Goal: Communication & Community: Answer question/provide support

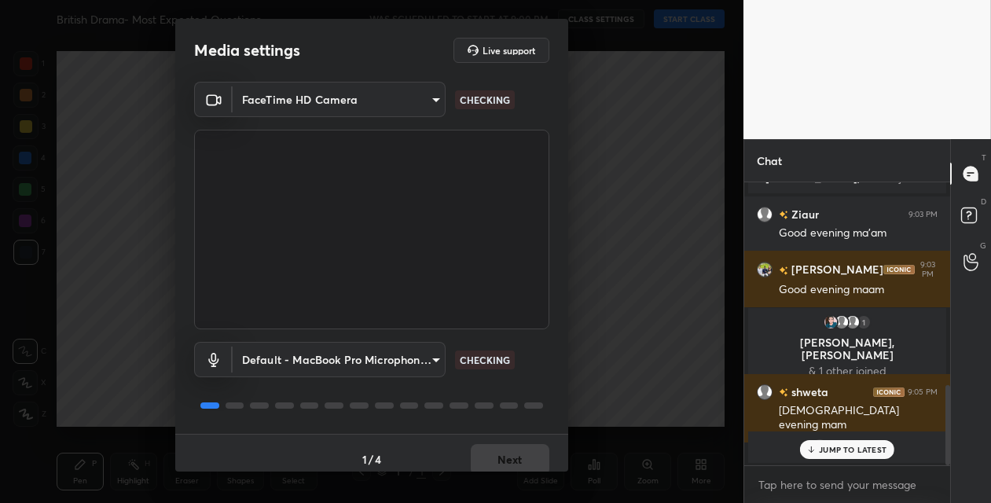
scroll to position [722, 0]
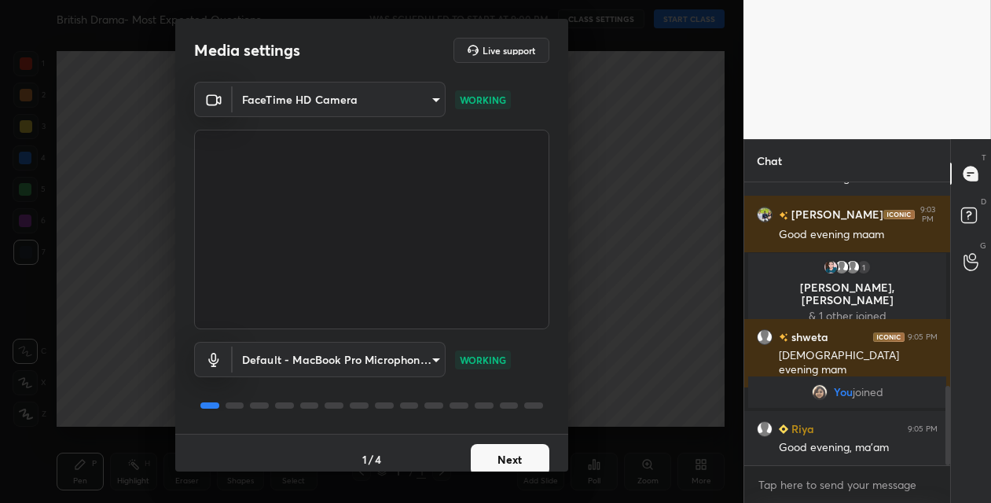
click at [500, 455] on button "Next" at bounding box center [510, 459] width 79 height 31
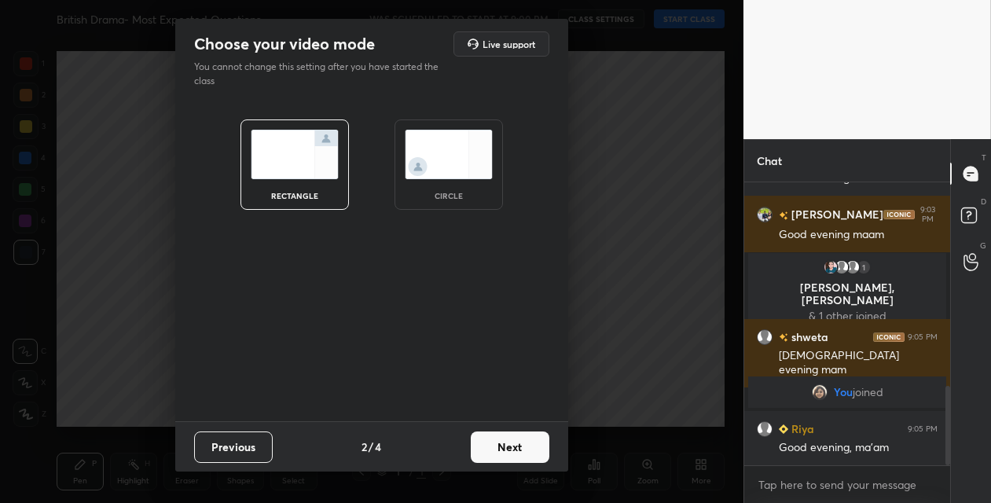
click at [531, 448] on button "Next" at bounding box center [510, 447] width 79 height 31
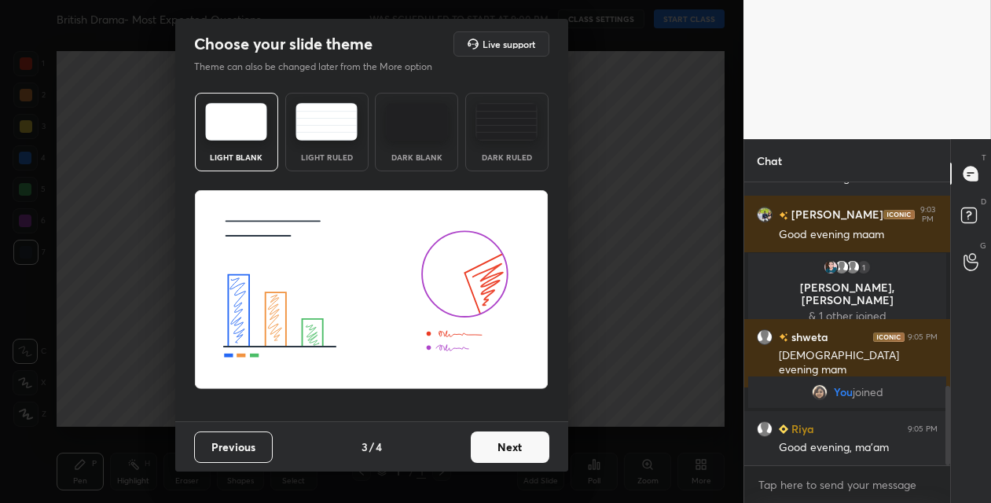
click at [531, 447] on button "Next" at bounding box center [510, 447] width 79 height 31
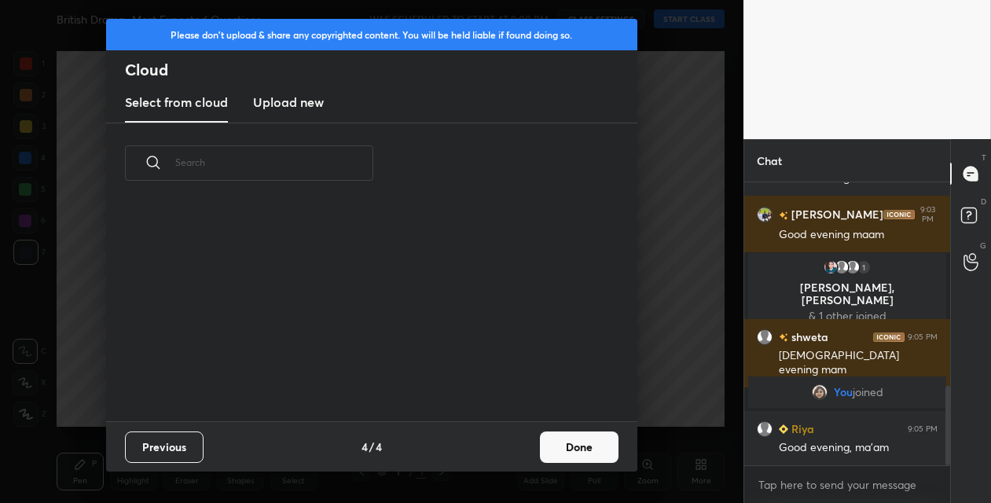
scroll to position [218, 505]
click at [568, 444] on button "Done" at bounding box center [579, 447] width 79 height 31
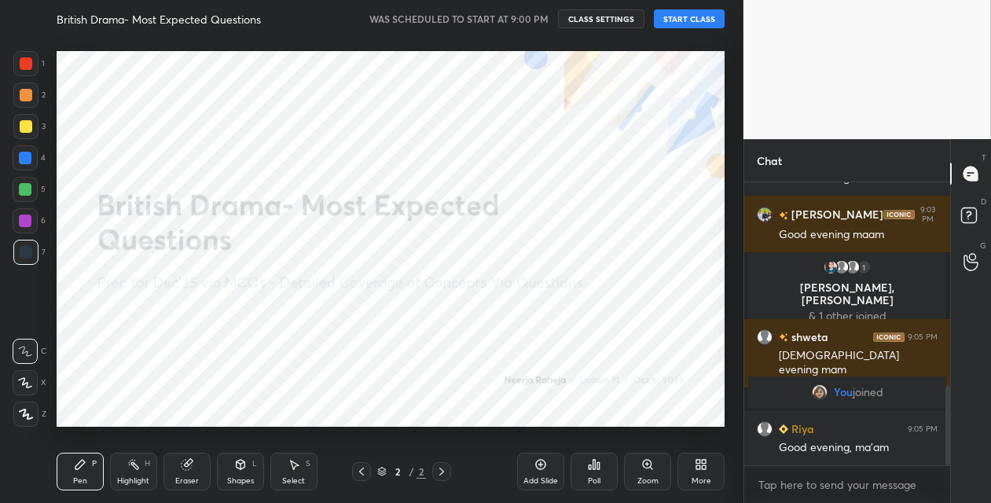
click at [693, 15] on button "START CLASS" at bounding box center [689, 18] width 71 height 19
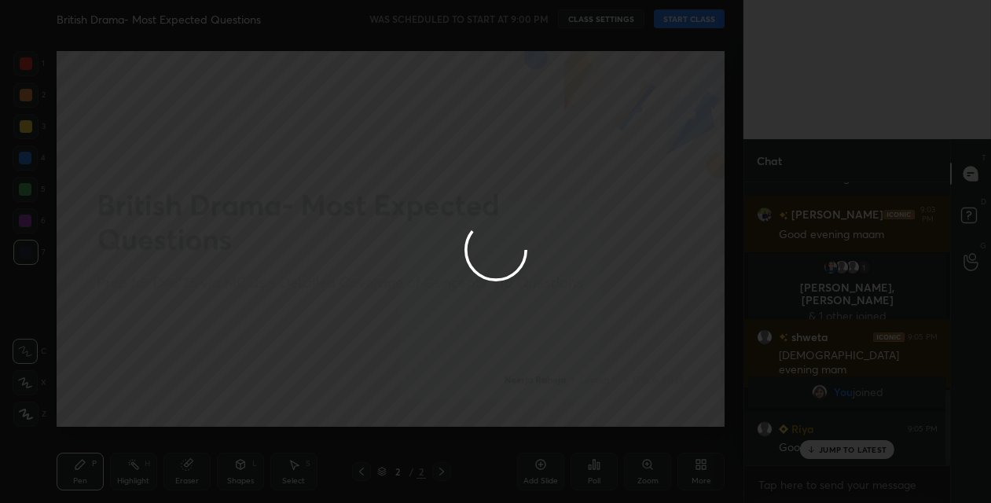
scroll to position [775, 0]
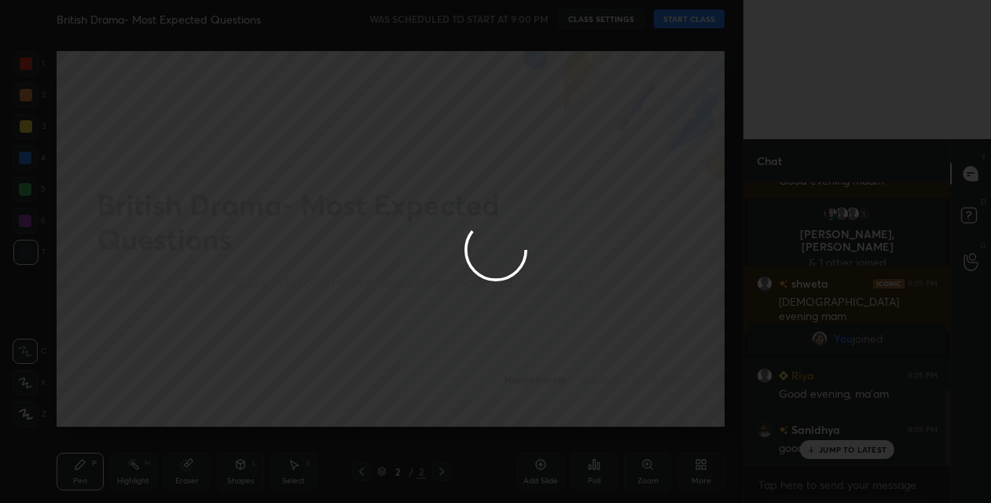
type textarea "x"
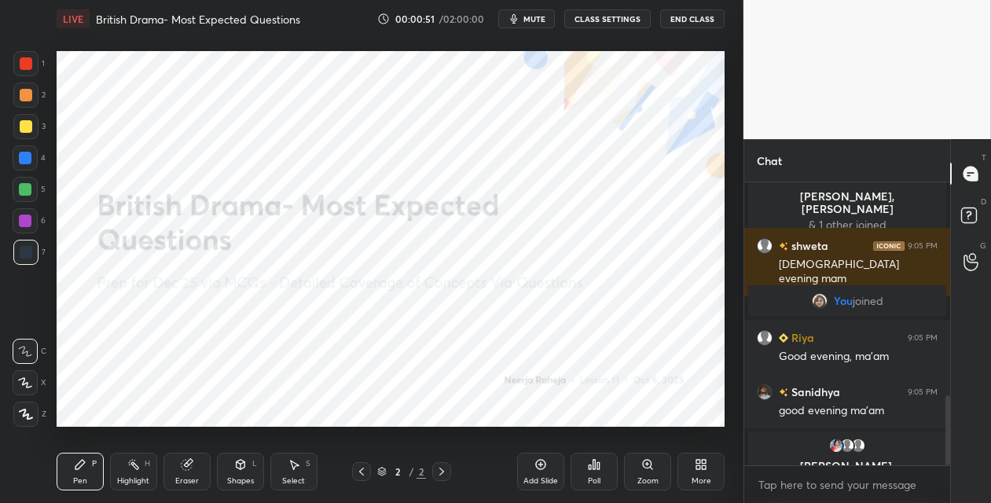
scroll to position [889, 0]
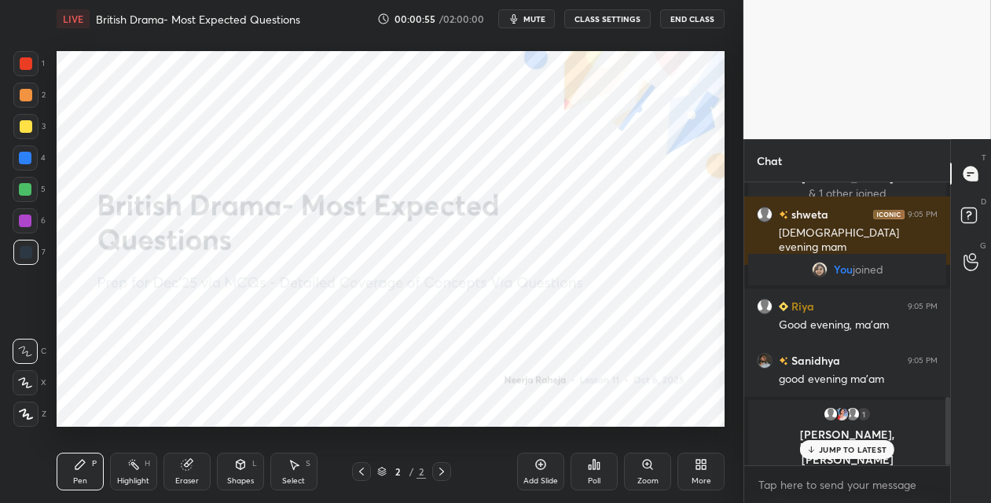
click at [702, 477] on div "More" at bounding box center [702, 481] width 20 height 8
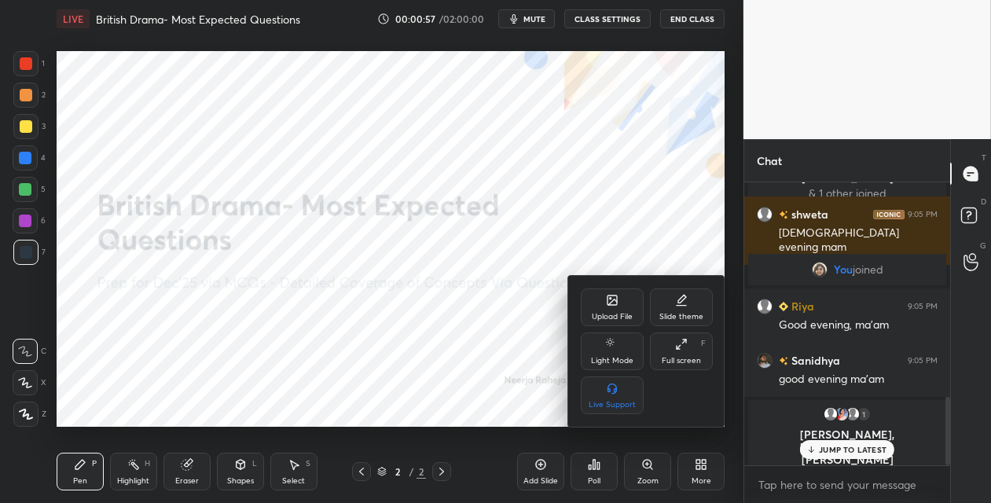
click at [612, 308] on div "Upload File" at bounding box center [612, 308] width 63 height 38
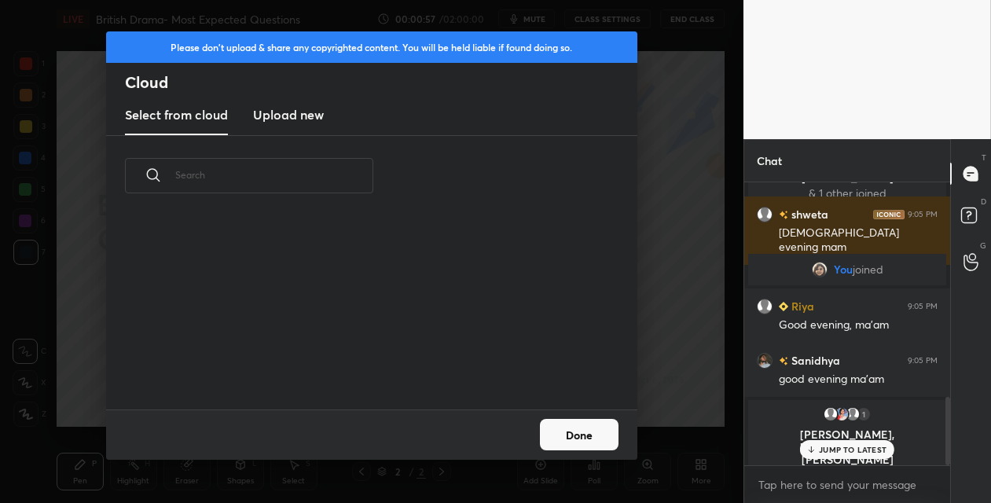
scroll to position [193, 505]
click at [270, 112] on h3 "Upload new" at bounding box center [288, 114] width 71 height 19
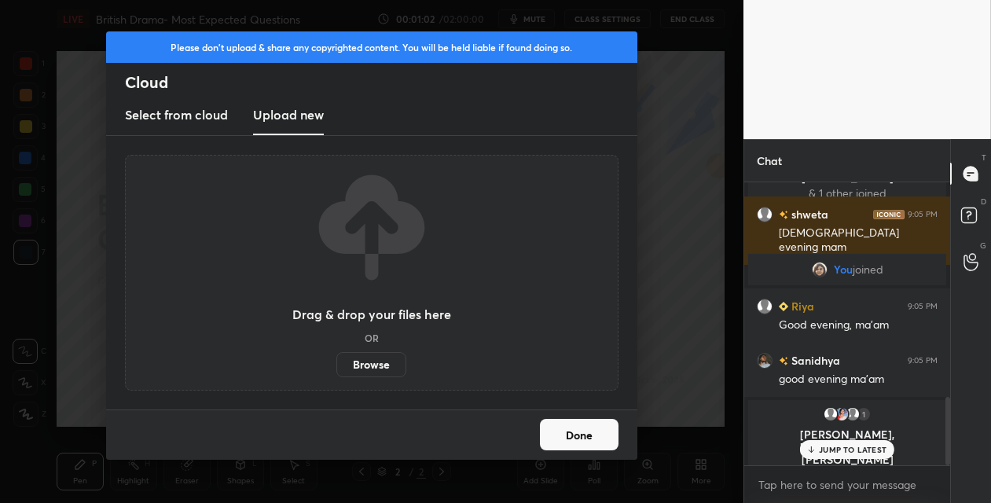
click at [369, 363] on label "Browse" at bounding box center [371, 364] width 70 height 25
click at [336, 363] on input "Browse" at bounding box center [336, 364] width 0 height 25
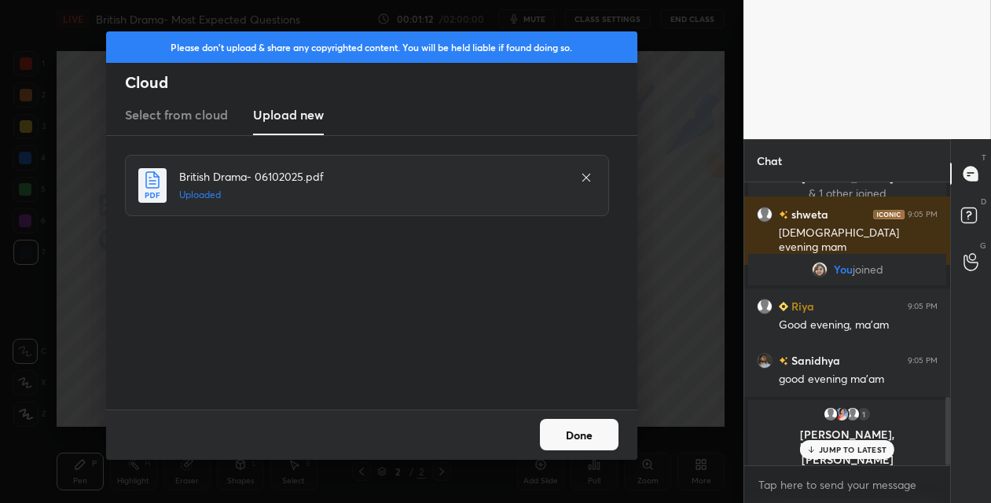
click at [561, 431] on button "Done" at bounding box center [579, 434] width 79 height 31
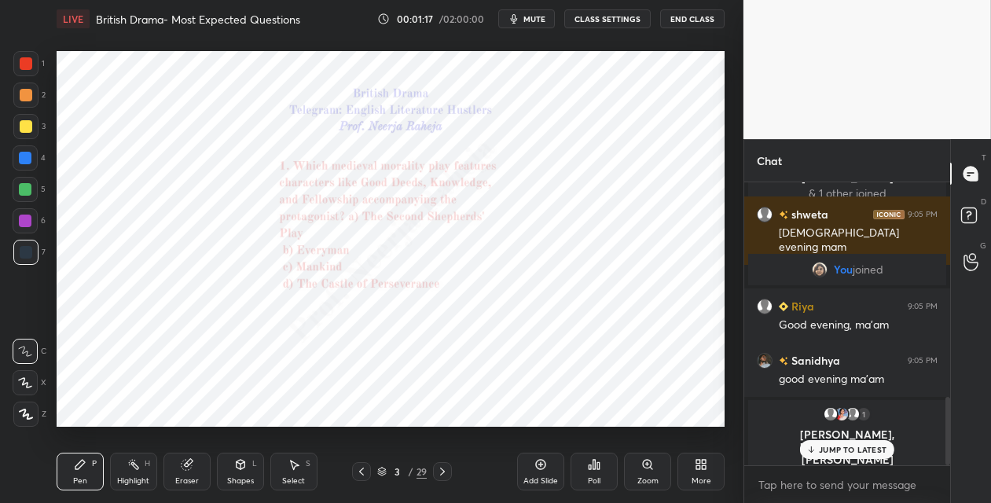
click at [600, 473] on div "Poll" at bounding box center [594, 472] width 47 height 38
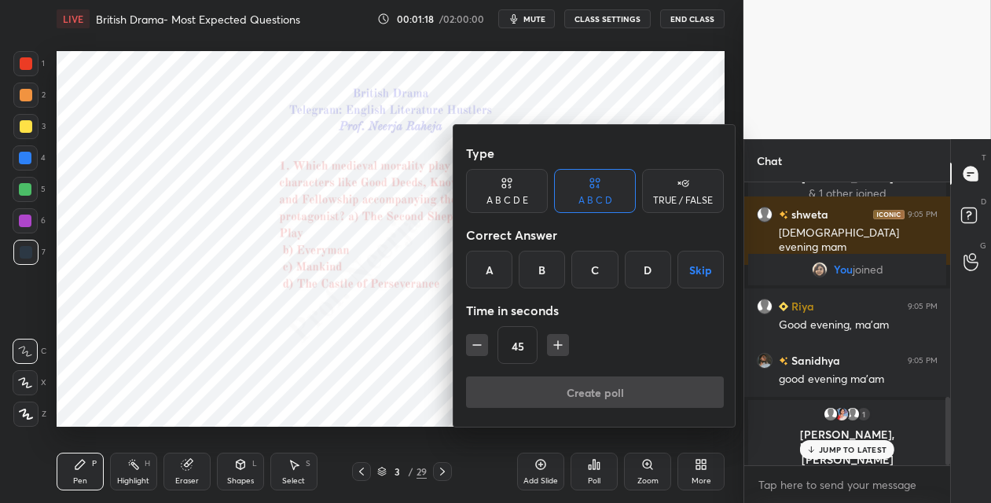
click at [549, 273] on div "B" at bounding box center [542, 270] width 46 height 38
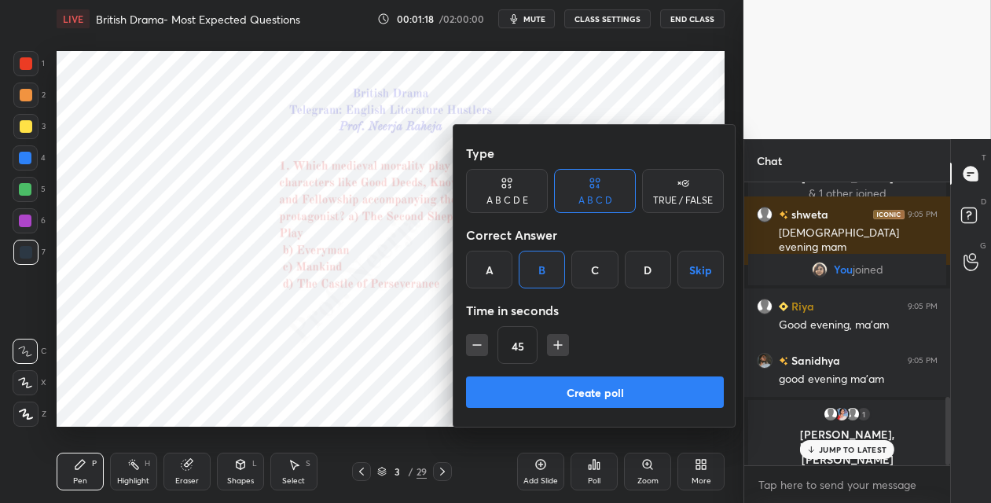
click at [554, 339] on icon "button" at bounding box center [558, 345] width 16 height 16
type input "60"
click at [539, 385] on button "Create poll" at bounding box center [595, 392] width 258 height 31
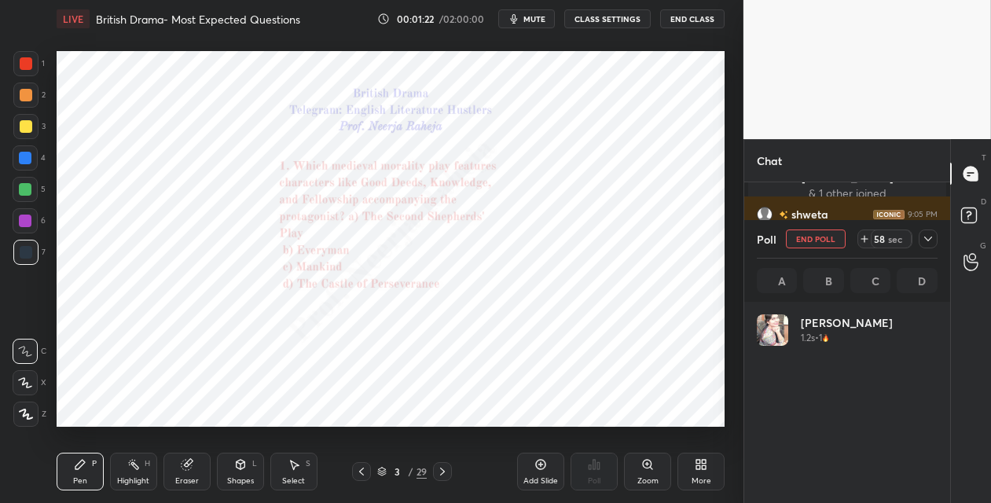
scroll to position [184, 176]
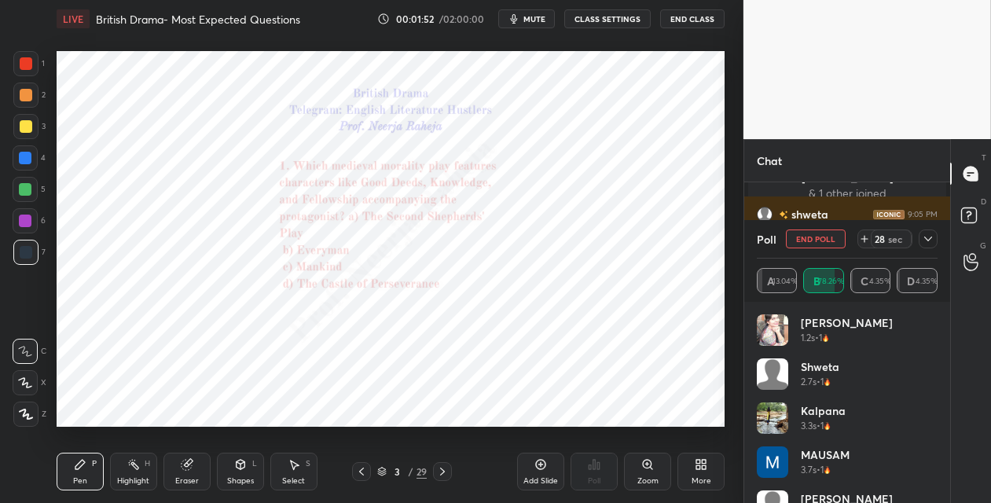
click at [540, 20] on span "mute" at bounding box center [535, 18] width 22 height 11
click at [540, 20] on span "unmute" at bounding box center [534, 18] width 34 height 11
drag, startPoint x: 26, startPoint y: 409, endPoint x: 28, endPoint y: 397, distance: 12.0
click at [26, 406] on div at bounding box center [25, 414] width 25 height 25
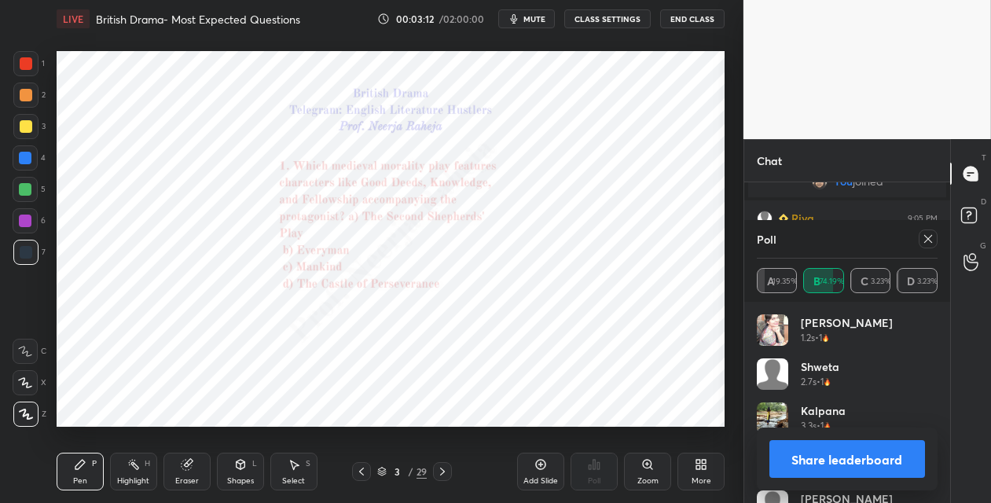
scroll to position [938, 0]
drag, startPoint x: 446, startPoint y: 466, endPoint x: 454, endPoint y: 455, distance: 14.0
click at [447, 466] on icon at bounding box center [442, 471] width 13 height 13
click at [649, 470] on icon at bounding box center [648, 464] width 13 height 13
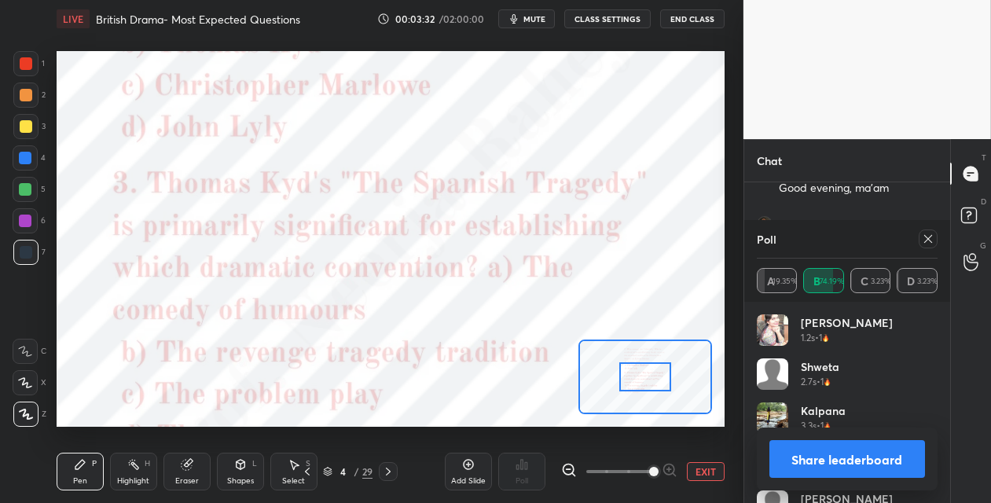
click at [649, 469] on span at bounding box center [620, 472] width 66 height 24
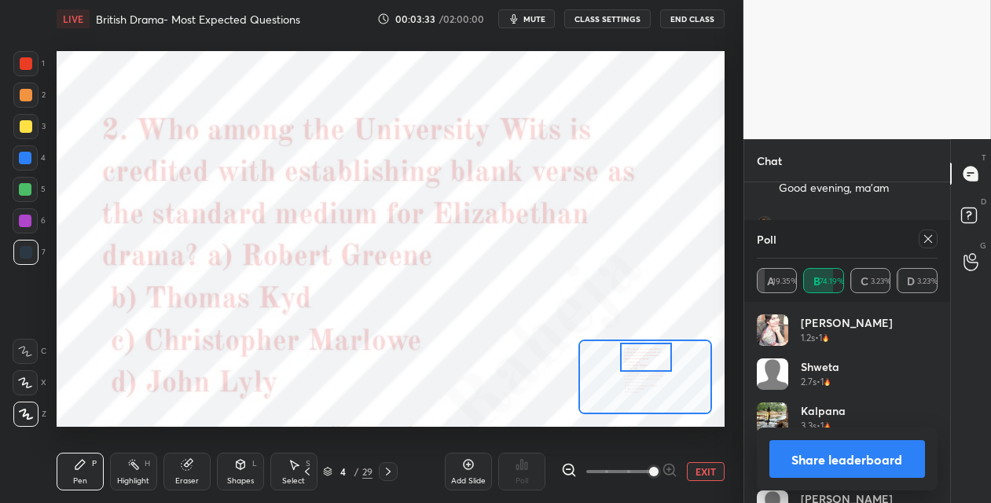
drag, startPoint x: 634, startPoint y: 381, endPoint x: 645, endPoint y: 359, distance: 24.6
click at [633, 362] on div at bounding box center [646, 357] width 52 height 29
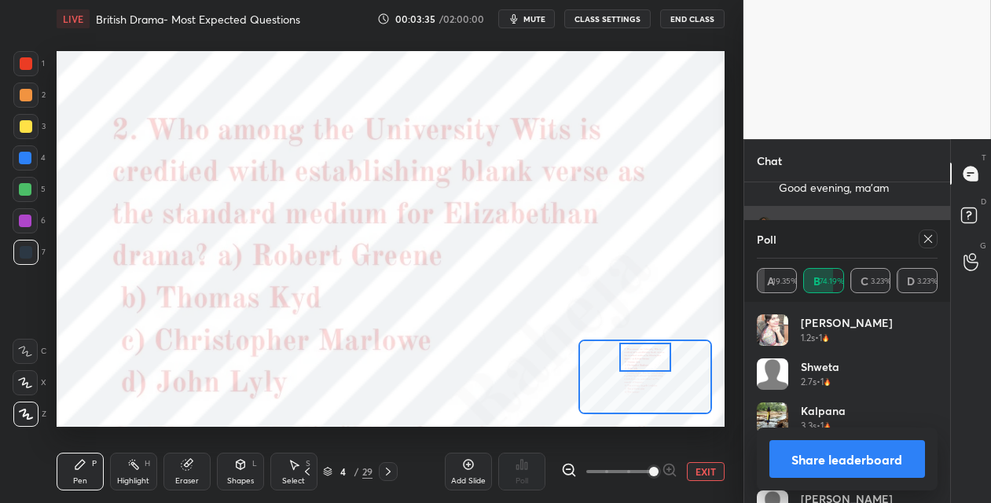
drag, startPoint x: 923, startPoint y: 237, endPoint x: 913, endPoint y: 243, distance: 11.6
click at [922, 237] on icon at bounding box center [928, 239] width 13 height 13
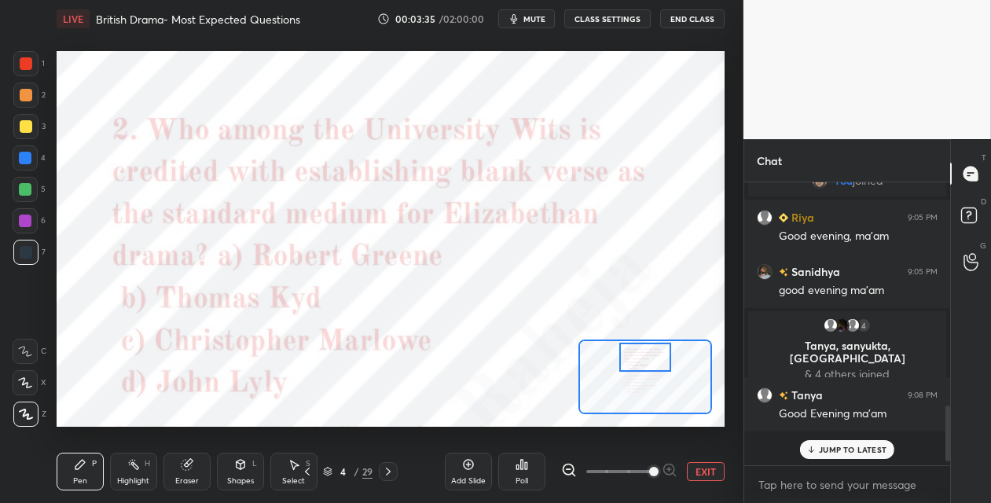
scroll to position [264, 201]
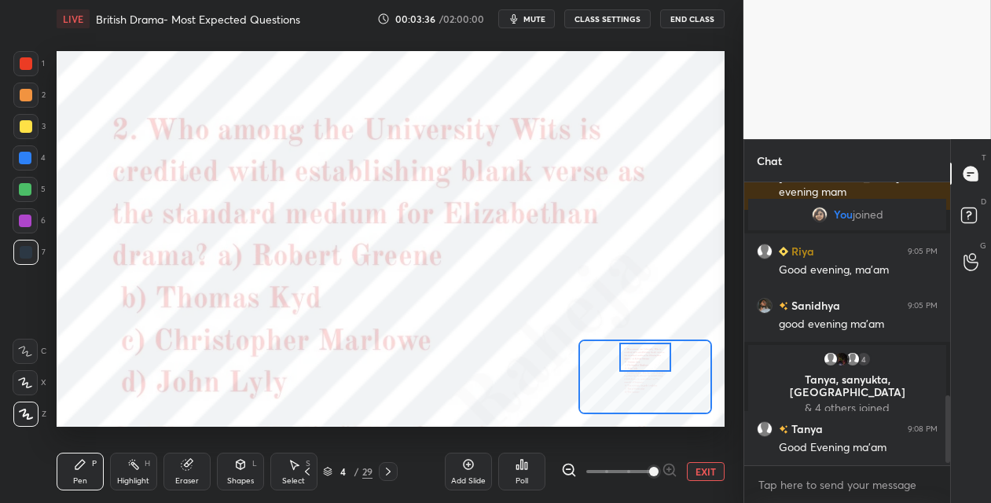
click at [523, 464] on icon at bounding box center [522, 464] width 13 height 13
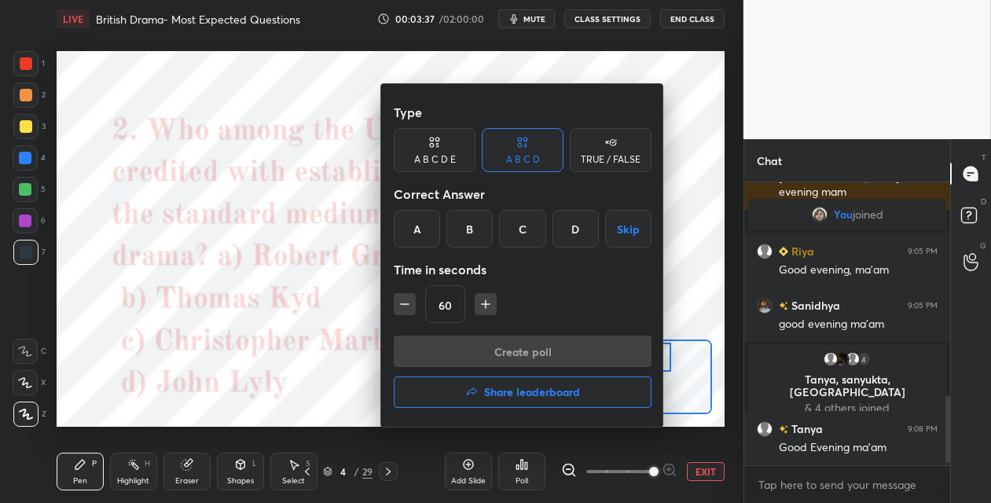
drag, startPoint x: 522, startPoint y: 237, endPoint x: 513, endPoint y: 296, distance: 59.6
click at [522, 237] on div "C" at bounding box center [522, 229] width 46 height 38
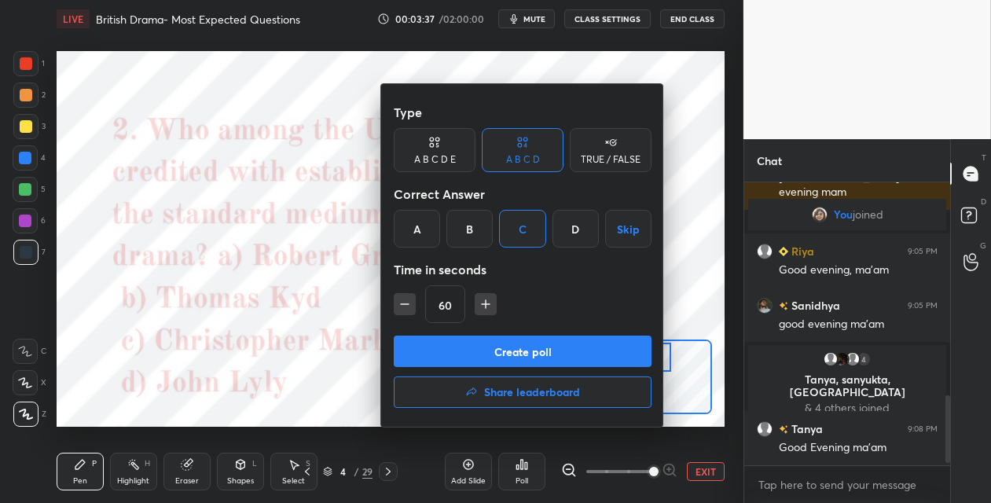
click at [489, 349] on button "Create poll" at bounding box center [523, 351] width 258 height 31
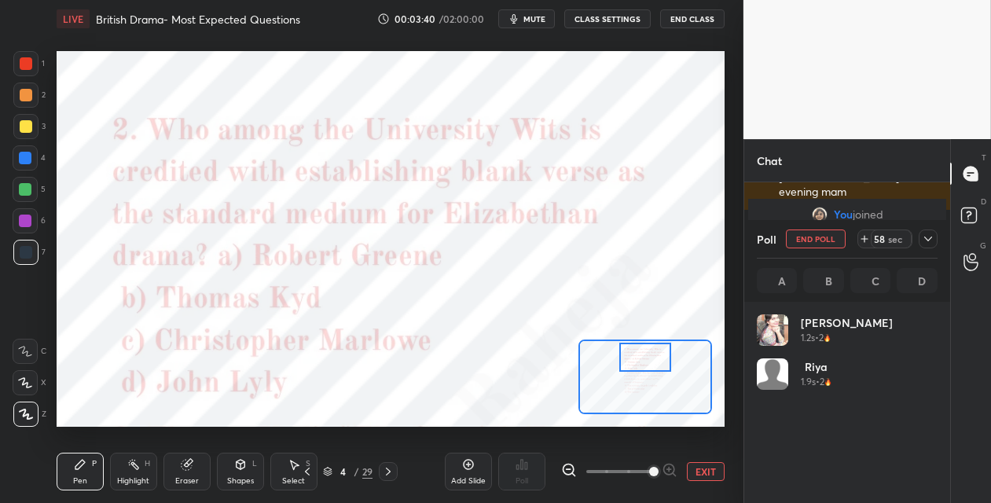
scroll to position [184, 176]
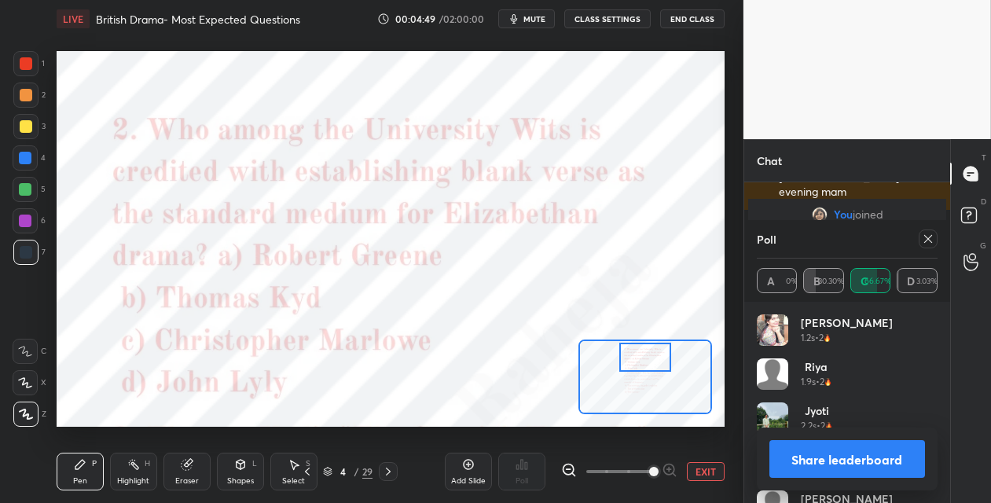
drag, startPoint x: 27, startPoint y: 217, endPoint x: 55, endPoint y: 217, distance: 28.3
click at [28, 216] on div at bounding box center [25, 221] width 13 height 13
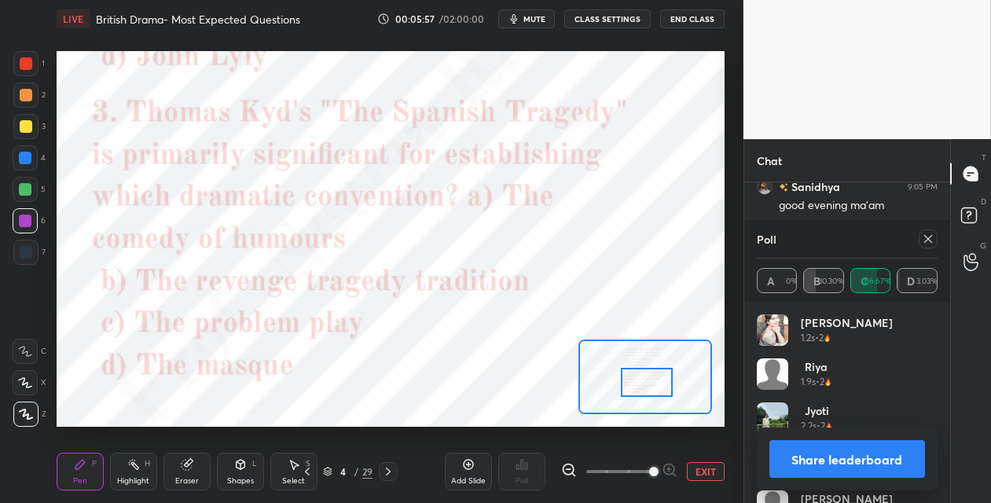
drag, startPoint x: 640, startPoint y: 357, endPoint x: 641, endPoint y: 380, distance: 22.8
click at [640, 381] on div at bounding box center [647, 382] width 52 height 29
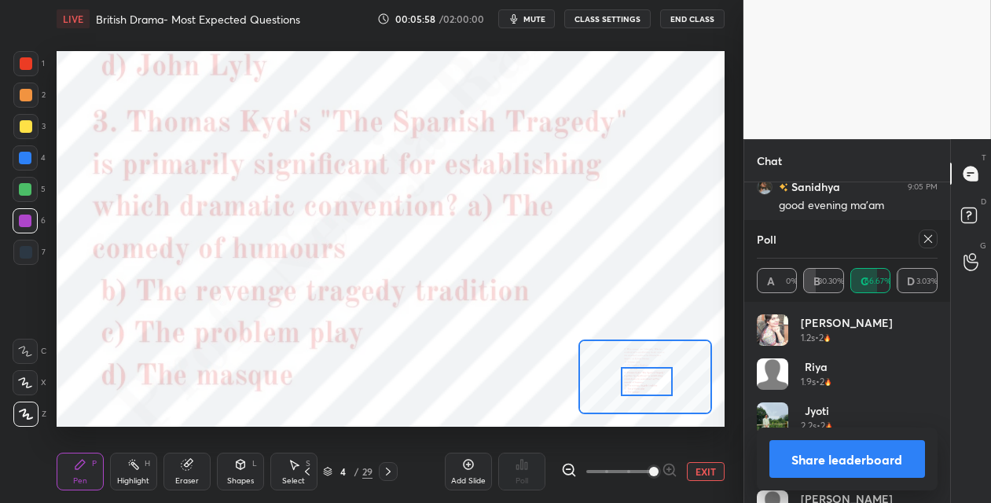
drag, startPoint x: 928, startPoint y: 235, endPoint x: 775, endPoint y: 304, distance: 167.5
click at [925, 235] on icon at bounding box center [928, 239] width 13 height 13
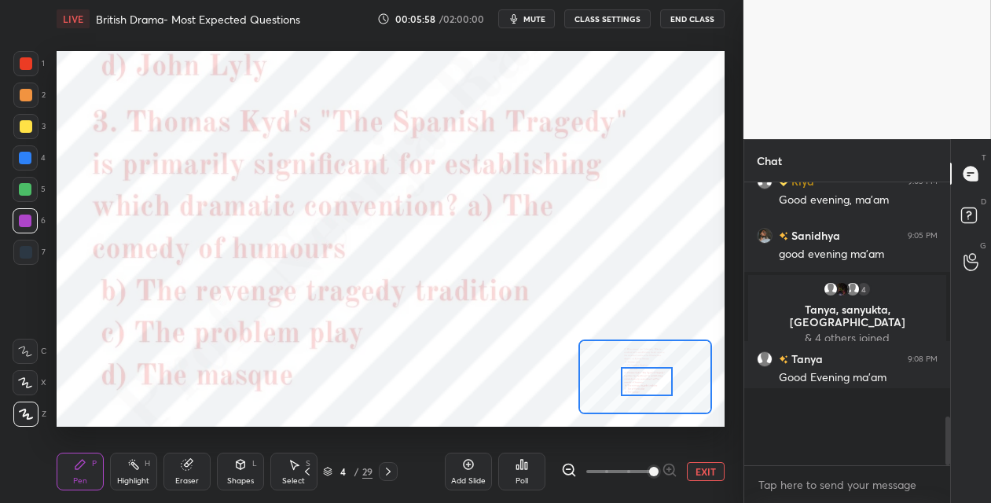
scroll to position [265, 201]
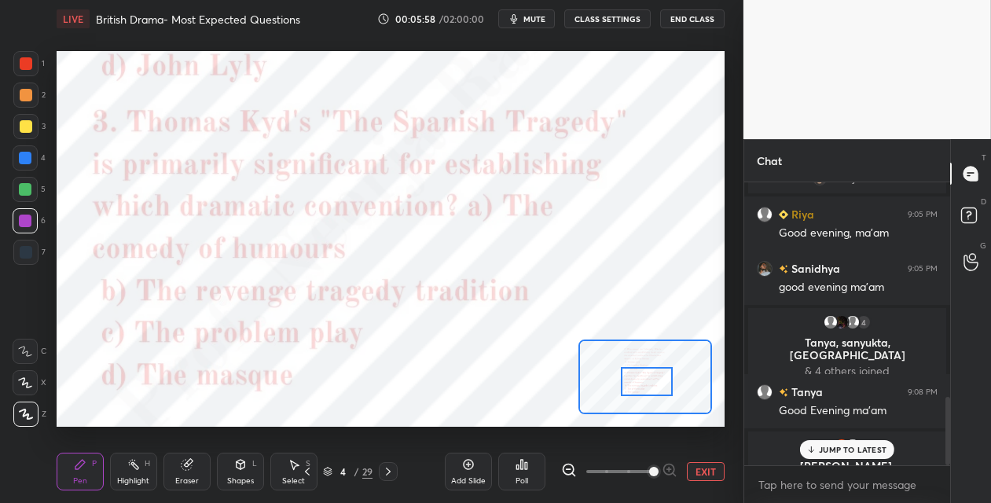
click at [527, 470] on div "Poll" at bounding box center [521, 472] width 47 height 38
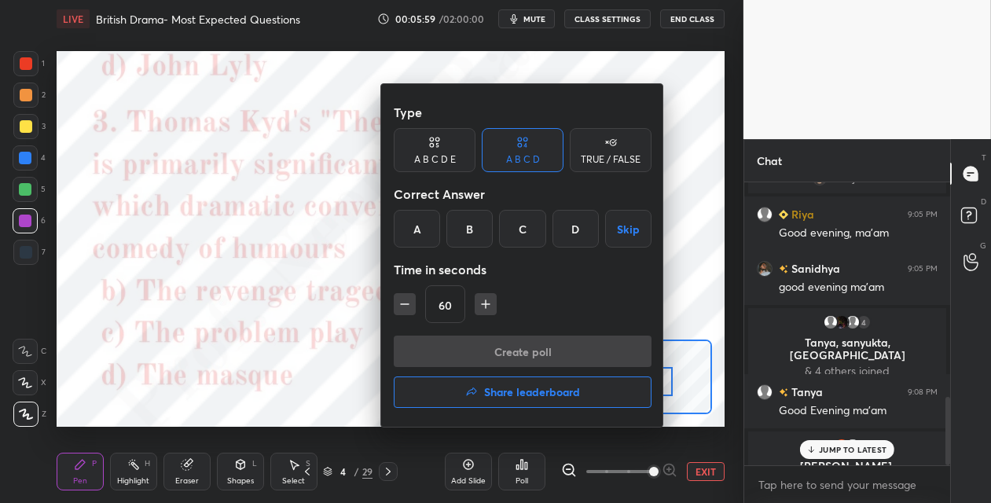
drag, startPoint x: 457, startPoint y: 226, endPoint x: 454, endPoint y: 234, distance: 8.2
click at [455, 226] on div "B" at bounding box center [470, 229] width 46 height 38
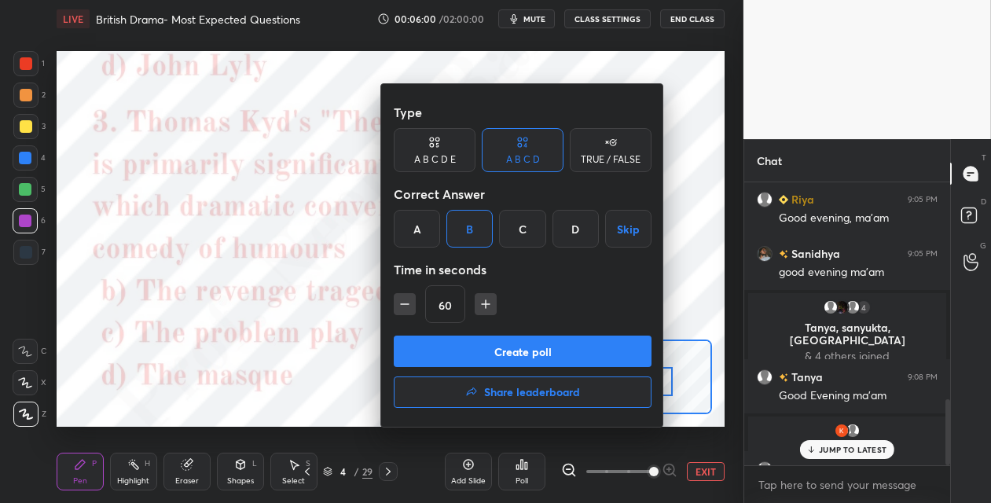
scroll to position [932, 0]
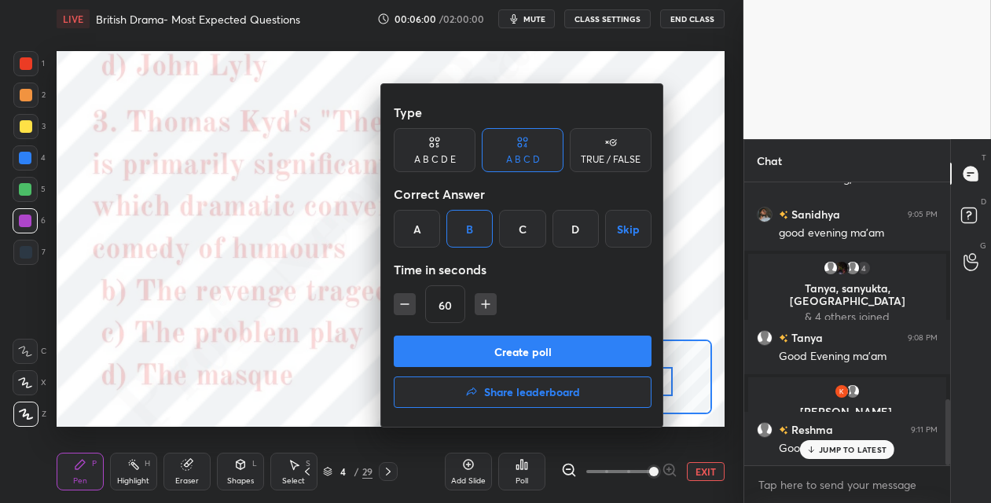
click at [454, 348] on button "Create poll" at bounding box center [523, 351] width 258 height 31
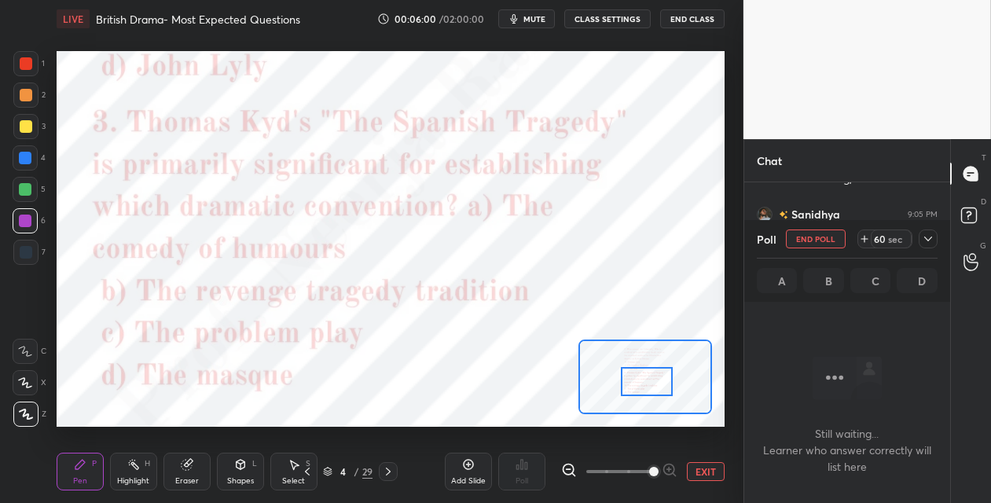
scroll to position [197, 201]
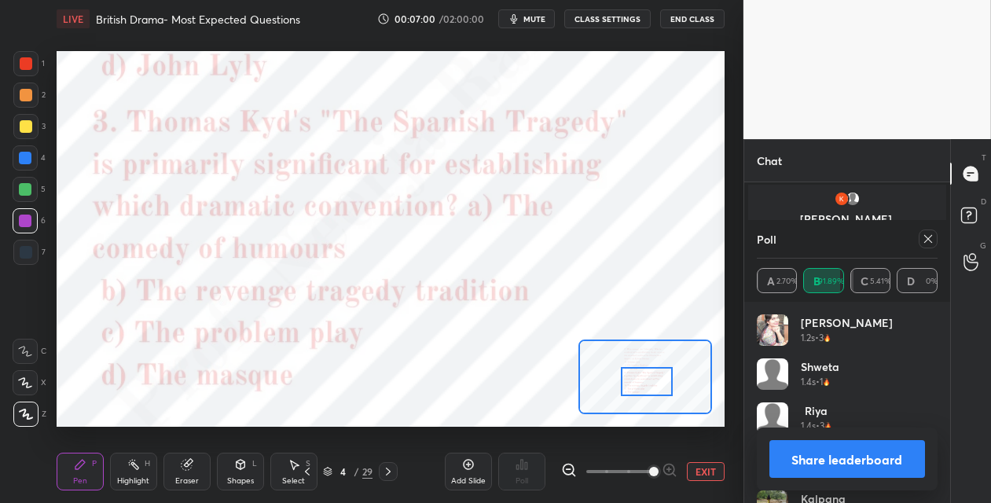
drag, startPoint x: 473, startPoint y: 465, endPoint x: 464, endPoint y: 438, distance: 29.1
click at [473, 465] on icon at bounding box center [469, 465] width 10 height 10
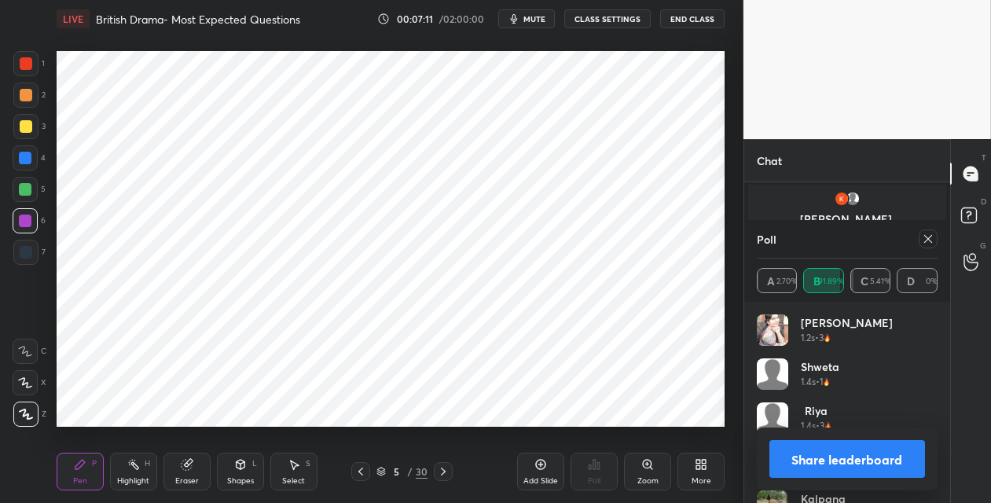
drag, startPoint x: 24, startPoint y: 156, endPoint x: 55, endPoint y: 152, distance: 31.0
click at [28, 156] on div at bounding box center [25, 158] width 13 height 13
click at [929, 237] on icon at bounding box center [928, 239] width 13 height 13
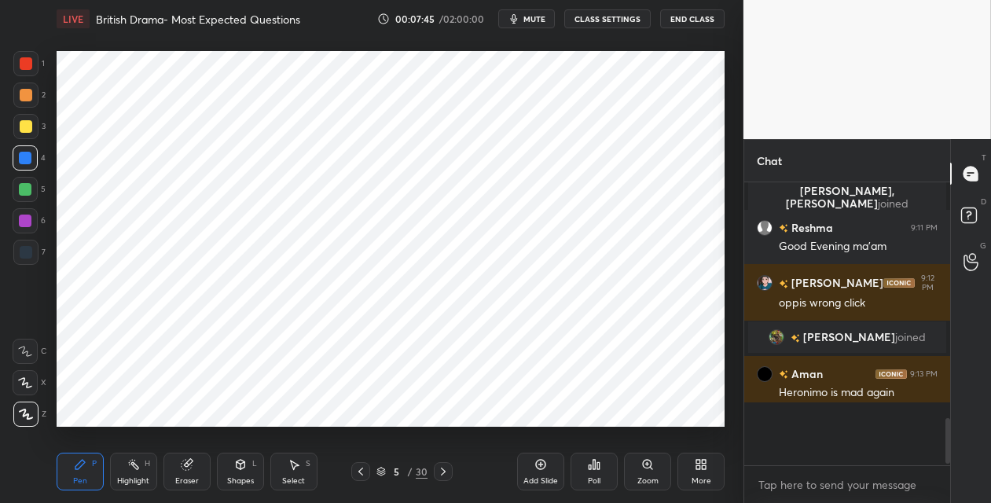
scroll to position [270, 201]
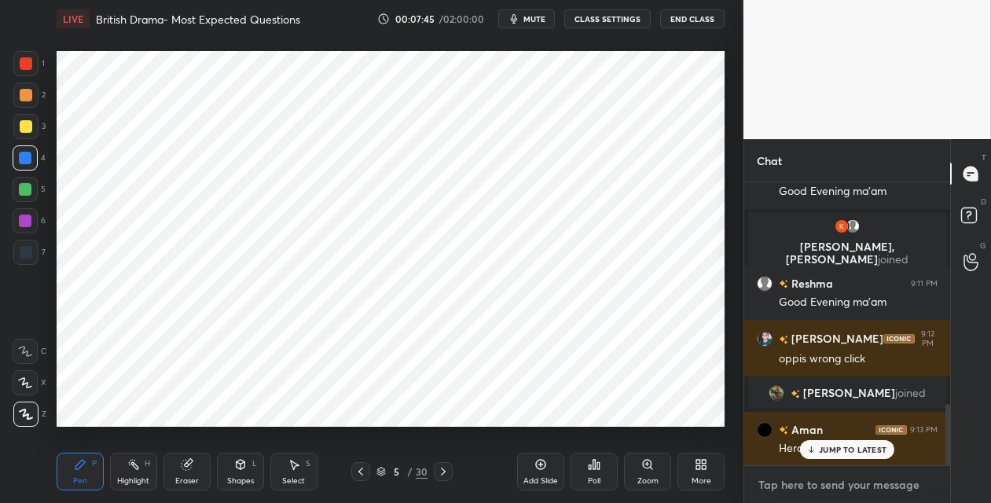
type textarea "x"
click at [804, 491] on textarea at bounding box center [847, 485] width 181 height 25
paste textarea "[PERSON_NAME]’s Thyestes (1st century CE)"
type textarea "[PERSON_NAME]’s Thyestes (1st century CE)"
type textarea "x"
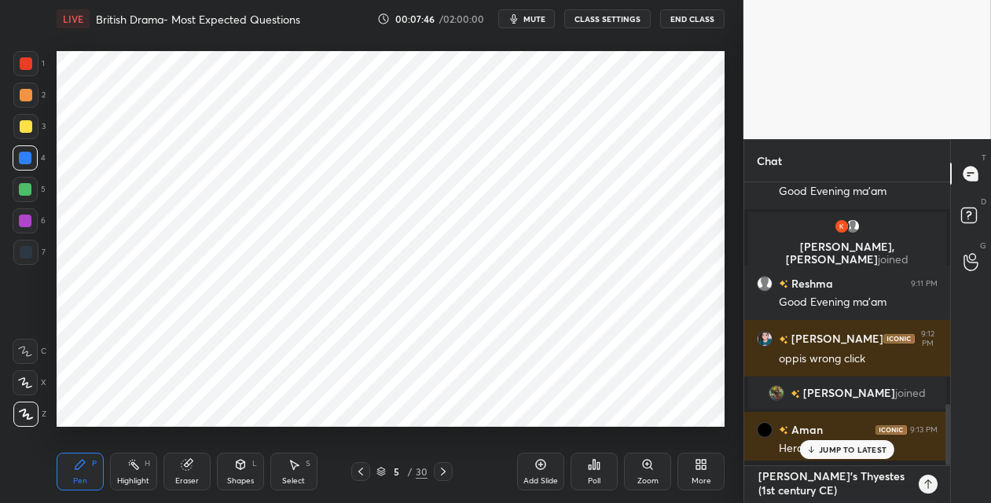
scroll to position [147, 201]
type textarea "[PERSON_NAME]’s Thyestes (1st century CE)"
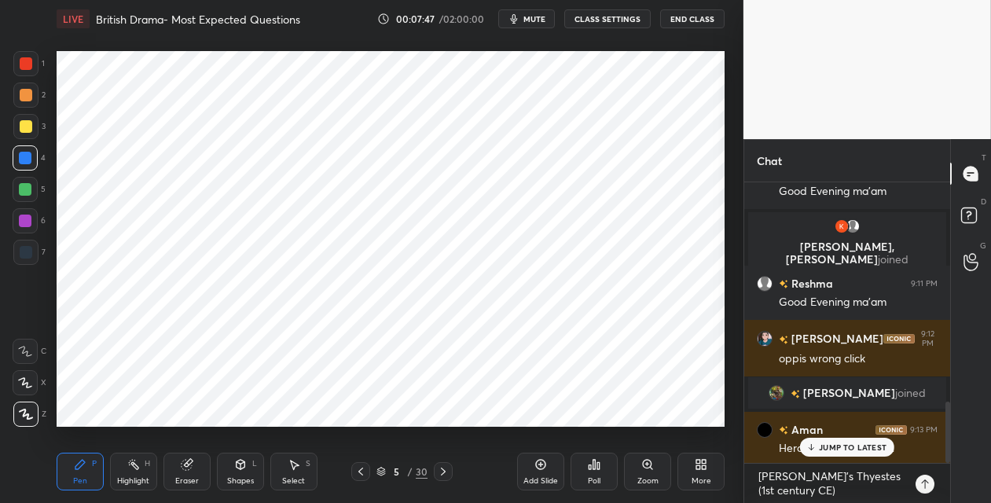
scroll to position [0, 0]
type textarea "x"
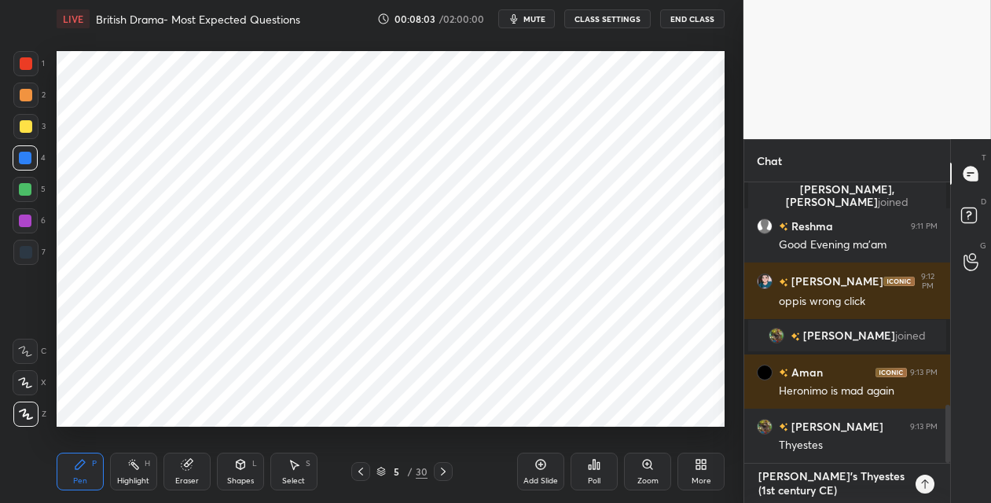
drag, startPoint x: 838, startPoint y: 495, endPoint x: 731, endPoint y: 471, distance: 109.7
click at [732, 471] on div "1 2 3 4 5 6 7 C X Z C X Z E E Erase all H H LIVE British Drama- Most Expected Q…" at bounding box center [495, 251] width 991 height 503
type textarea "x"
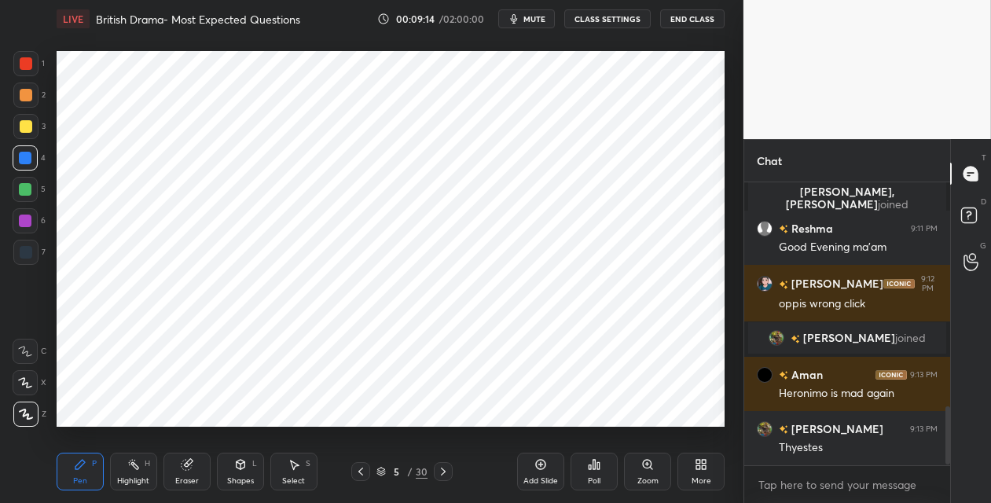
scroll to position [1127, 0]
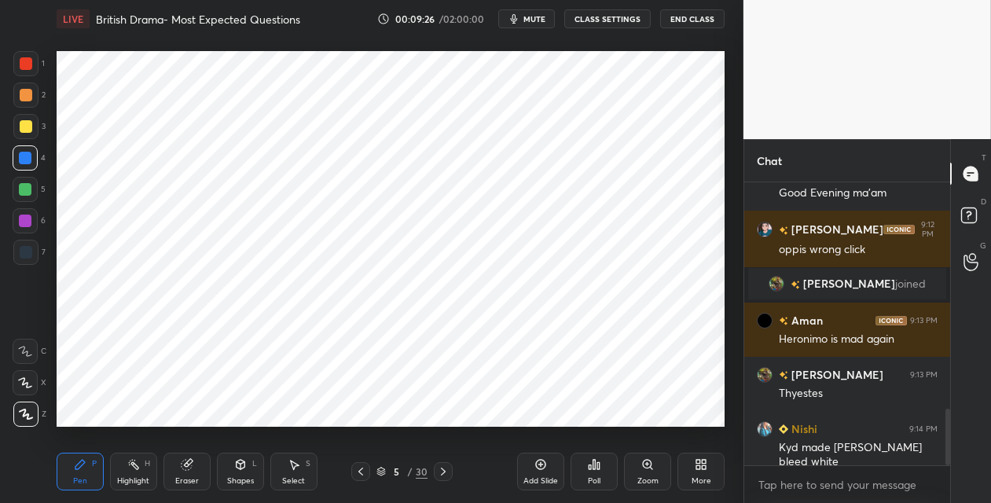
drag, startPoint x: 361, startPoint y: 470, endPoint x: 361, endPoint y: 448, distance: 22.0
click at [360, 468] on icon at bounding box center [361, 471] width 13 height 13
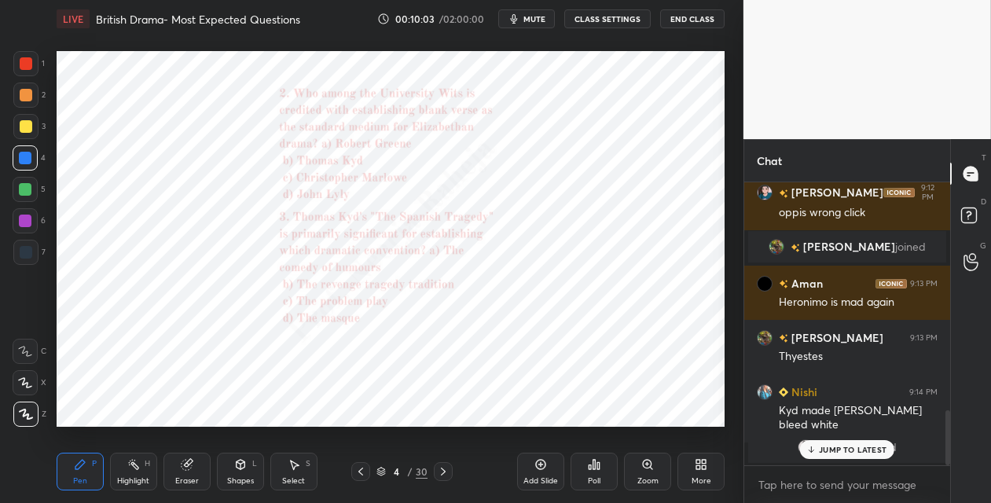
click at [760, 43] on video at bounding box center [868, 69] width 248 height 139
click at [759, 42] on video at bounding box center [868, 69] width 248 height 139
click at [446, 473] on icon at bounding box center [443, 471] width 13 height 13
click at [444, 472] on icon at bounding box center [443, 471] width 13 height 13
click at [644, 462] on icon at bounding box center [647, 464] width 9 height 9
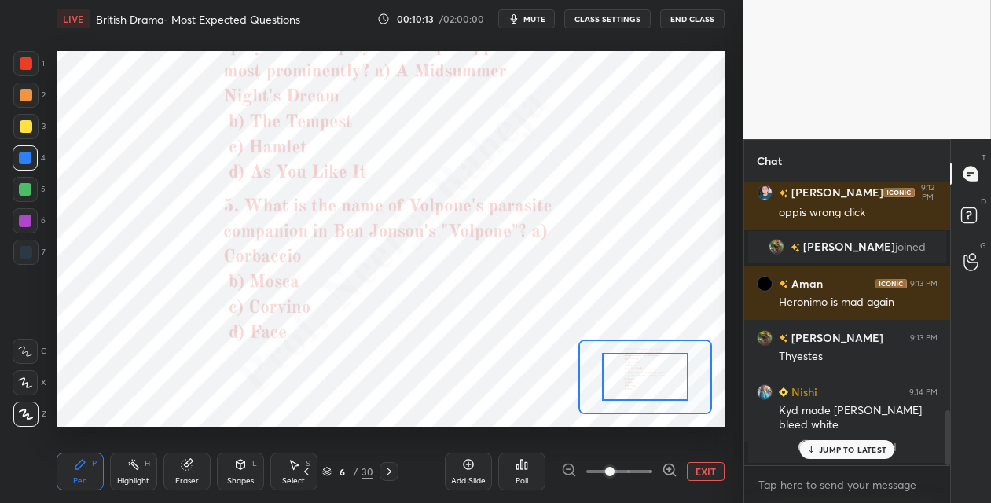
click at [649, 461] on div "Add Slide Poll EXIT" at bounding box center [585, 472] width 280 height 88
click at [669, 466] on icon at bounding box center [670, 470] width 16 height 16
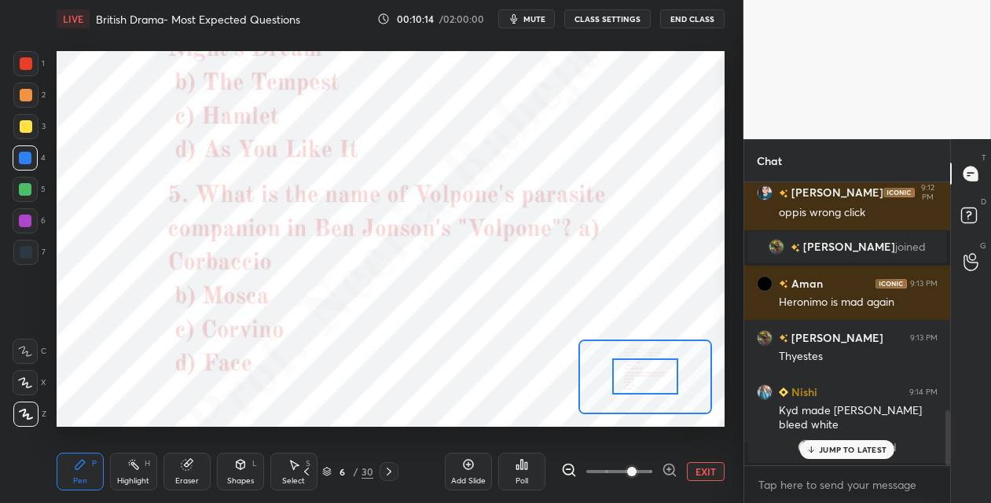
click at [666, 465] on icon at bounding box center [670, 470] width 16 height 16
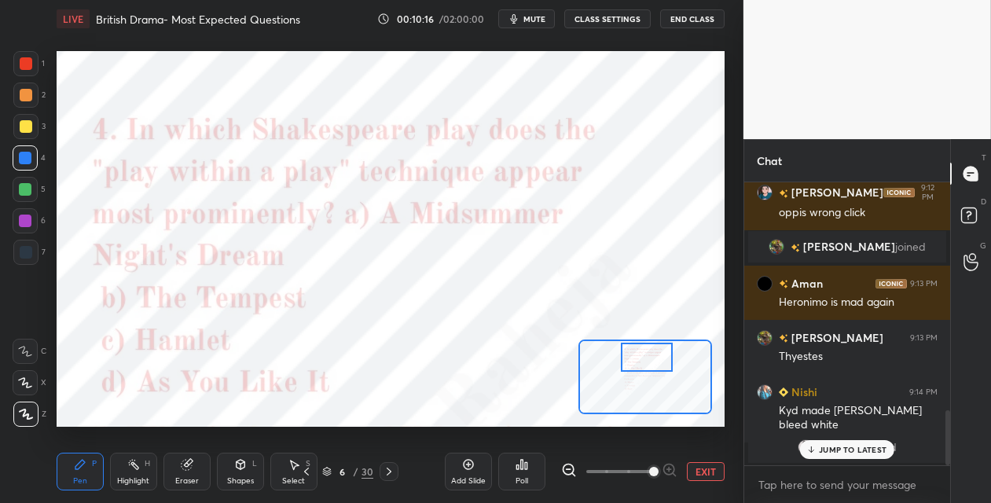
drag, startPoint x: 635, startPoint y: 384, endPoint x: 637, endPoint y: 365, distance: 19.7
click at [637, 366] on div at bounding box center [647, 357] width 52 height 29
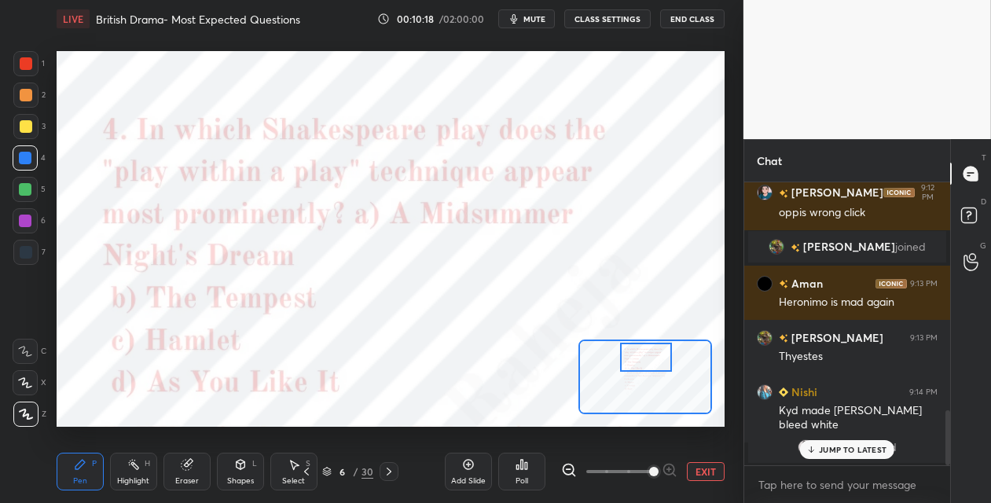
click at [516, 472] on div "Poll" at bounding box center [521, 472] width 47 height 38
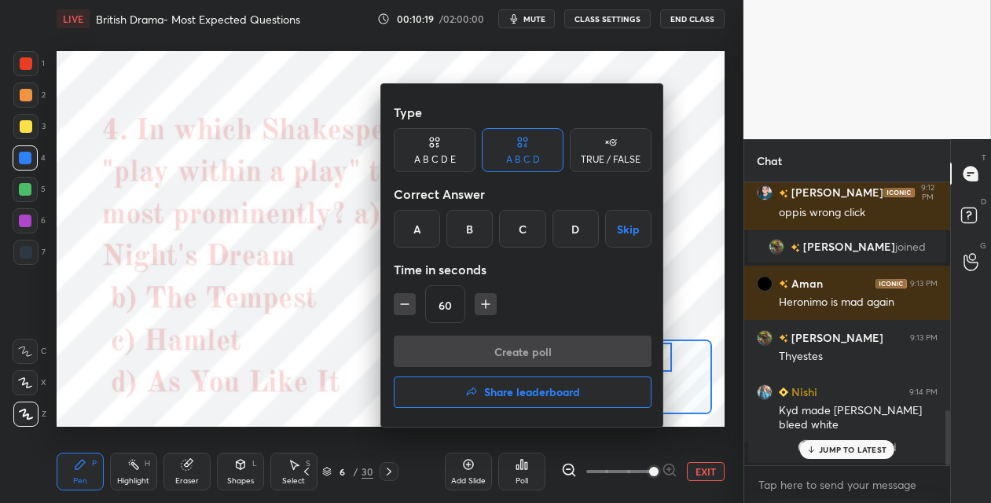
click at [520, 231] on div "C" at bounding box center [522, 229] width 46 height 38
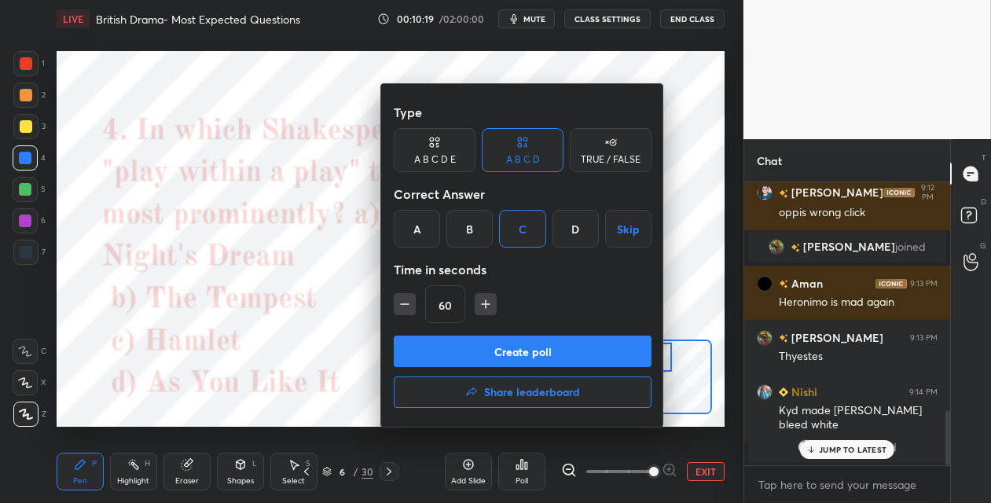
click at [507, 347] on button "Create poll" at bounding box center [523, 351] width 258 height 31
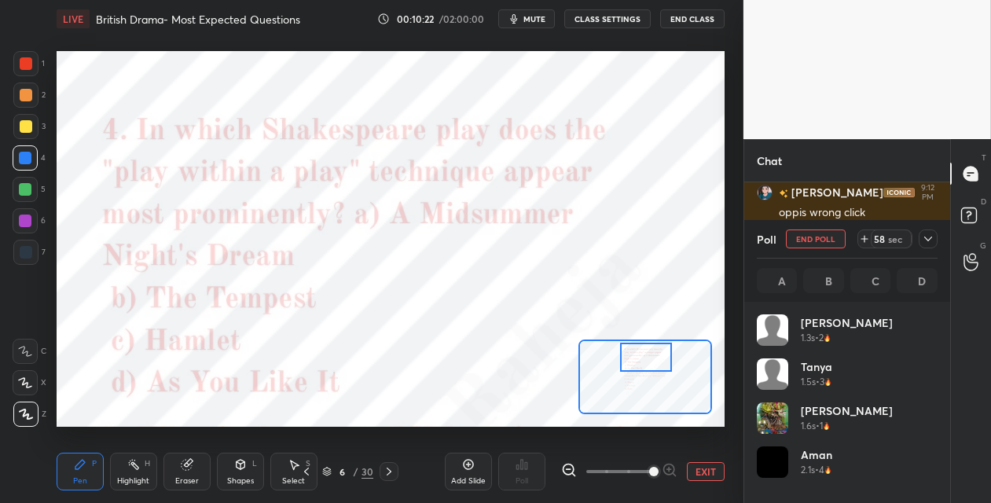
scroll to position [184, 176]
drag, startPoint x: 21, startPoint y: 351, endPoint x: 39, endPoint y: 330, distance: 27.9
click at [21, 351] on icon at bounding box center [25, 351] width 14 height 11
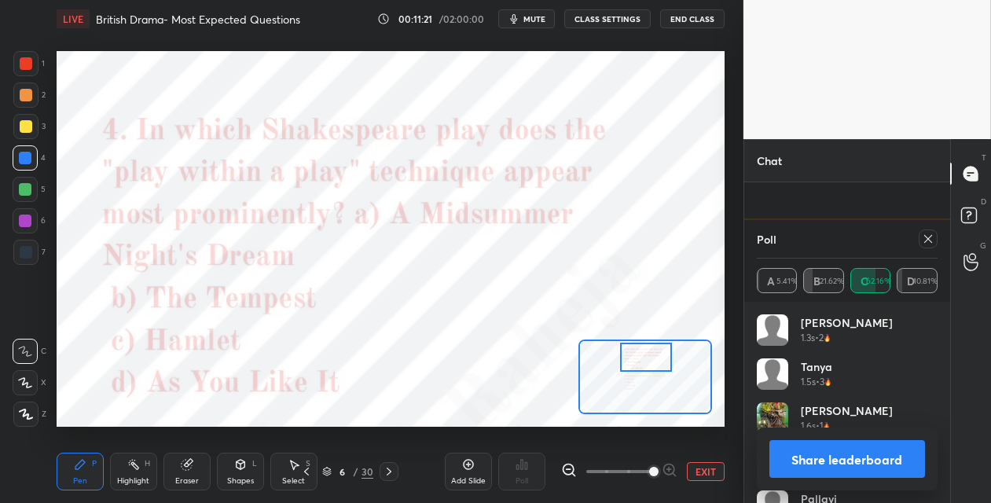
scroll to position [1268, 0]
click at [929, 239] on icon at bounding box center [928, 239] width 13 height 13
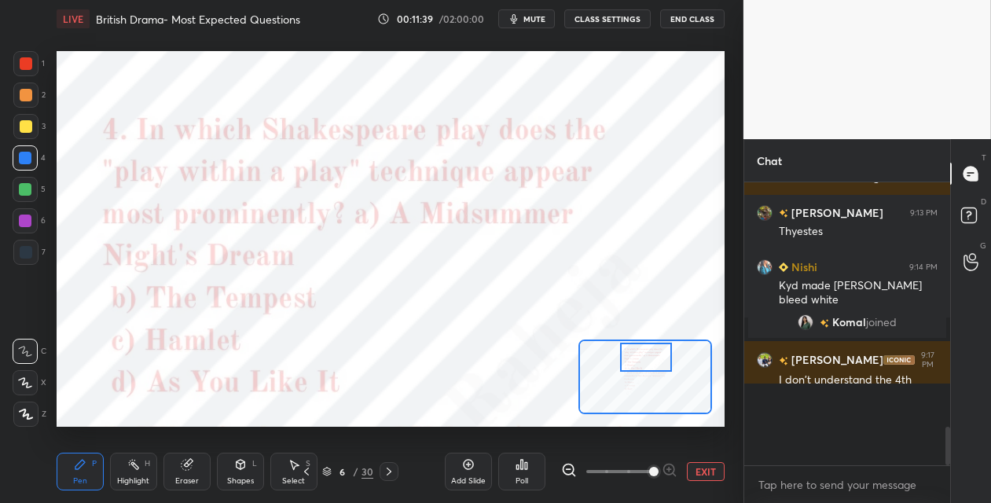
scroll to position [270, 201]
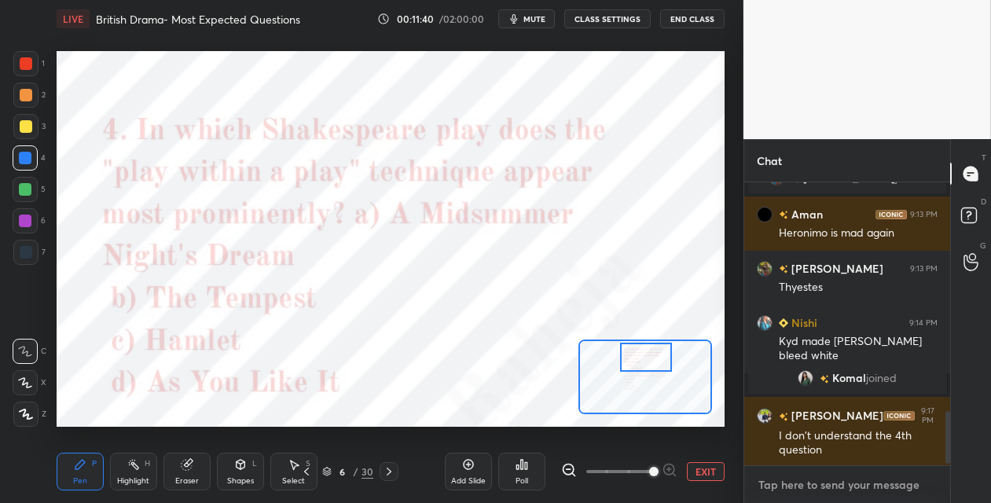
type textarea "x"
click at [782, 488] on textarea at bounding box center [847, 485] width 181 height 25
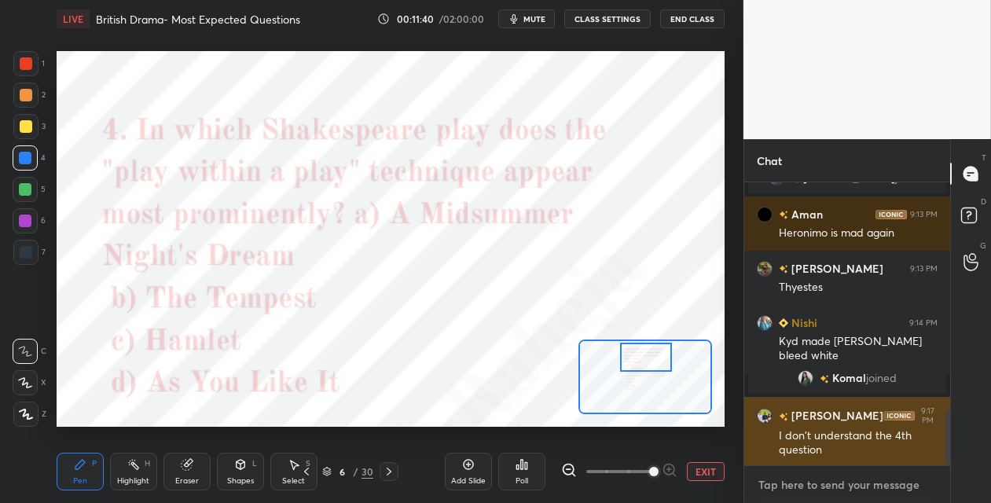
paste textarea "The term was coined by [PERSON_NAME] in his book Metatheatre: A New View of Dra…"
type textarea "The term was coined by [PERSON_NAME] in his book Metatheatre: A New View of Dra…"
type textarea "x"
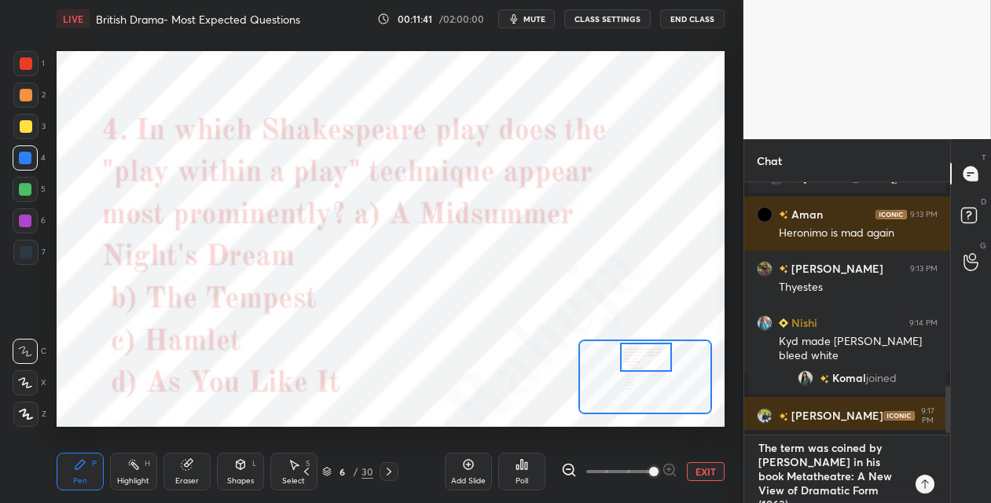
scroll to position [147, 201]
type textarea "The term was coined by [PERSON_NAME] in his book Metatheatre: A New View of Dra…"
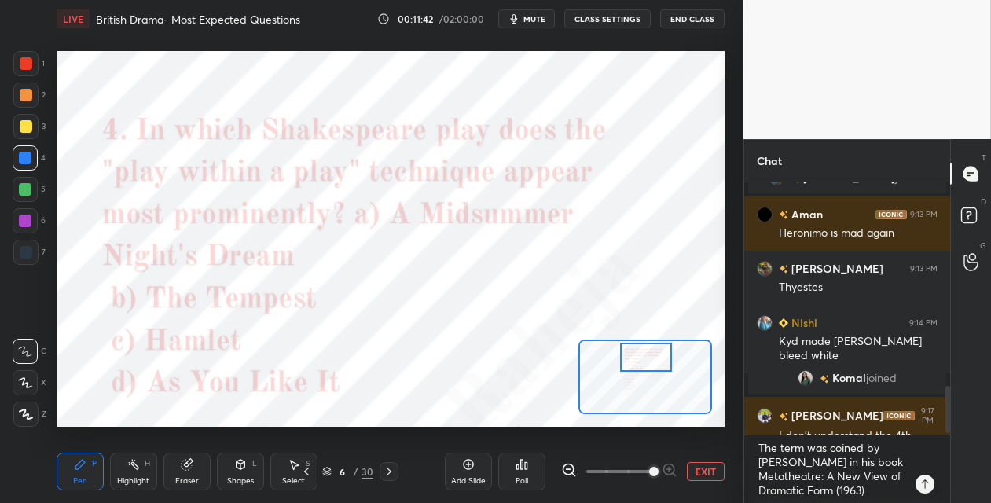
drag, startPoint x: 392, startPoint y: 473, endPoint x: 433, endPoint y: 454, distance: 44.7
click at [392, 473] on icon at bounding box center [389, 471] width 13 height 13
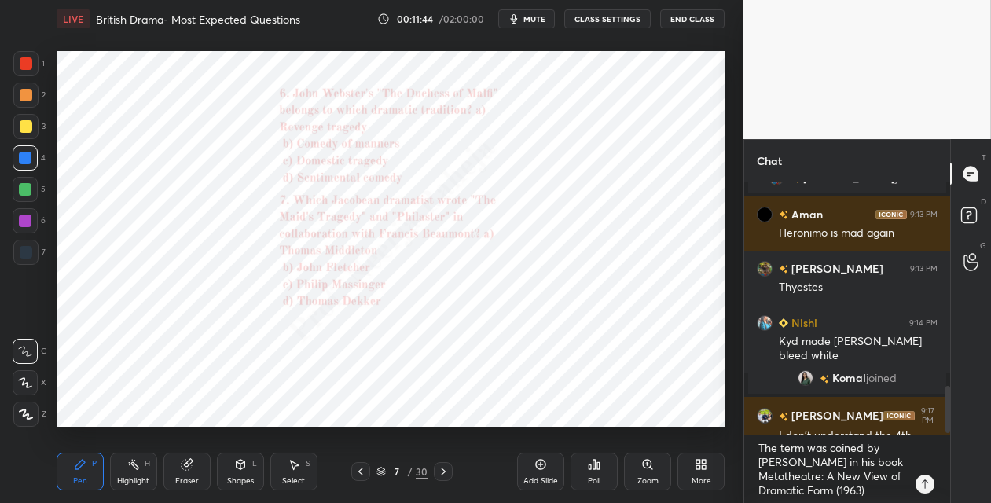
click at [359, 468] on icon at bounding box center [361, 471] width 13 height 13
drag, startPoint x: 536, startPoint y: 465, endPoint x: 533, endPoint y: 440, distance: 25.4
click at [535, 462] on icon at bounding box center [541, 464] width 13 height 13
click at [24, 401] on div "Z" at bounding box center [29, 410] width 33 height 31
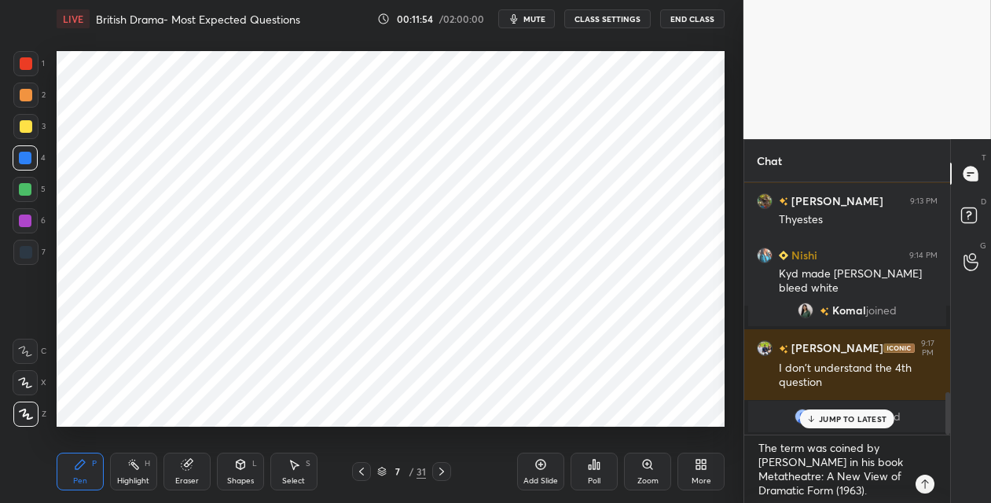
drag, startPoint x: 28, startPoint y: 256, endPoint x: 39, endPoint y: 245, distance: 15.6
click at [28, 254] on div at bounding box center [26, 252] width 13 height 13
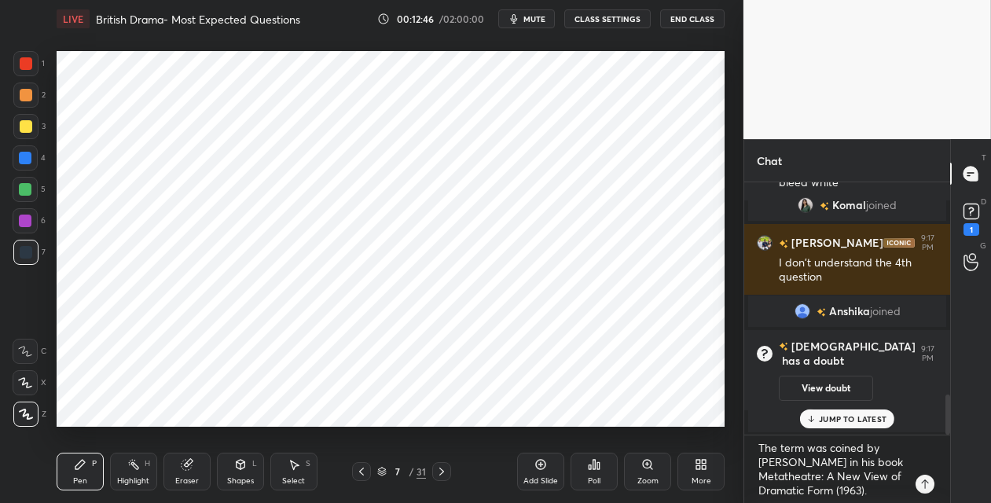
drag, startPoint x: 362, startPoint y: 472, endPoint x: 361, endPoint y: 453, distance: 18.9
click at [362, 471] on icon at bounding box center [361, 471] width 13 height 13
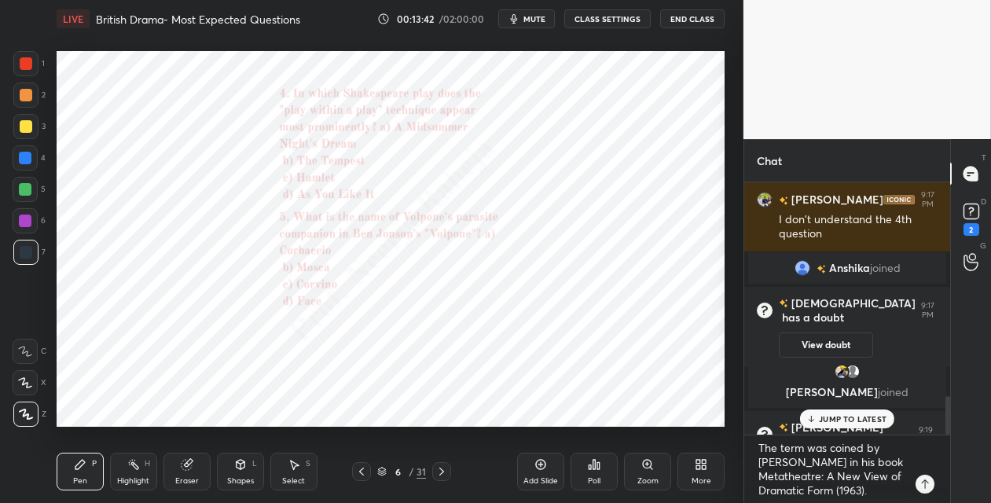
scroll to position [1388, 0]
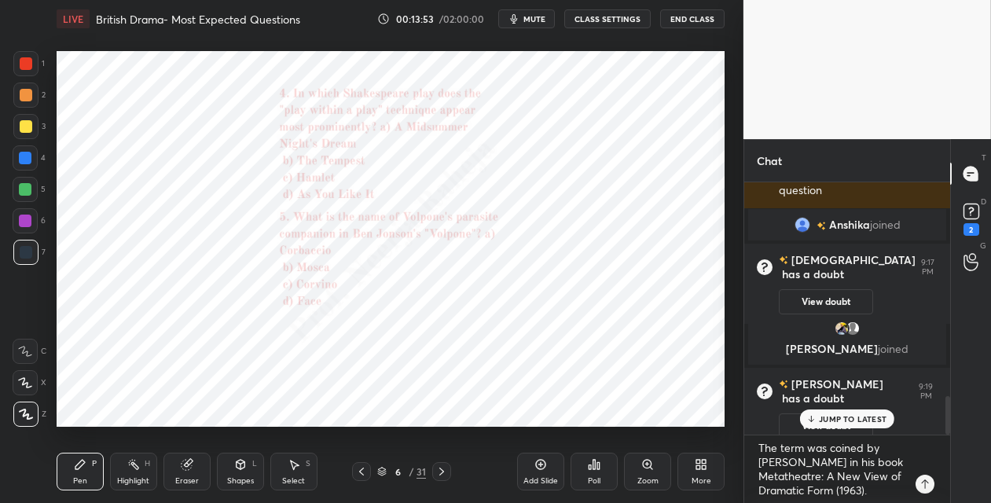
click at [648, 473] on div "Zoom" at bounding box center [647, 472] width 47 height 38
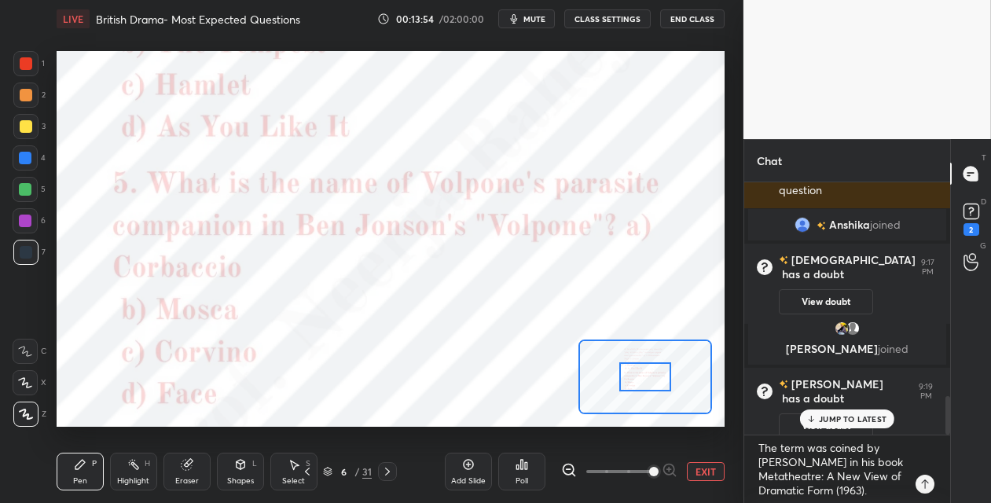
click at [648, 473] on span at bounding box center [620, 472] width 66 height 24
click at [649, 473] on span at bounding box center [653, 471] width 9 height 9
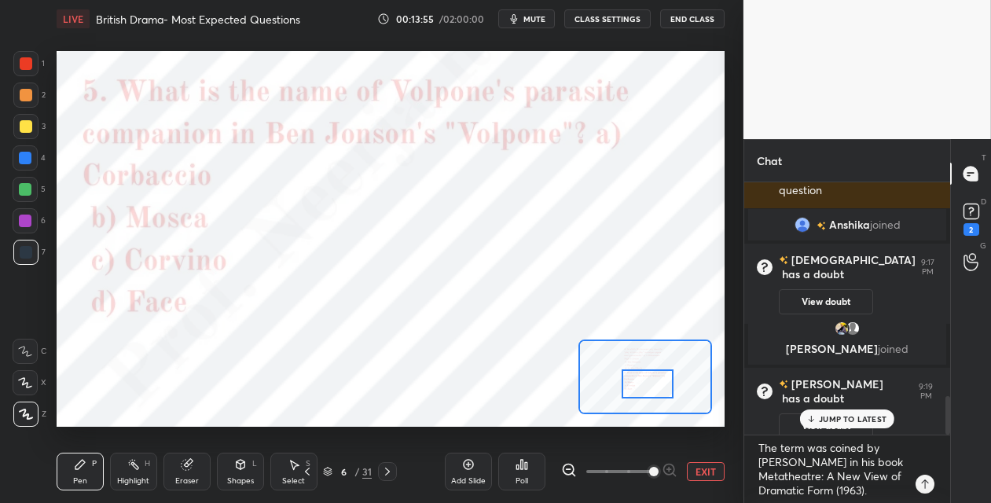
click at [652, 387] on div at bounding box center [648, 384] width 52 height 29
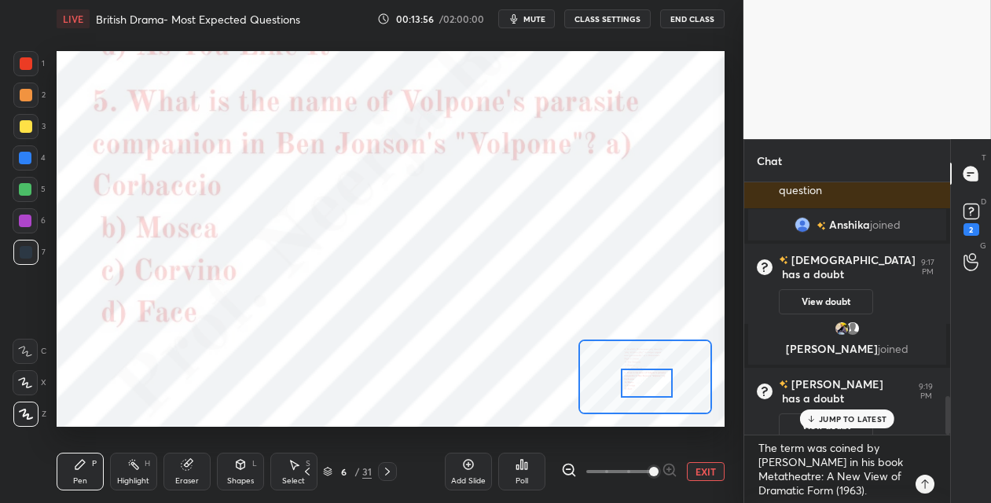
click at [522, 474] on div "Poll" at bounding box center [521, 472] width 47 height 38
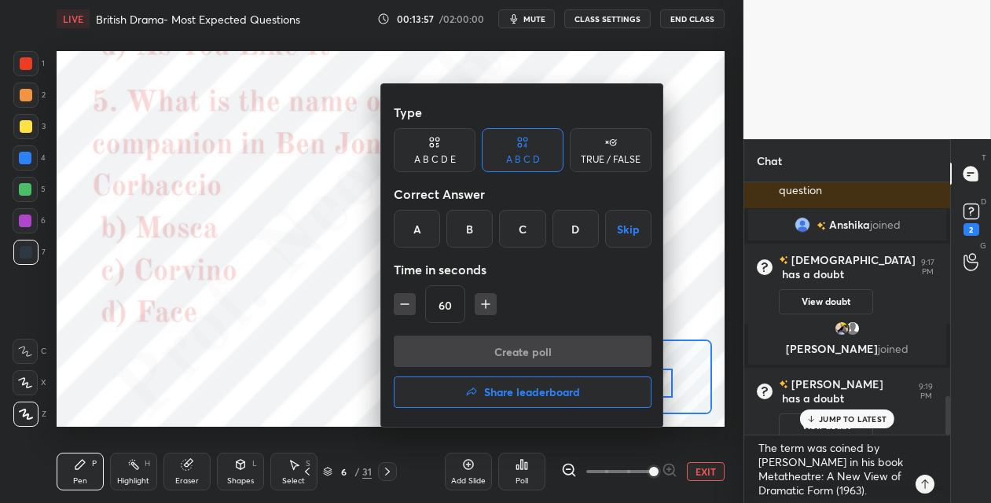
drag, startPoint x: 467, startPoint y: 226, endPoint x: 470, endPoint y: 283, distance: 56.7
click at [468, 229] on div "B" at bounding box center [470, 229] width 46 height 38
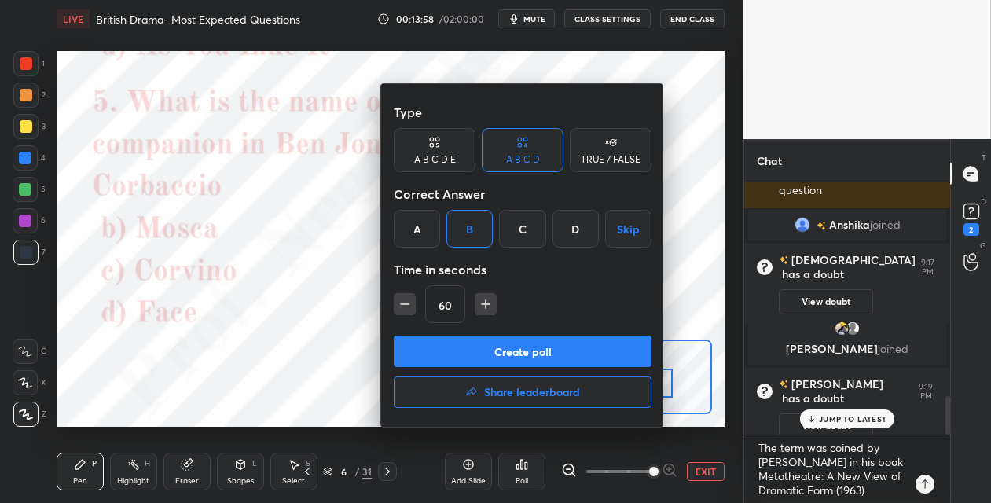
drag, startPoint x: 476, startPoint y: 356, endPoint x: 574, endPoint y: 361, distance: 98.4
click at [475, 358] on button "Create poll" at bounding box center [523, 351] width 258 height 31
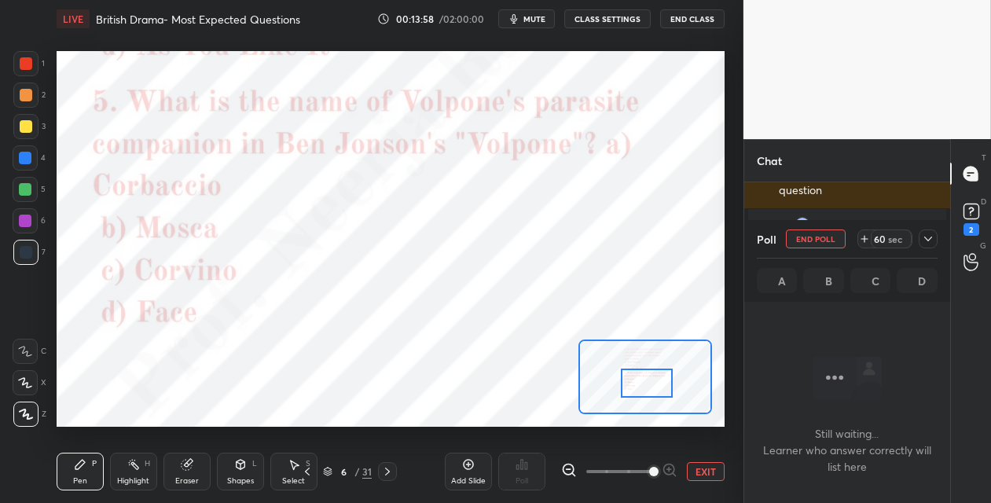
scroll to position [65, 201]
click at [923, 241] on icon at bounding box center [928, 239] width 13 height 13
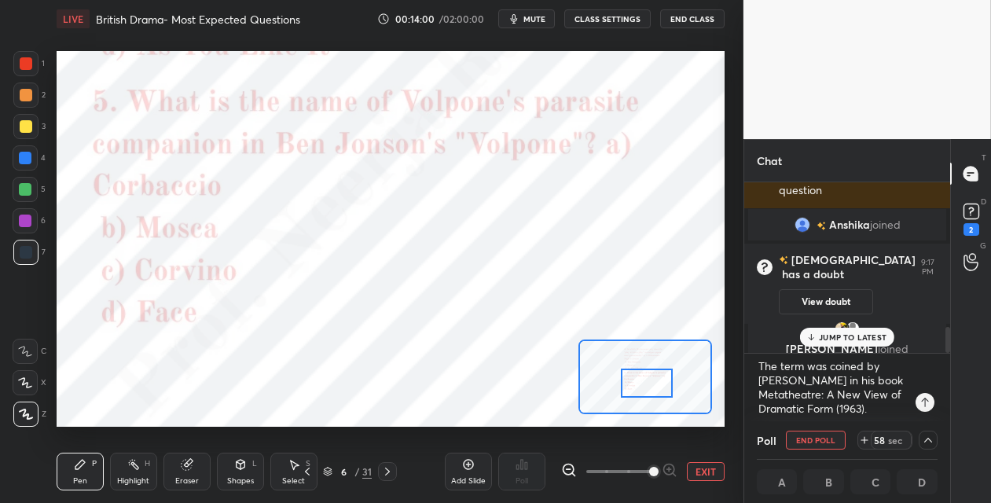
scroll to position [0, 5]
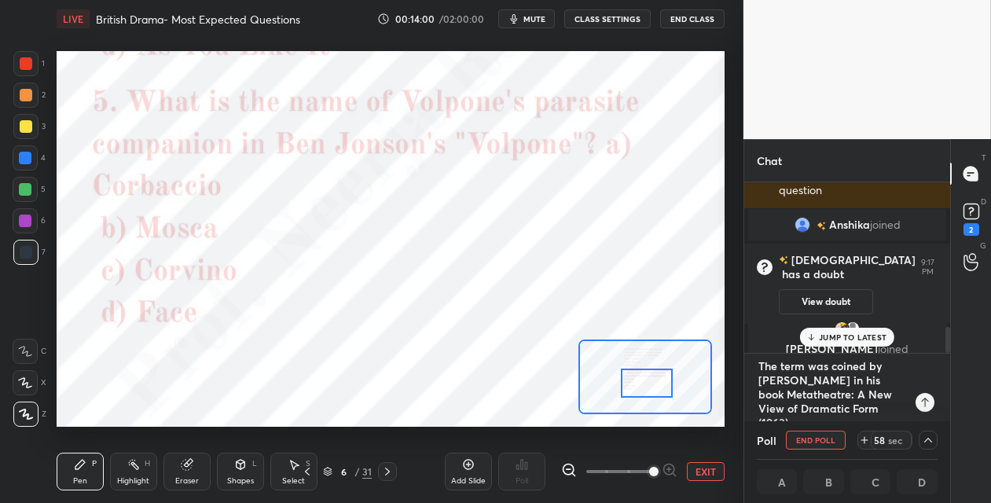
type textarea "x"
drag, startPoint x: 880, startPoint y: 410, endPoint x: 748, endPoint y: 333, distance: 152.5
click at [748, 337] on div "4 [PERSON_NAME], [PERSON_NAME], [PERSON_NAME] & 4 others joined [PERSON_NAME] 9…" at bounding box center [848, 301] width 206 height 239
type textarea "x"
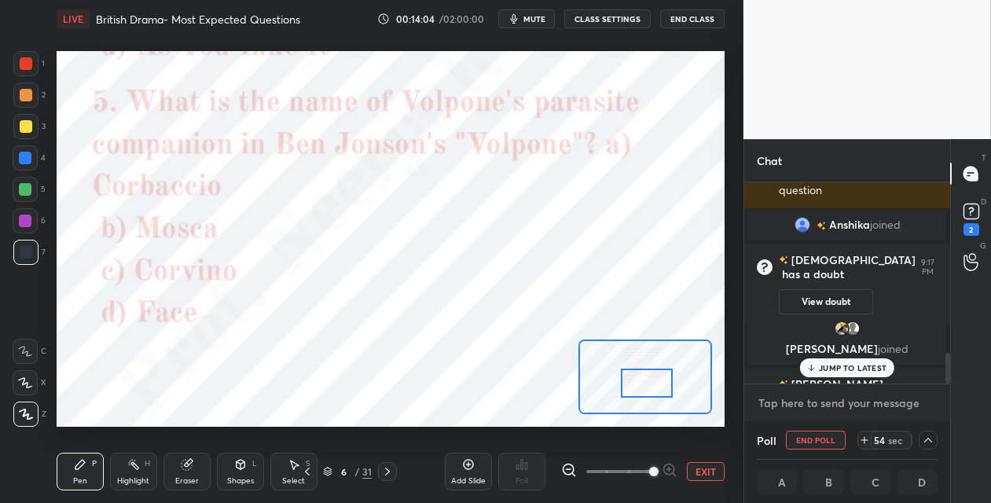
scroll to position [1439, 0]
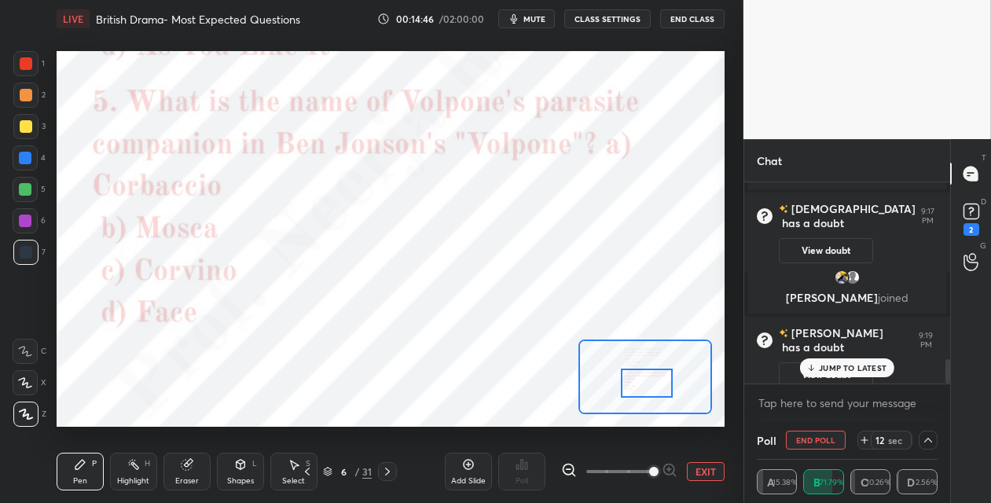
drag, startPoint x: 25, startPoint y: 354, endPoint x: 35, endPoint y: 346, distance: 12.9
click at [27, 352] on icon at bounding box center [25, 351] width 14 height 11
click at [33, 65] on div at bounding box center [25, 63] width 25 height 25
click at [28, 155] on div at bounding box center [25, 158] width 13 height 13
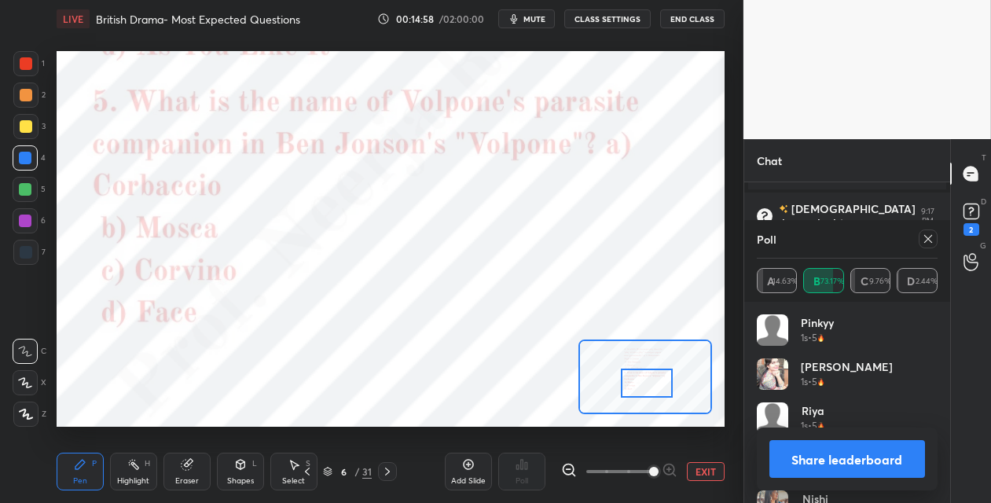
scroll to position [184, 176]
click at [389, 469] on icon at bounding box center [387, 471] width 13 height 13
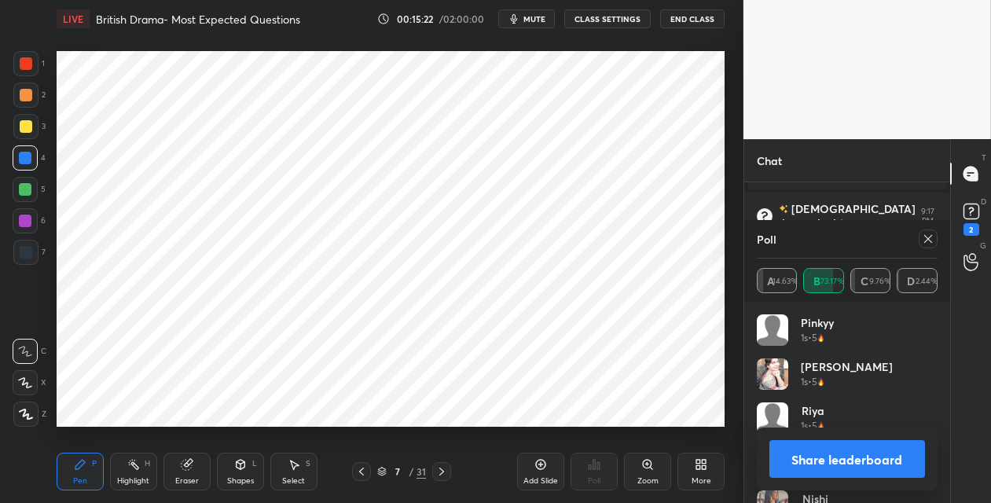
drag, startPoint x: 443, startPoint y: 473, endPoint x: 469, endPoint y: 462, distance: 27.5
click at [443, 473] on icon at bounding box center [442, 471] width 13 height 13
click at [650, 468] on icon at bounding box center [651, 468] width 2 height 2
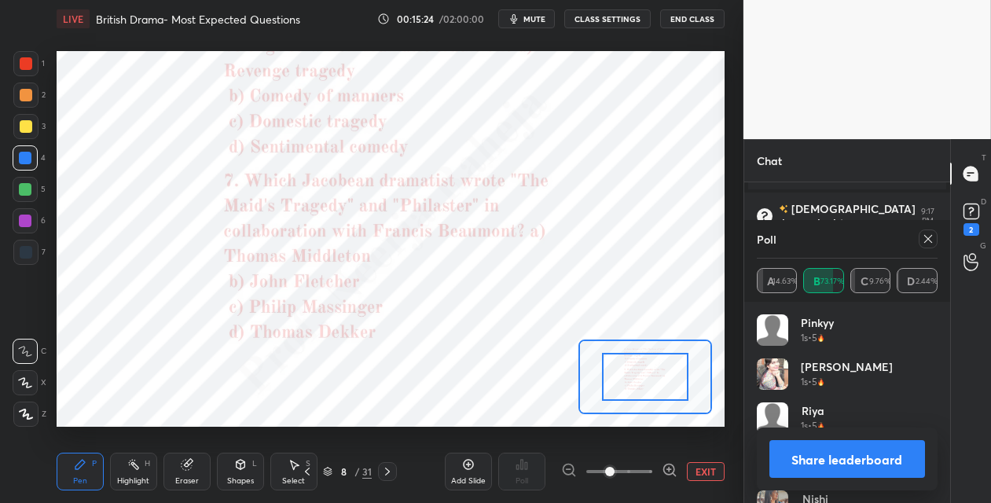
click at [649, 467] on span at bounding box center [620, 472] width 66 height 24
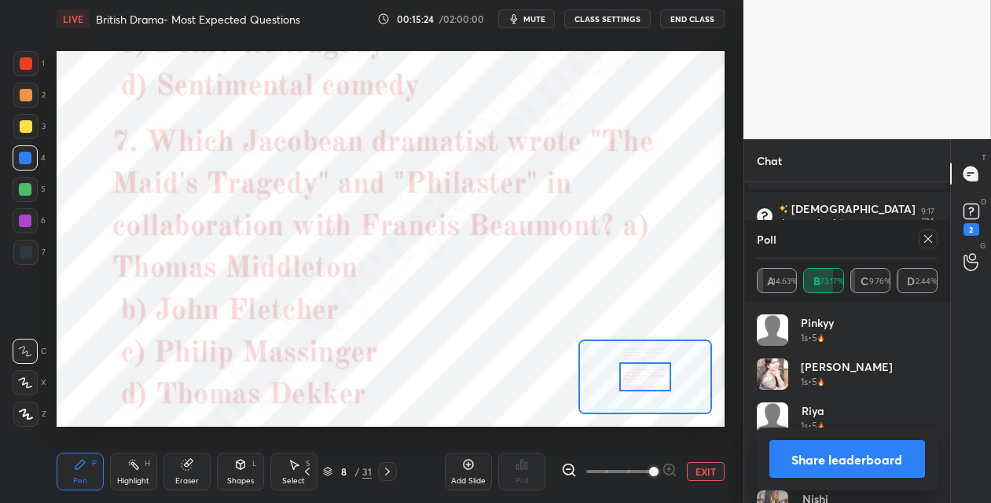
drag, startPoint x: 652, startPoint y: 469, endPoint x: 656, endPoint y: 458, distance: 12.0
click at [653, 467] on span at bounding box center [653, 471] width 9 height 9
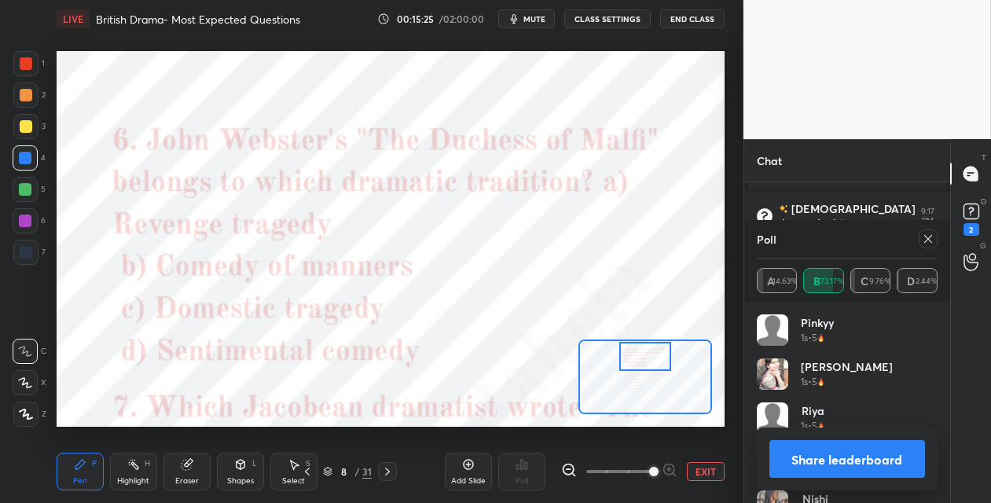
drag, startPoint x: 650, startPoint y: 381, endPoint x: 649, endPoint y: 360, distance: 21.2
click at [649, 361] on div at bounding box center [646, 356] width 52 height 29
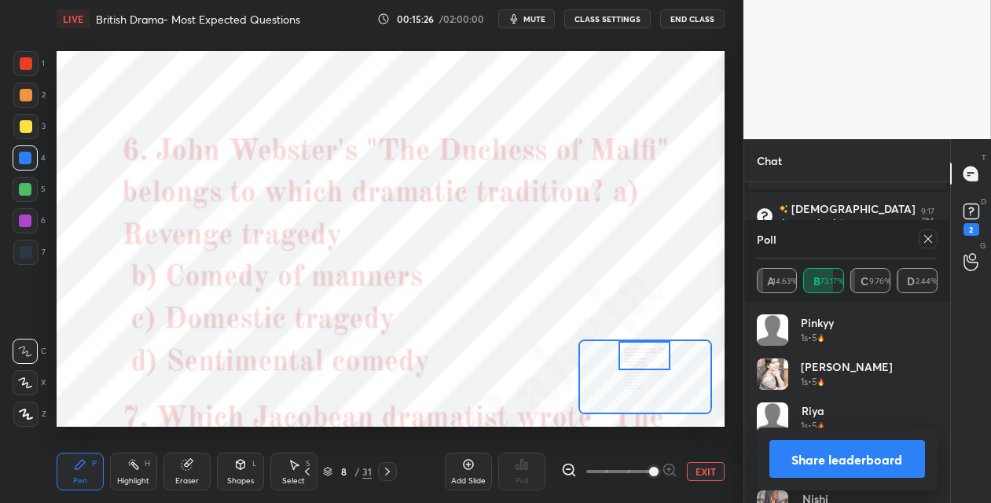
drag, startPoint x: 923, startPoint y: 237, endPoint x: 884, endPoint y: 252, distance: 41.3
click at [923, 239] on icon at bounding box center [928, 239] width 13 height 13
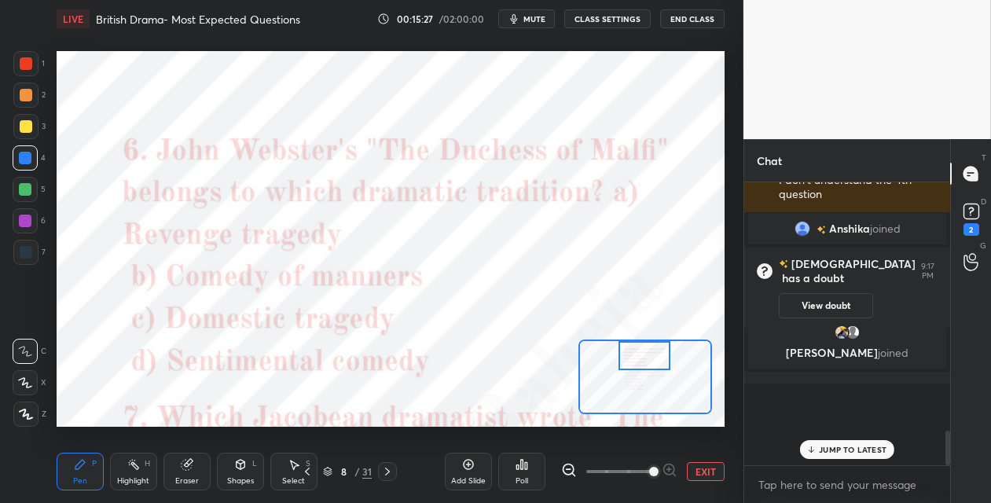
scroll to position [252, 201]
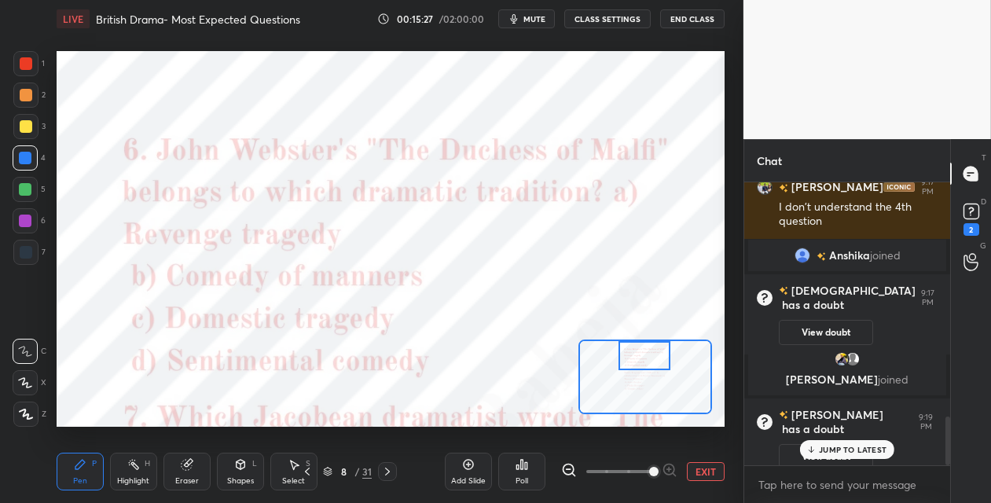
click at [517, 473] on div "Poll" at bounding box center [521, 472] width 47 height 38
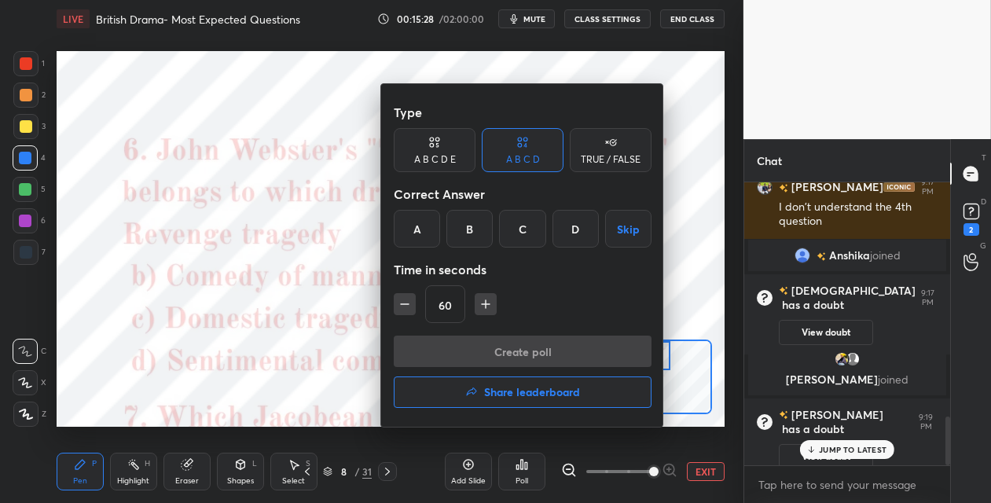
click at [419, 231] on div "A" at bounding box center [417, 229] width 46 height 38
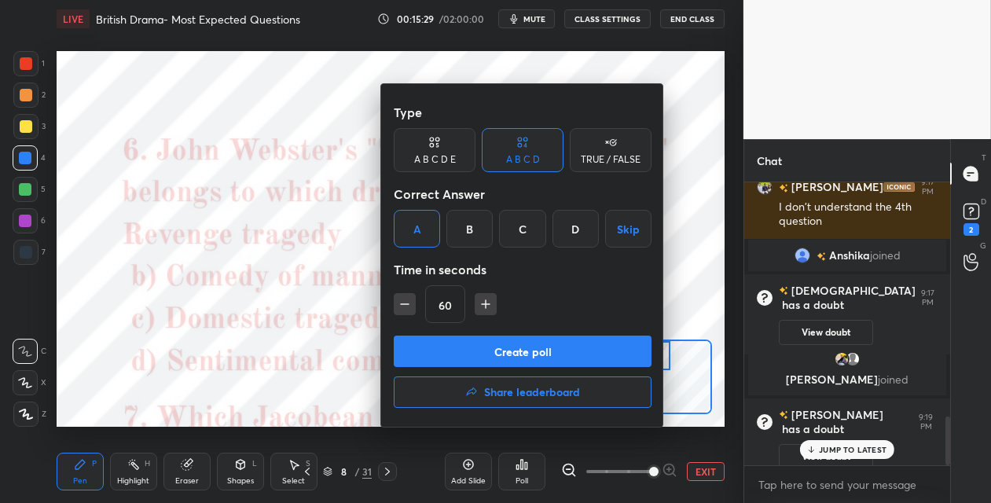
drag, startPoint x: 432, startPoint y: 356, endPoint x: 436, endPoint y: 310, distance: 46.6
click at [431, 356] on button "Create poll" at bounding box center [523, 351] width 258 height 31
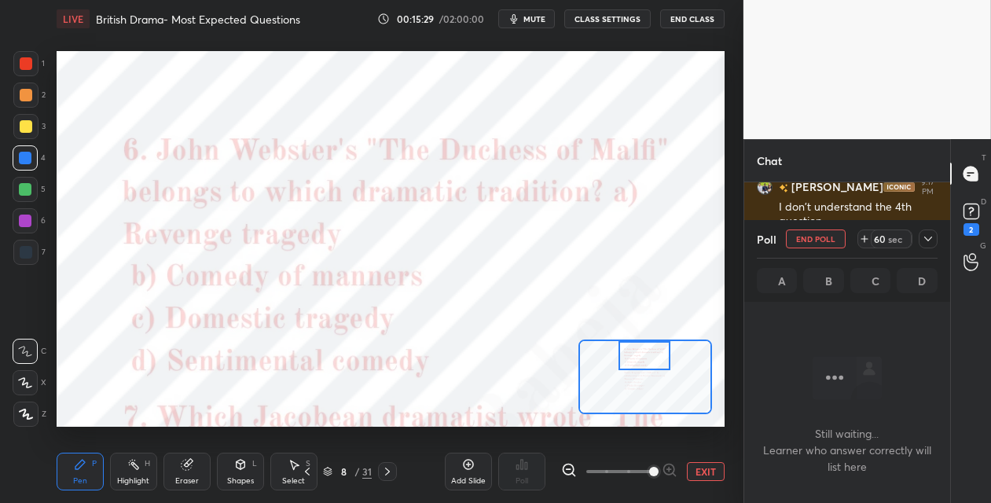
scroll to position [5, 5]
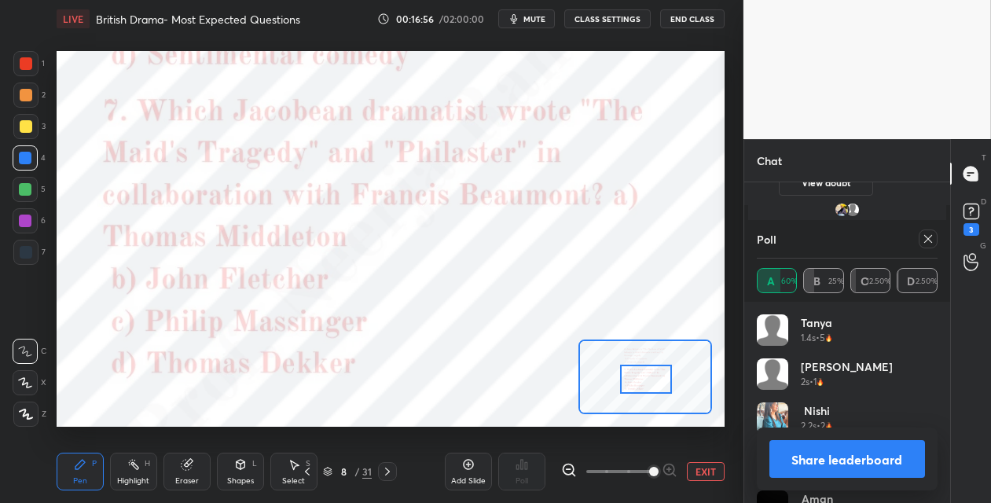
drag, startPoint x: 641, startPoint y: 356, endPoint x: 642, endPoint y: 377, distance: 20.5
click at [642, 377] on div at bounding box center [646, 379] width 52 height 29
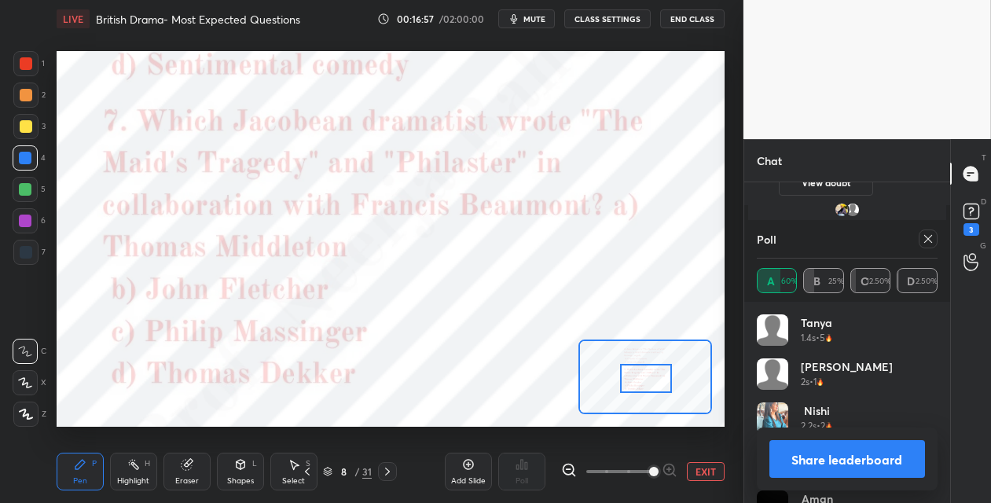
drag, startPoint x: 929, startPoint y: 241, endPoint x: 793, endPoint y: 307, distance: 151.2
click at [927, 241] on icon at bounding box center [928, 239] width 13 height 13
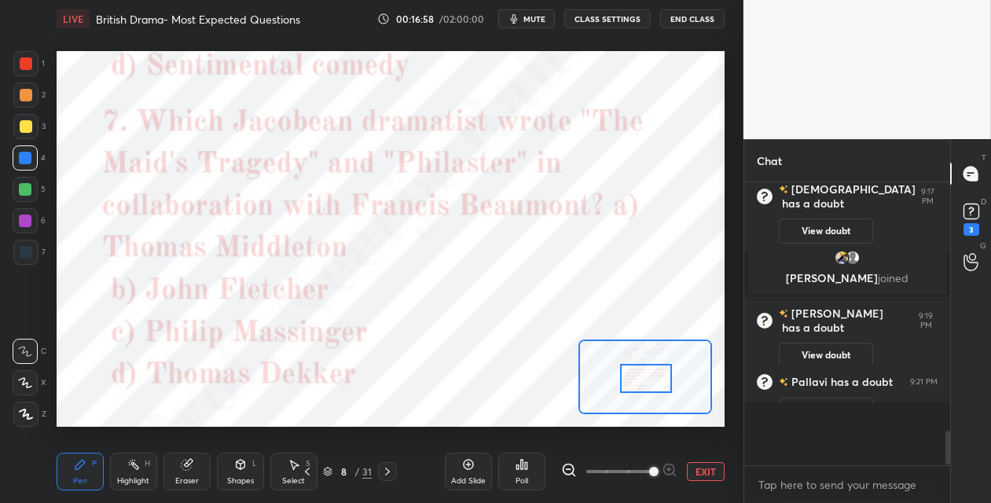
scroll to position [270, 201]
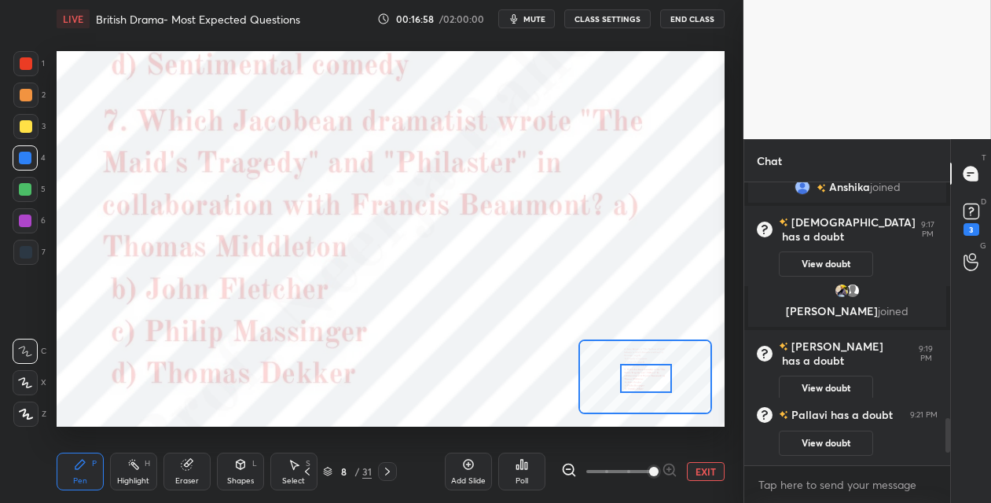
click at [521, 472] on div "Poll" at bounding box center [521, 472] width 47 height 38
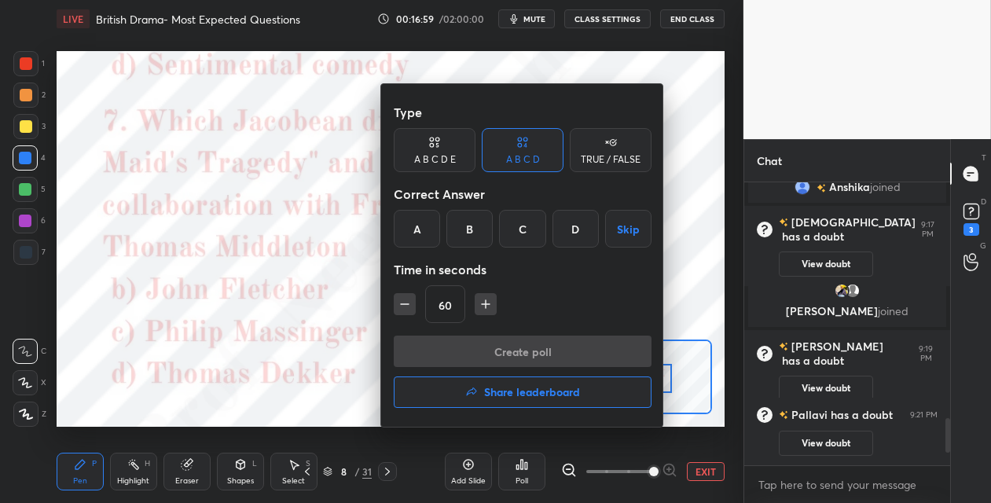
drag, startPoint x: 470, startPoint y: 226, endPoint x: 471, endPoint y: 244, distance: 18.1
click at [470, 226] on div "B" at bounding box center [470, 229] width 46 height 38
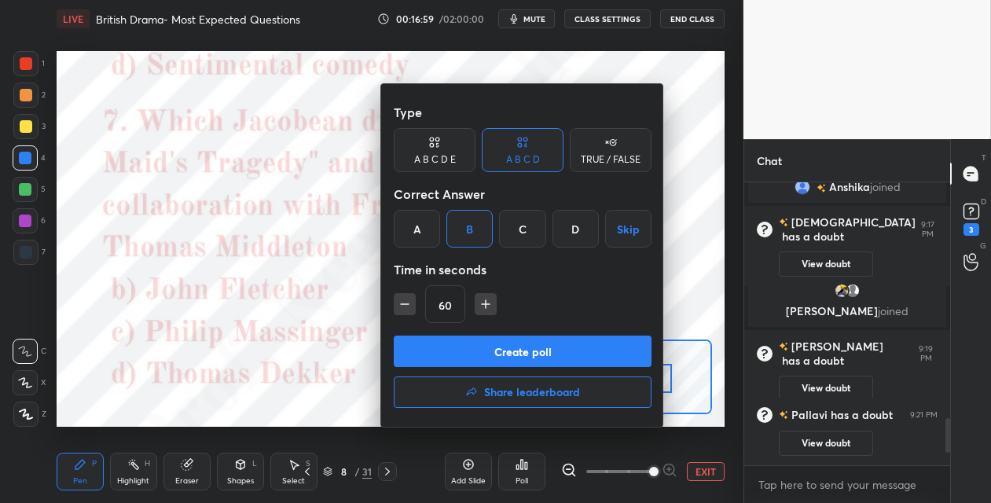
click at [445, 352] on button "Create poll" at bounding box center [523, 351] width 258 height 31
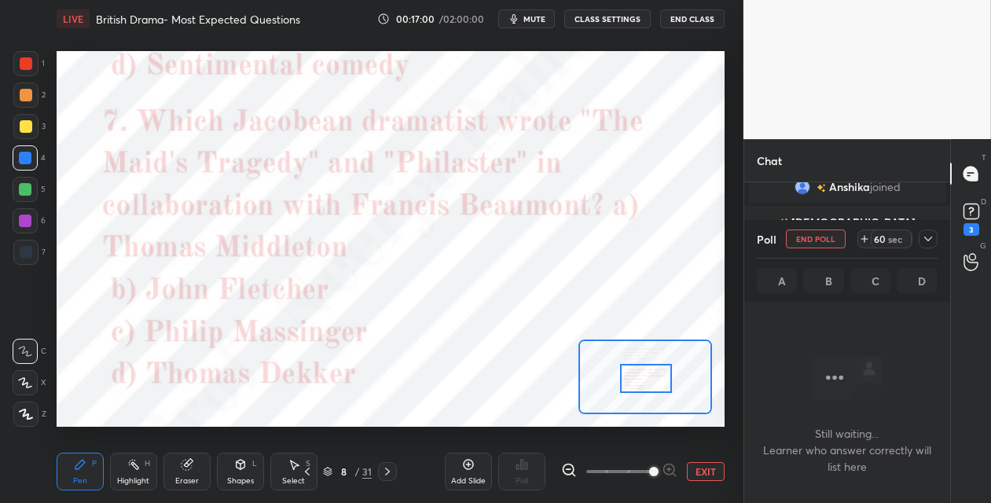
scroll to position [65, 201]
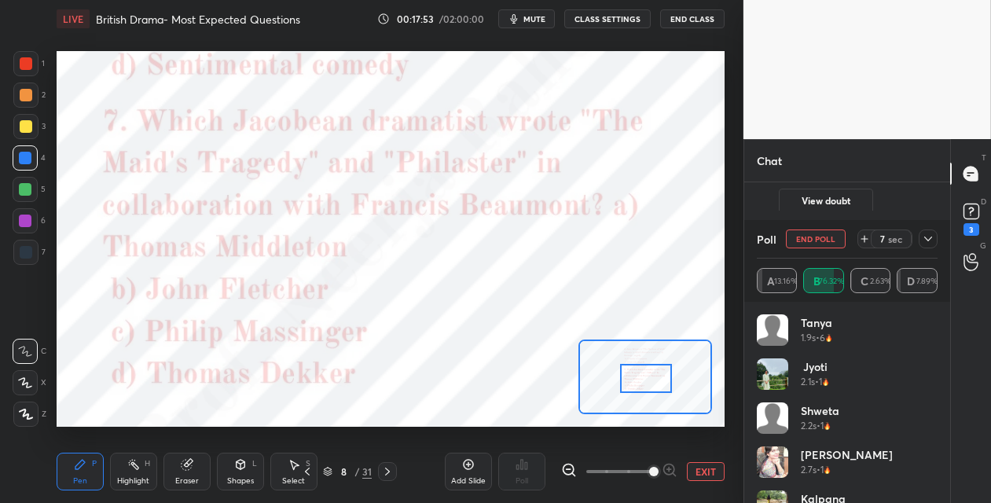
drag, startPoint x: 388, startPoint y: 473, endPoint x: 432, endPoint y: 447, distance: 51.5
click at [387, 473] on icon at bounding box center [387, 471] width 13 height 13
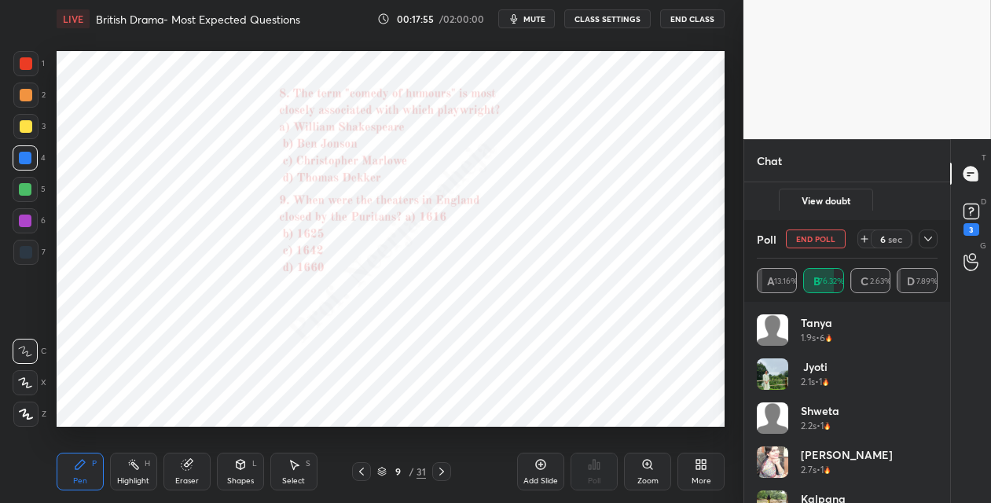
click at [643, 464] on icon at bounding box center [647, 464] width 9 height 9
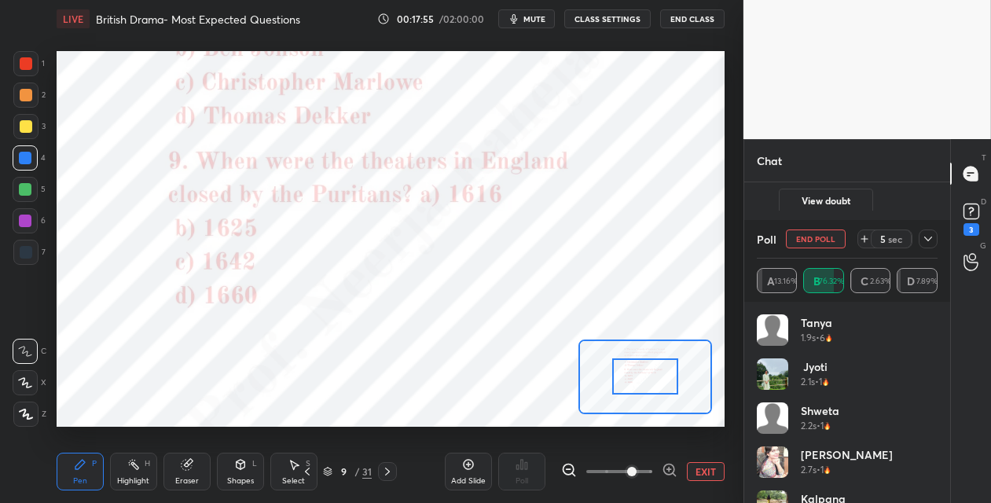
click at [645, 462] on span at bounding box center [620, 472] width 66 height 24
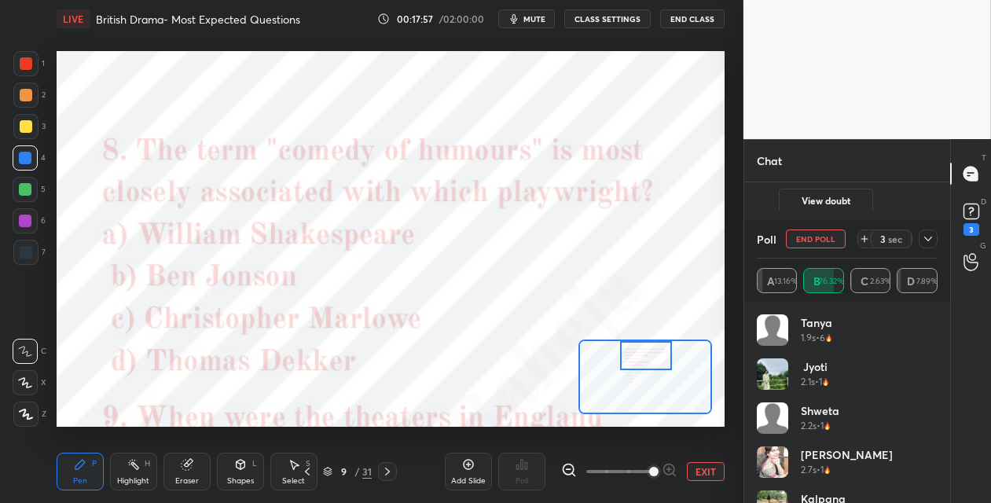
drag, startPoint x: 652, startPoint y: 384, endPoint x: 652, endPoint y: 363, distance: 21.2
click at [652, 363] on div at bounding box center [646, 355] width 52 height 29
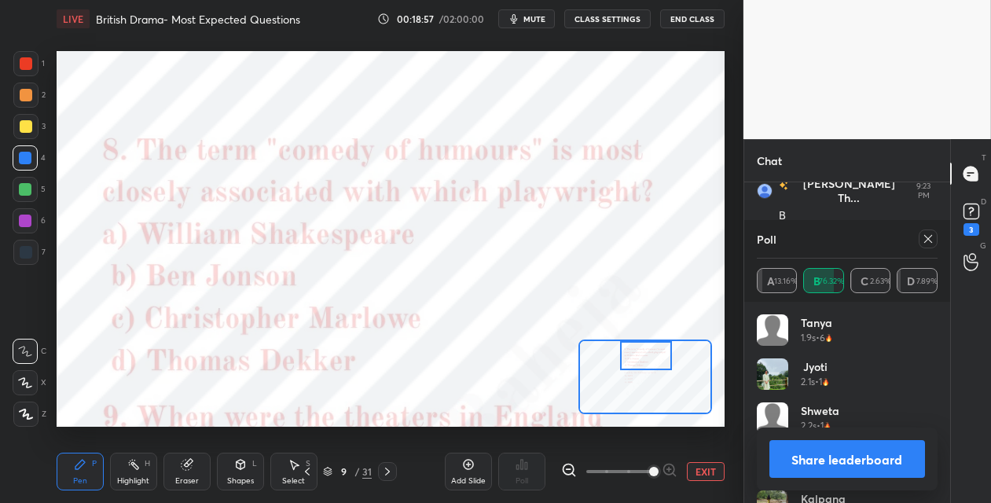
scroll to position [1824, 0]
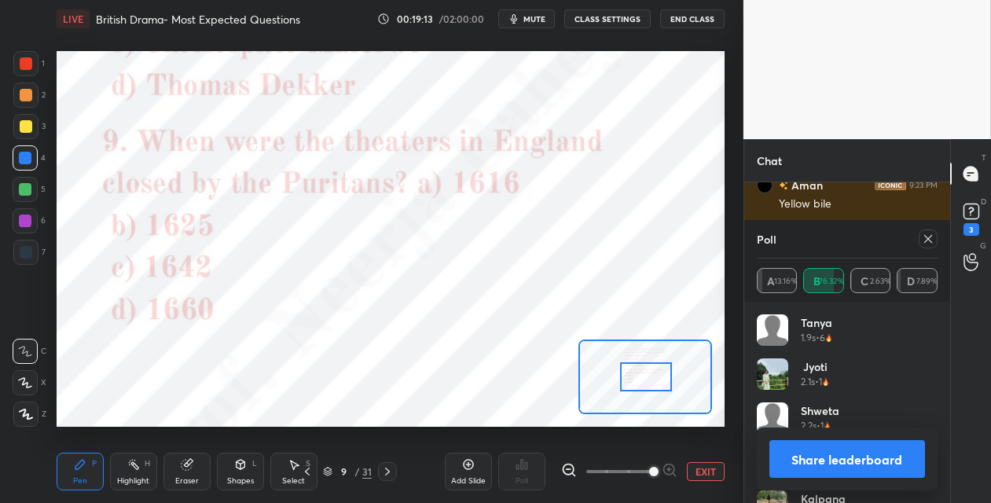
drag, startPoint x: 639, startPoint y: 355, endPoint x: 639, endPoint y: 373, distance: 18.9
click at [640, 374] on div at bounding box center [646, 376] width 52 height 29
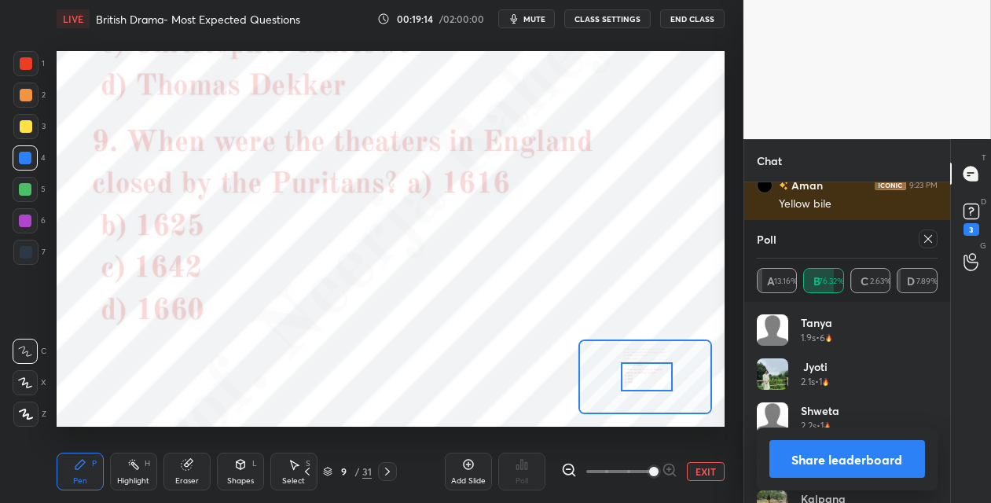
click at [931, 236] on icon at bounding box center [929, 239] width 8 height 8
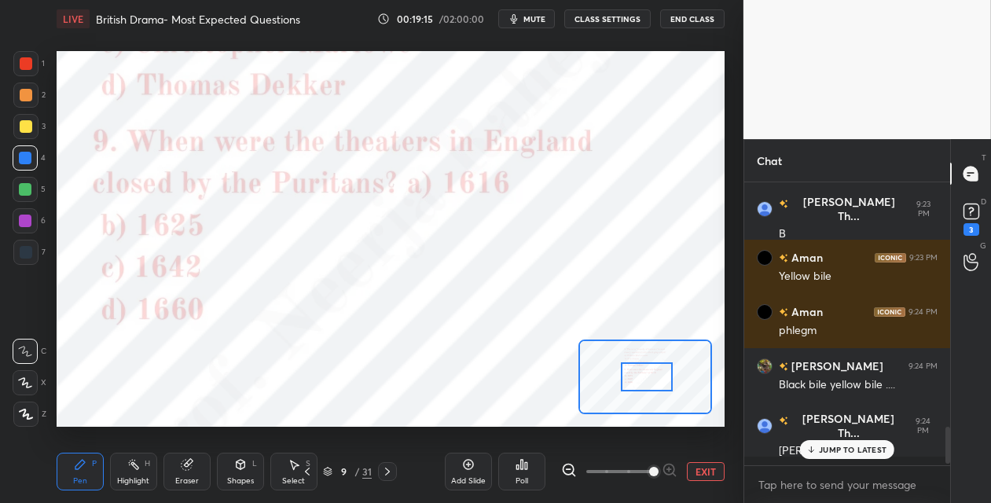
scroll to position [274, 201]
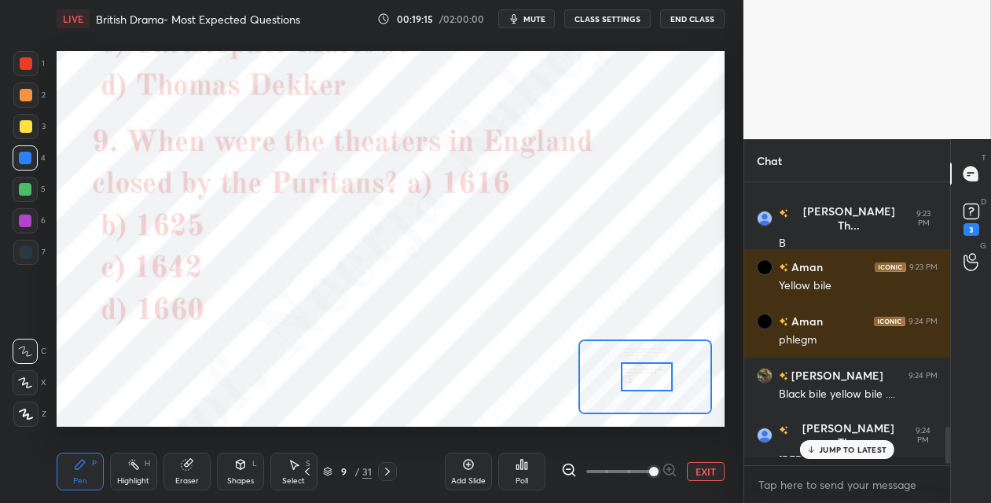
click at [521, 473] on div "Poll" at bounding box center [521, 472] width 47 height 38
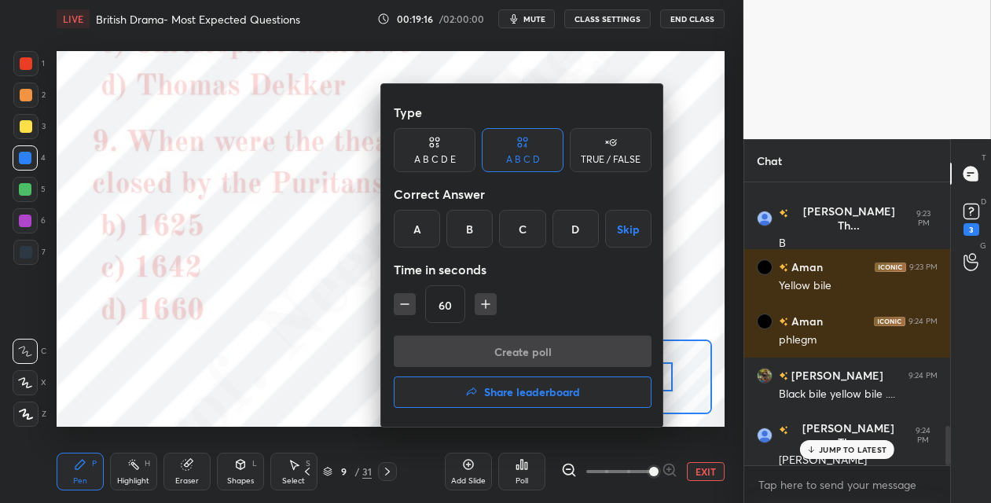
click at [535, 230] on div "C" at bounding box center [522, 229] width 46 height 38
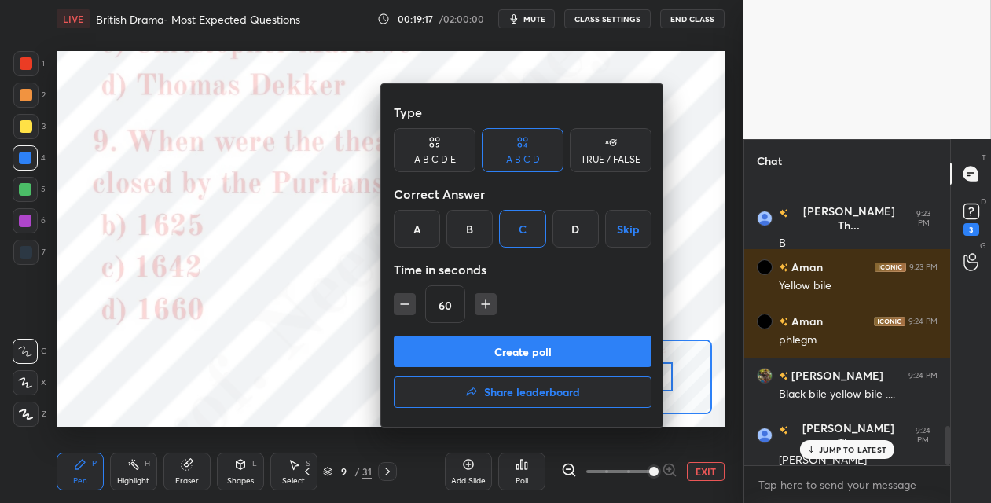
click at [502, 349] on button "Create poll" at bounding box center [523, 351] width 258 height 31
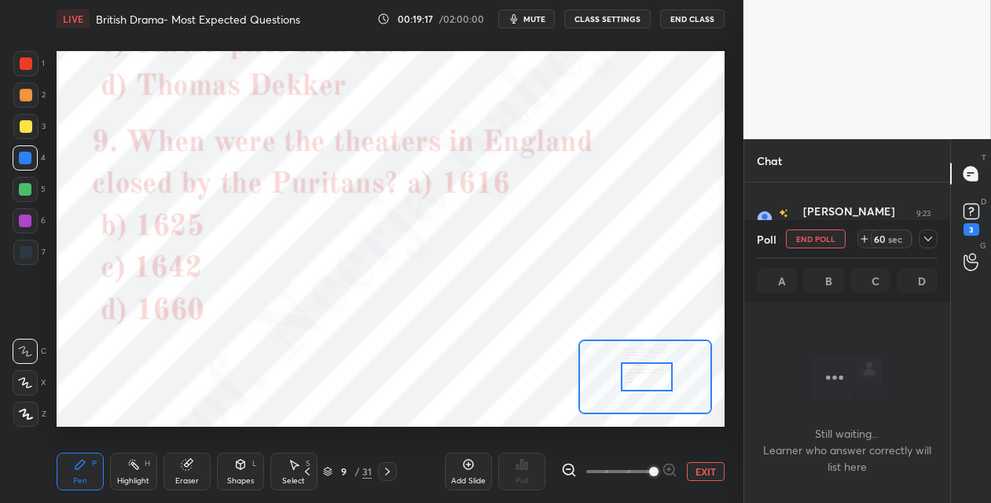
scroll to position [5, 5]
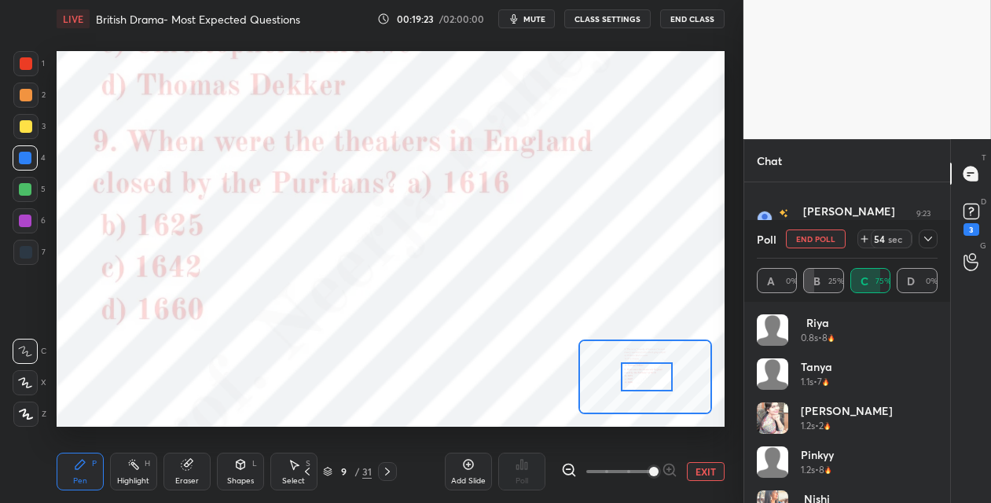
drag, startPoint x: 23, startPoint y: 219, endPoint x: 46, endPoint y: 204, distance: 27.3
click at [24, 218] on div at bounding box center [25, 221] width 13 height 13
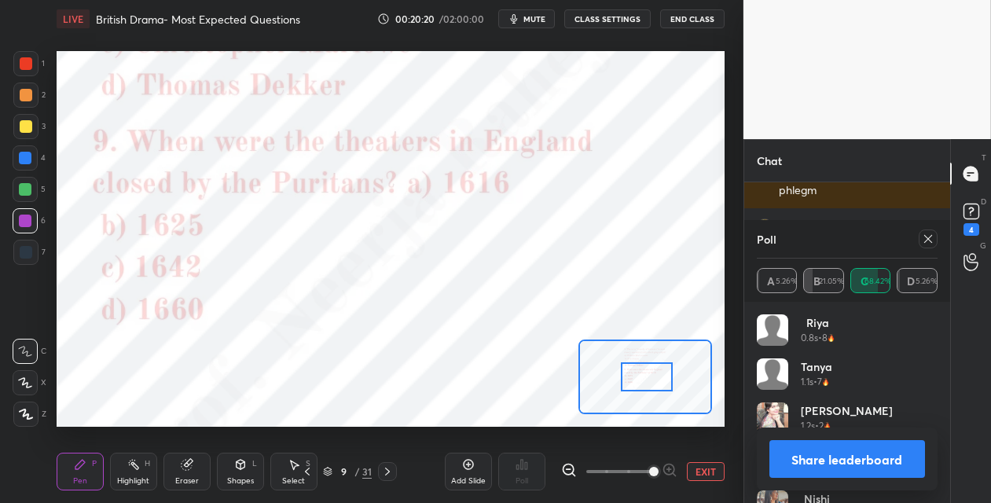
click at [392, 468] on icon at bounding box center [387, 471] width 13 height 13
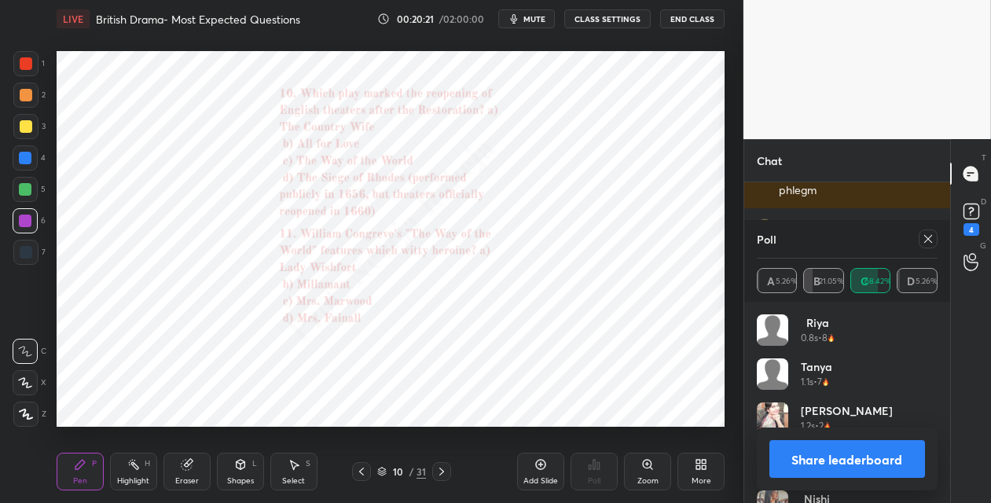
click at [647, 465] on icon at bounding box center [647, 463] width 0 height 3
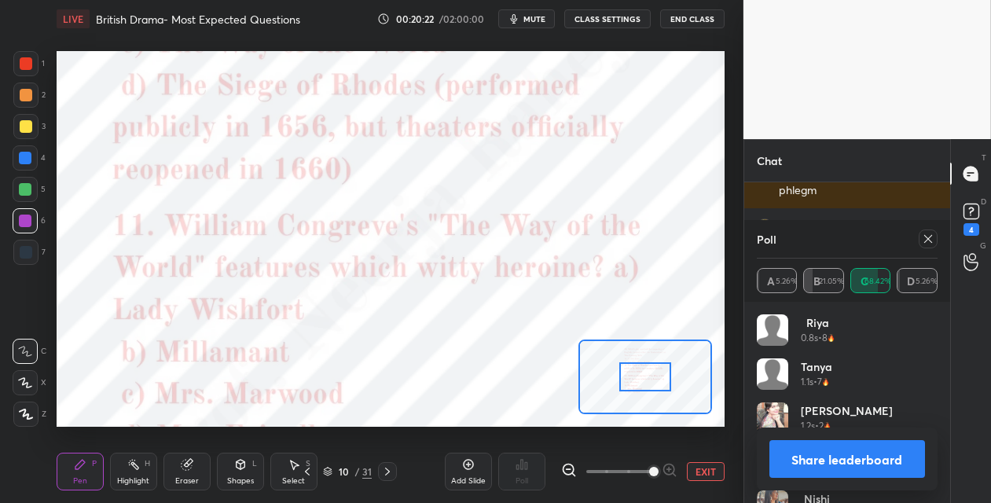
click at [651, 467] on span at bounding box center [653, 471] width 9 height 9
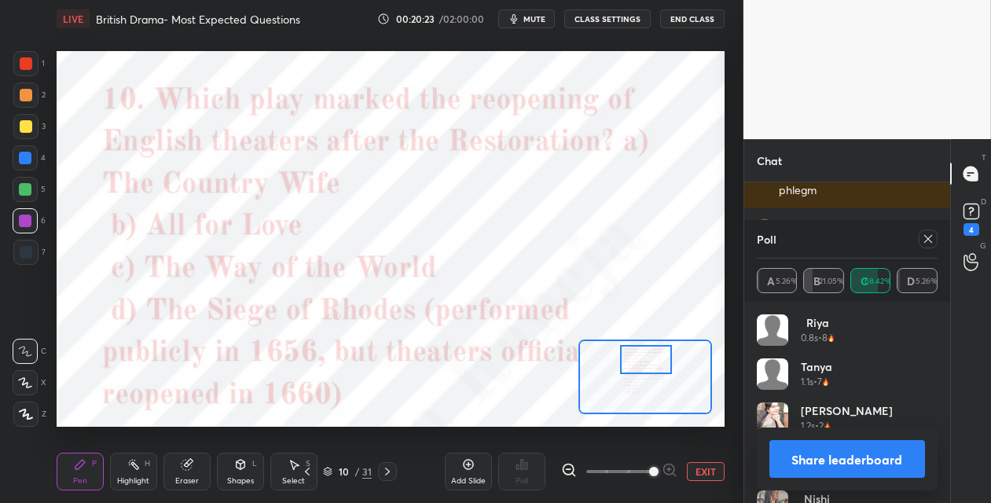
drag, startPoint x: 643, startPoint y: 373, endPoint x: 645, endPoint y: 360, distance: 13.5
click at [643, 359] on div at bounding box center [646, 359] width 52 height 29
click at [923, 240] on icon at bounding box center [928, 239] width 13 height 13
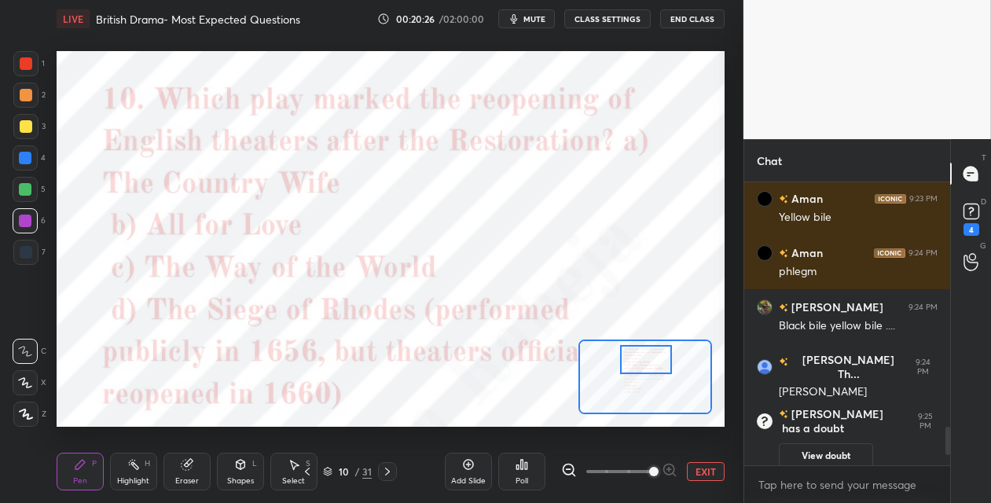
scroll to position [278, 201]
click at [517, 473] on div "Poll" at bounding box center [521, 472] width 47 height 38
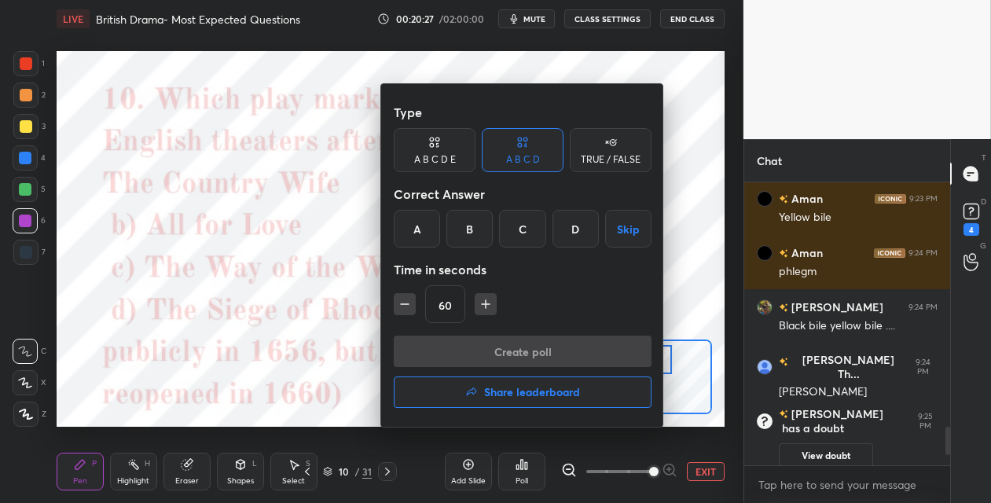
drag, startPoint x: 578, startPoint y: 232, endPoint x: 574, endPoint y: 262, distance: 30.1
click at [579, 233] on div "D" at bounding box center [576, 229] width 46 height 38
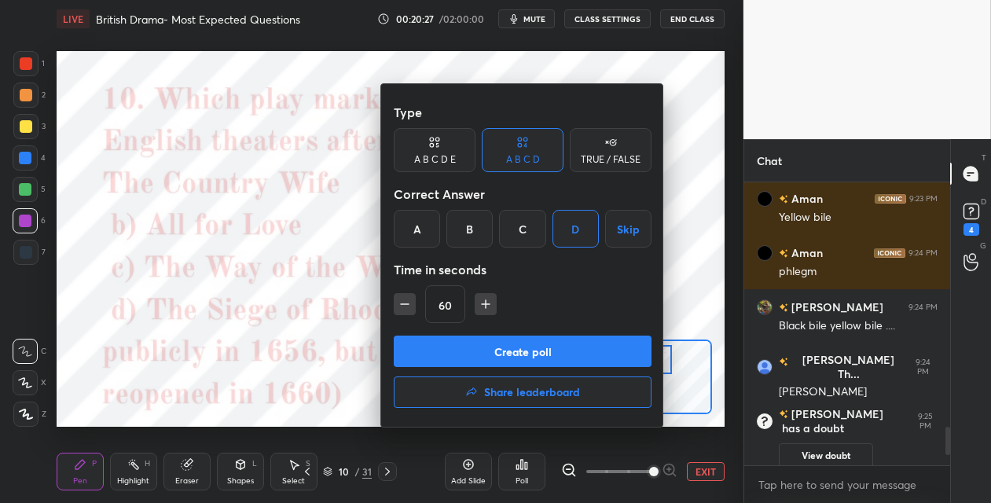
click at [521, 348] on button "Create poll" at bounding box center [523, 351] width 258 height 31
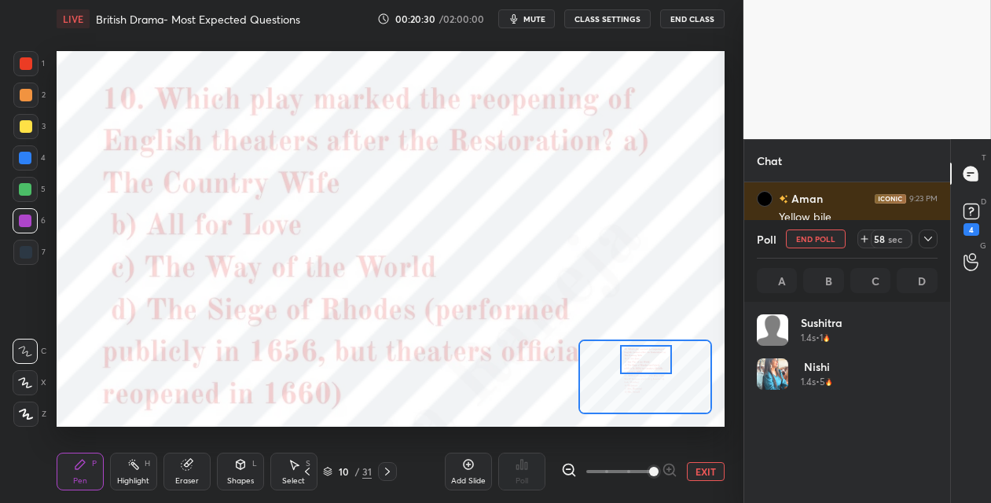
scroll to position [184, 176]
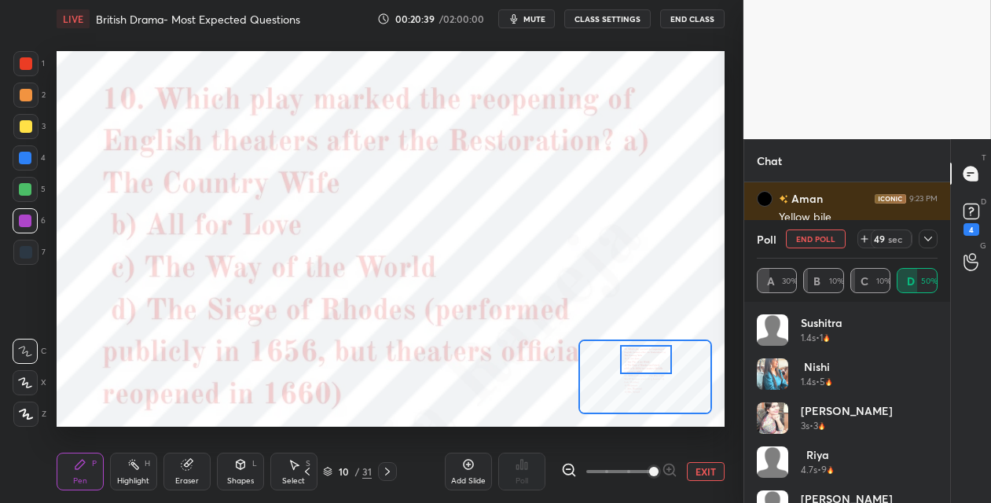
click at [27, 249] on div at bounding box center [26, 252] width 13 height 13
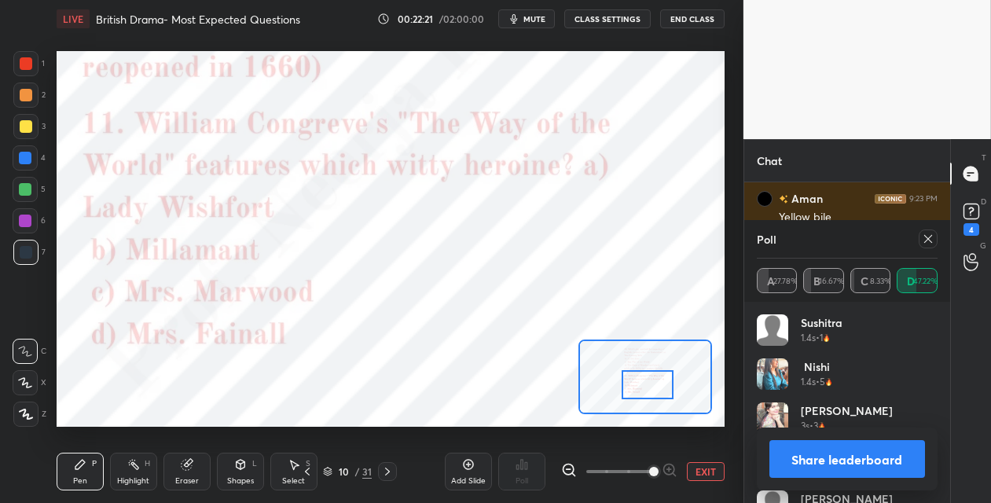
drag, startPoint x: 643, startPoint y: 359, endPoint x: 644, endPoint y: 384, distance: 25.2
click at [644, 384] on div at bounding box center [648, 384] width 52 height 29
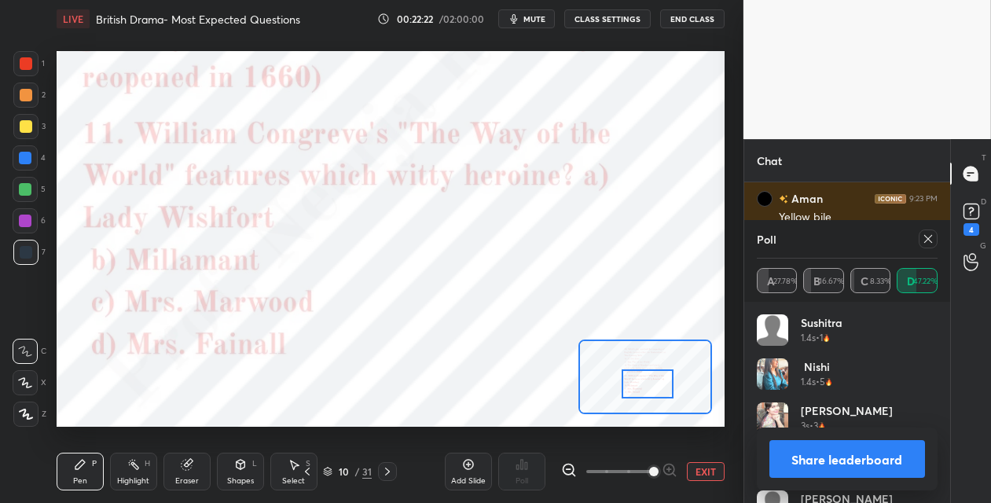
drag, startPoint x: 925, startPoint y: 238, endPoint x: 900, endPoint y: 256, distance: 29.9
click at [922, 240] on icon at bounding box center [928, 239] width 13 height 13
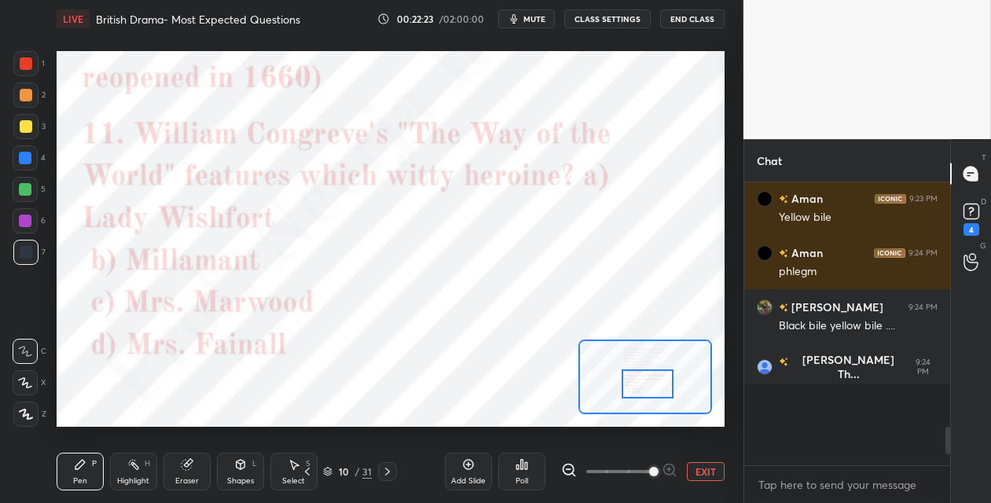
scroll to position [5, 5]
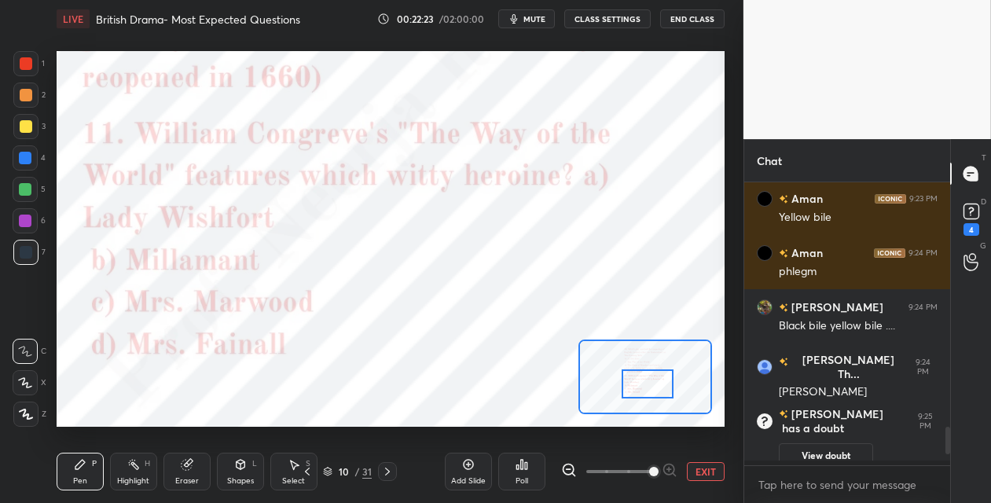
click at [522, 467] on icon at bounding box center [522, 464] width 13 height 13
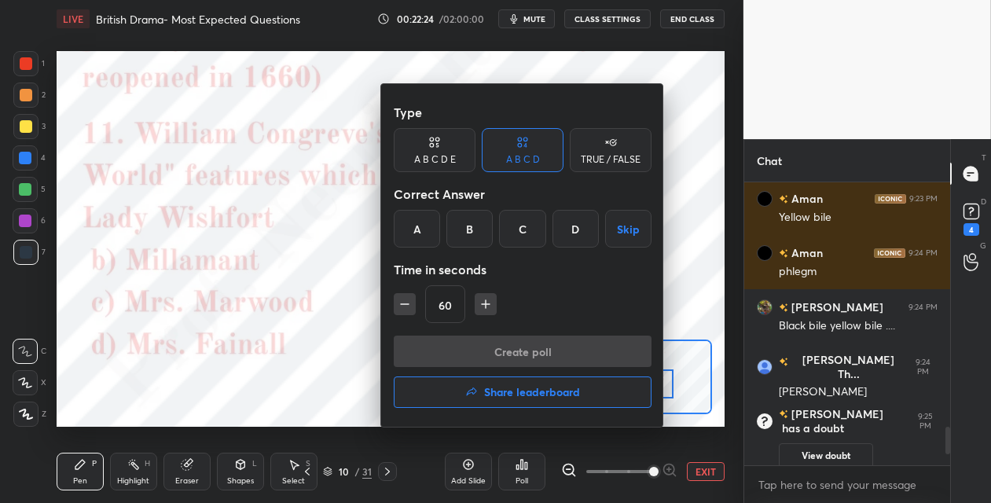
drag, startPoint x: 467, startPoint y: 235, endPoint x: 469, endPoint y: 251, distance: 15.8
click at [467, 237] on div "B" at bounding box center [470, 229] width 46 height 38
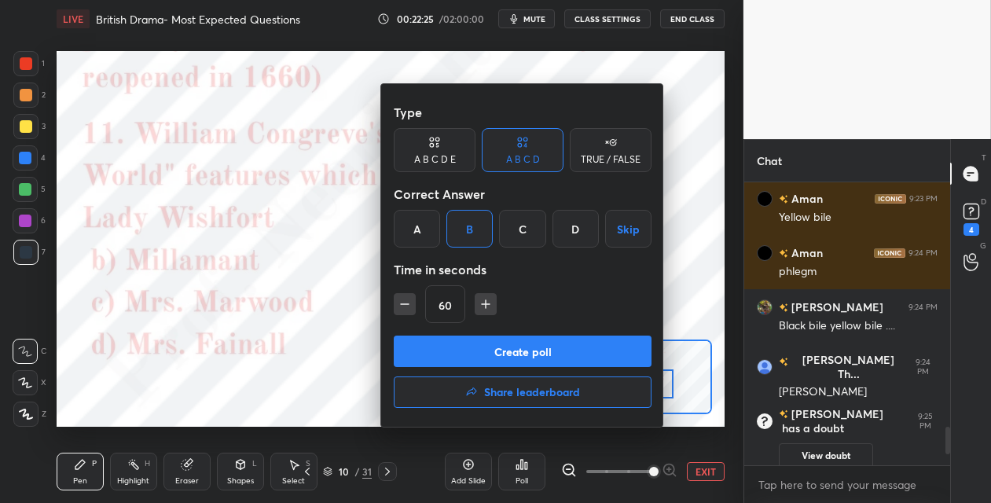
drag, startPoint x: 454, startPoint y: 351, endPoint x: 434, endPoint y: 311, distance: 45.7
click at [451, 351] on button "Create poll" at bounding box center [523, 351] width 258 height 31
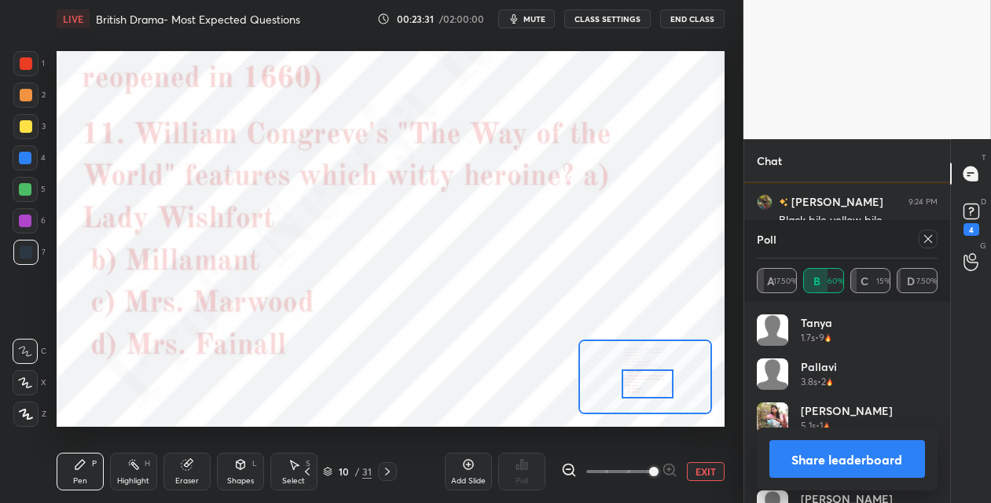
scroll to position [1841, 0]
drag, startPoint x: 928, startPoint y: 237, endPoint x: 939, endPoint y: 228, distance: 14.0
click at [931, 235] on icon at bounding box center [928, 239] width 13 height 13
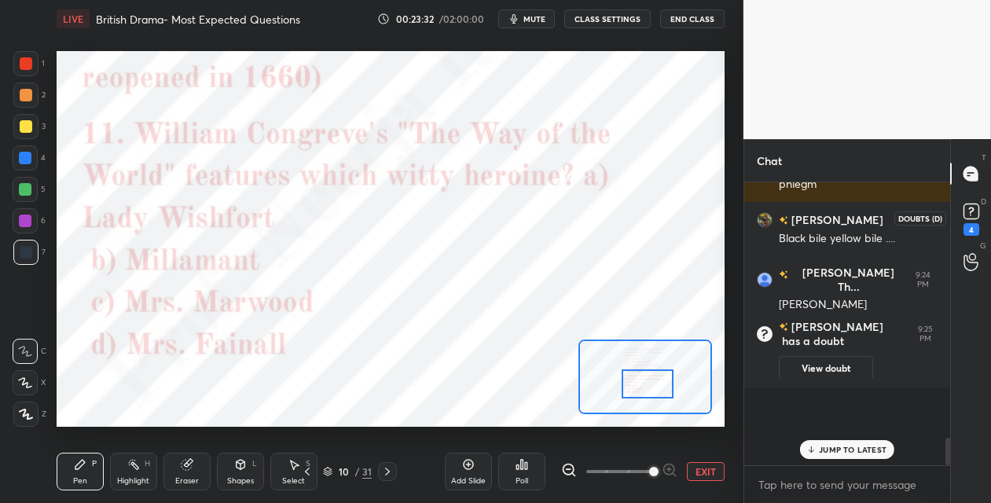
scroll to position [278, 201]
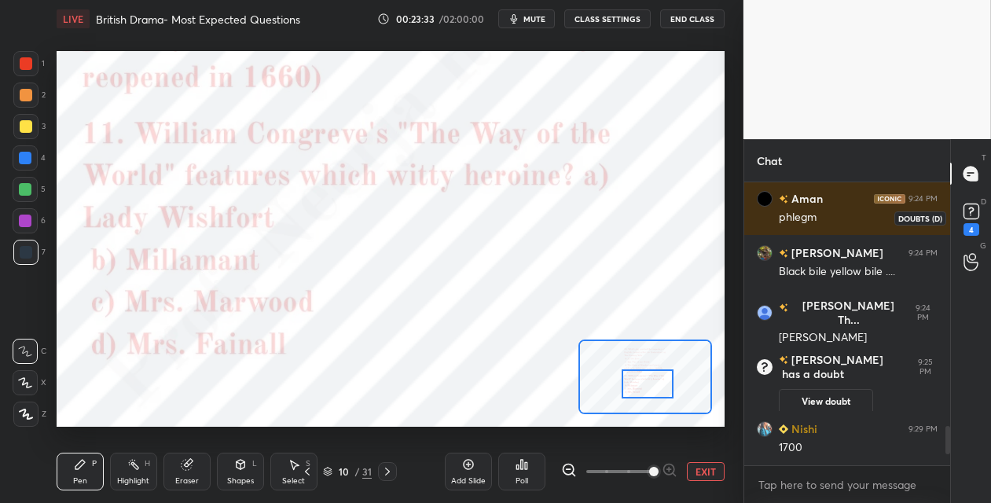
click at [971, 209] on icon at bounding box center [972, 212] width 24 height 24
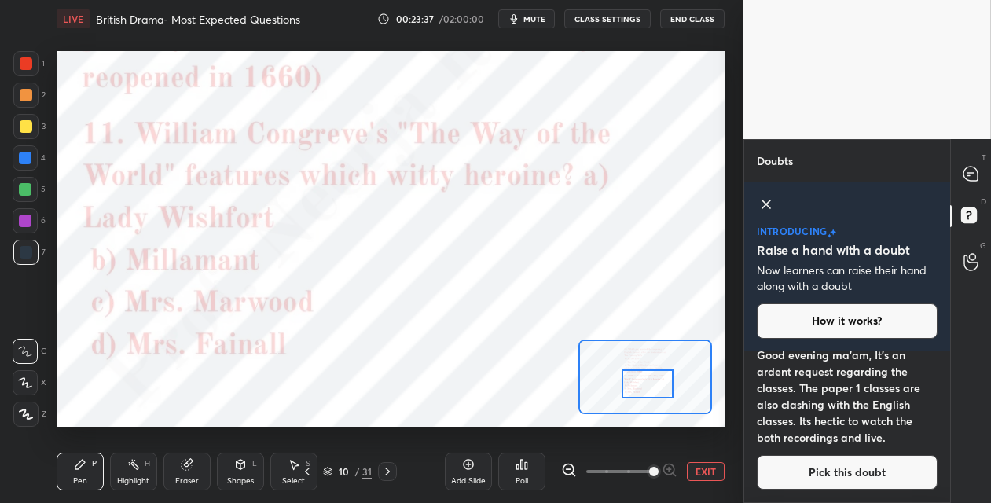
click at [344, 473] on div "10" at bounding box center [344, 471] width 16 height 9
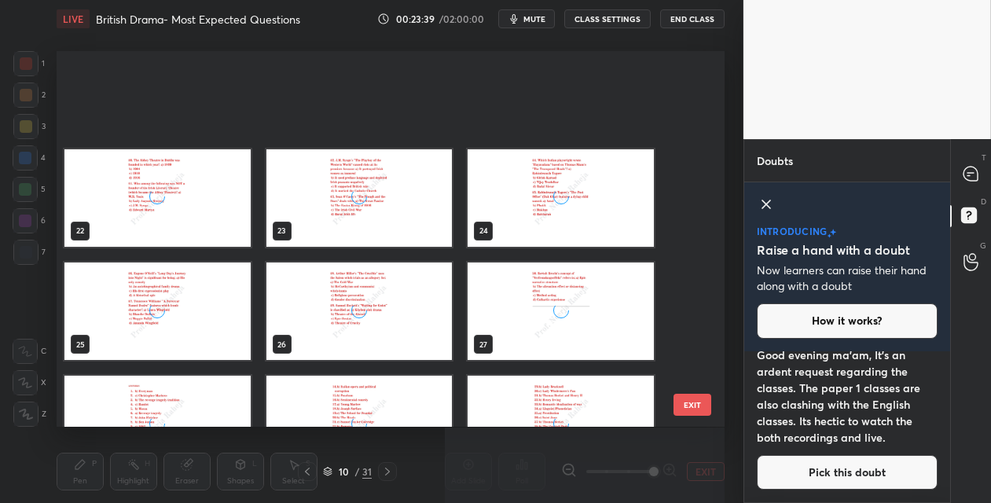
scroll to position [873, 0]
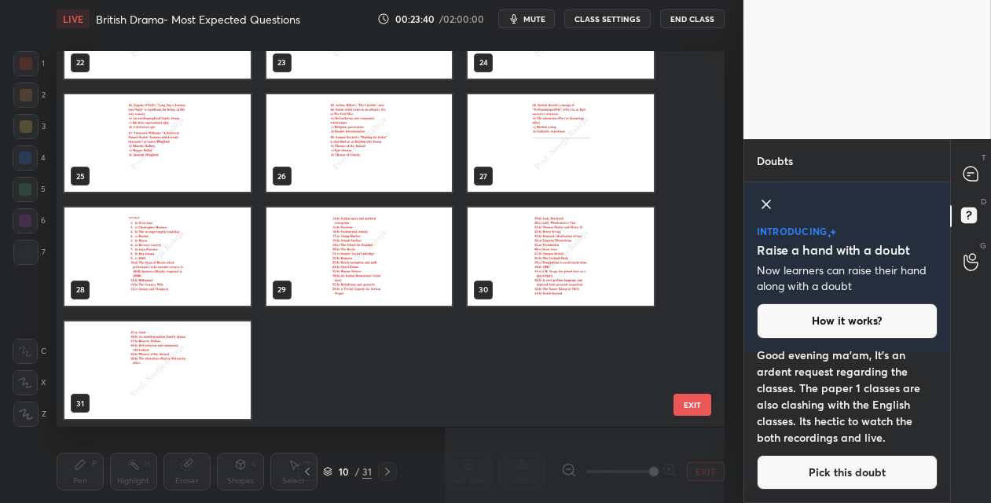
click at [193, 370] on img "grid" at bounding box center [157, 370] width 186 height 97
click at [193, 369] on img "grid" at bounding box center [157, 370] width 186 height 97
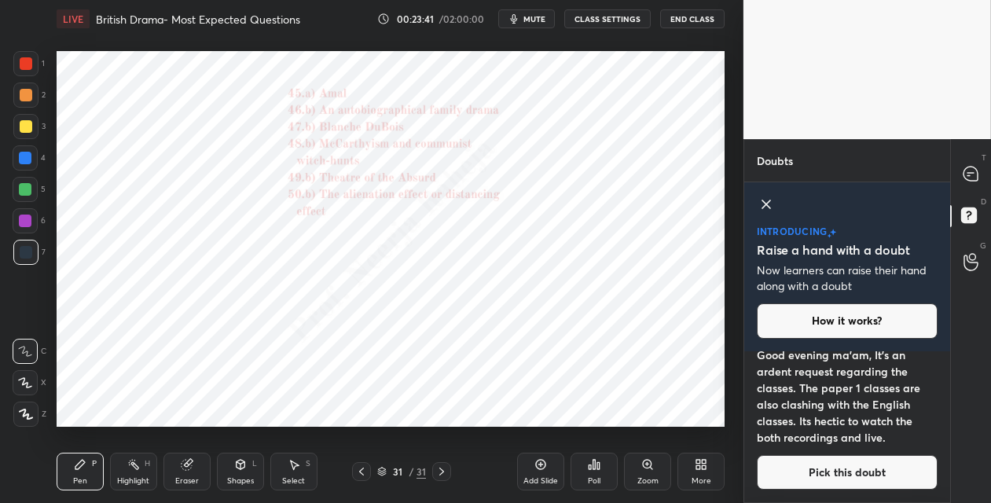
click at [193, 369] on img "grid" at bounding box center [157, 370] width 186 height 97
click at [546, 460] on div "Add Slide" at bounding box center [540, 472] width 47 height 38
drag, startPoint x: 24, startPoint y: 419, endPoint x: 33, endPoint y: 387, distance: 33.4
click at [26, 415] on icon at bounding box center [26, 414] width 14 height 11
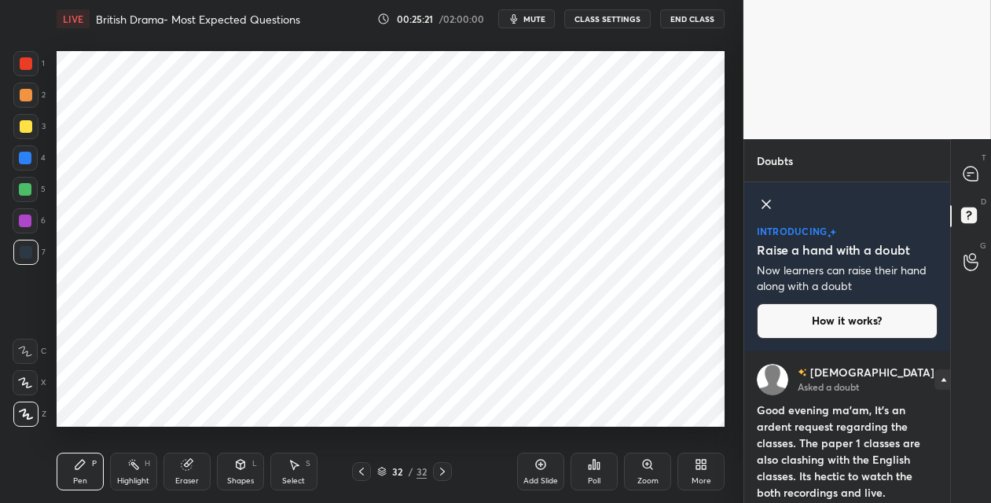
scroll to position [38, 0]
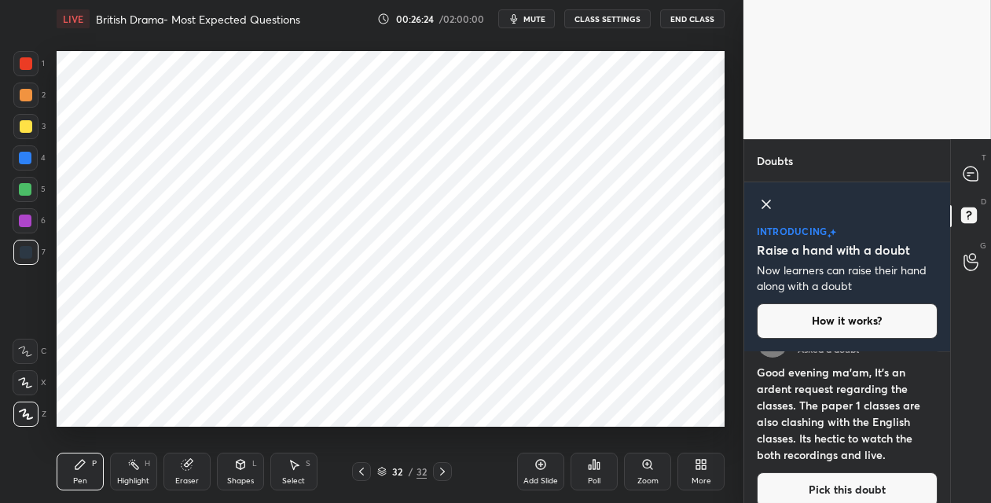
click at [24, 156] on div at bounding box center [25, 158] width 13 height 13
click at [28, 219] on div at bounding box center [25, 221] width 13 height 13
click at [965, 172] on icon at bounding box center [971, 174] width 17 height 17
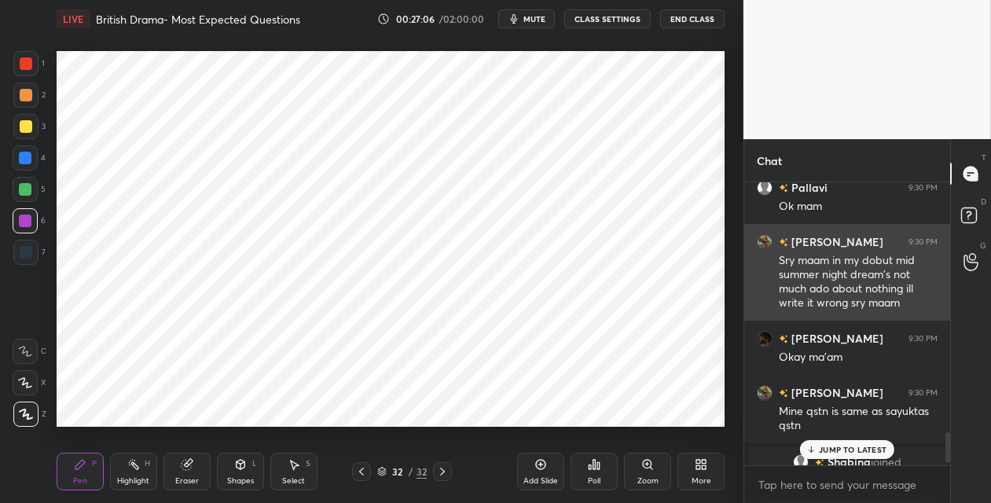
scroll to position [2359, 0]
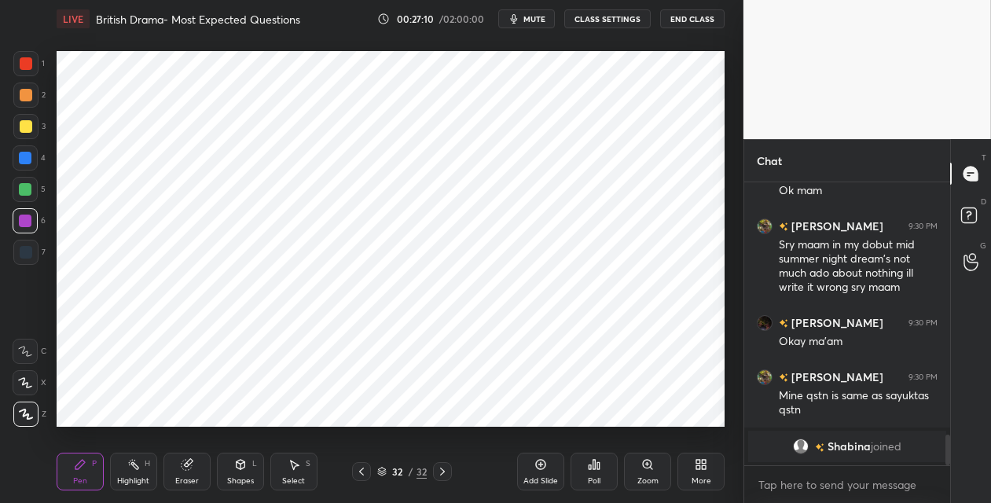
click at [394, 473] on div "32" at bounding box center [398, 471] width 16 height 9
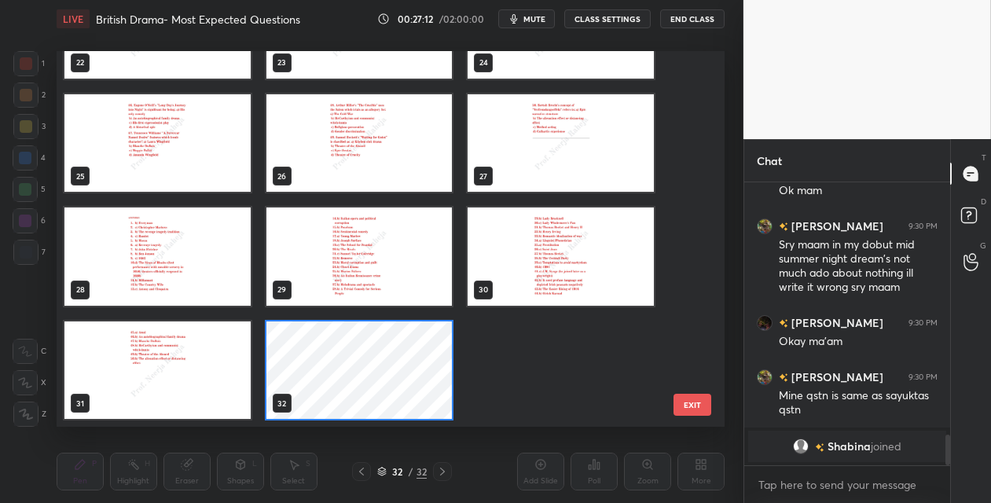
scroll to position [2378, 0]
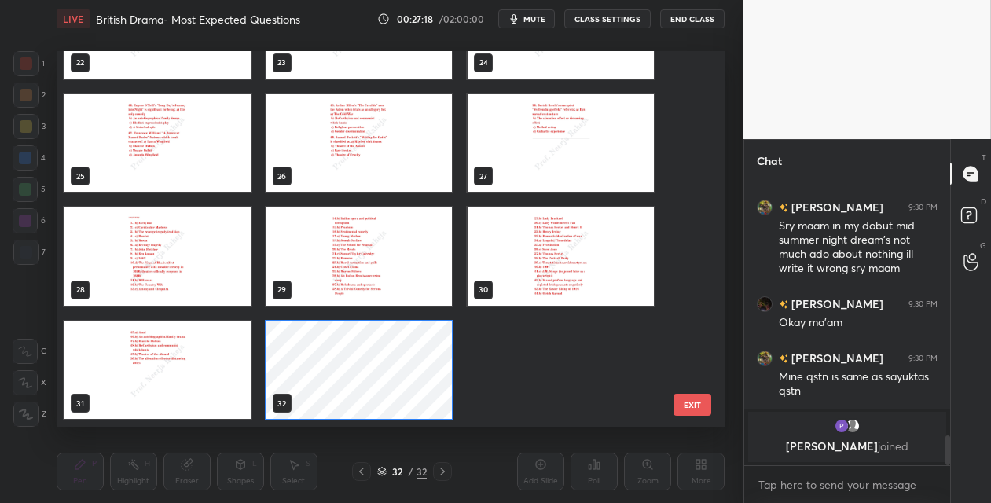
click at [398, 474] on div "32" at bounding box center [398, 471] width 16 height 9
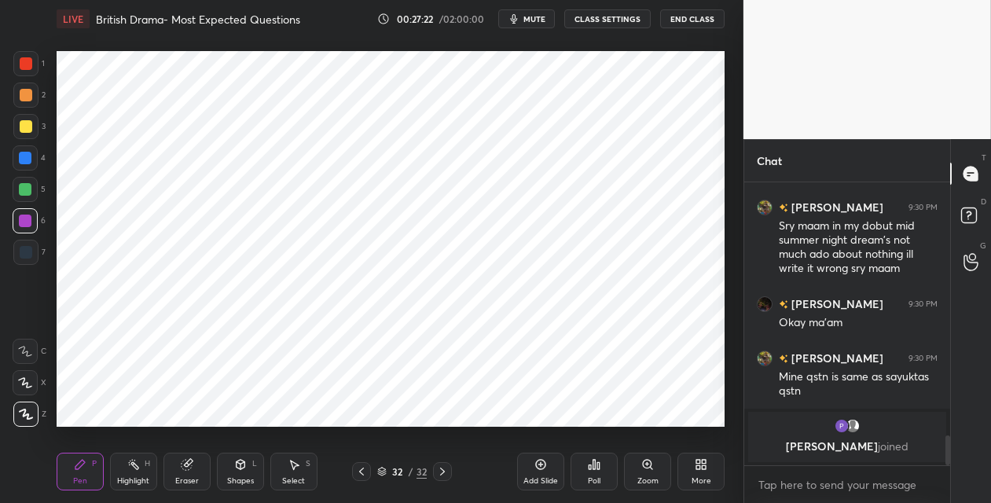
click at [398, 469] on div "32" at bounding box center [398, 471] width 16 height 9
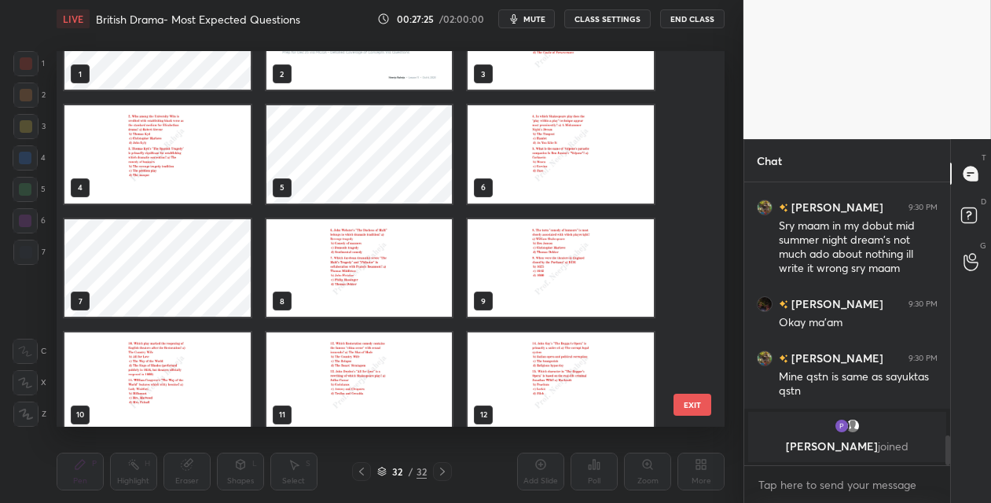
scroll to position [0, 0]
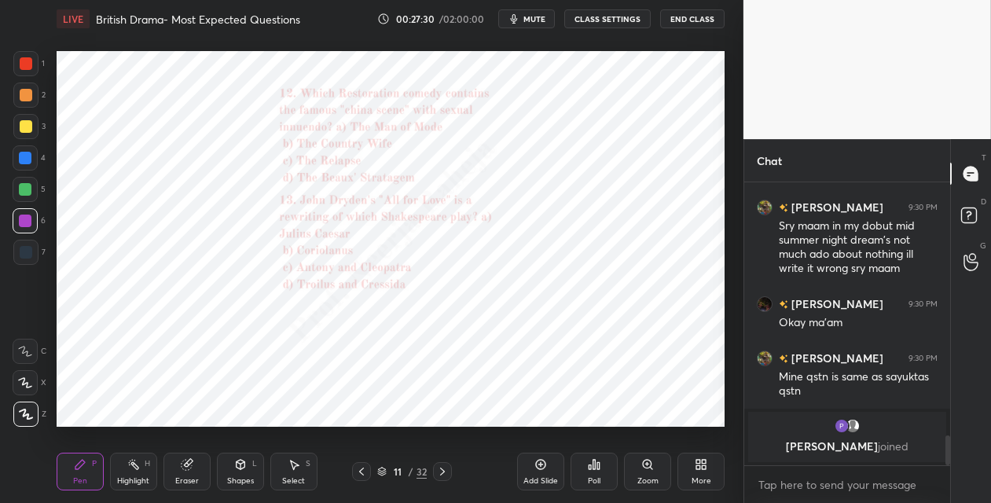
click at [649, 472] on div "Zoom" at bounding box center [647, 472] width 47 height 38
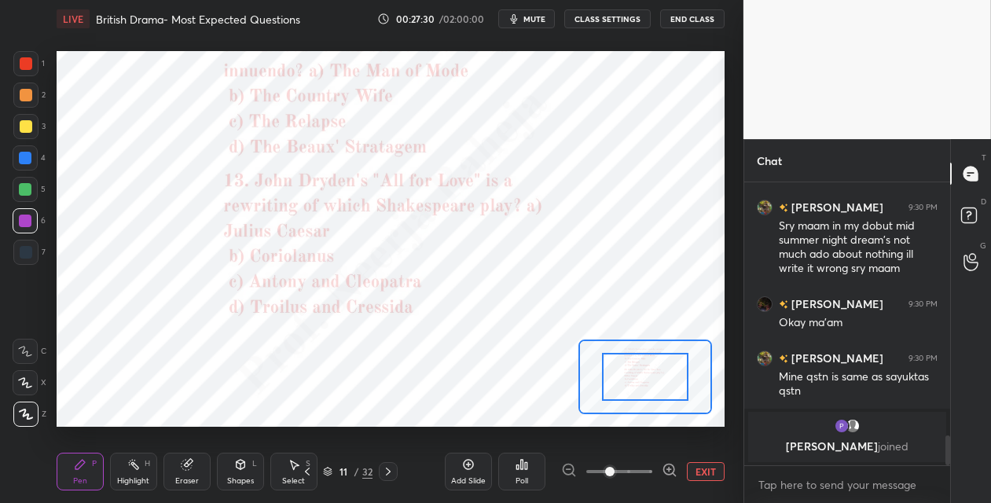
click at [648, 471] on span at bounding box center [620, 472] width 66 height 24
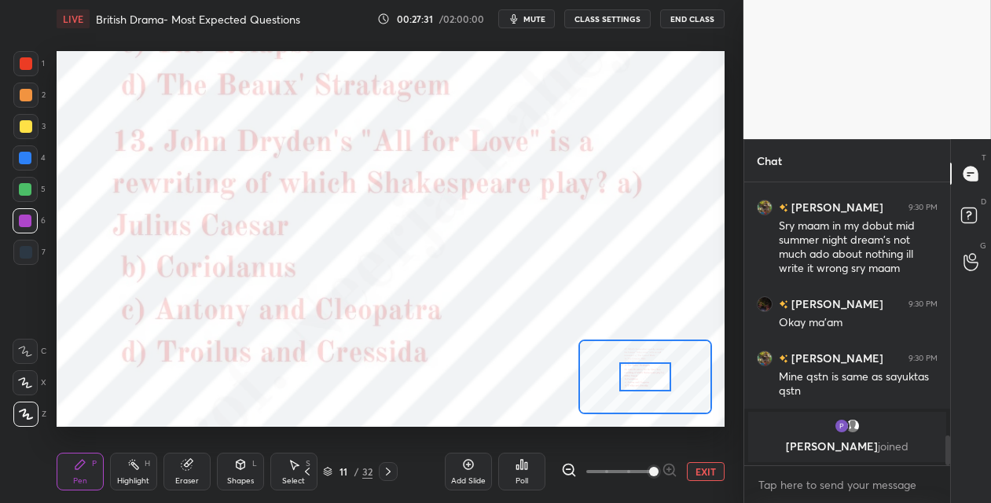
click at [649, 469] on span at bounding box center [653, 471] width 9 height 9
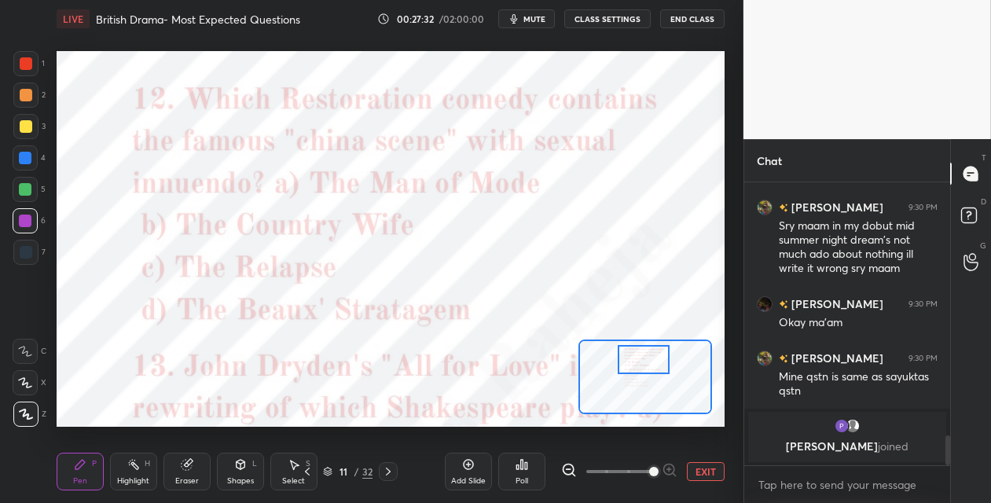
drag, startPoint x: 640, startPoint y: 380, endPoint x: 642, endPoint y: 359, distance: 21.3
click at [638, 362] on div at bounding box center [644, 359] width 52 height 29
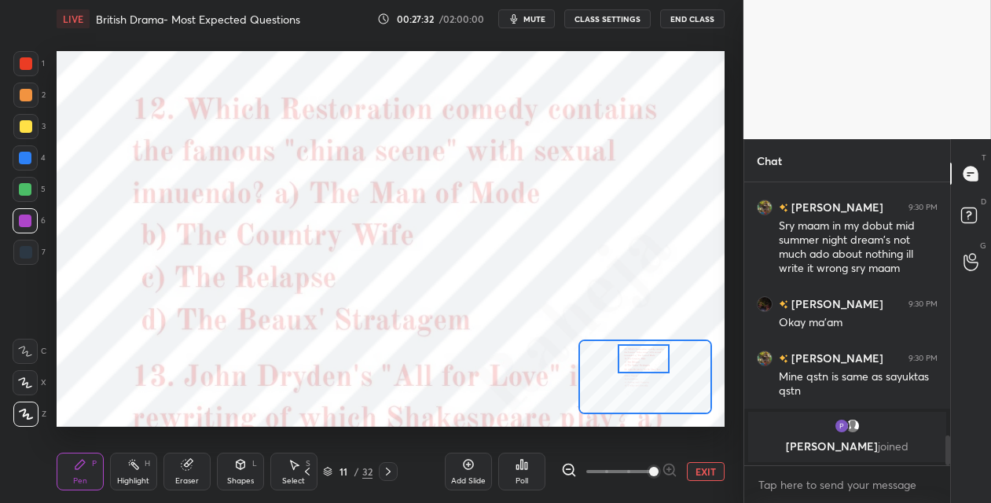
click at [646, 358] on div at bounding box center [644, 358] width 52 height 29
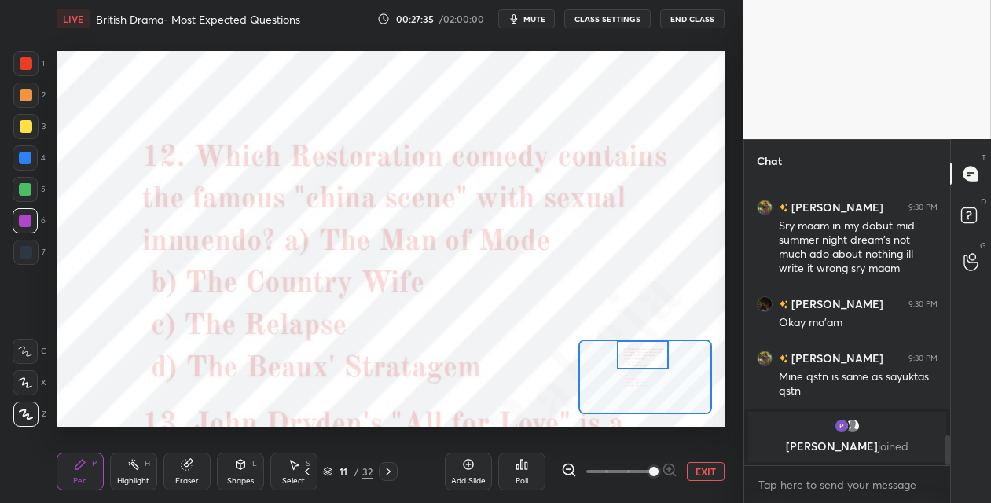
click at [522, 467] on icon at bounding box center [522, 464] width 13 height 13
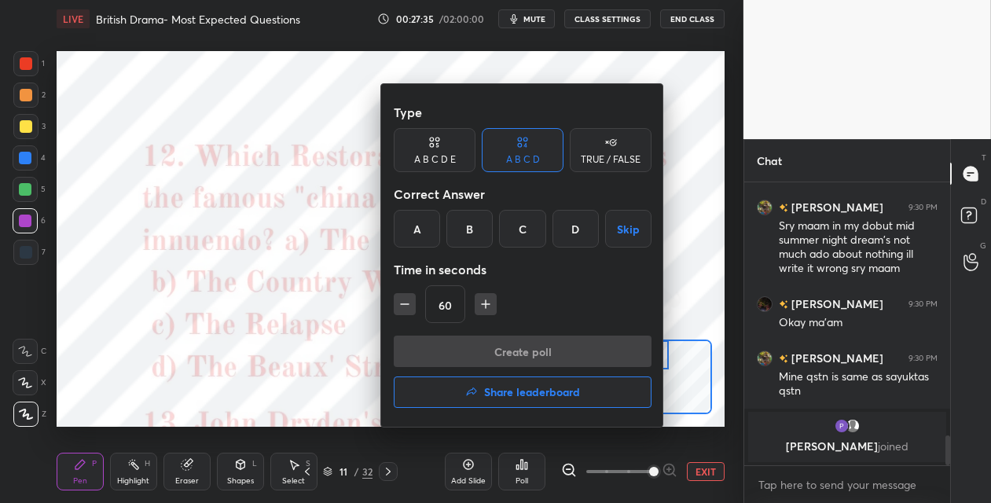
drag, startPoint x: 465, startPoint y: 229, endPoint x: 464, endPoint y: 296, distance: 66.8
click at [465, 230] on div "B" at bounding box center [470, 229] width 46 height 38
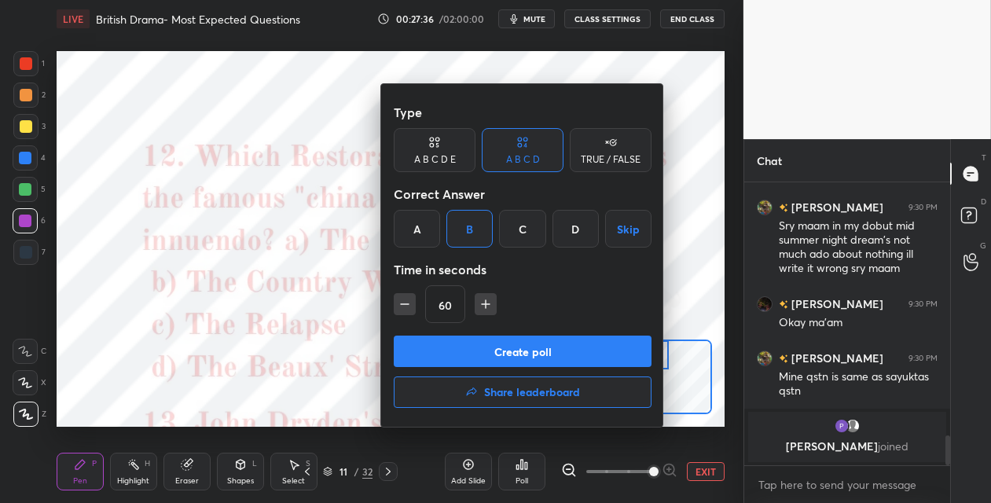
drag, startPoint x: 447, startPoint y: 352, endPoint x: 451, endPoint y: 313, distance: 39.6
click at [446, 352] on button "Create poll" at bounding box center [523, 351] width 258 height 31
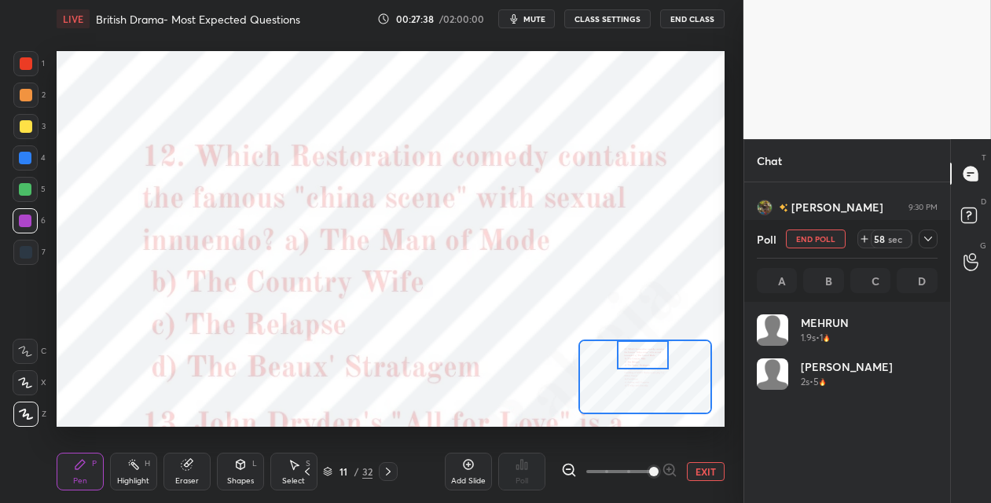
scroll to position [184, 176]
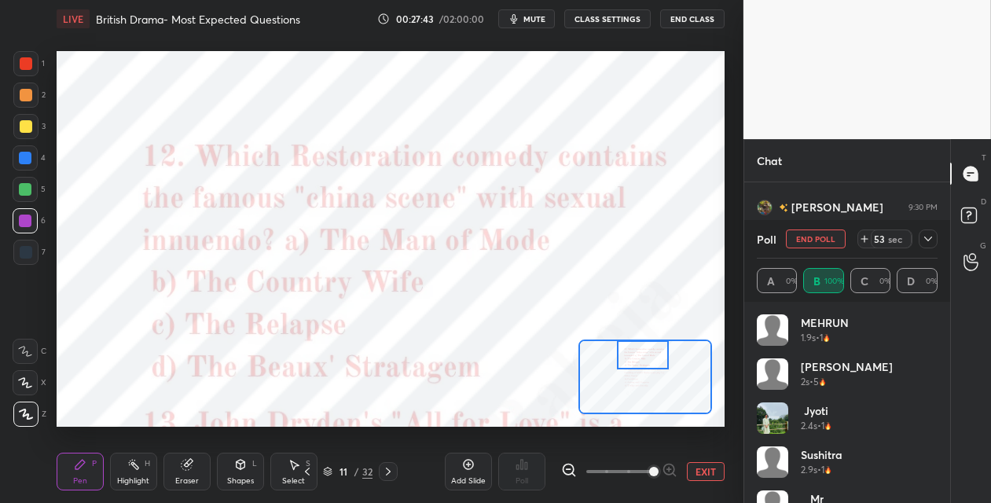
click at [28, 155] on div at bounding box center [25, 158] width 13 height 13
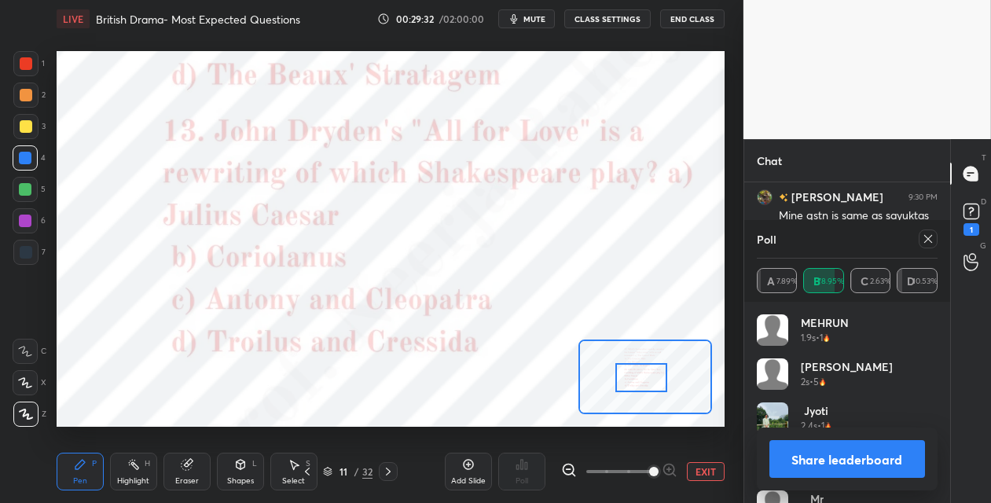
drag, startPoint x: 631, startPoint y: 361, endPoint x: 637, endPoint y: 380, distance: 19.9
click at [629, 384] on div at bounding box center [642, 377] width 52 height 29
click at [924, 239] on icon at bounding box center [928, 239] width 13 height 13
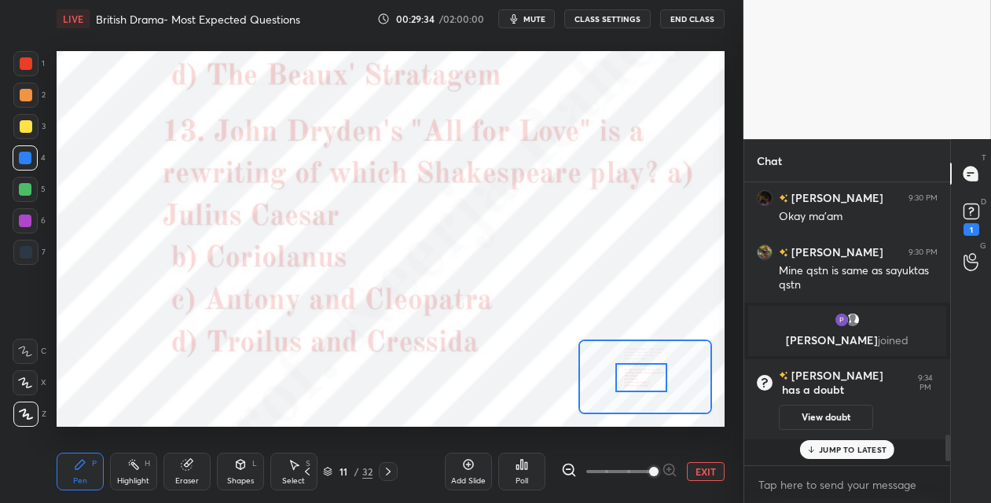
scroll to position [278, 201]
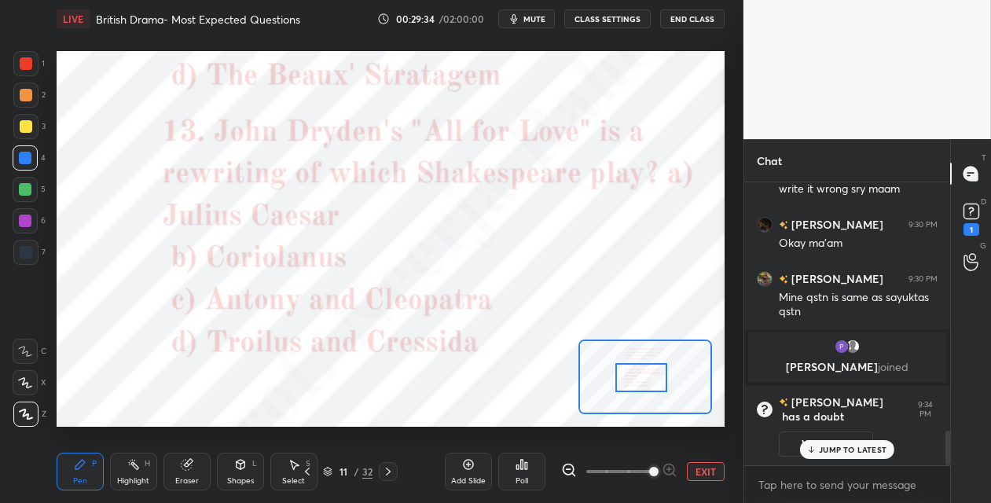
click at [522, 473] on div "Poll" at bounding box center [521, 472] width 47 height 38
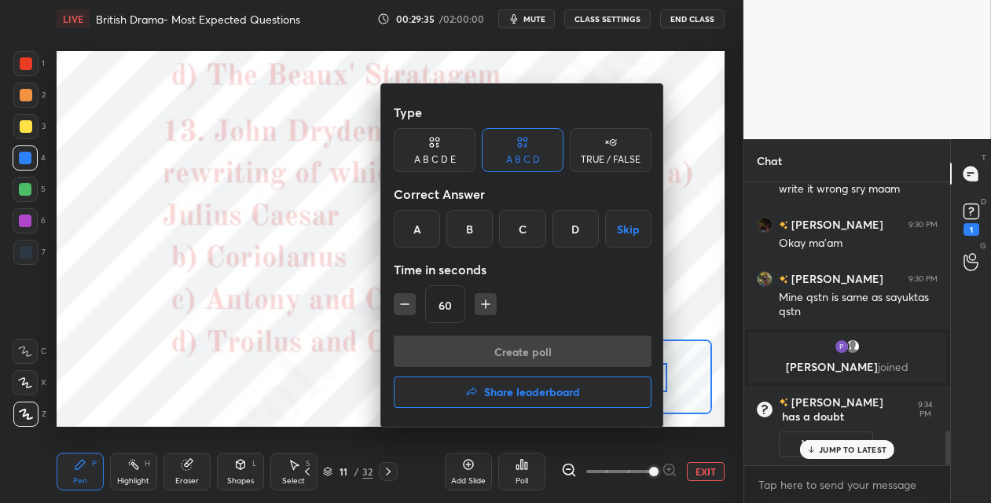
drag, startPoint x: 522, startPoint y: 230, endPoint x: 526, endPoint y: 237, distance: 8.1
click at [524, 231] on div "C" at bounding box center [522, 229] width 46 height 38
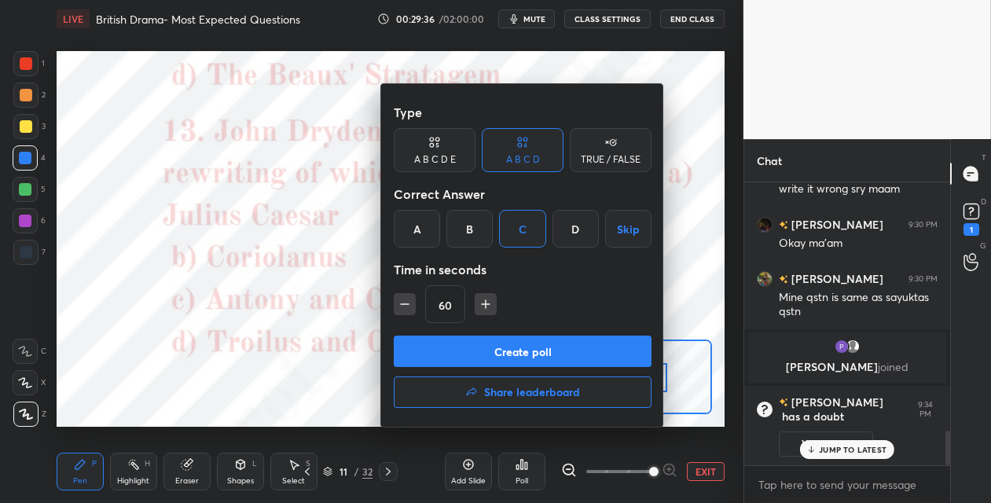
click at [502, 340] on button "Create poll" at bounding box center [523, 351] width 258 height 31
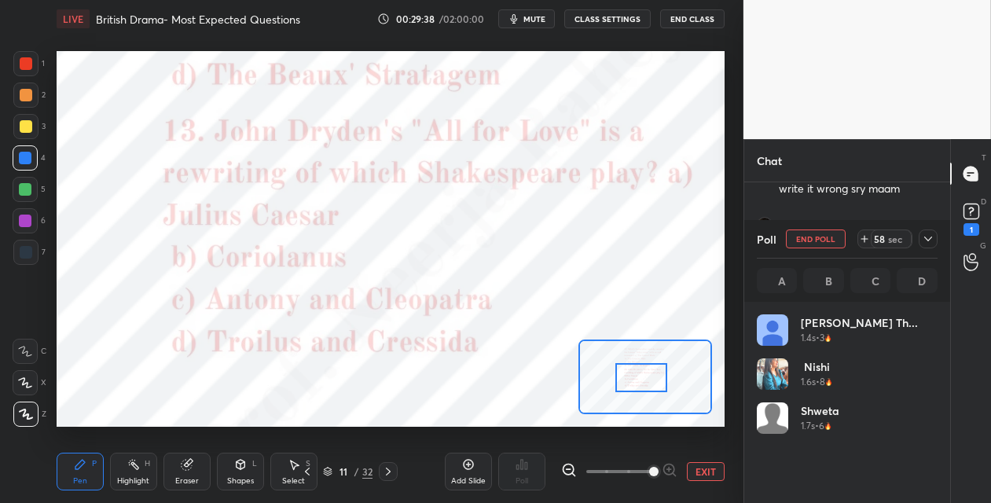
scroll to position [184, 176]
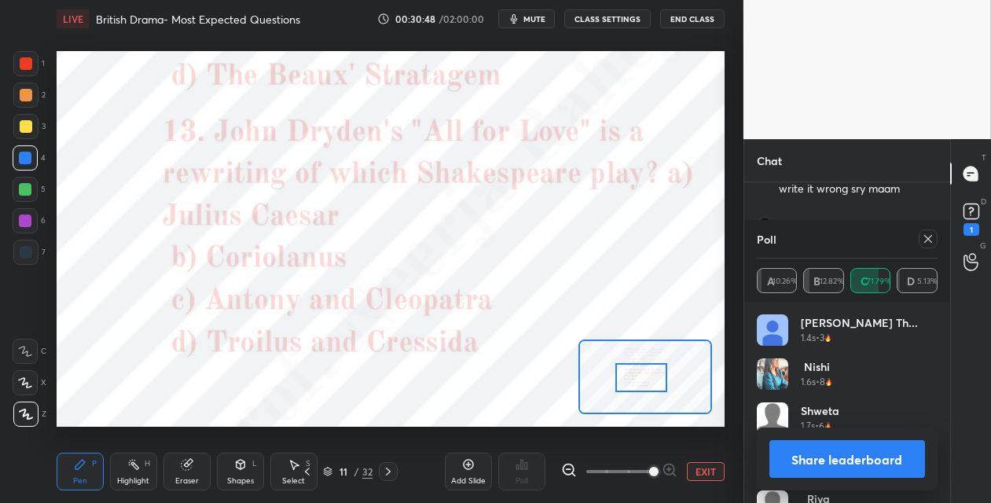
click at [385, 473] on icon at bounding box center [388, 471] width 13 height 13
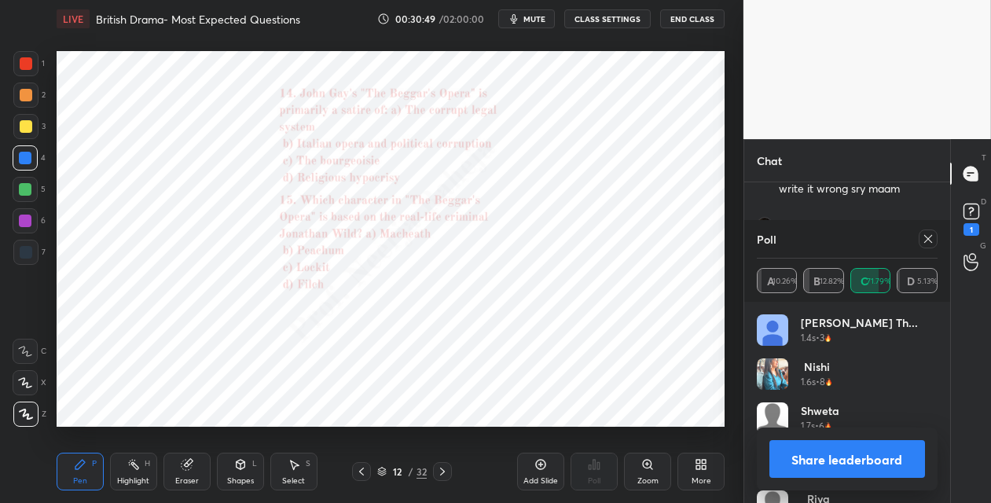
click at [643, 469] on icon at bounding box center [648, 464] width 13 height 13
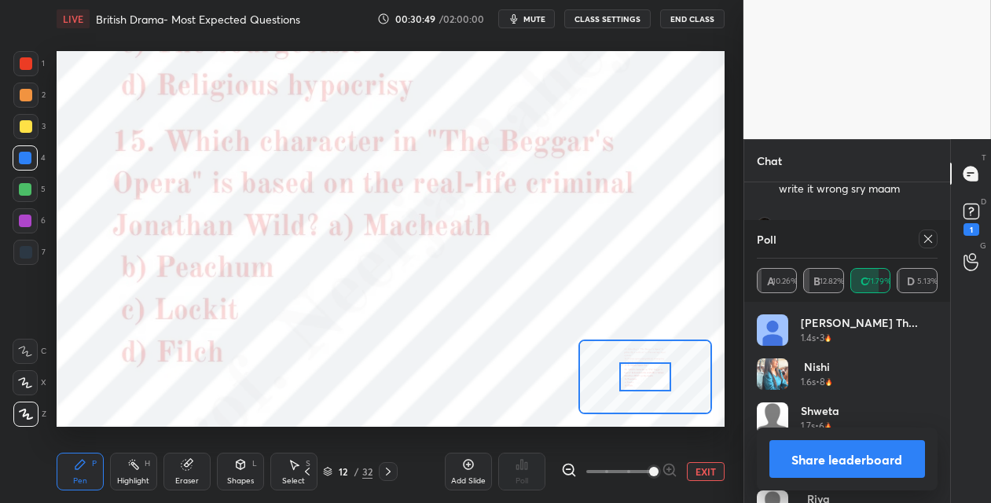
click at [649, 467] on span at bounding box center [653, 471] width 9 height 9
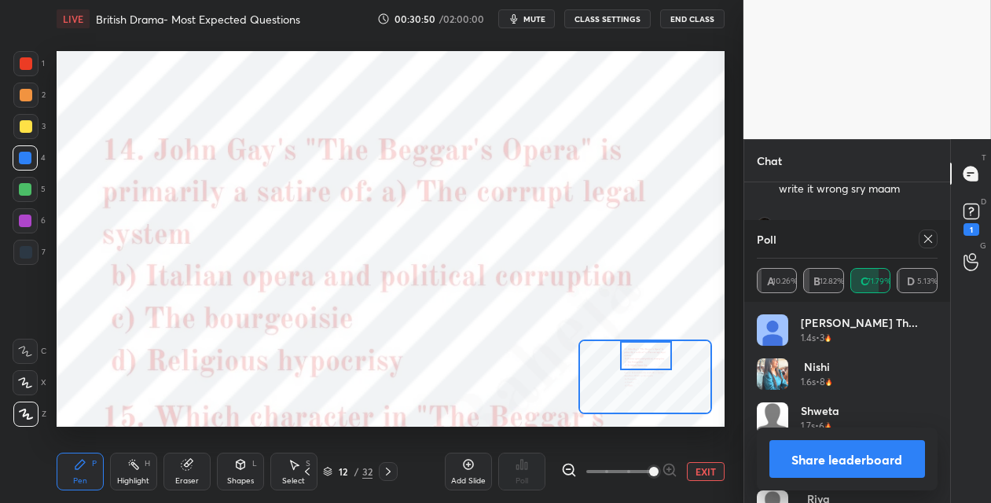
drag, startPoint x: 636, startPoint y: 378, endPoint x: 641, endPoint y: 361, distance: 17.9
click at [637, 357] on div at bounding box center [646, 355] width 52 height 29
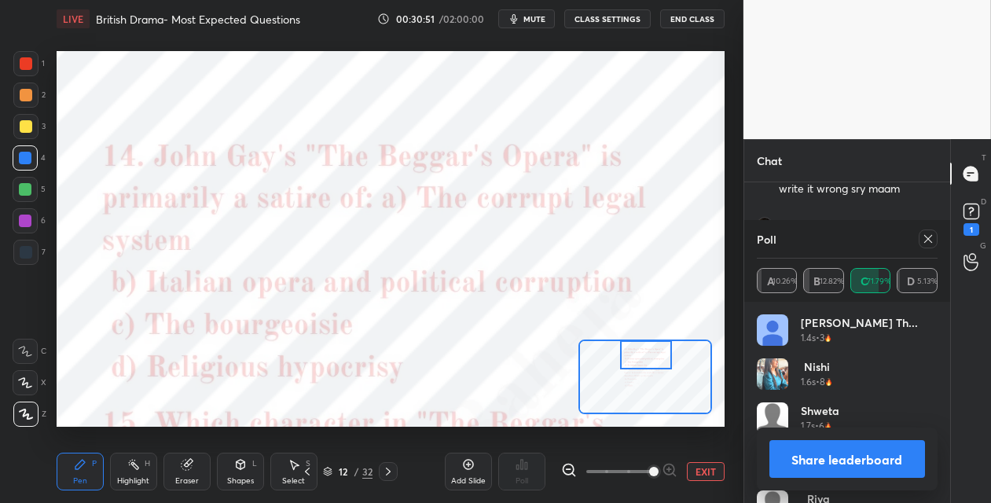
drag, startPoint x: 927, startPoint y: 237, endPoint x: 908, endPoint y: 242, distance: 19.4
click at [925, 237] on icon at bounding box center [928, 239] width 13 height 13
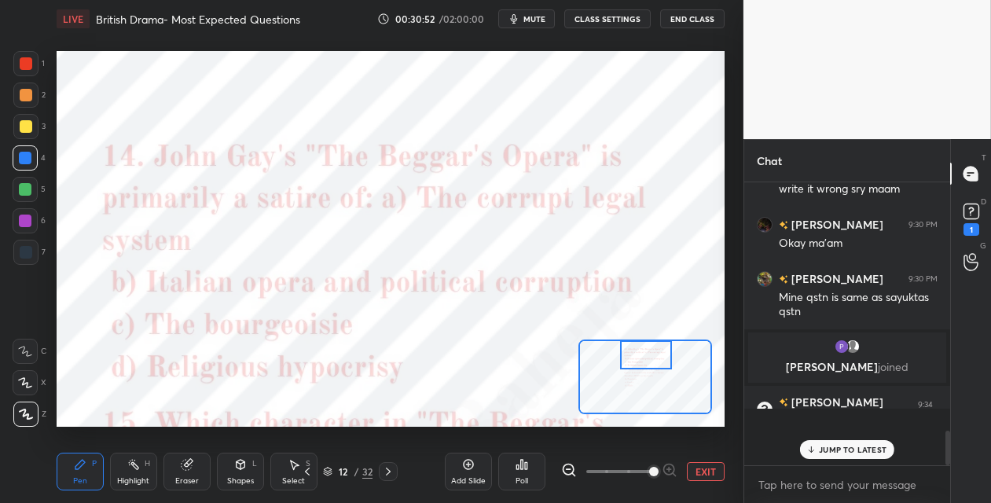
scroll to position [5, 5]
click at [521, 485] on div "Poll" at bounding box center [522, 481] width 13 height 8
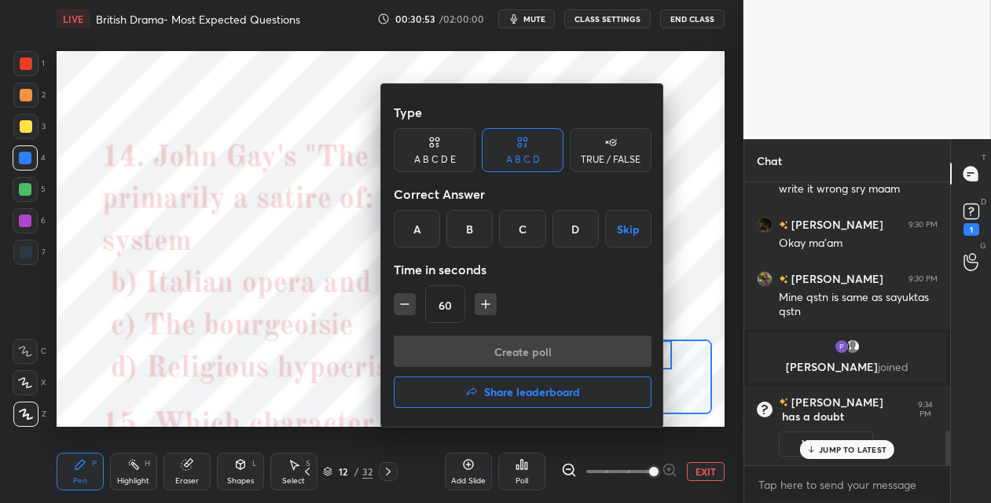
click at [471, 237] on div "B" at bounding box center [470, 229] width 46 height 38
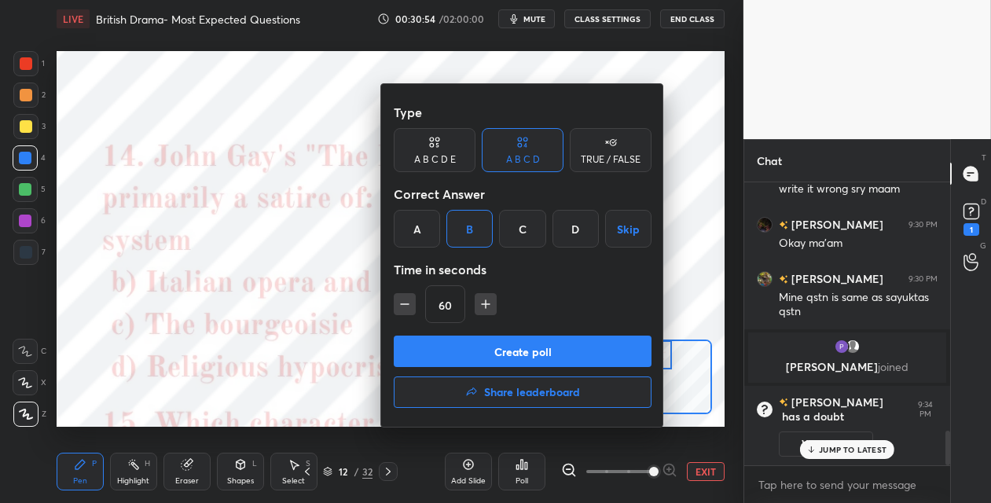
click at [476, 352] on button "Create poll" at bounding box center [523, 351] width 258 height 31
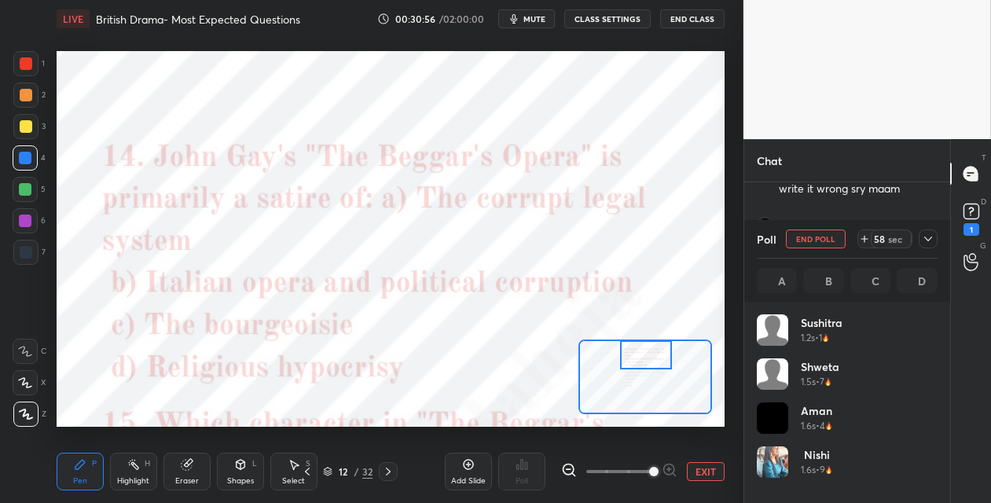
scroll to position [184, 176]
drag, startPoint x: 178, startPoint y: 473, endPoint x: 190, endPoint y: 442, distance: 32.9
click at [179, 472] on div "Eraser" at bounding box center [187, 472] width 47 height 38
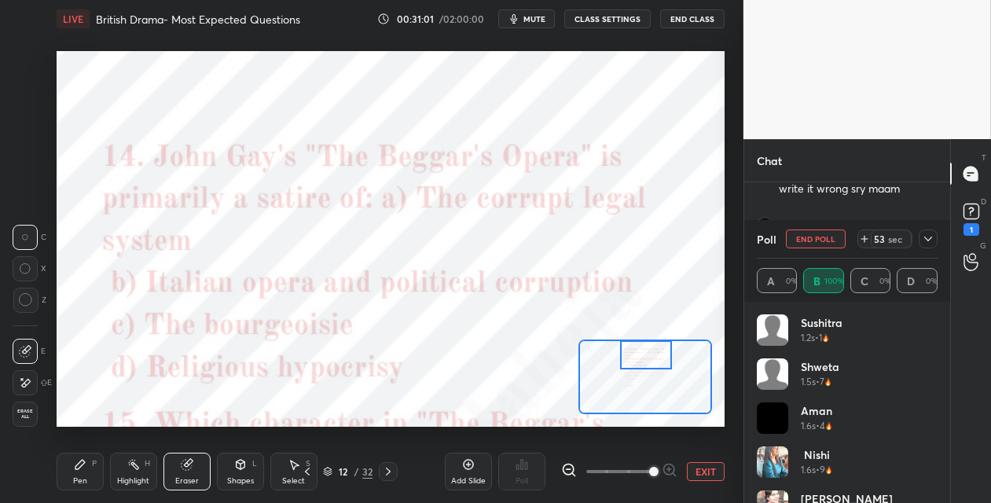
click at [82, 471] on div "Pen P" at bounding box center [80, 472] width 47 height 38
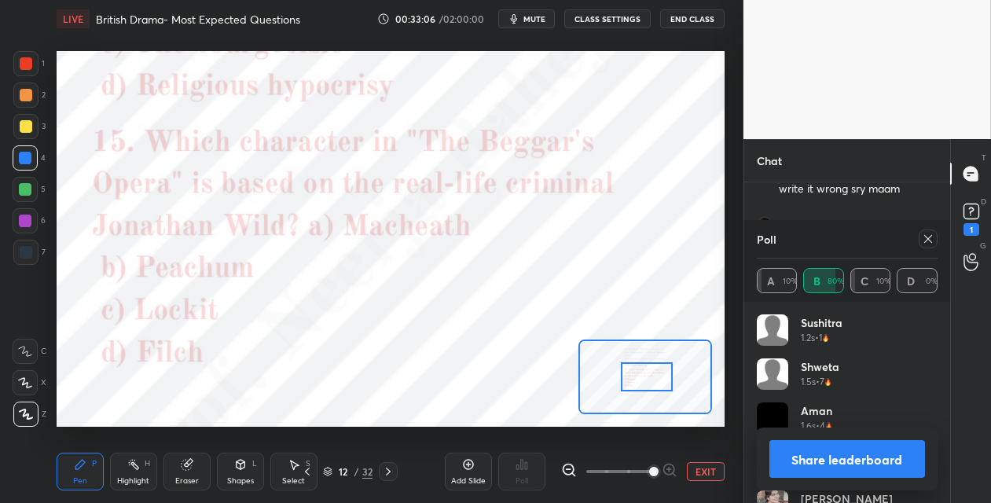
drag, startPoint x: 649, startPoint y: 355, endPoint x: 648, endPoint y: 375, distance: 20.5
click at [649, 376] on div at bounding box center [647, 376] width 52 height 29
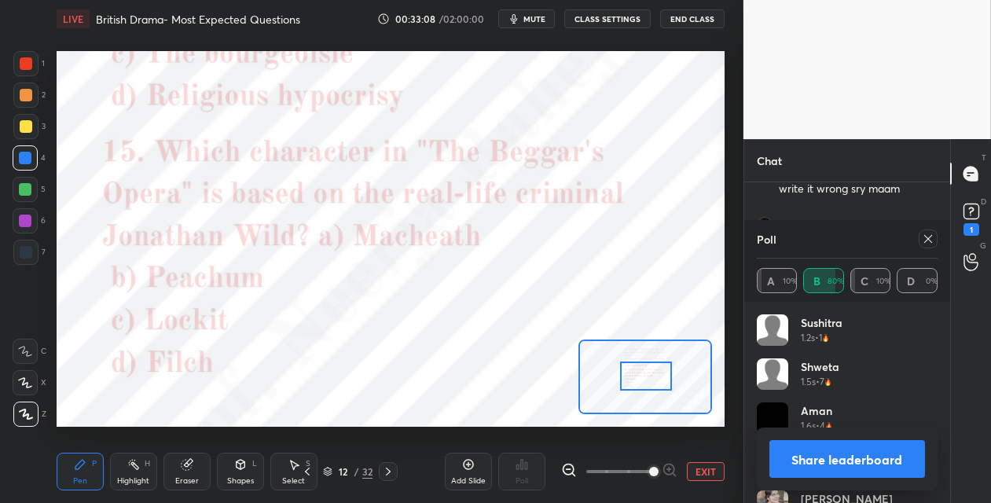
drag, startPoint x: 925, startPoint y: 237, endPoint x: 898, endPoint y: 243, distance: 27.3
click at [922, 238] on icon at bounding box center [928, 239] width 13 height 13
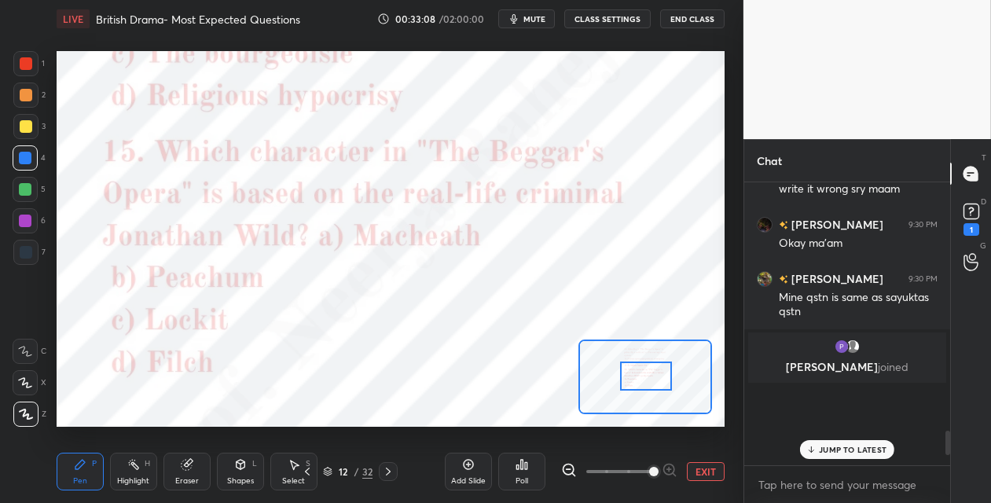
scroll to position [5, 5]
click at [528, 467] on icon at bounding box center [522, 464] width 13 height 13
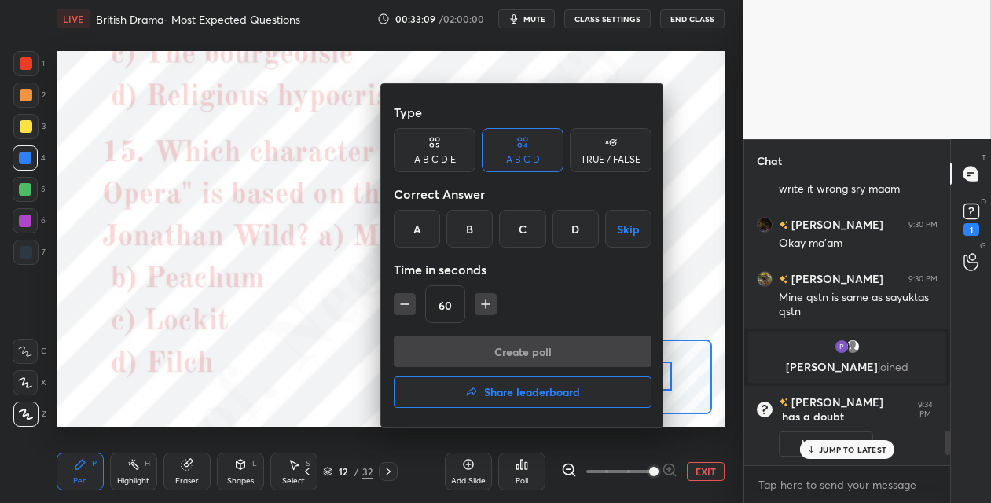
drag, startPoint x: 469, startPoint y: 237, endPoint x: 476, endPoint y: 281, distance: 44.5
click at [470, 238] on div "B" at bounding box center [470, 229] width 46 height 38
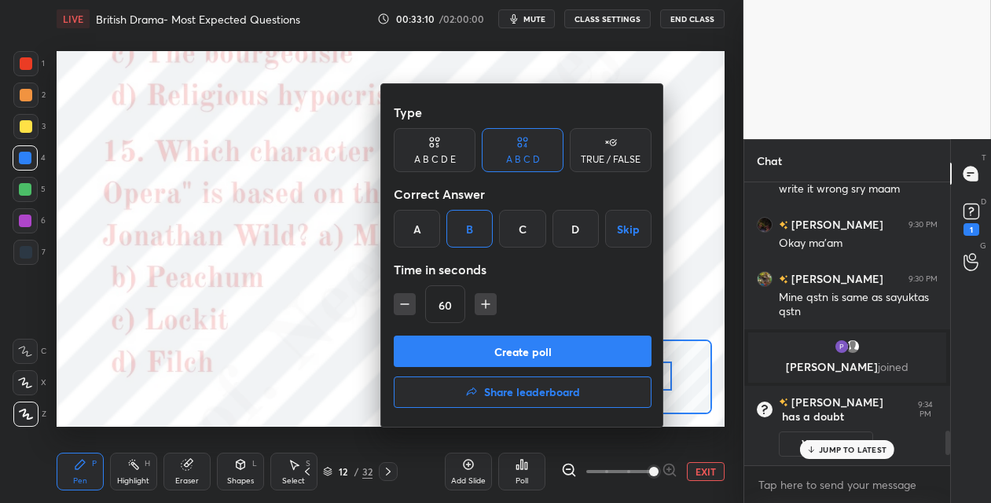
click at [465, 348] on button "Create poll" at bounding box center [523, 351] width 258 height 31
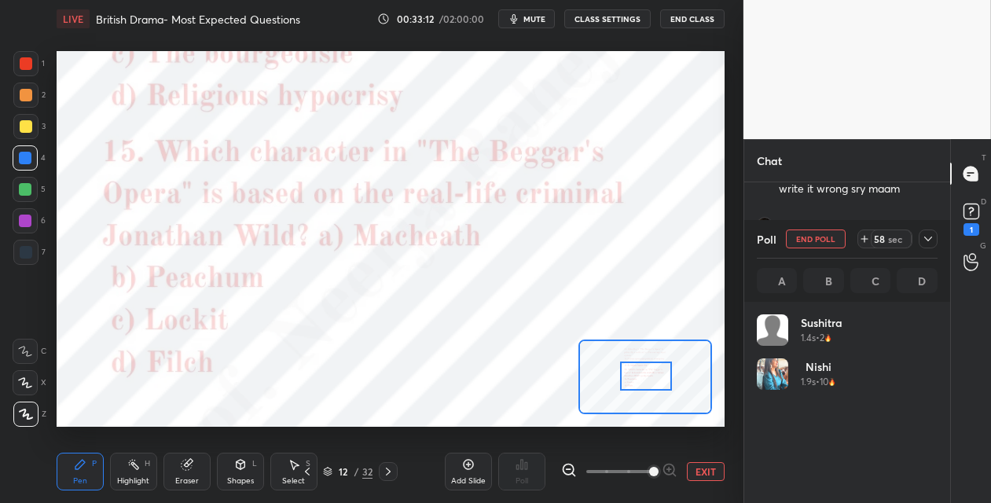
scroll to position [184, 176]
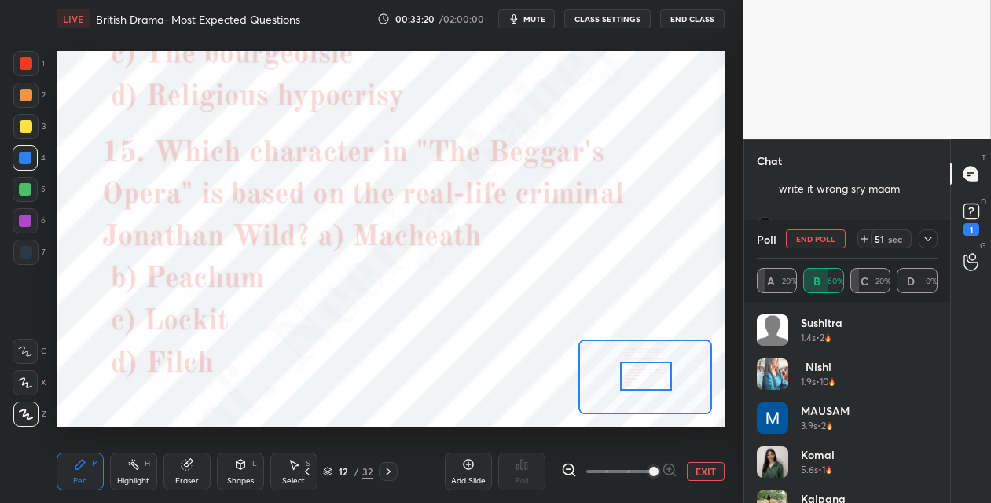
drag, startPoint x: 28, startPoint y: 224, endPoint x: 53, endPoint y: 219, distance: 25.0
click at [28, 224] on div at bounding box center [25, 221] width 13 height 13
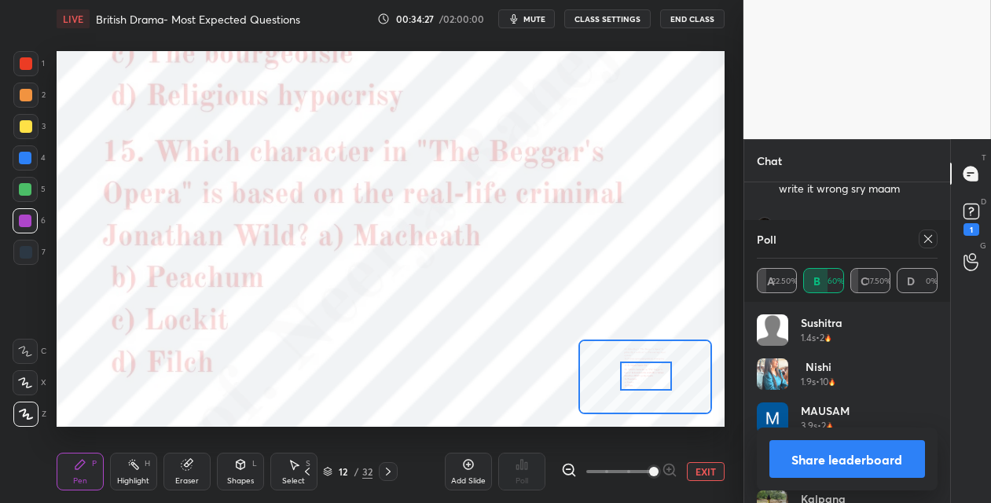
click at [388, 476] on icon at bounding box center [388, 471] width 13 height 13
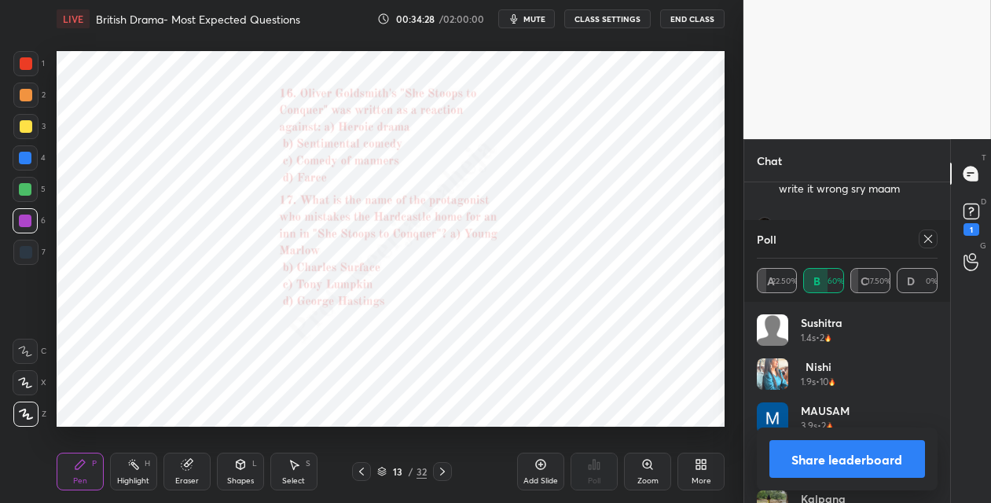
click at [644, 467] on icon at bounding box center [647, 464] width 9 height 9
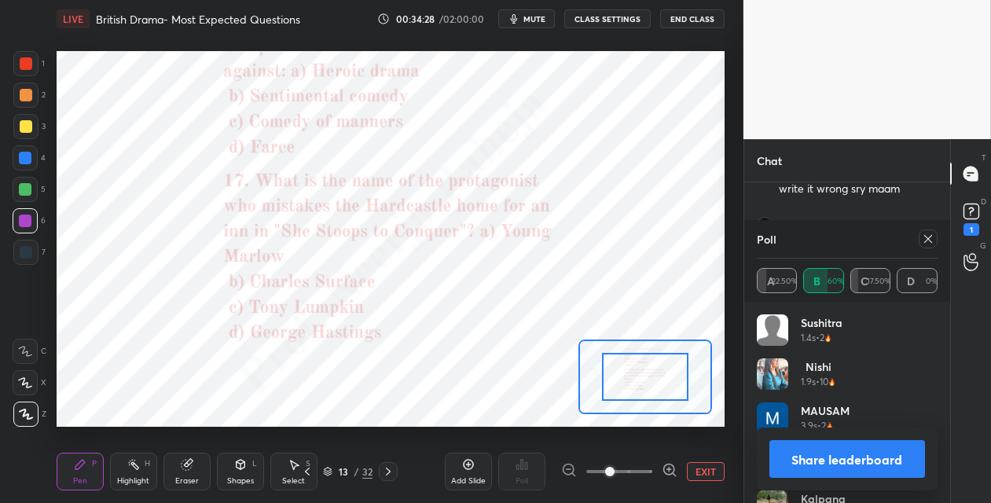
click at [647, 463] on span at bounding box center [620, 472] width 66 height 24
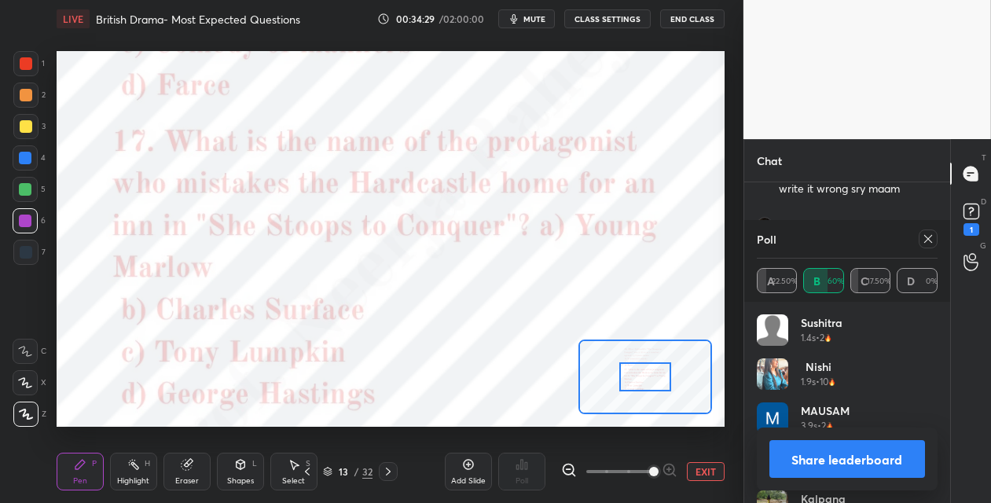
click at [649, 467] on span at bounding box center [653, 471] width 9 height 9
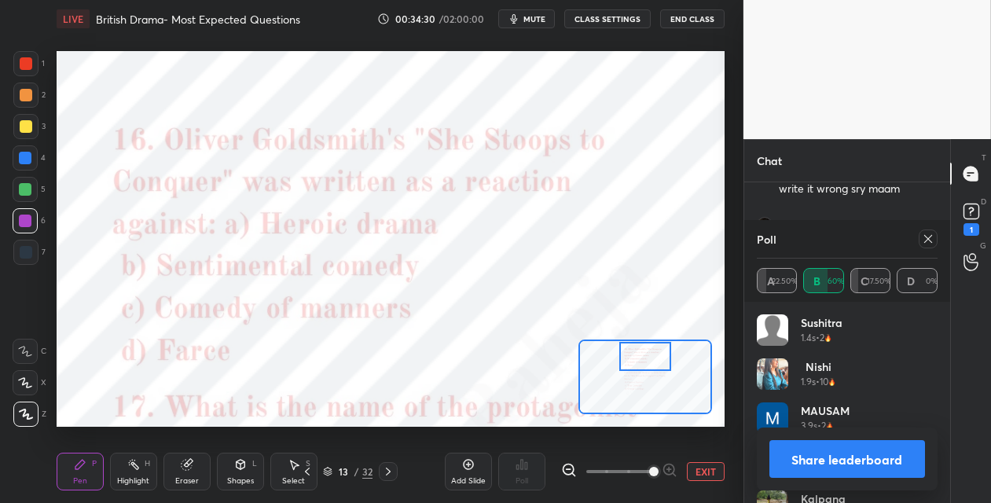
drag, startPoint x: 641, startPoint y: 382, endPoint x: 642, endPoint y: 364, distance: 18.2
click at [642, 365] on div at bounding box center [646, 356] width 52 height 29
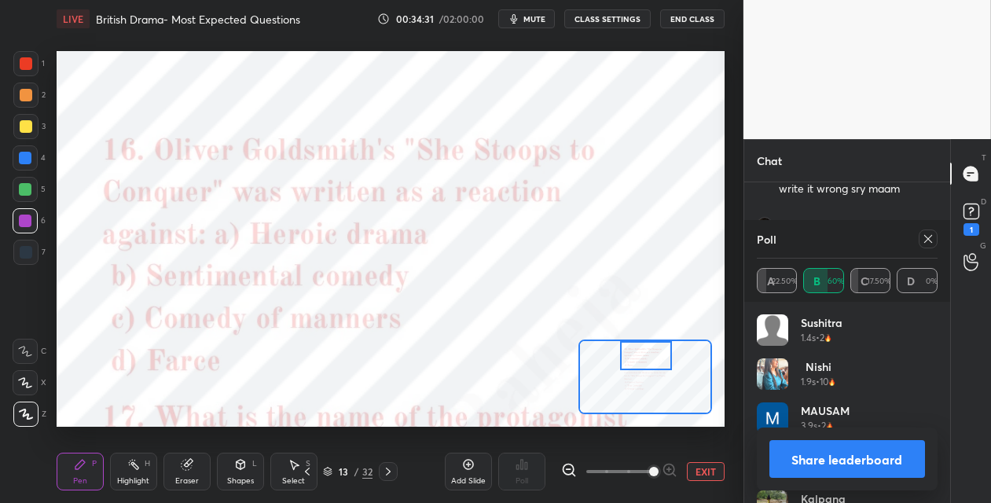
drag, startPoint x: 929, startPoint y: 236, endPoint x: 855, endPoint y: 273, distance: 82.6
click at [928, 236] on icon at bounding box center [928, 239] width 13 height 13
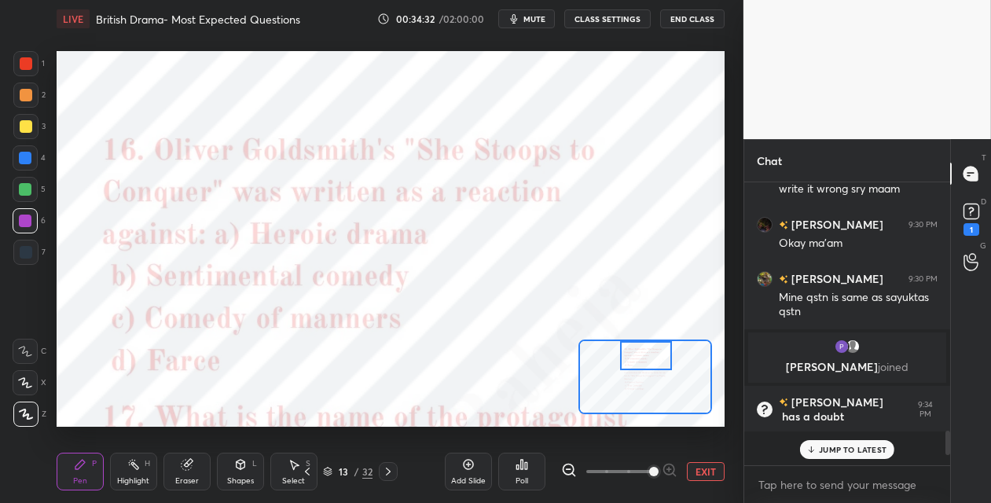
scroll to position [0, 0]
click at [522, 465] on icon at bounding box center [522, 464] width 13 height 13
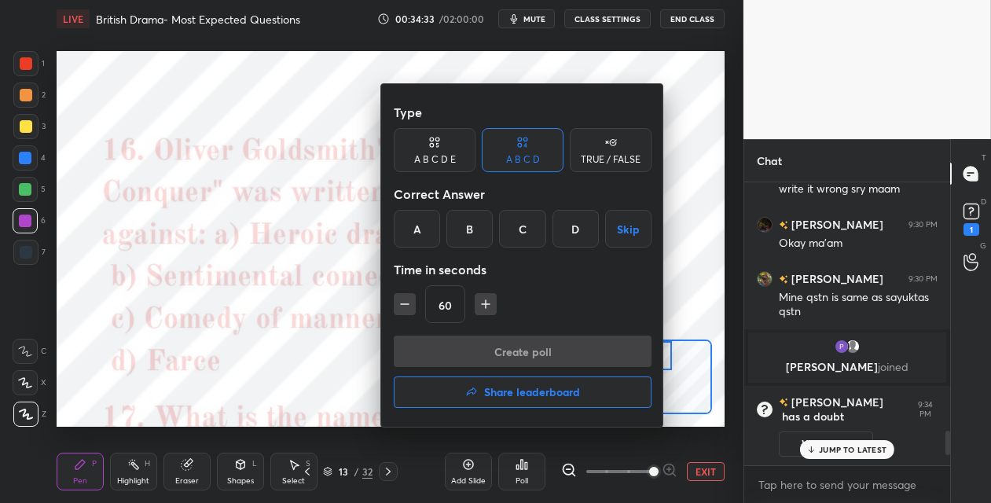
drag, startPoint x: 462, startPoint y: 237, endPoint x: 476, endPoint y: 270, distance: 35.6
click at [462, 238] on div "B" at bounding box center [470, 229] width 46 height 38
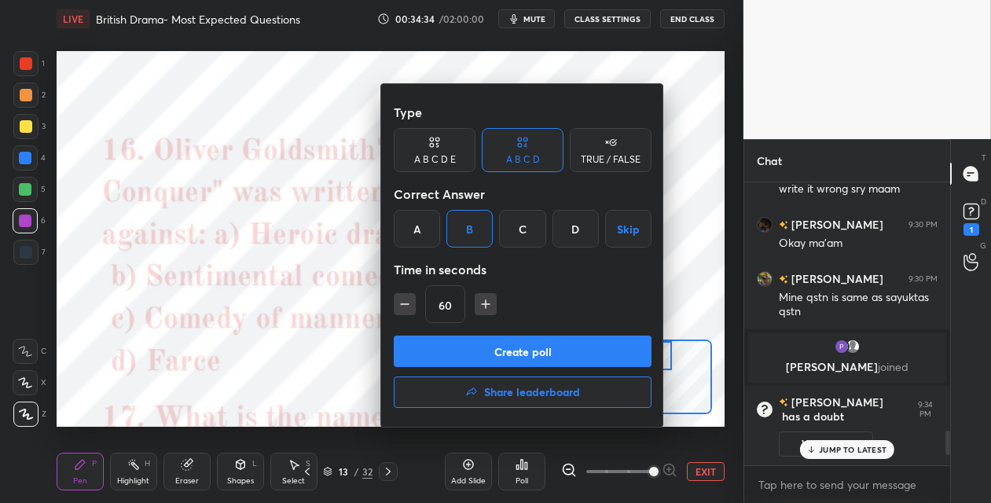
drag, startPoint x: 461, startPoint y: 347, endPoint x: 460, endPoint y: 300, distance: 47.2
click at [458, 343] on button "Create poll" at bounding box center [523, 351] width 258 height 31
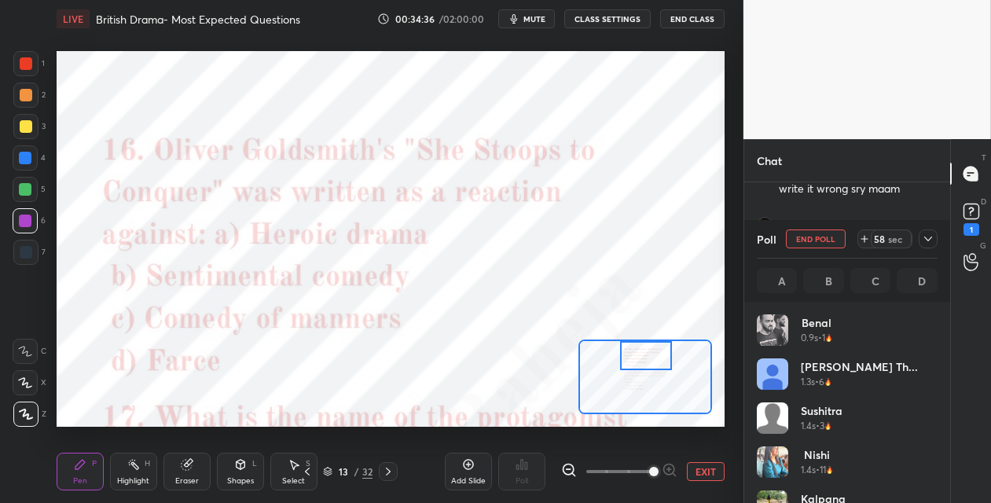
scroll to position [184, 176]
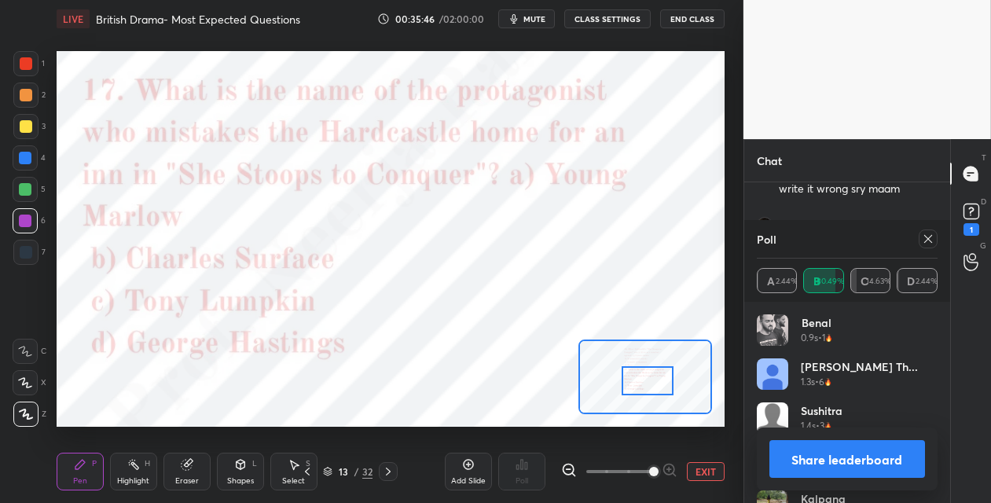
drag, startPoint x: 650, startPoint y: 359, endPoint x: 654, endPoint y: 380, distance: 21.6
click at [652, 382] on div at bounding box center [648, 380] width 52 height 29
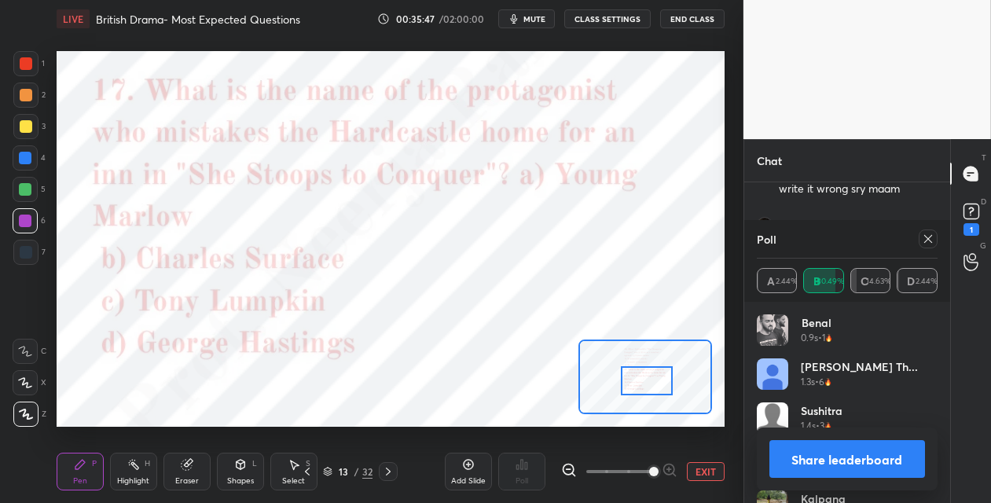
drag, startPoint x: 926, startPoint y: 235, endPoint x: 903, endPoint y: 241, distance: 23.7
click at [923, 235] on icon at bounding box center [928, 239] width 13 height 13
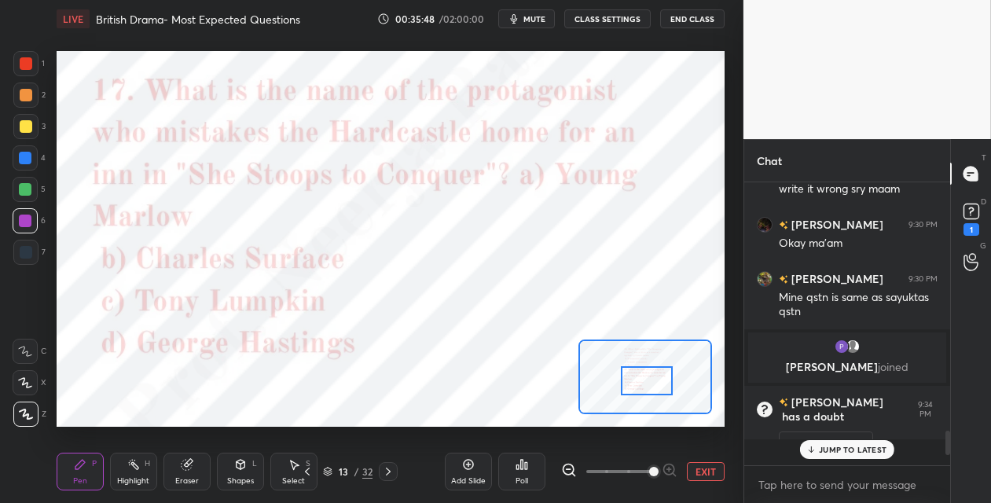
scroll to position [6, 5]
click at [531, 470] on div "Poll" at bounding box center [521, 472] width 47 height 38
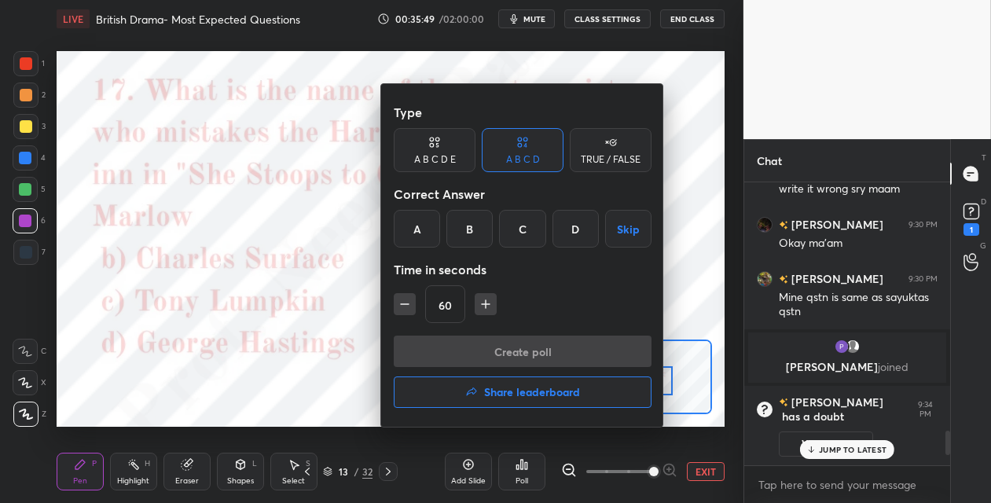
click at [417, 241] on div "A" at bounding box center [417, 229] width 46 height 38
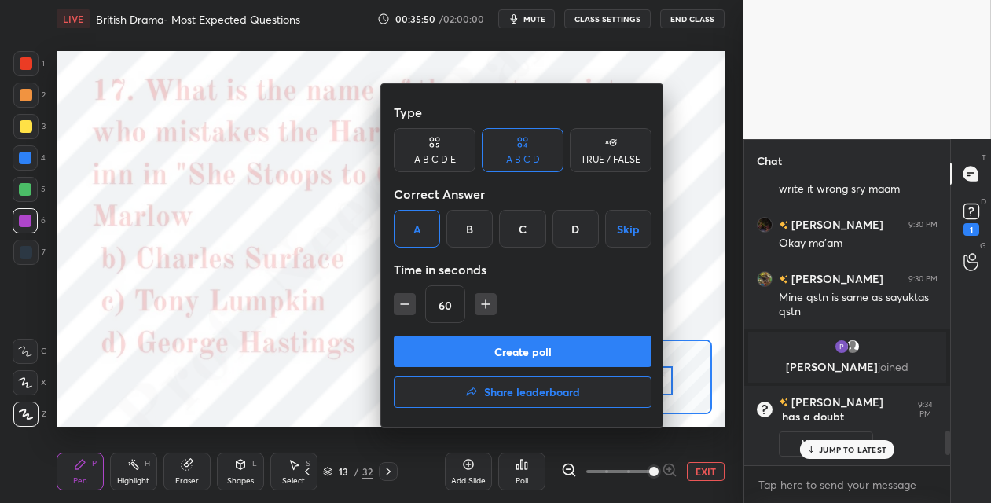
click at [447, 354] on button "Create poll" at bounding box center [523, 351] width 258 height 31
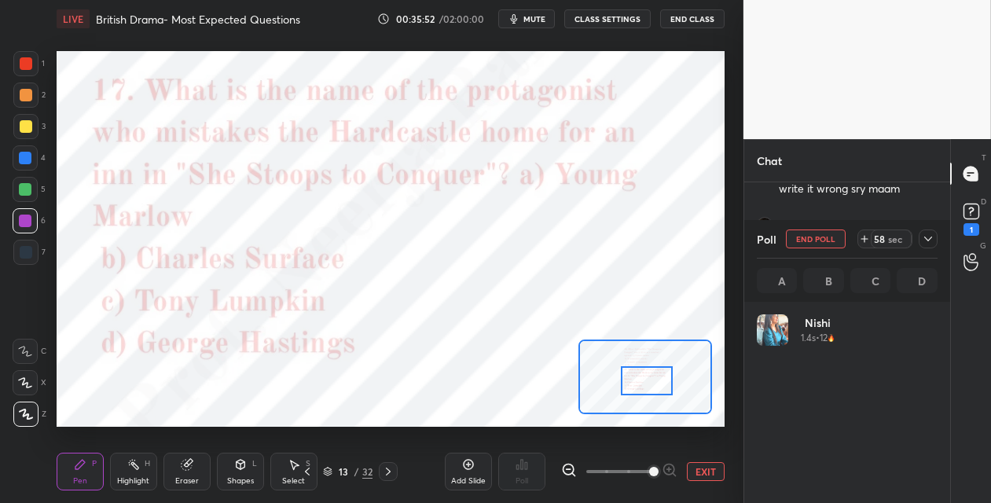
scroll to position [184, 176]
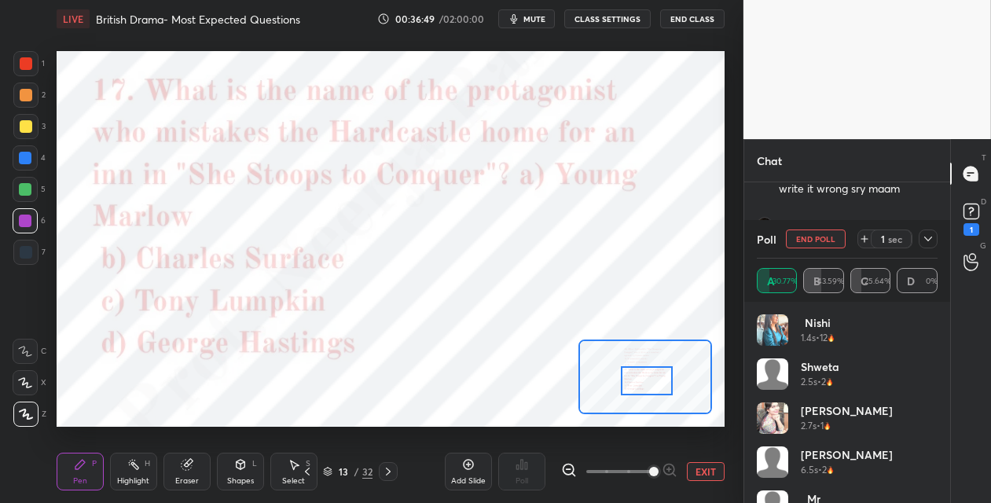
click at [386, 475] on icon at bounding box center [388, 471] width 13 height 13
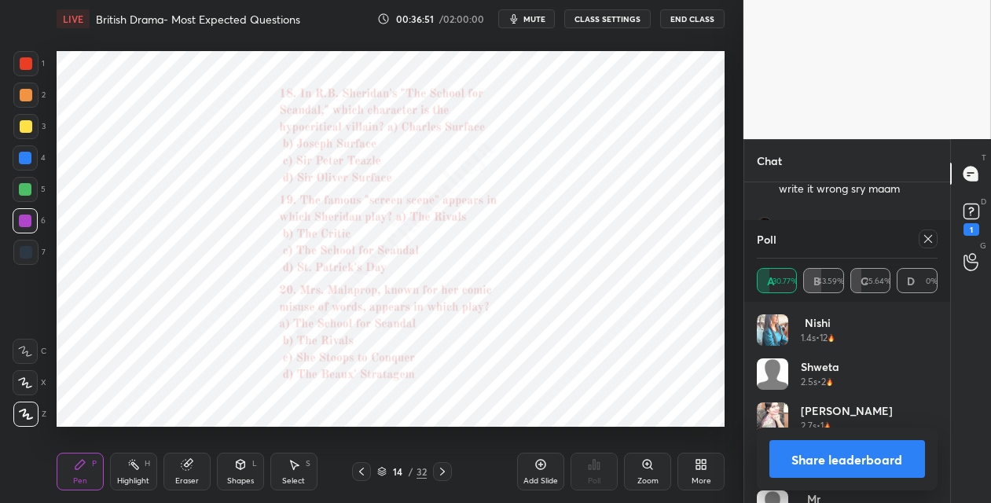
click at [645, 468] on icon at bounding box center [647, 464] width 9 height 9
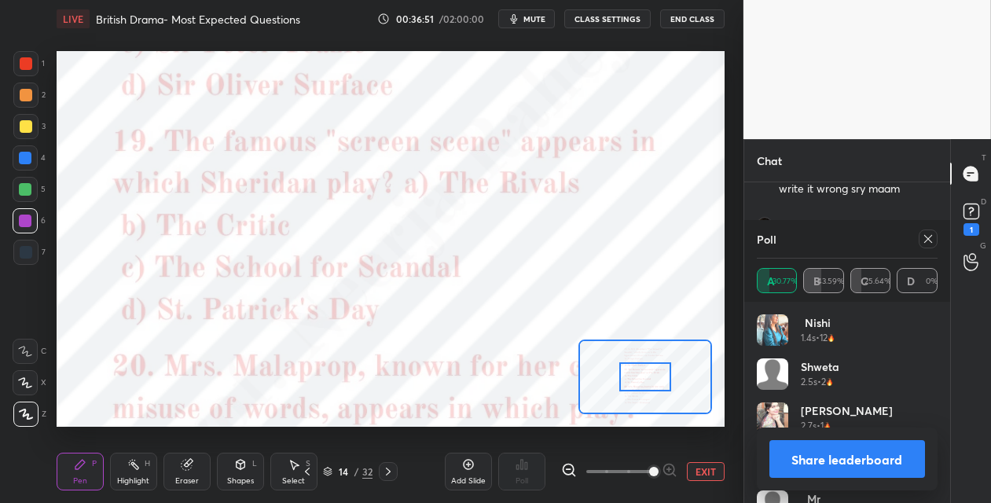
click at [647, 466] on span at bounding box center [620, 472] width 66 height 24
drag, startPoint x: 650, startPoint y: 462, endPoint x: 649, endPoint y: 452, distance: 10.3
click at [650, 467] on span at bounding box center [653, 471] width 9 height 9
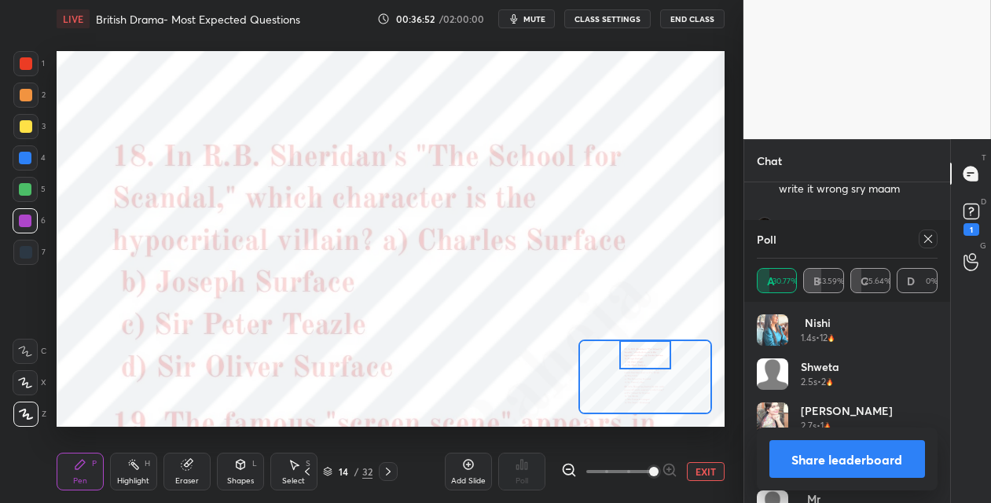
drag, startPoint x: 643, startPoint y: 366, endPoint x: 649, endPoint y: 344, distance: 21.9
click at [641, 345] on div at bounding box center [646, 354] width 52 height 29
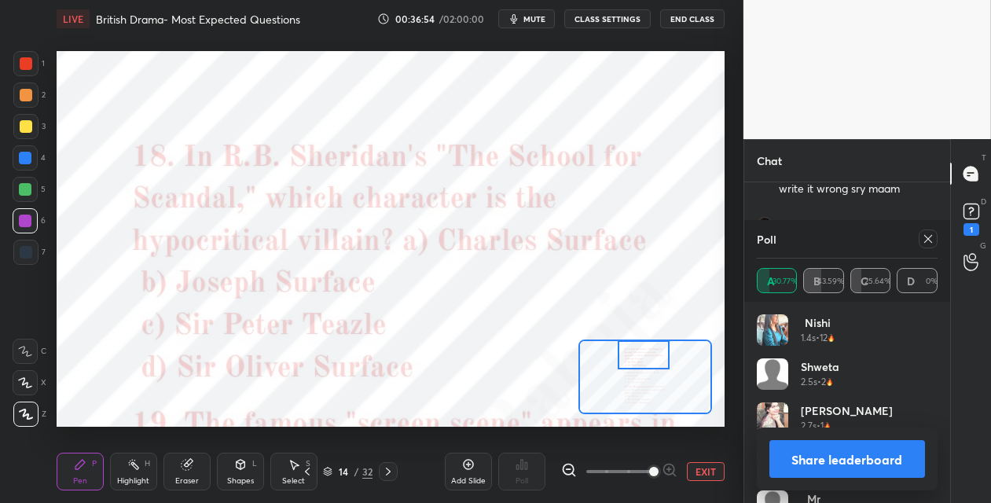
drag, startPoint x: 929, startPoint y: 237, endPoint x: 890, endPoint y: 256, distance: 44.0
click at [926, 238] on icon at bounding box center [928, 239] width 13 height 13
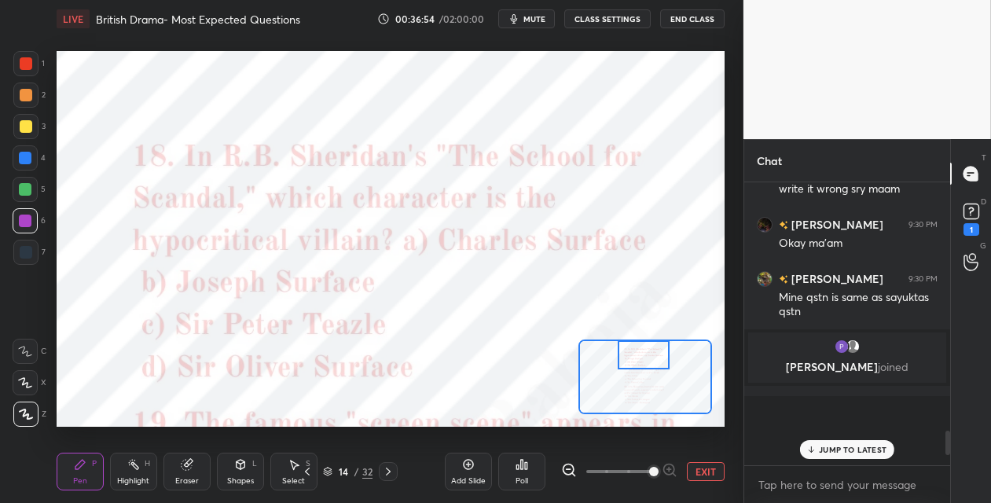
scroll to position [6, 5]
click at [526, 475] on div "Poll" at bounding box center [521, 472] width 47 height 38
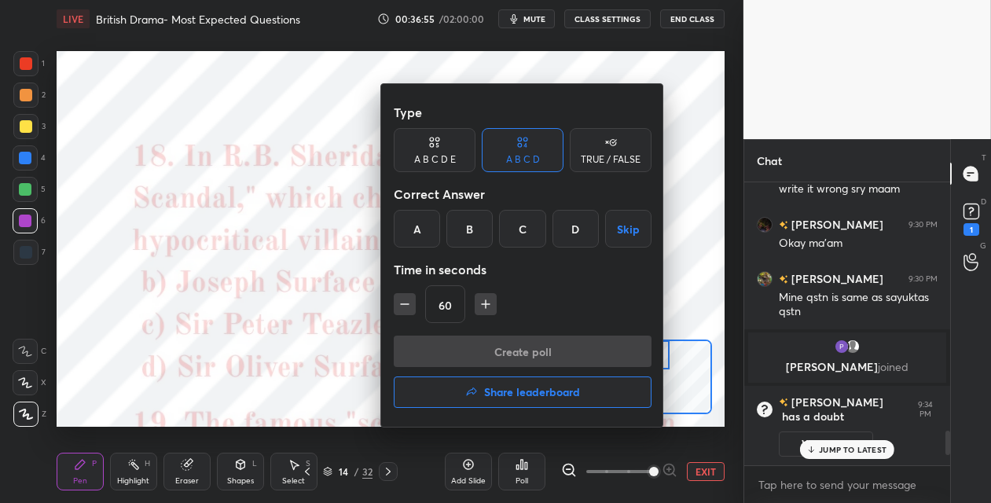
click at [461, 225] on div "B" at bounding box center [470, 229] width 46 height 38
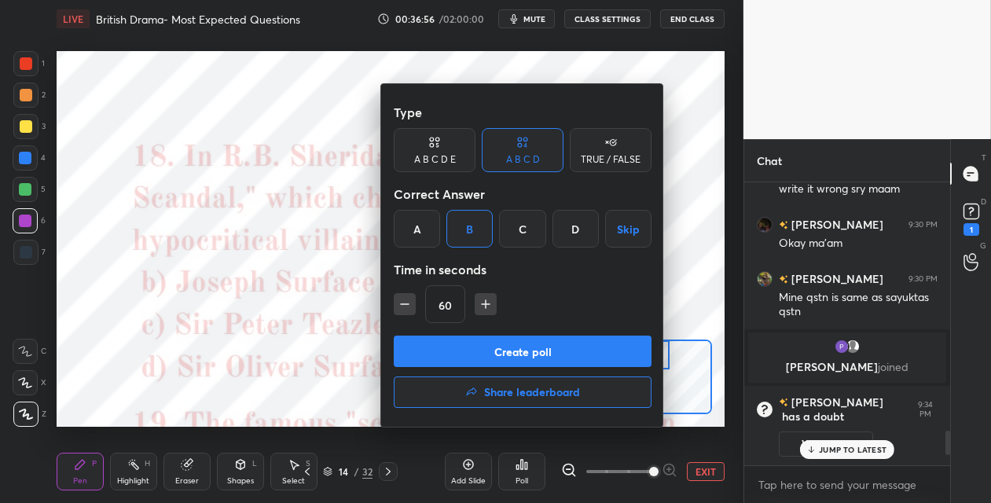
click at [459, 358] on button "Create poll" at bounding box center [523, 351] width 258 height 31
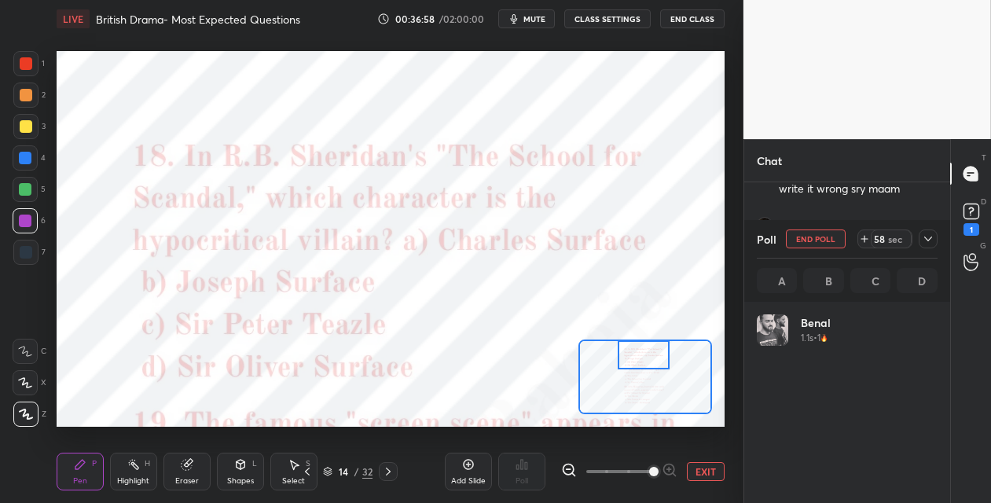
scroll to position [184, 176]
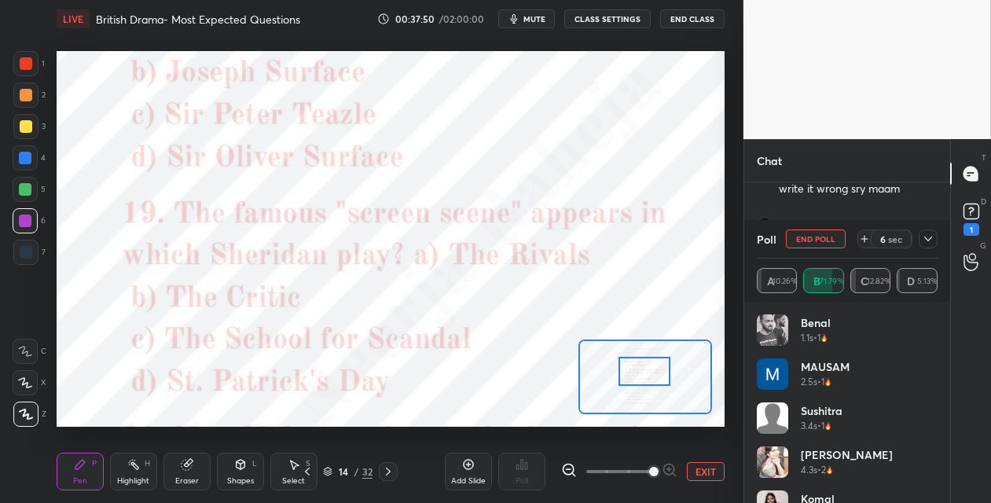
click at [631, 379] on div at bounding box center [645, 371] width 52 height 29
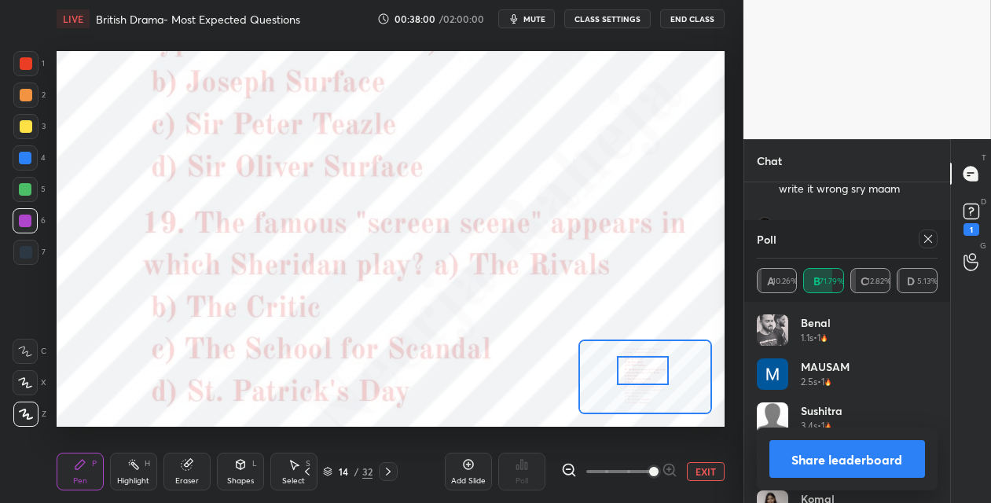
click at [927, 237] on icon at bounding box center [929, 239] width 8 height 8
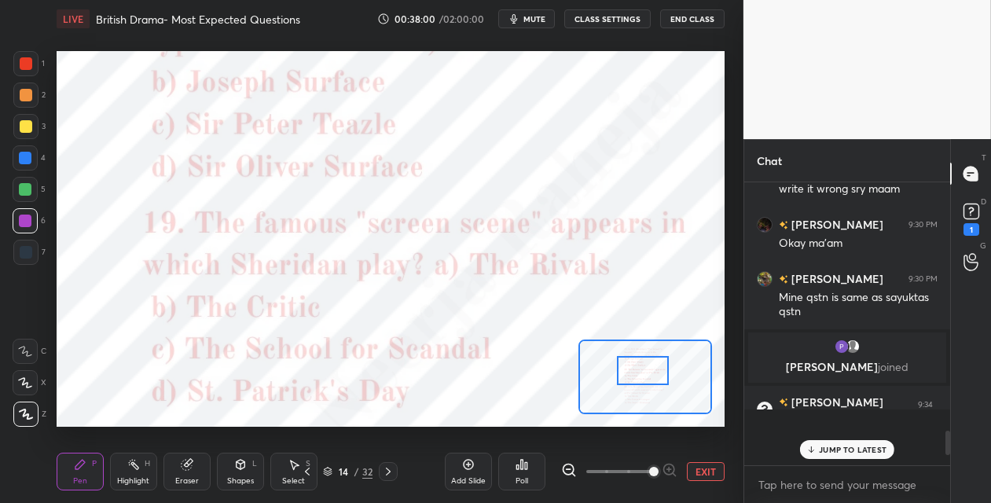
scroll to position [6, 5]
click at [526, 466] on icon at bounding box center [526, 465] width 2 height 7
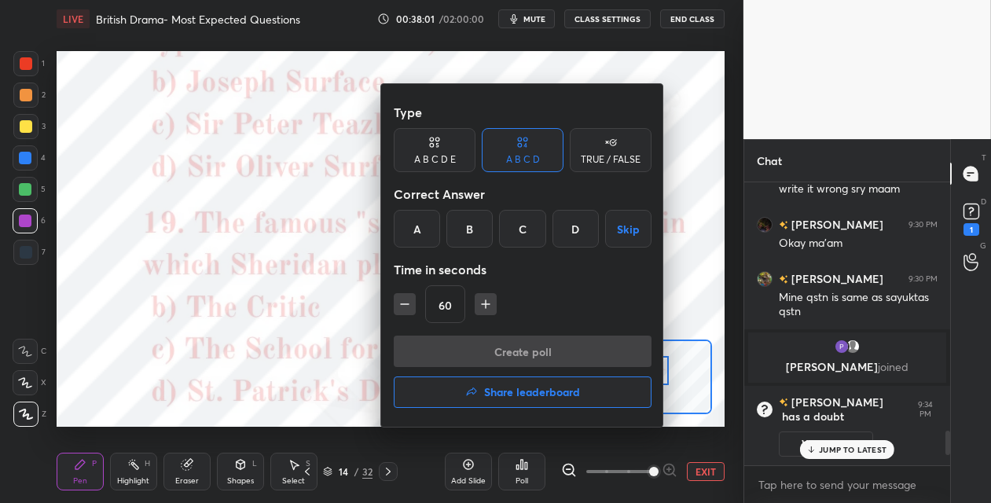
click at [517, 219] on div "C" at bounding box center [522, 229] width 46 height 38
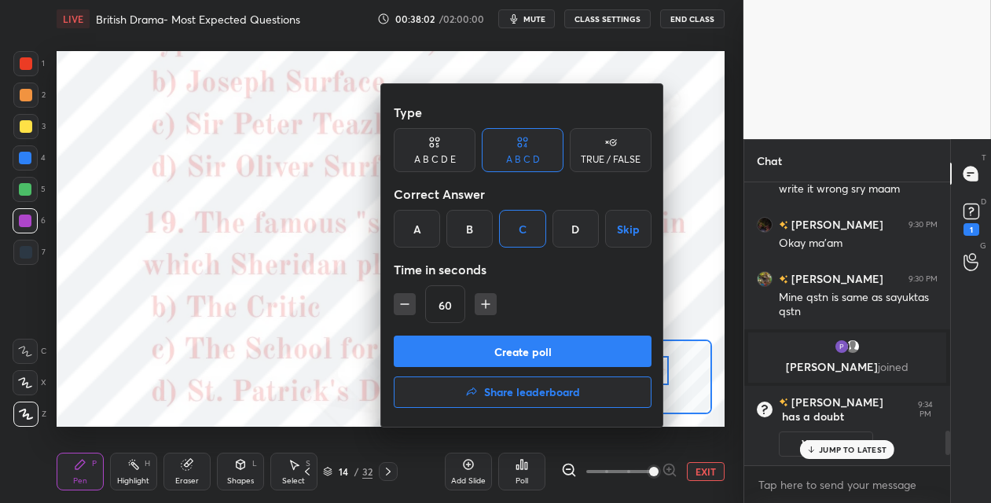
click at [532, 351] on button "Create poll" at bounding box center [523, 351] width 258 height 31
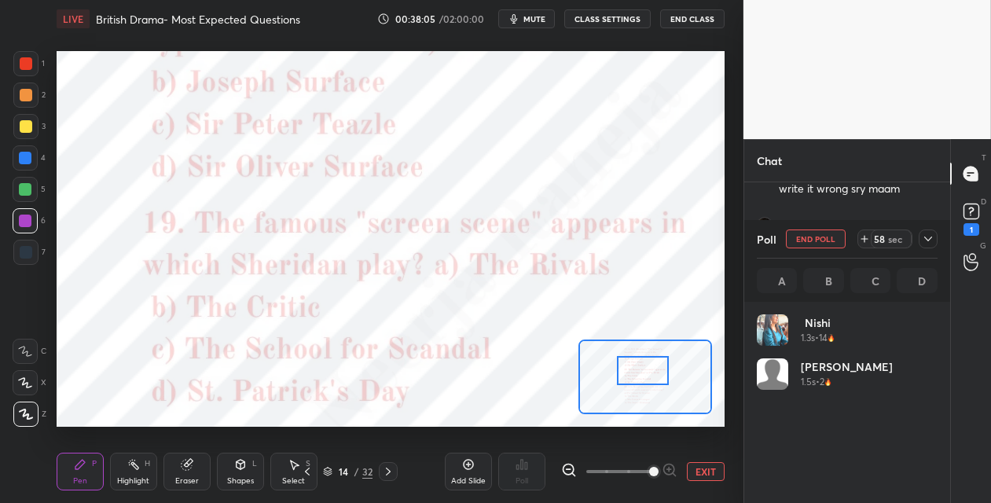
scroll to position [5, 5]
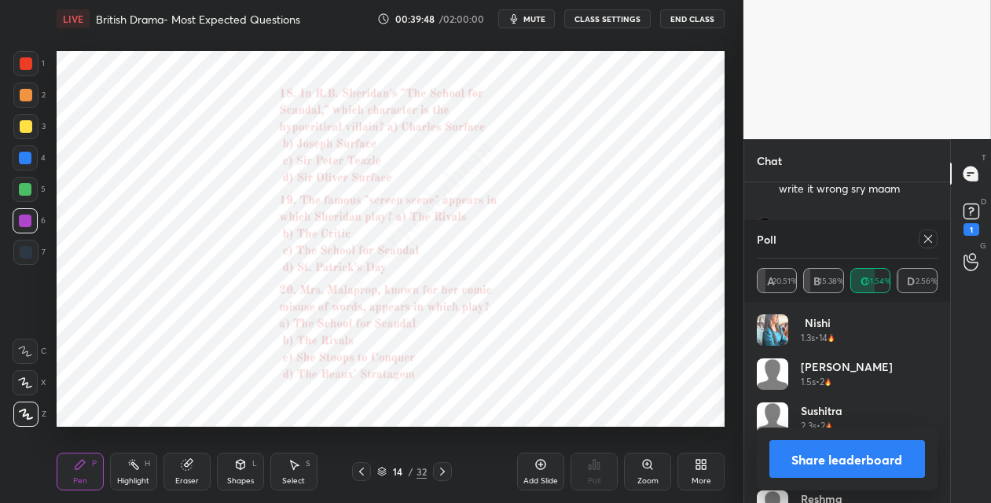
click at [642, 470] on icon at bounding box center [648, 464] width 13 height 13
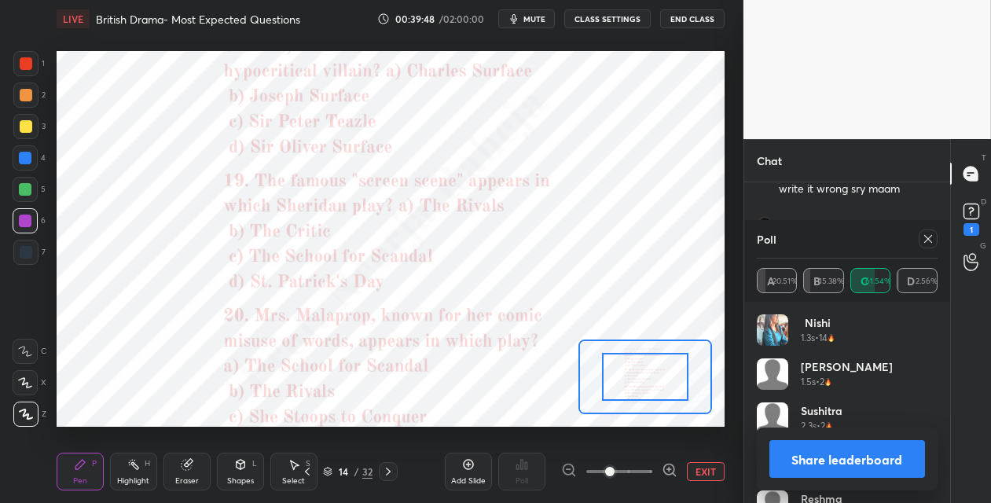
click at [642, 470] on span at bounding box center [620, 472] width 66 height 24
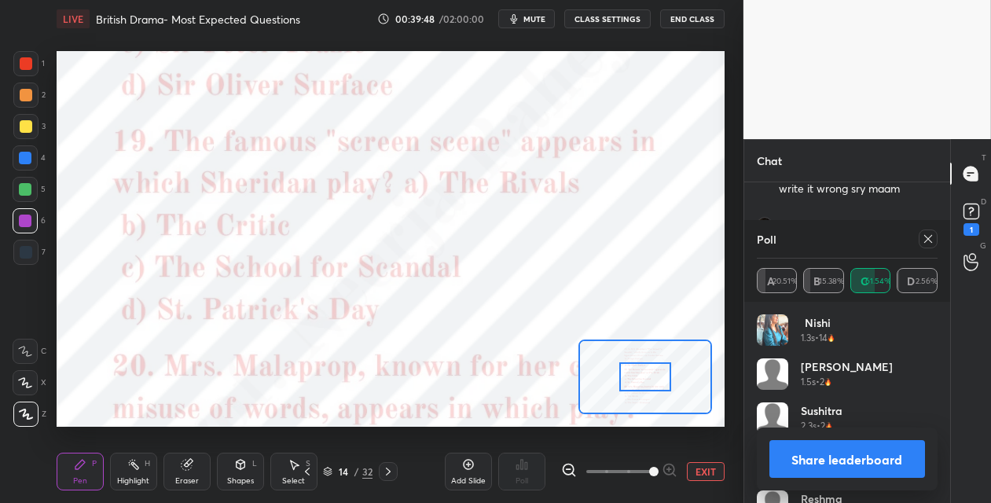
click at [649, 470] on span at bounding box center [653, 471] width 9 height 9
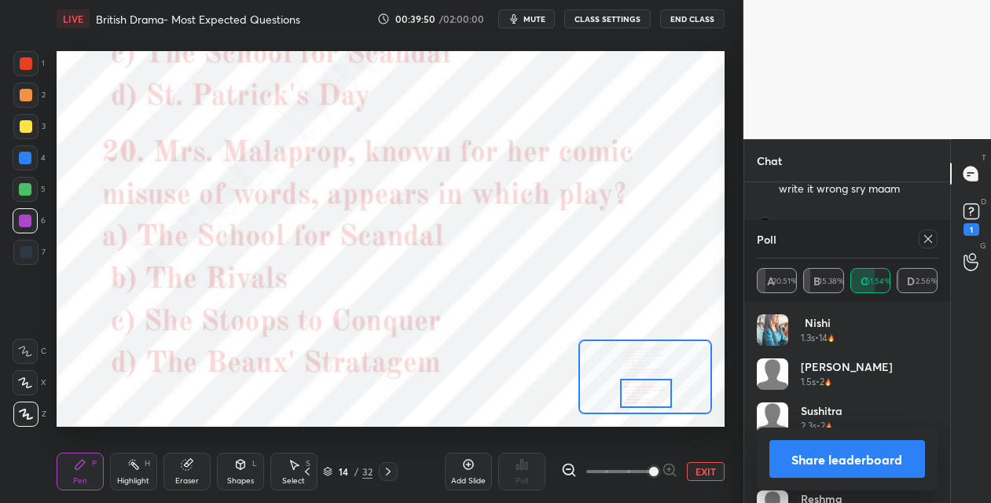
drag, startPoint x: 645, startPoint y: 384, endPoint x: 646, endPoint y: 400, distance: 16.5
click at [646, 400] on div at bounding box center [646, 393] width 52 height 29
click at [932, 237] on icon at bounding box center [928, 239] width 13 height 13
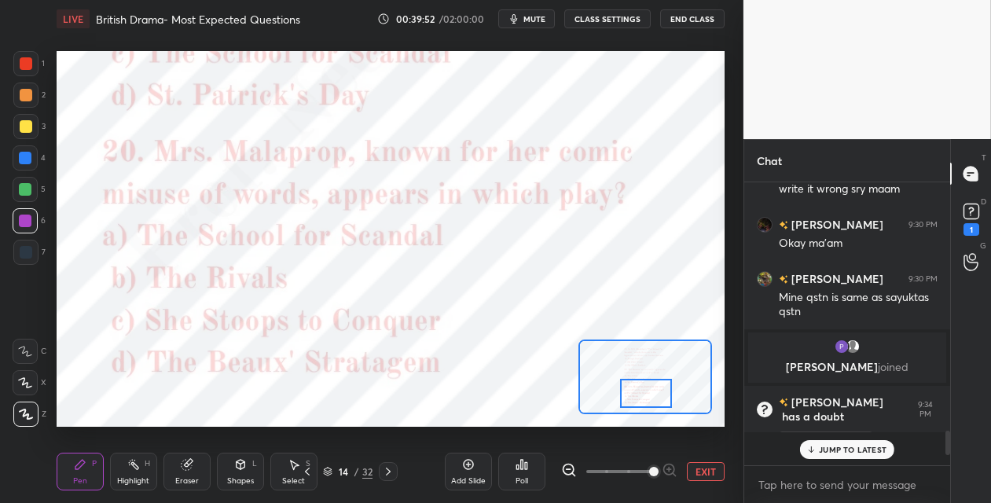
scroll to position [1, 5]
click at [519, 462] on icon at bounding box center [522, 464] width 13 height 13
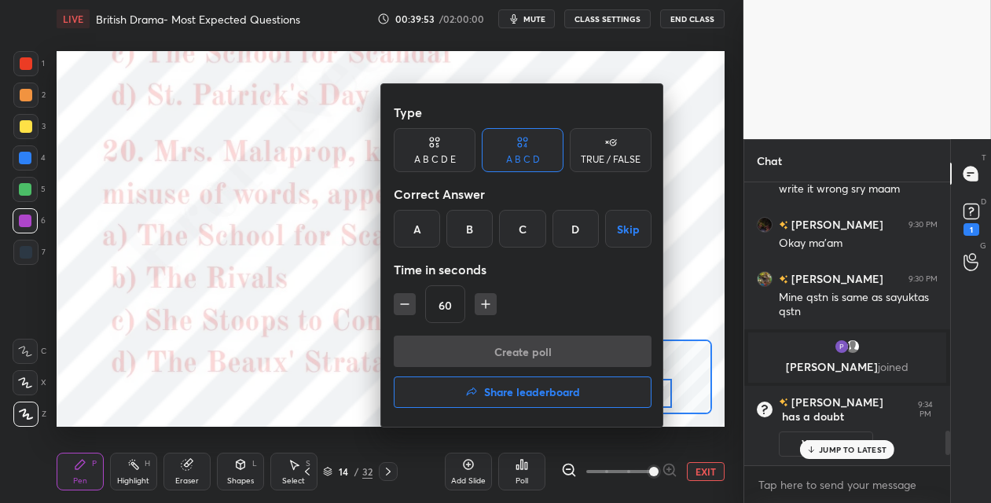
click at [471, 219] on div "B" at bounding box center [470, 229] width 46 height 38
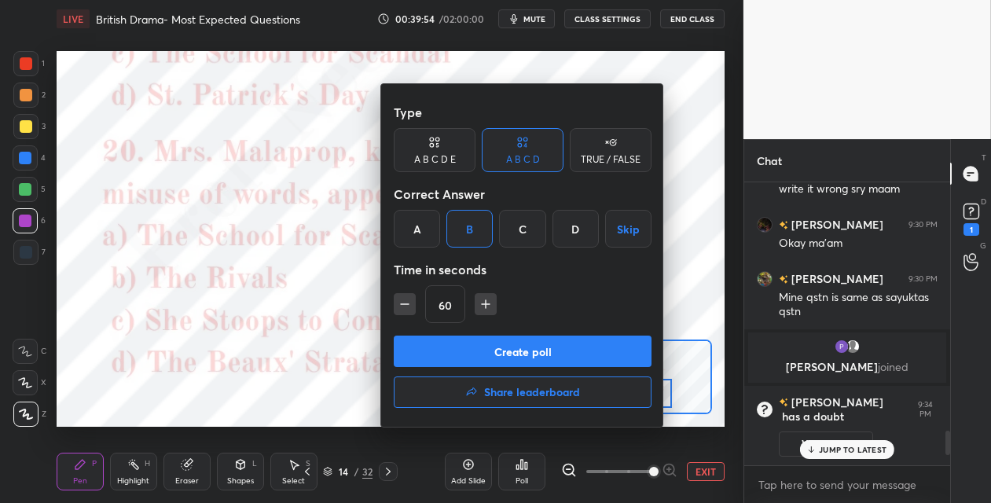
click at [439, 340] on button "Create poll" at bounding box center [523, 351] width 258 height 31
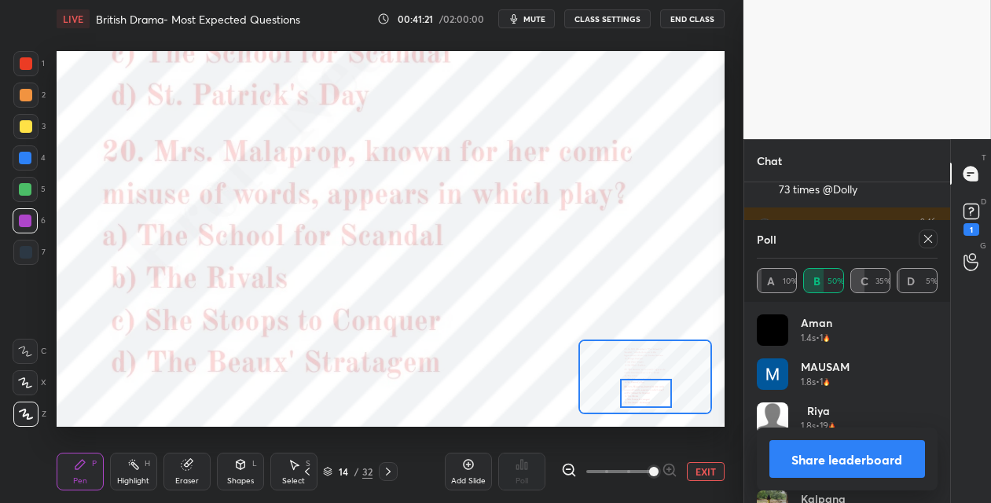
scroll to position [2477, 0]
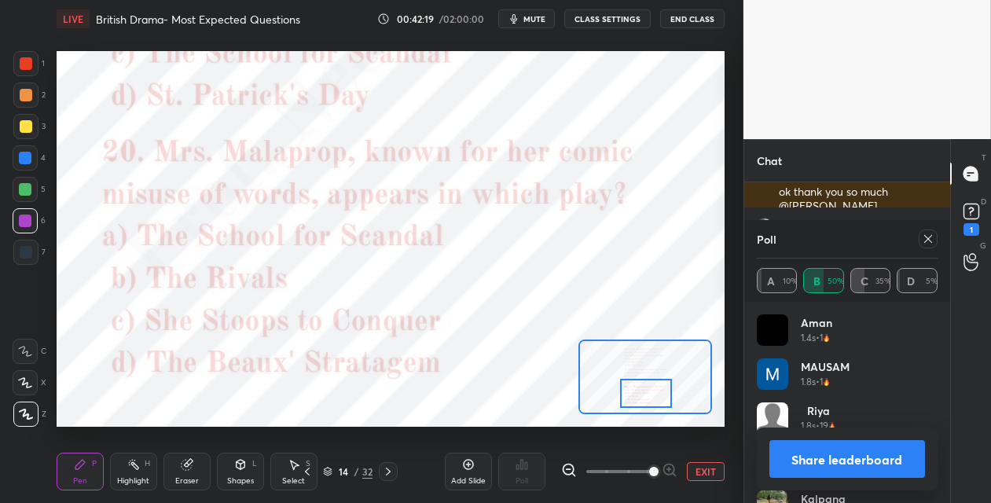
click at [387, 475] on icon at bounding box center [388, 471] width 13 height 13
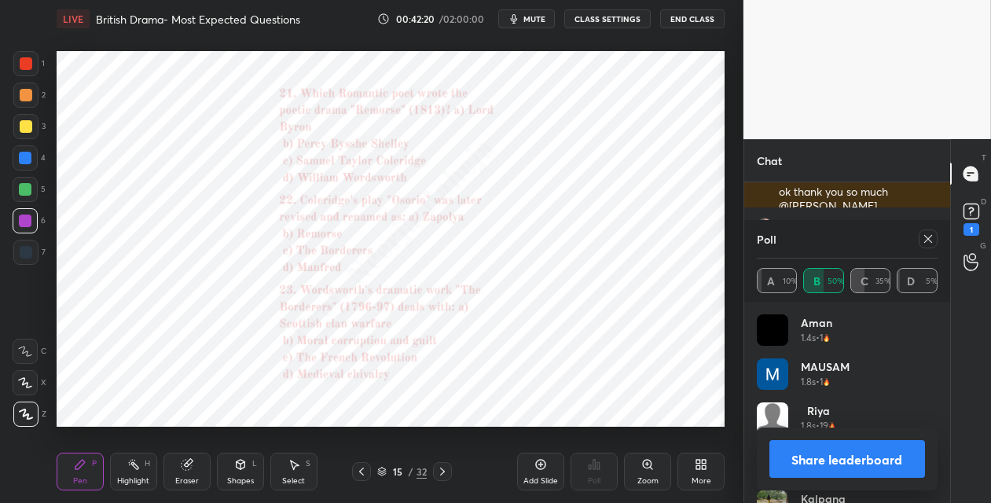
click at [649, 468] on icon at bounding box center [648, 464] width 13 height 13
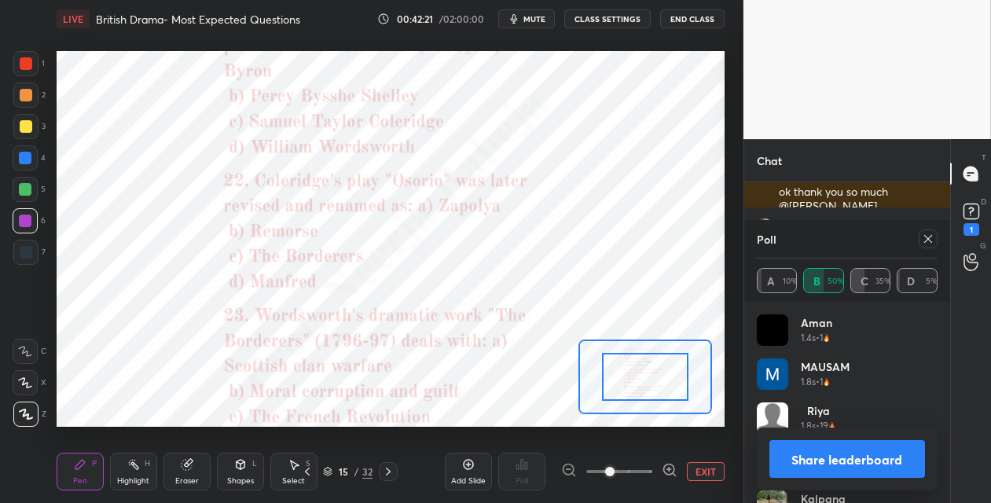
click at [649, 465] on span at bounding box center [620, 472] width 66 height 24
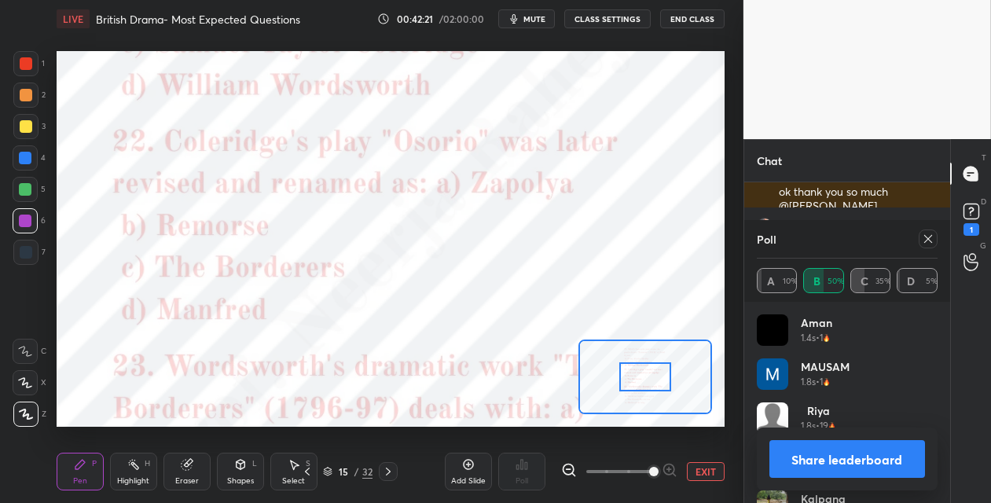
drag, startPoint x: 653, startPoint y: 463, endPoint x: 651, endPoint y: 436, distance: 27.6
click at [651, 467] on span at bounding box center [653, 471] width 9 height 9
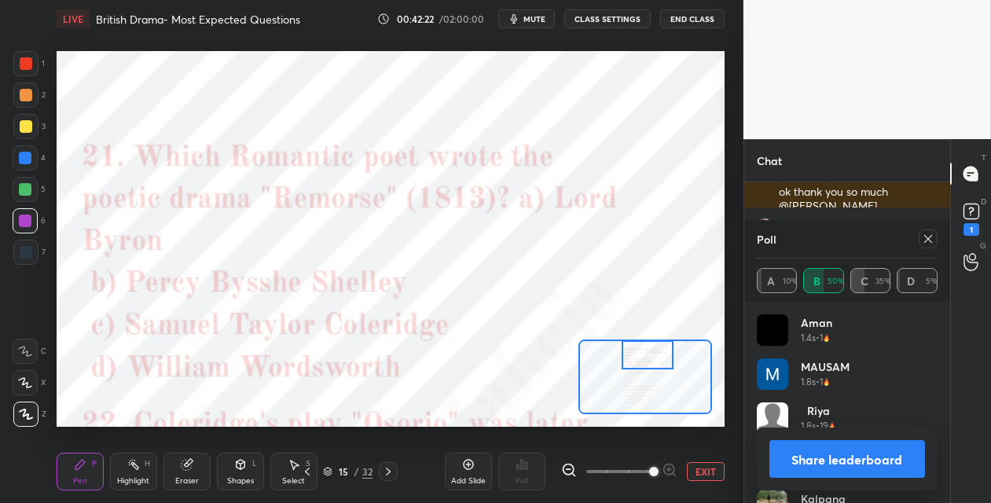
drag, startPoint x: 652, startPoint y: 378, endPoint x: 653, endPoint y: 355, distance: 22.9
click at [654, 356] on div at bounding box center [648, 354] width 52 height 29
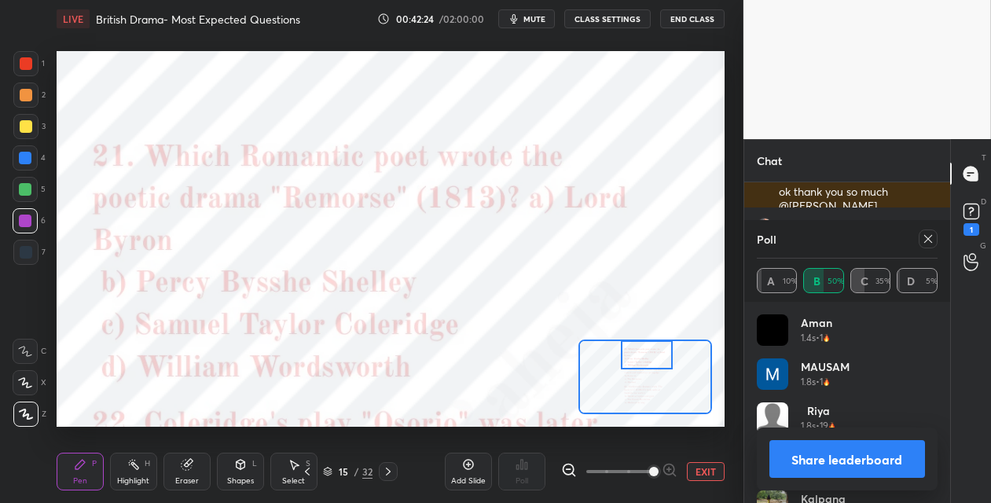
click at [925, 234] on icon at bounding box center [928, 239] width 13 height 13
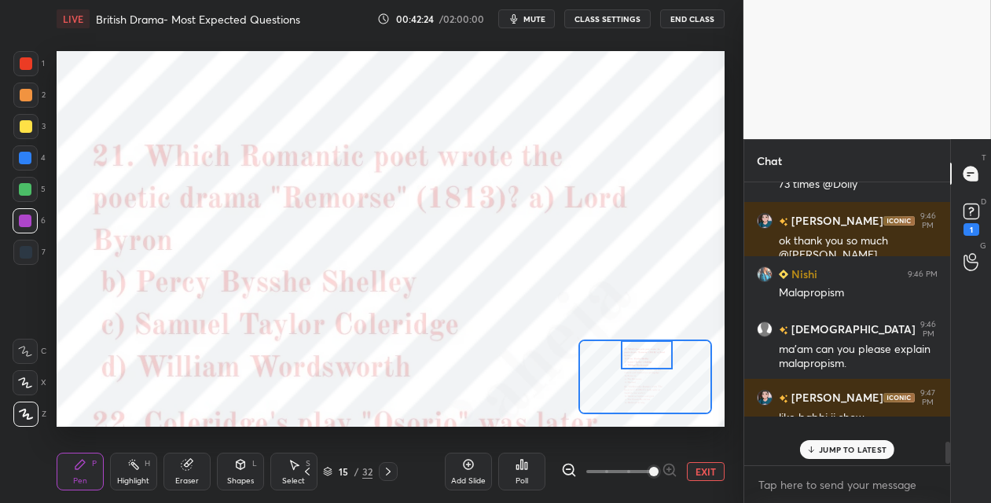
scroll to position [278, 201]
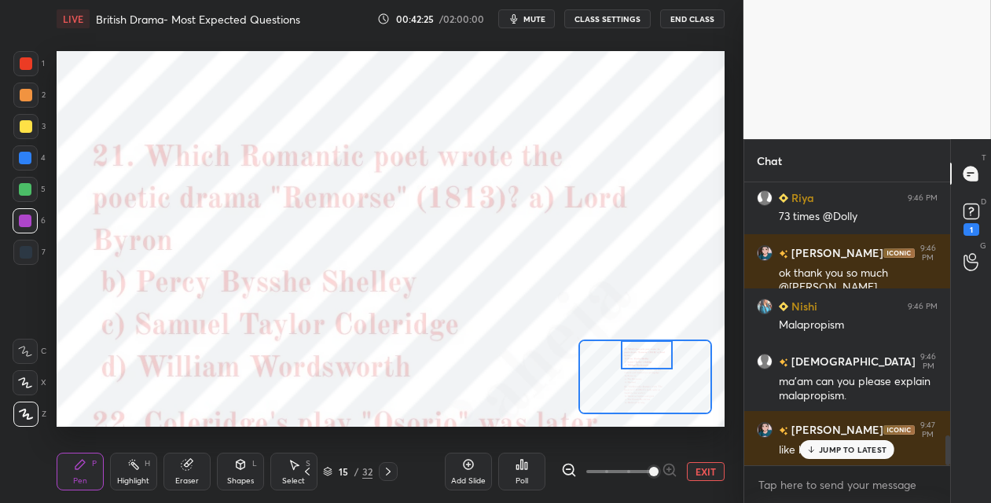
click at [523, 473] on div "Poll" at bounding box center [521, 472] width 47 height 38
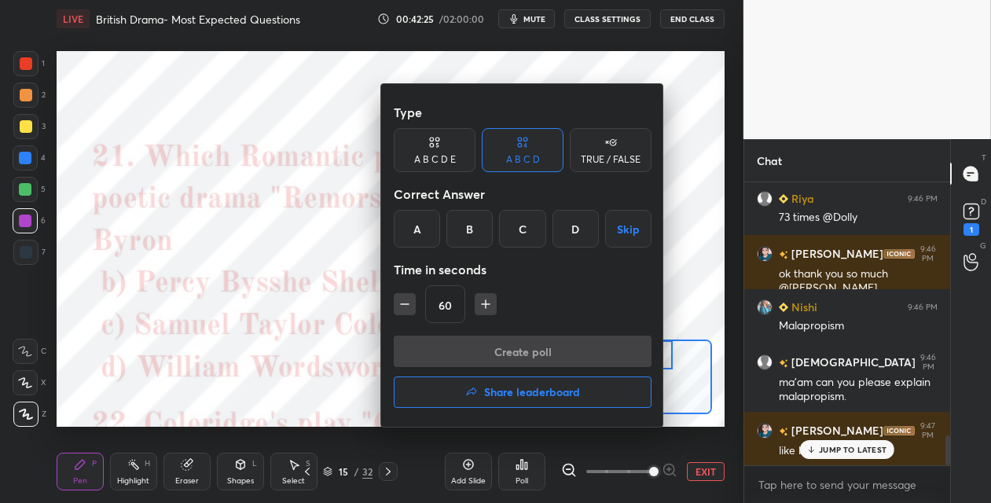
click at [535, 229] on div "C" at bounding box center [522, 229] width 46 height 38
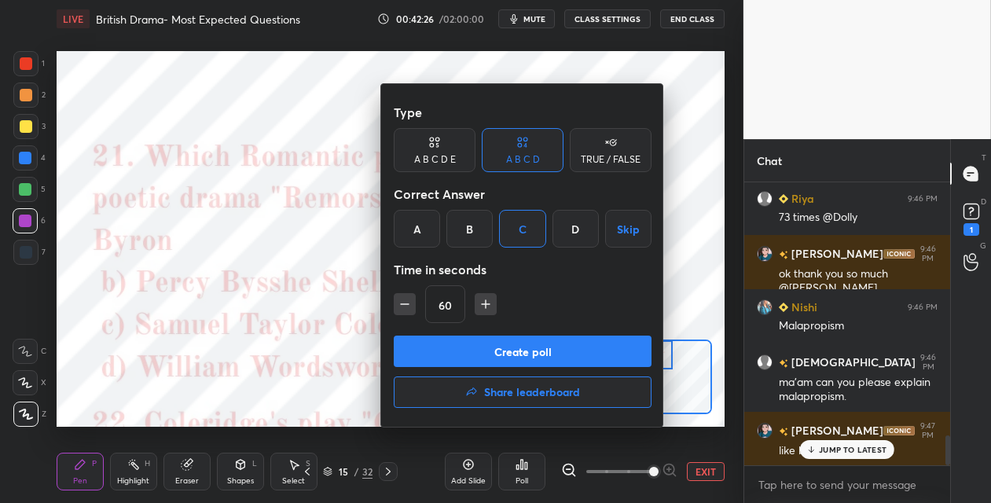
click at [498, 351] on button "Create poll" at bounding box center [523, 351] width 258 height 31
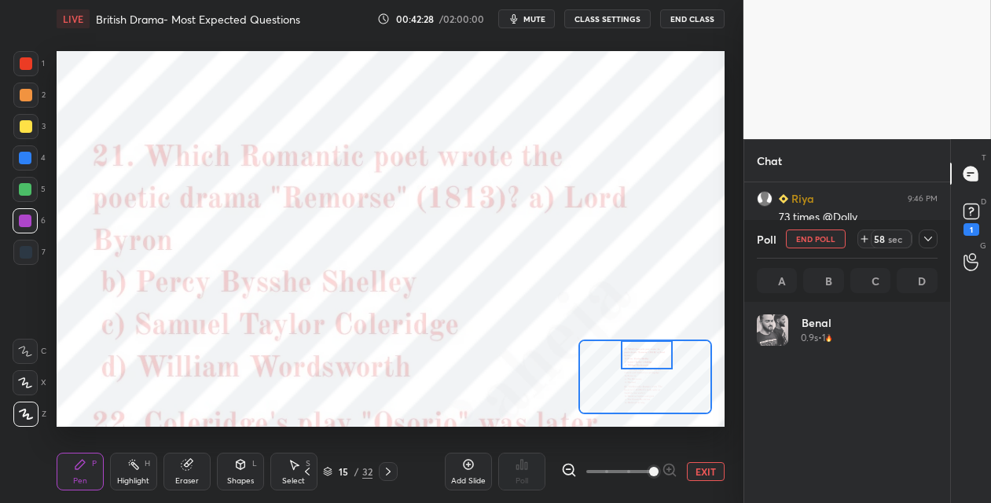
scroll to position [5, 5]
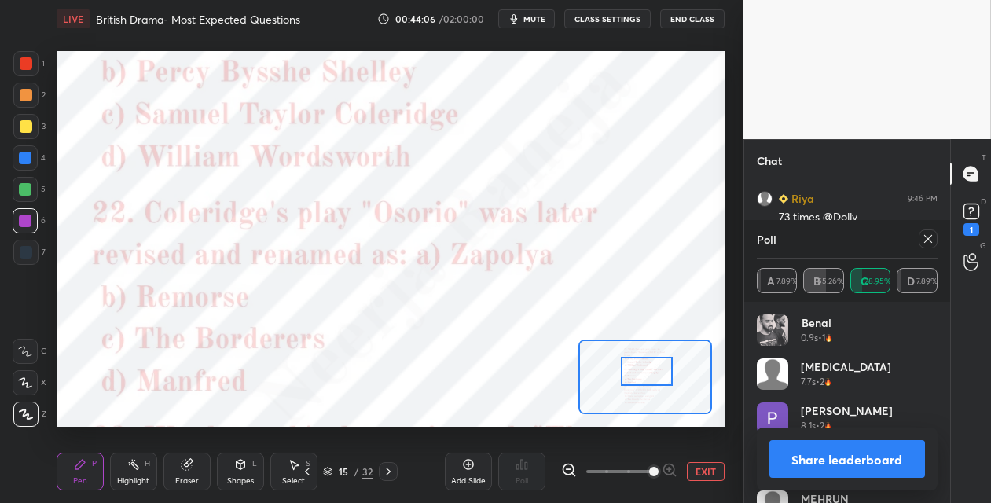
drag, startPoint x: 639, startPoint y: 363, endPoint x: 642, endPoint y: 371, distance: 8.5
click at [640, 375] on div at bounding box center [647, 371] width 52 height 29
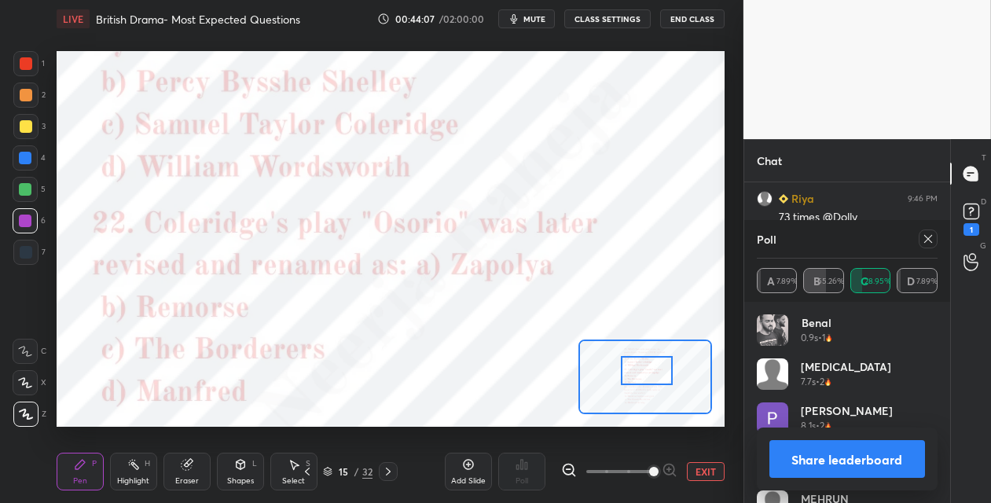
click at [916, 239] on div at bounding box center [925, 239] width 25 height 19
drag, startPoint x: 925, startPoint y: 238, endPoint x: 803, endPoint y: 292, distance: 134.1
click at [921, 239] on div at bounding box center [928, 239] width 19 height 19
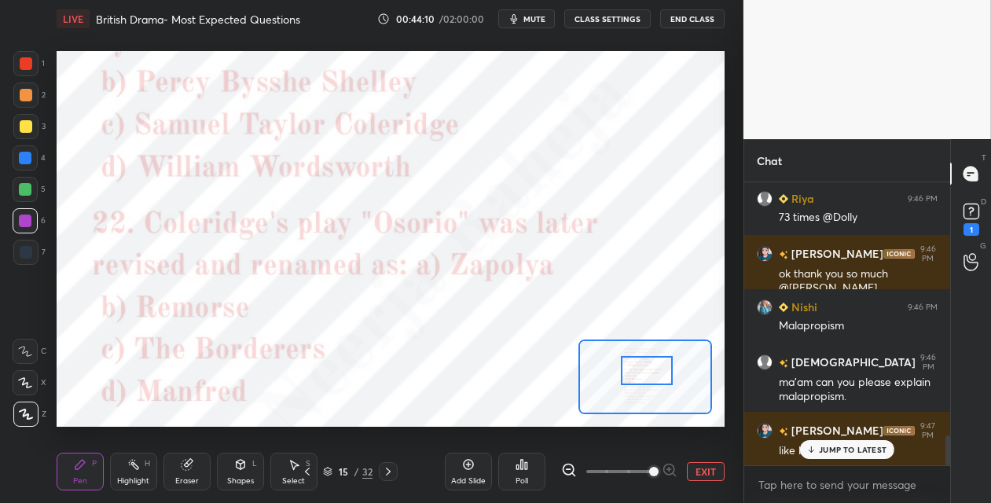
click at [523, 468] on icon at bounding box center [522, 464] width 13 height 13
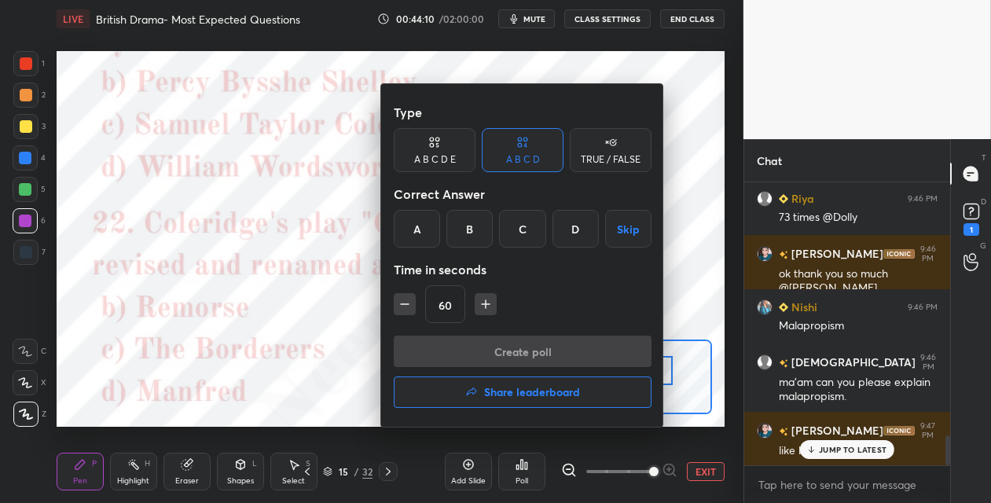
drag, startPoint x: 469, startPoint y: 235, endPoint x: 472, endPoint y: 259, distance: 24.5
click at [468, 236] on div "B" at bounding box center [470, 229] width 46 height 38
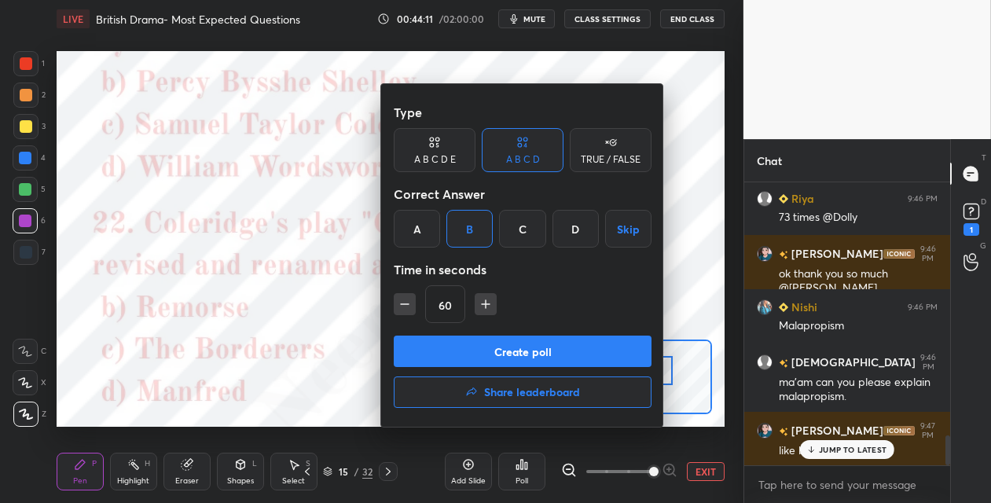
click at [462, 361] on button "Create poll" at bounding box center [523, 351] width 258 height 31
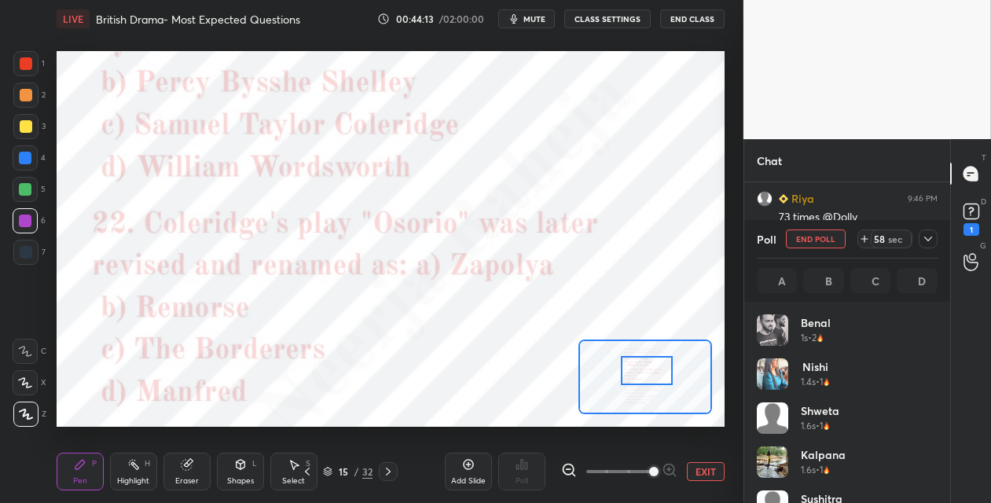
scroll to position [184, 176]
drag, startPoint x: 387, startPoint y: 469, endPoint x: 392, endPoint y: 459, distance: 11.3
click at [387, 469] on icon at bounding box center [388, 471] width 13 height 13
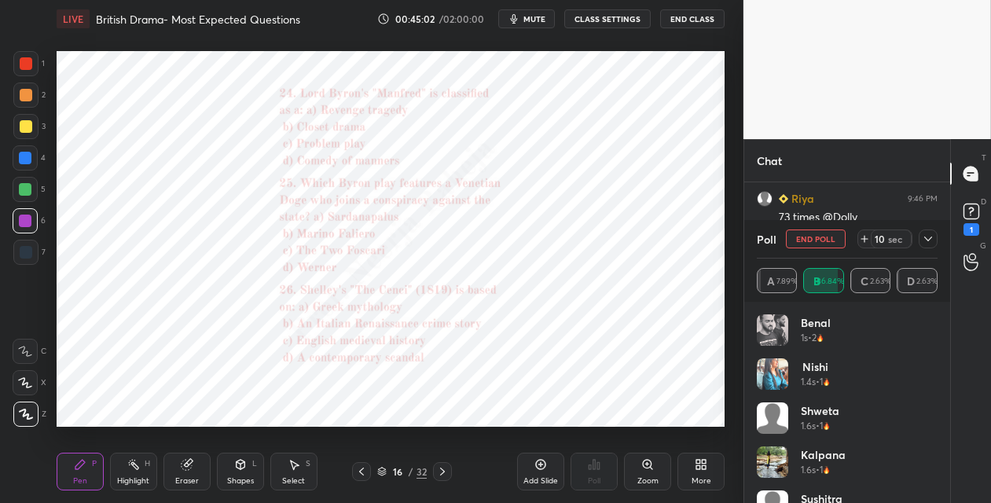
click at [649, 462] on icon at bounding box center [647, 464] width 9 height 9
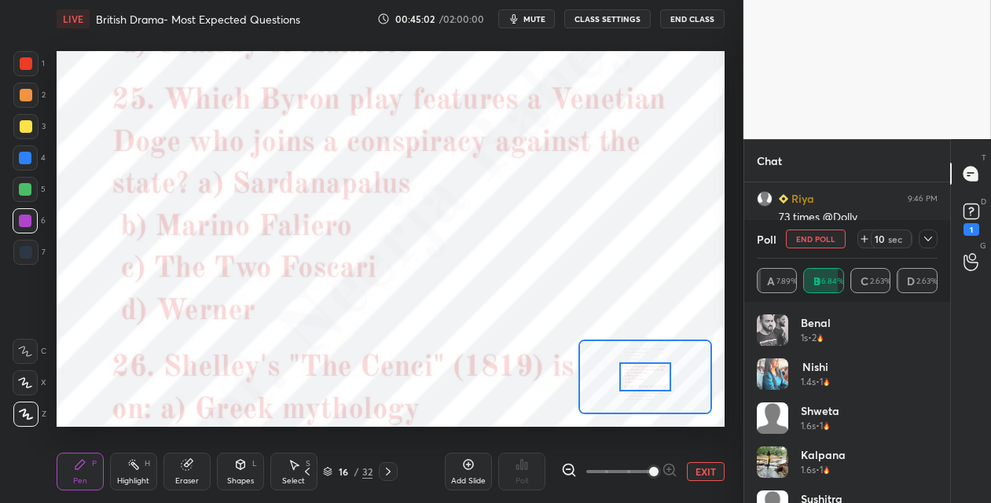
click at [652, 467] on span at bounding box center [653, 471] width 9 height 9
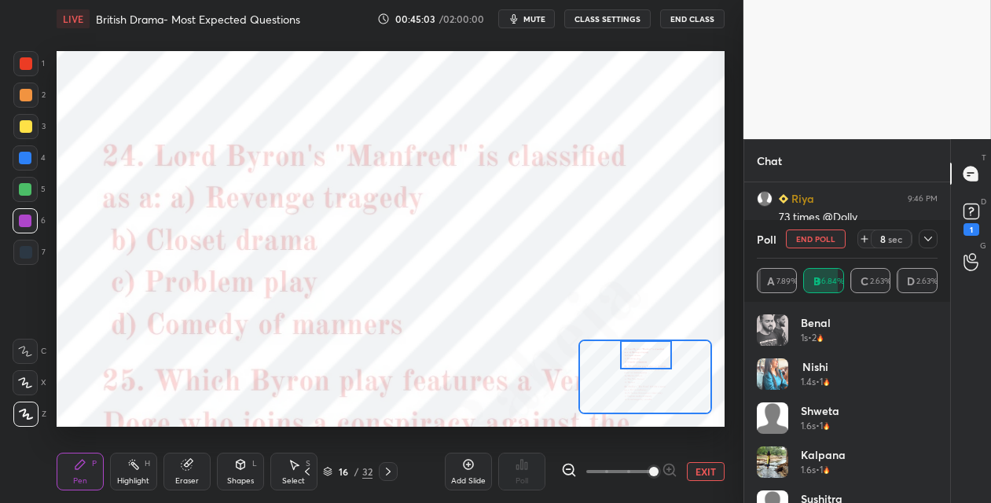
drag, startPoint x: 642, startPoint y: 384, endPoint x: 643, endPoint y: 355, distance: 29.1
click at [642, 357] on div at bounding box center [646, 354] width 52 height 29
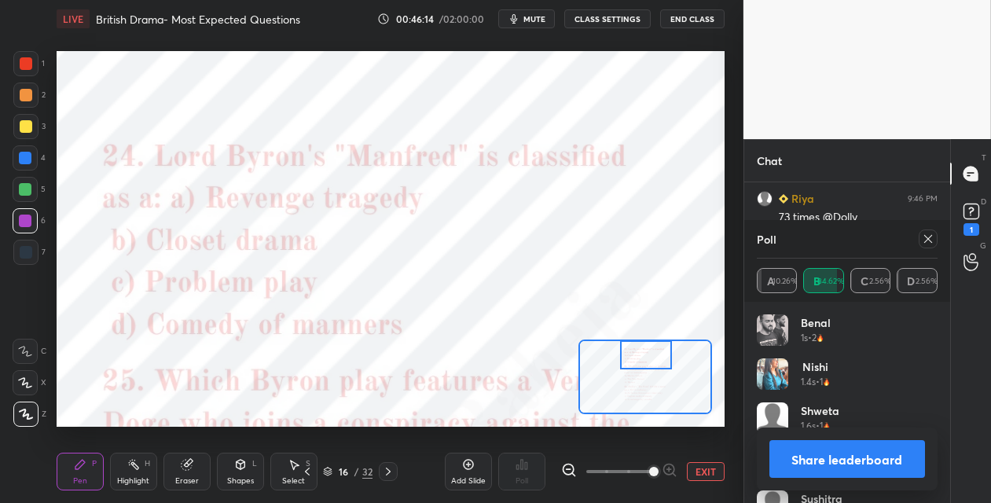
click at [311, 469] on icon at bounding box center [307, 471] width 13 height 13
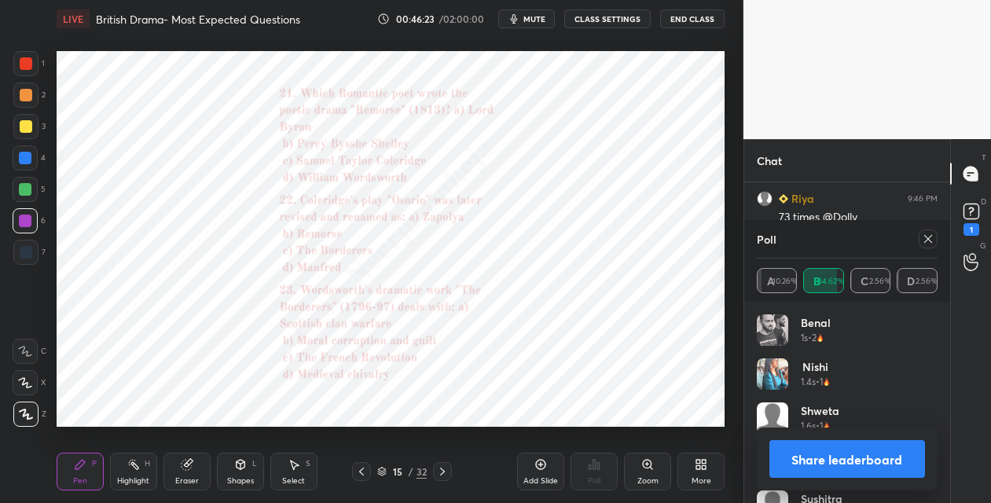
scroll to position [2532, 0]
click at [437, 476] on icon at bounding box center [442, 471] width 13 height 13
click at [645, 469] on icon at bounding box center [648, 464] width 13 height 13
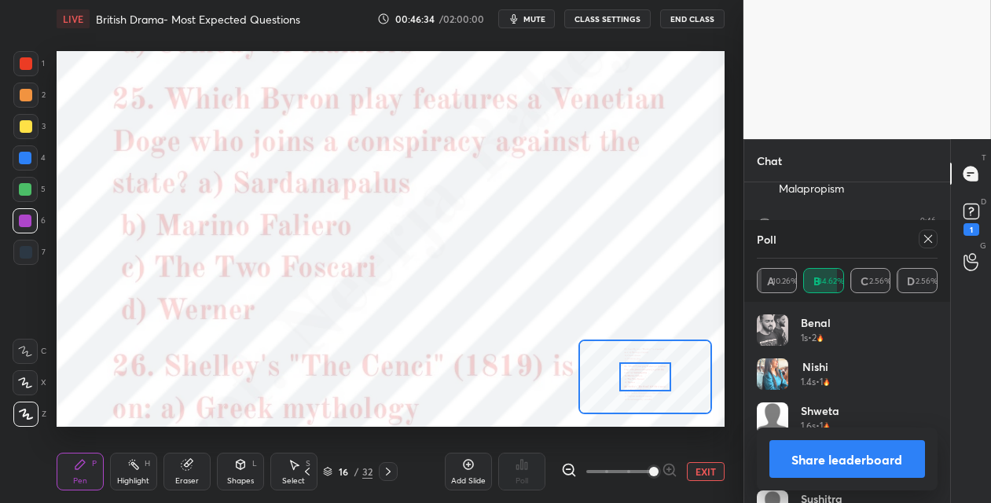
drag, startPoint x: 650, startPoint y: 465, endPoint x: 649, endPoint y: 456, distance: 9.5
click at [650, 467] on span at bounding box center [653, 471] width 9 height 9
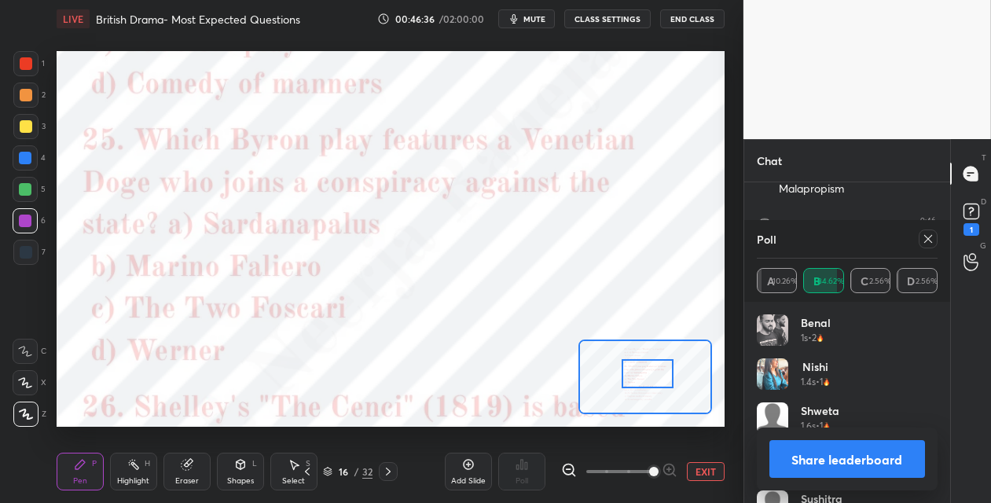
click at [638, 377] on div at bounding box center [648, 373] width 52 height 29
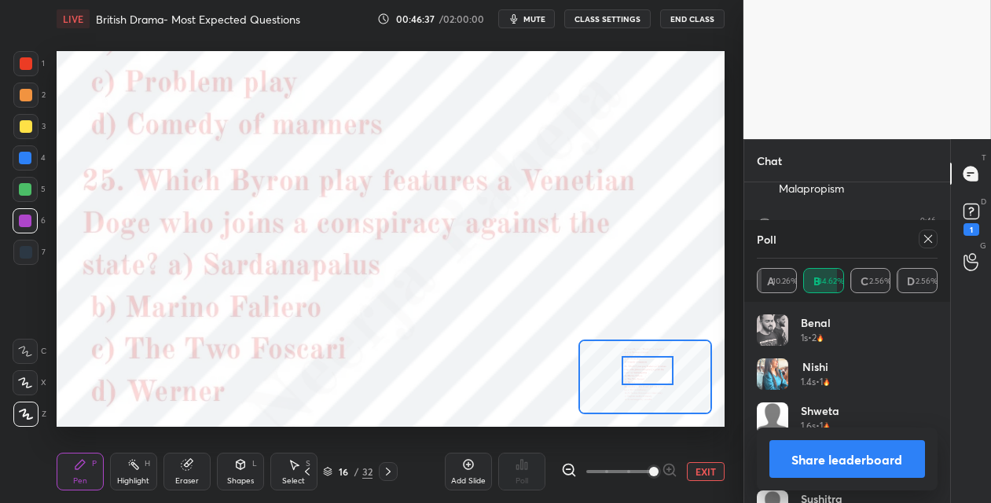
click at [644, 377] on div at bounding box center [648, 370] width 52 height 29
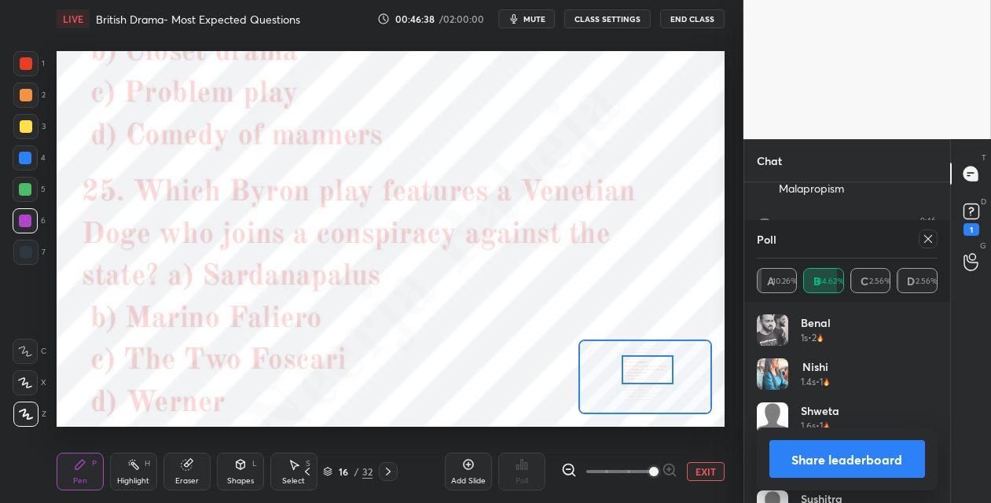
click at [922, 239] on icon at bounding box center [928, 239] width 13 height 13
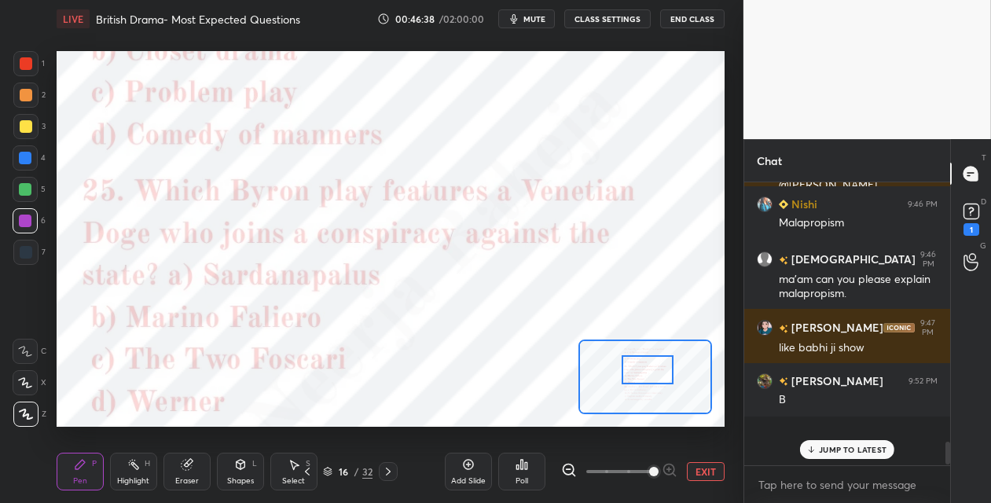
scroll to position [273, 201]
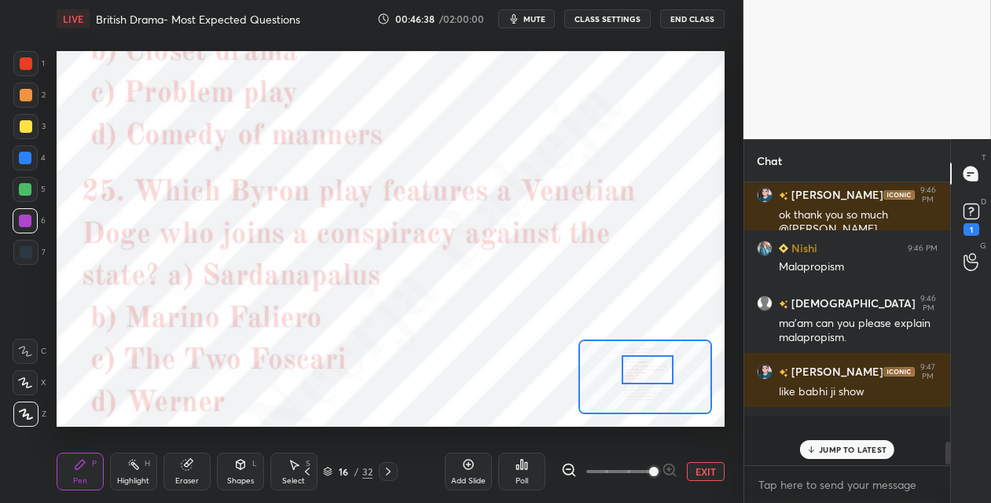
click at [522, 474] on div "Poll" at bounding box center [521, 472] width 47 height 38
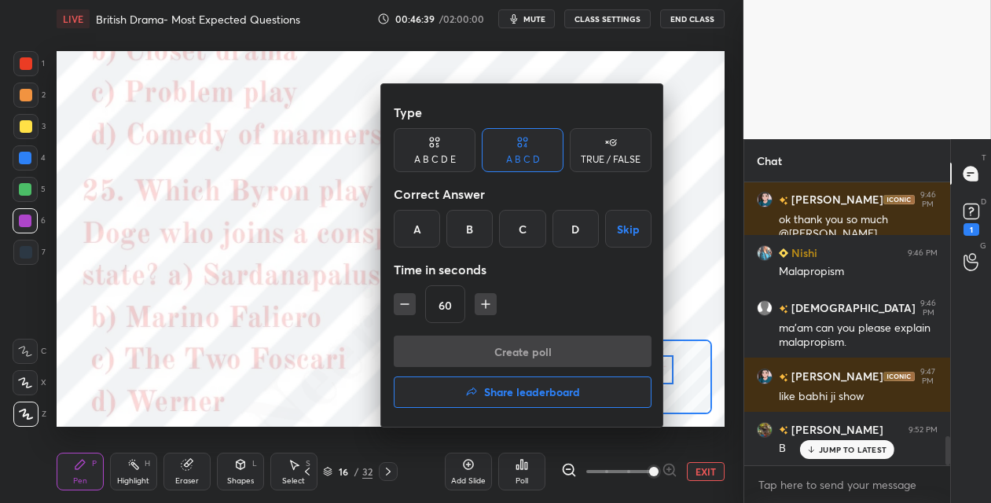
drag, startPoint x: 464, startPoint y: 227, endPoint x: 469, endPoint y: 243, distance: 16.4
click at [465, 229] on div "B" at bounding box center [470, 229] width 46 height 38
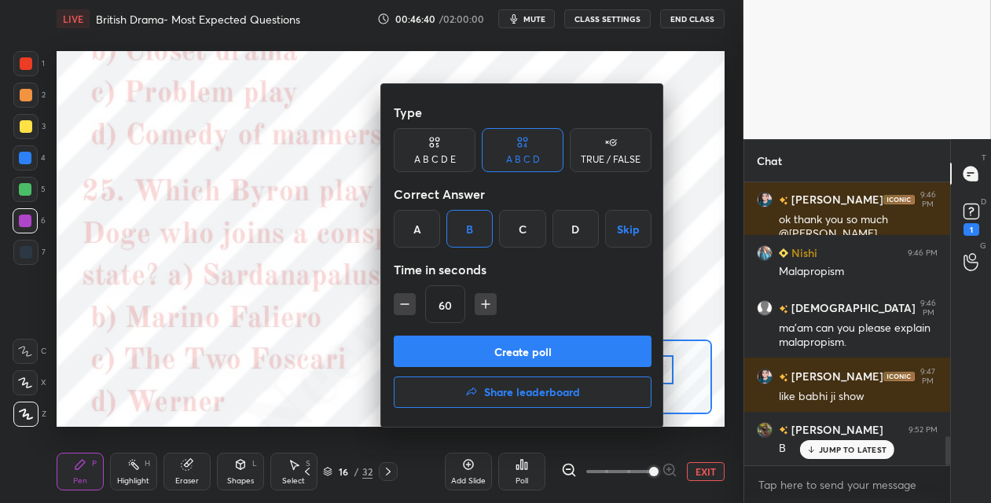
click at [449, 355] on button "Create poll" at bounding box center [523, 351] width 258 height 31
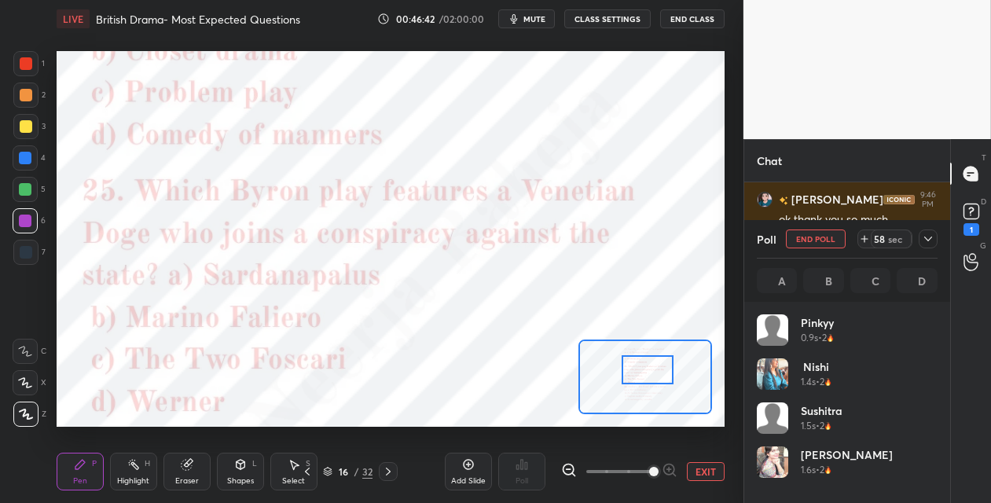
scroll to position [184, 176]
drag, startPoint x: 26, startPoint y: 157, endPoint x: 31, endPoint y: 175, distance: 18.2
click at [27, 157] on div at bounding box center [25, 158] width 13 height 13
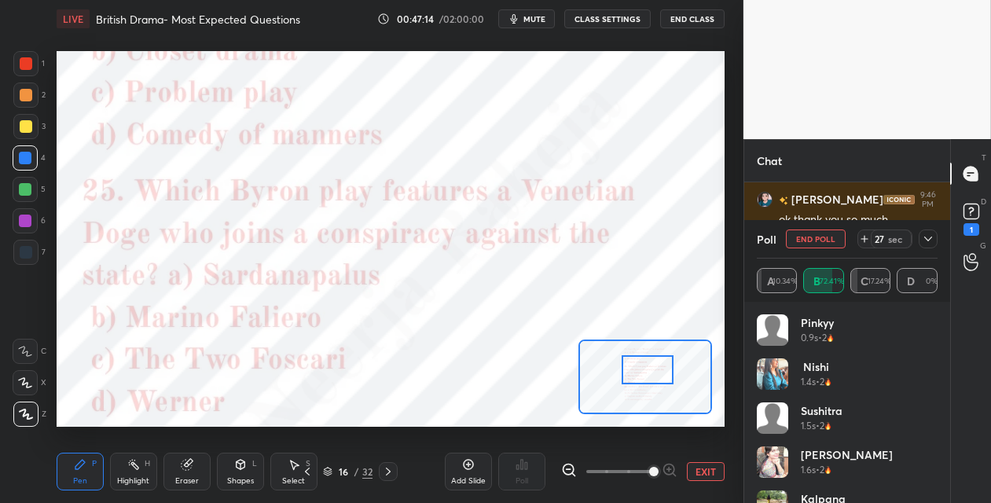
drag, startPoint x: 23, startPoint y: 256, endPoint x: 35, endPoint y: 247, distance: 15.1
click at [24, 256] on div at bounding box center [26, 252] width 13 height 13
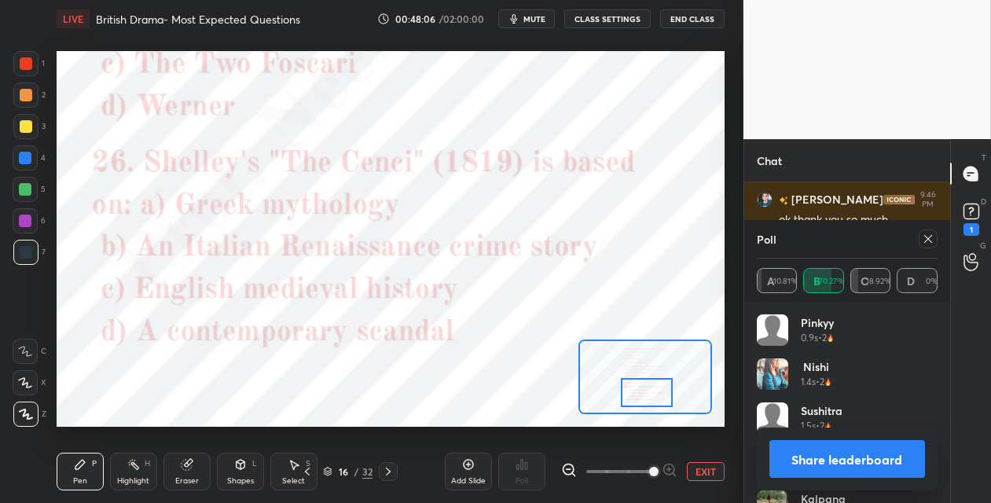
drag, startPoint x: 648, startPoint y: 368, endPoint x: 647, endPoint y: 386, distance: 18.1
click at [647, 390] on div at bounding box center [647, 392] width 52 height 29
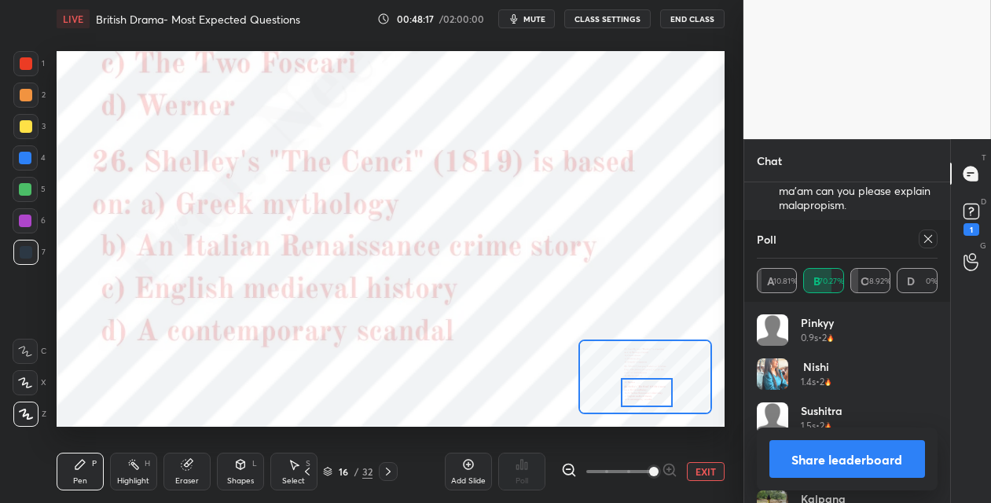
scroll to position [2640, 0]
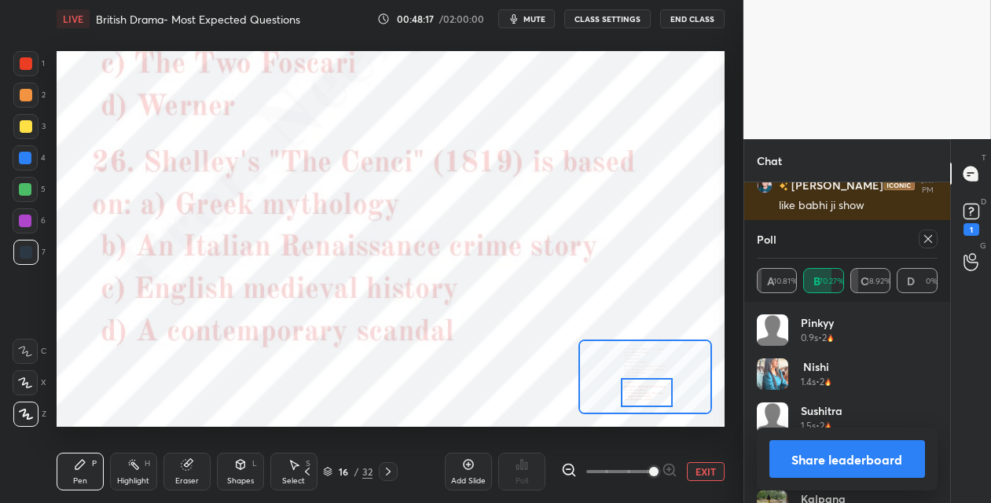
click at [929, 240] on icon at bounding box center [928, 239] width 13 height 13
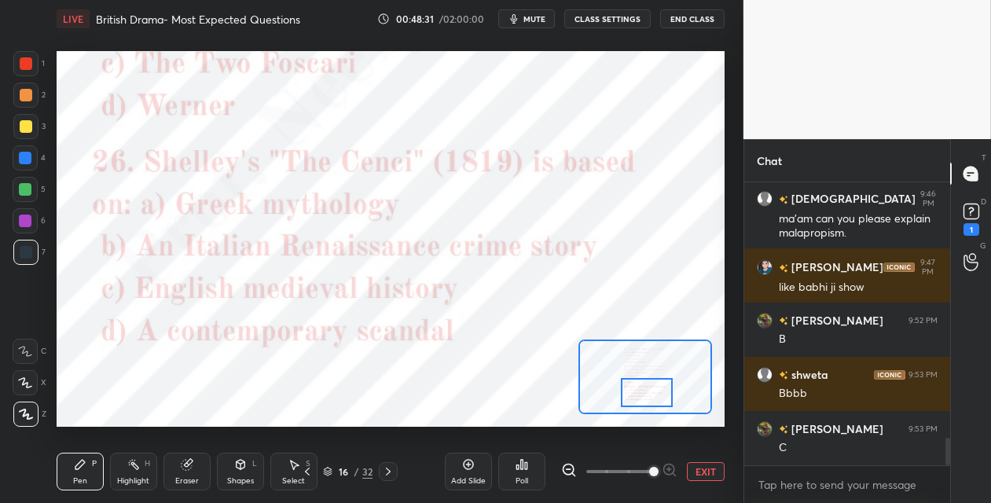
scroll to position [2613, 0]
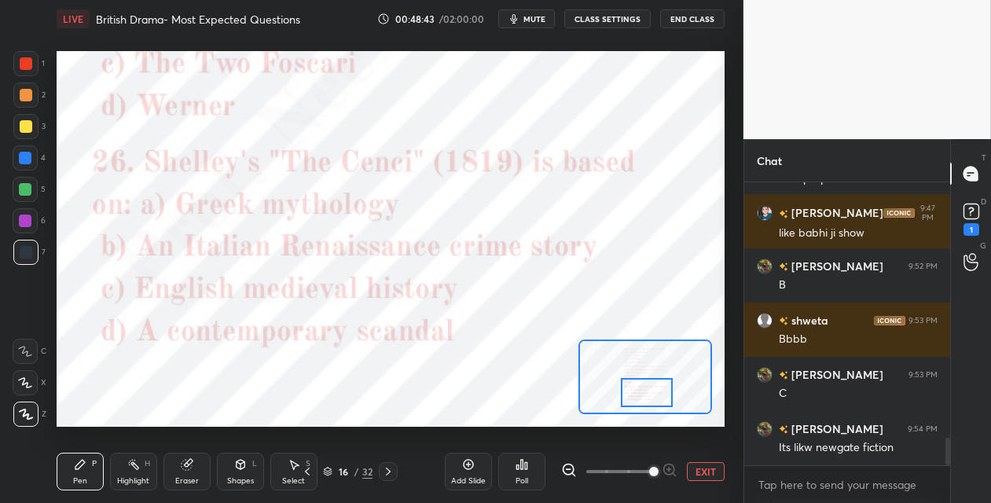
click at [392, 468] on icon at bounding box center [388, 471] width 13 height 13
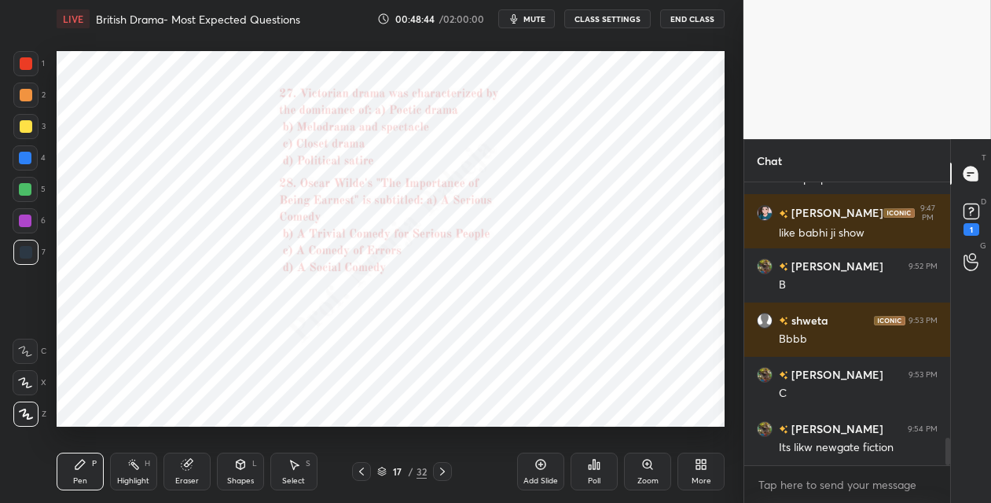
click at [649, 473] on div "Zoom" at bounding box center [647, 472] width 47 height 38
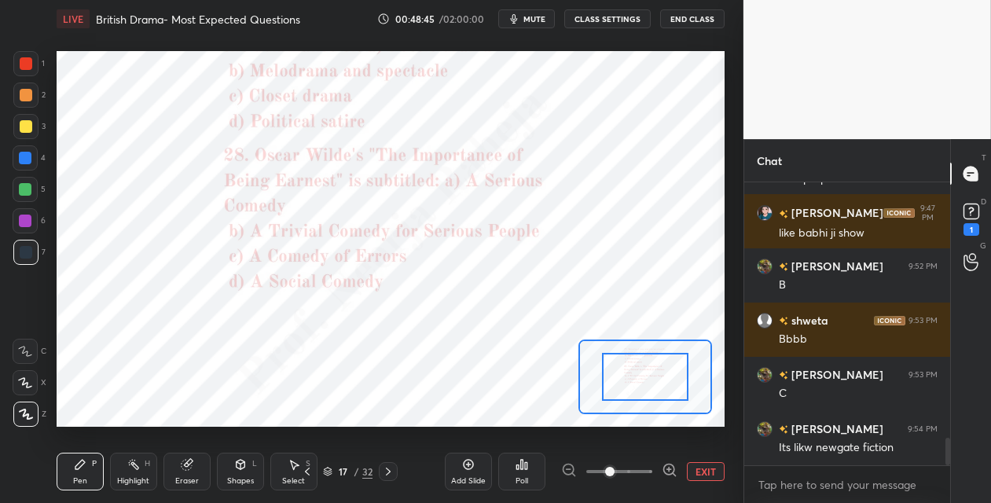
click at [652, 469] on div at bounding box center [619, 471] width 116 height 19
click at [653, 467] on div at bounding box center [619, 471] width 116 height 19
click at [670, 465] on icon at bounding box center [670, 470] width 16 height 16
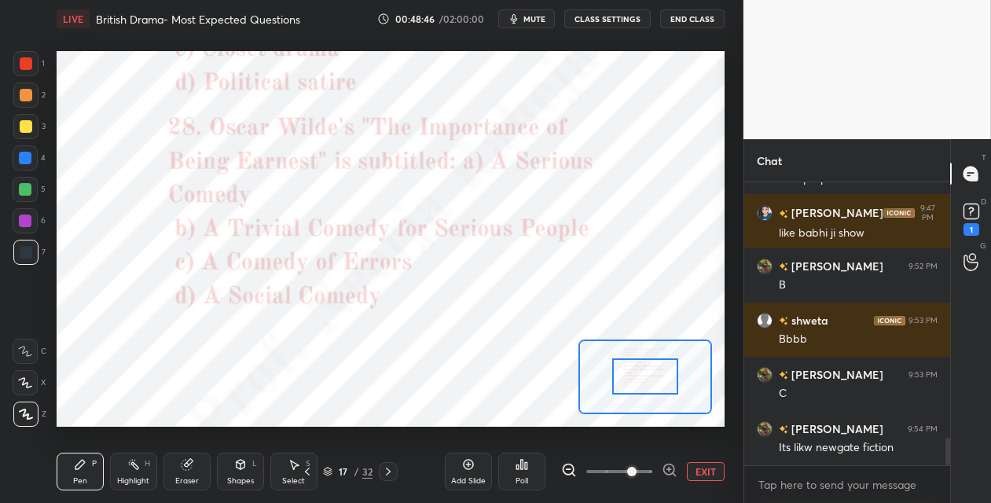
drag, startPoint x: 671, startPoint y: 467, endPoint x: 669, endPoint y: 429, distance: 37.8
click at [670, 465] on icon at bounding box center [670, 470] width 16 height 16
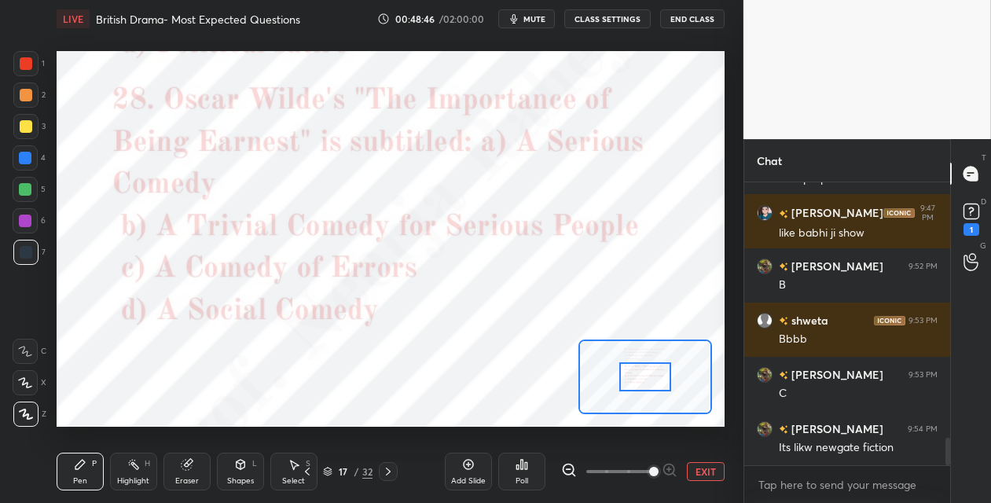
scroll to position [2680, 0]
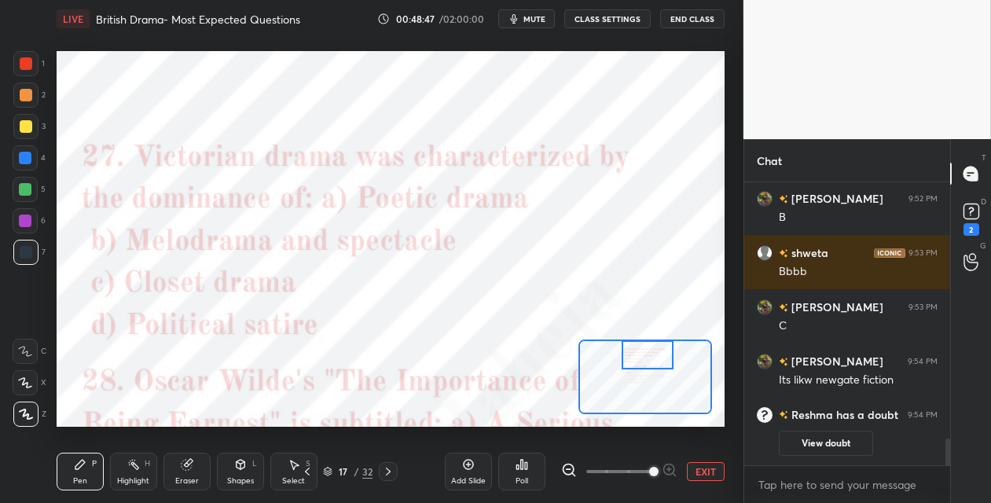
drag, startPoint x: 652, startPoint y: 379, endPoint x: 653, endPoint y: 362, distance: 16.6
click at [653, 363] on div at bounding box center [648, 354] width 52 height 29
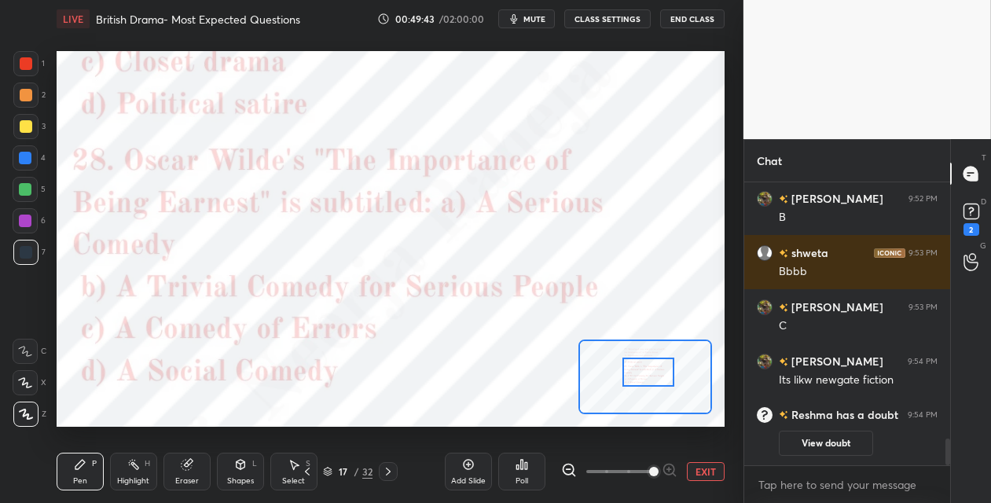
drag, startPoint x: 653, startPoint y: 353, endPoint x: 658, endPoint y: 366, distance: 14.2
click at [655, 370] on div at bounding box center [649, 372] width 52 height 29
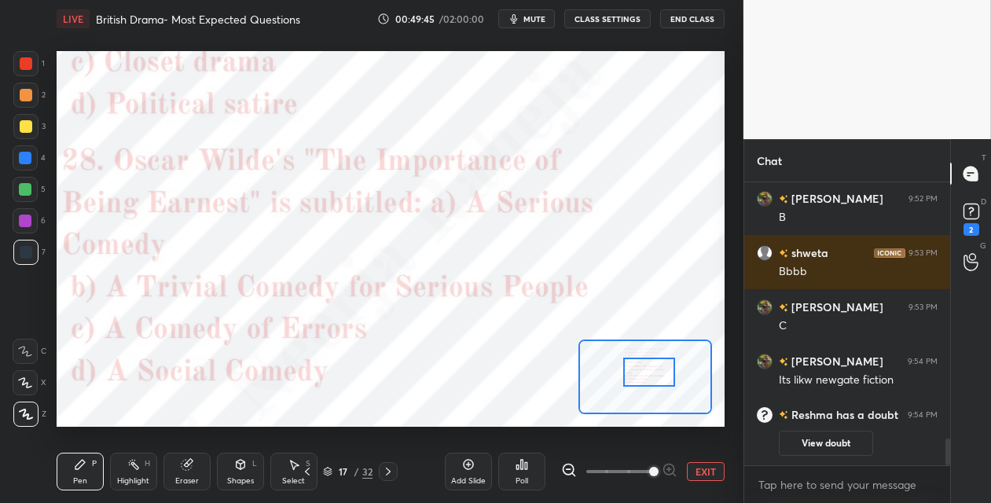
click at [533, 459] on div "Poll" at bounding box center [521, 472] width 47 height 38
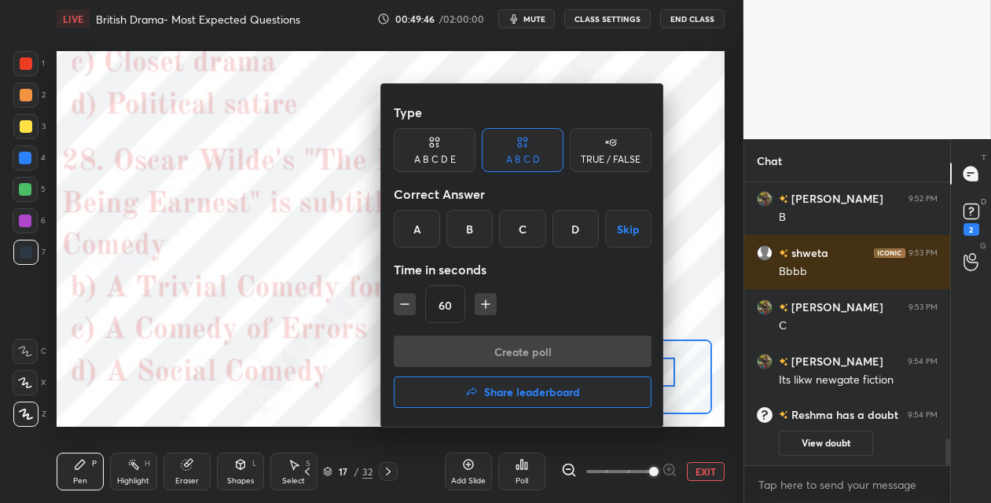
drag, startPoint x: 462, startPoint y: 231, endPoint x: 453, endPoint y: 268, distance: 38.0
click at [462, 231] on div "B" at bounding box center [470, 229] width 46 height 38
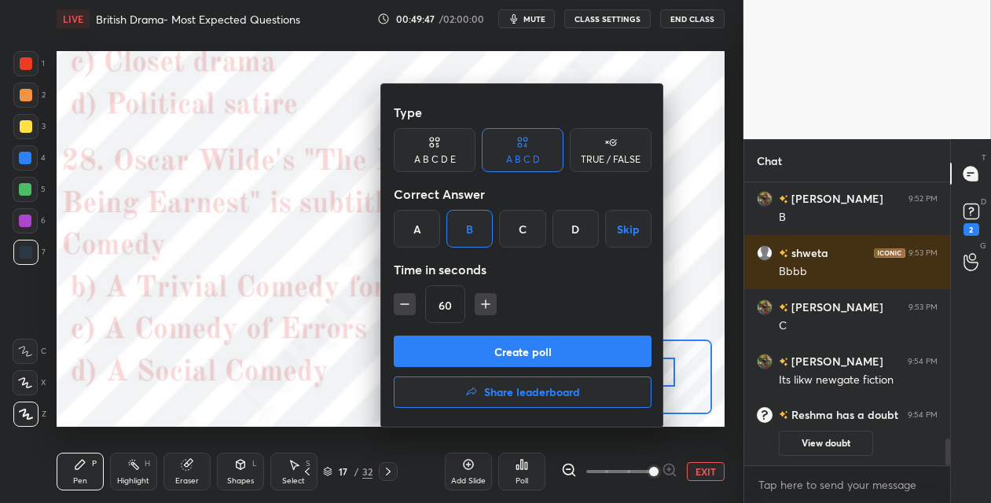
click at [418, 350] on button "Create poll" at bounding box center [523, 351] width 258 height 31
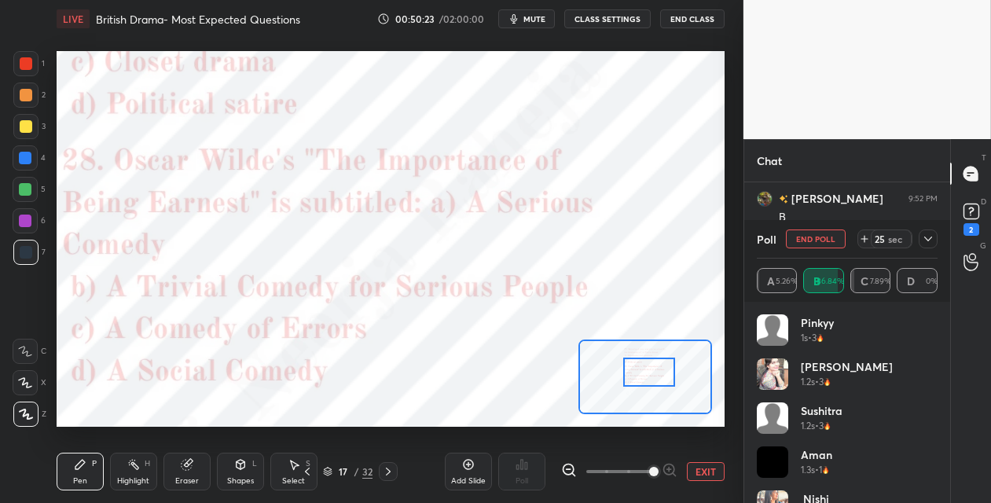
scroll to position [2700, 0]
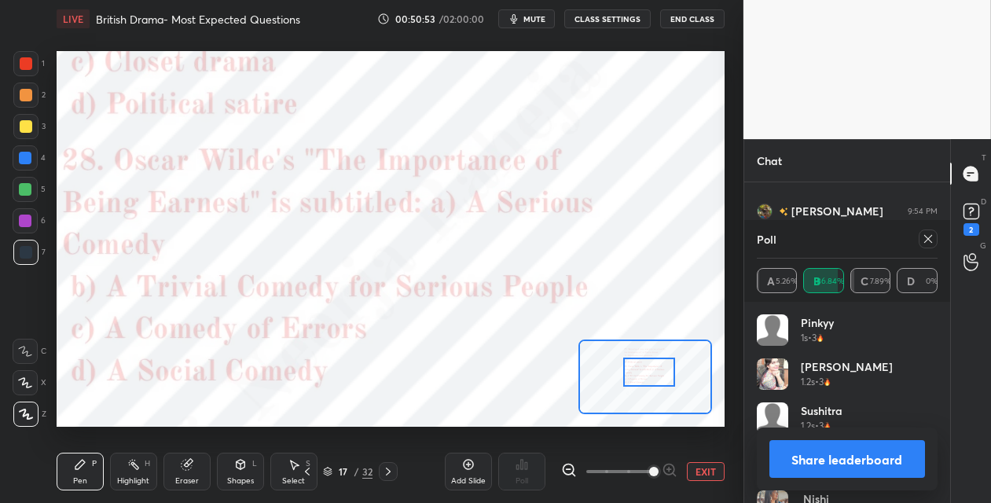
click at [386, 473] on icon at bounding box center [388, 471] width 13 height 13
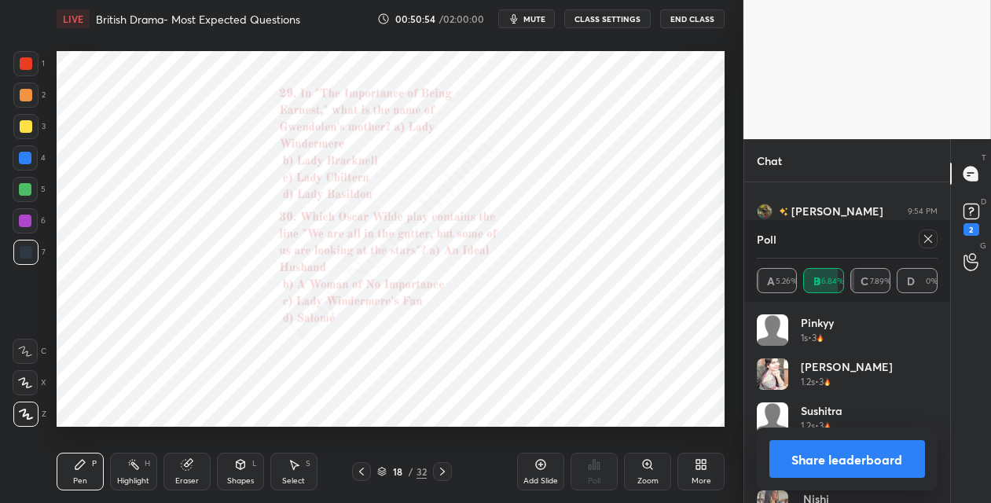
click at [649, 467] on icon at bounding box center [647, 464] width 9 height 9
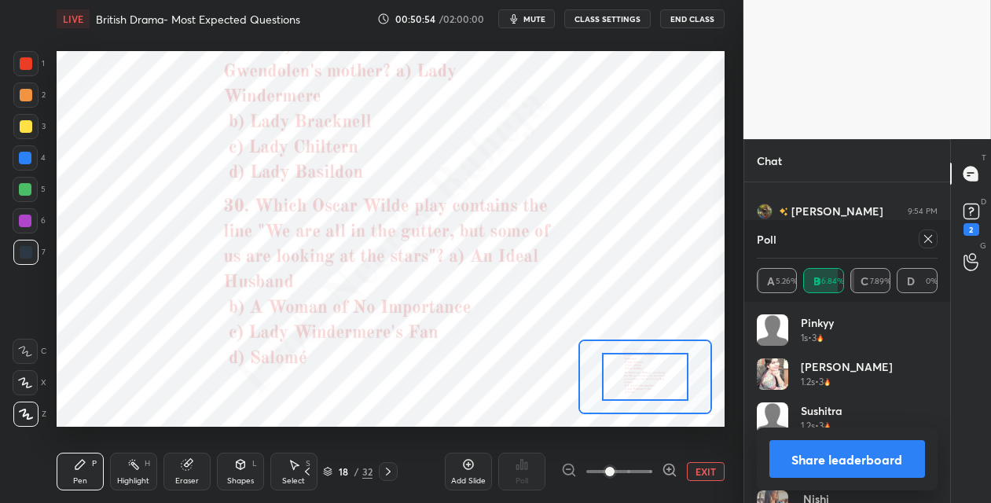
click at [651, 465] on div at bounding box center [619, 471] width 116 height 19
click at [654, 463] on div at bounding box center [619, 471] width 116 height 19
click at [667, 469] on icon at bounding box center [669, 469] width 4 height 0
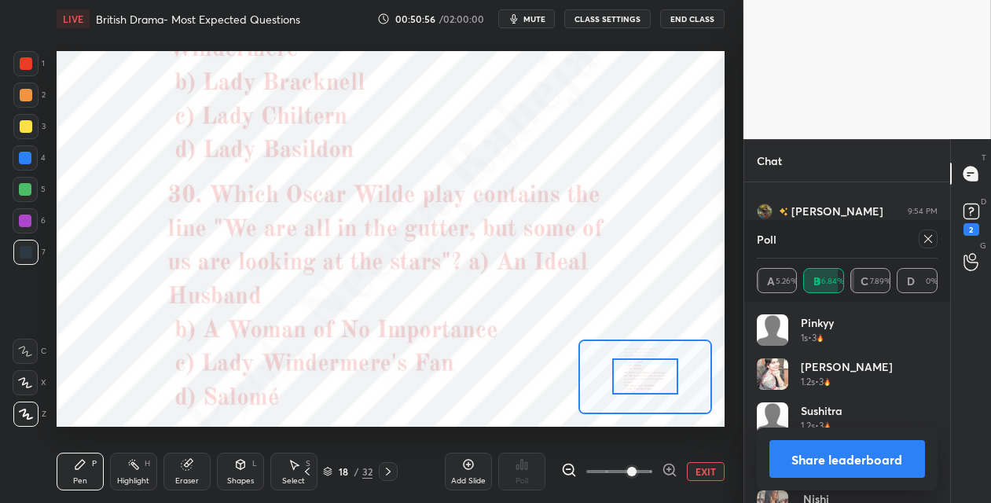
click at [671, 468] on icon at bounding box center [670, 470] width 16 height 16
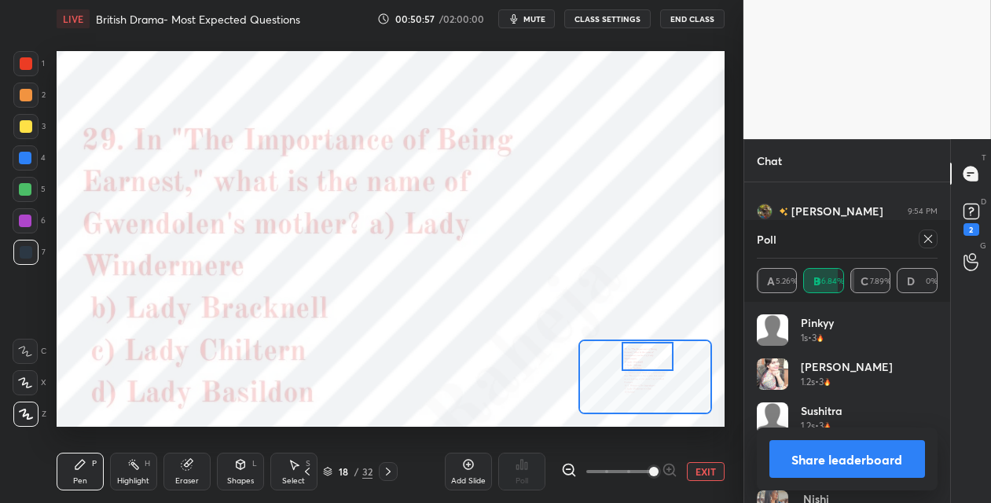
drag, startPoint x: 637, startPoint y: 367, endPoint x: 639, endPoint y: 351, distance: 15.9
click at [640, 351] on div at bounding box center [648, 356] width 52 height 29
drag, startPoint x: 925, startPoint y: 238, endPoint x: 879, endPoint y: 256, distance: 49.8
click at [923, 238] on icon at bounding box center [928, 239] width 13 height 13
type textarea "x"
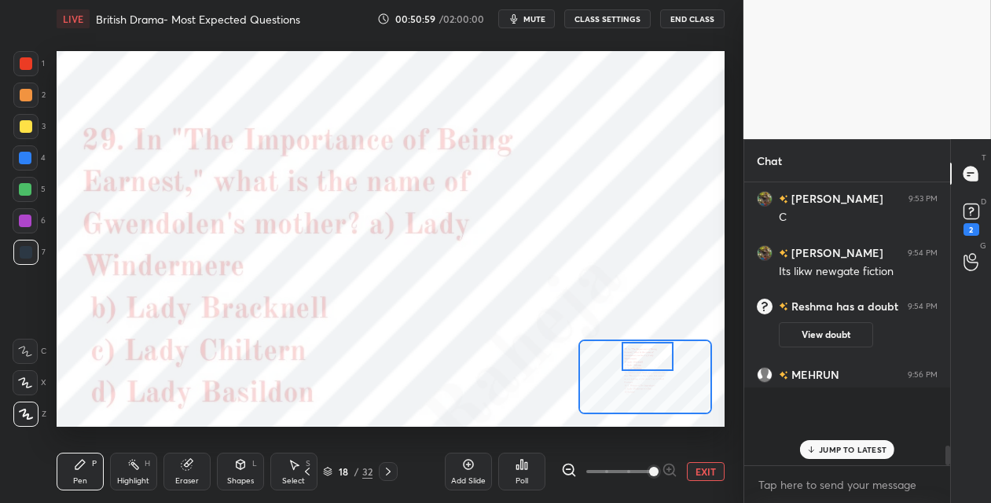
scroll to position [265, 201]
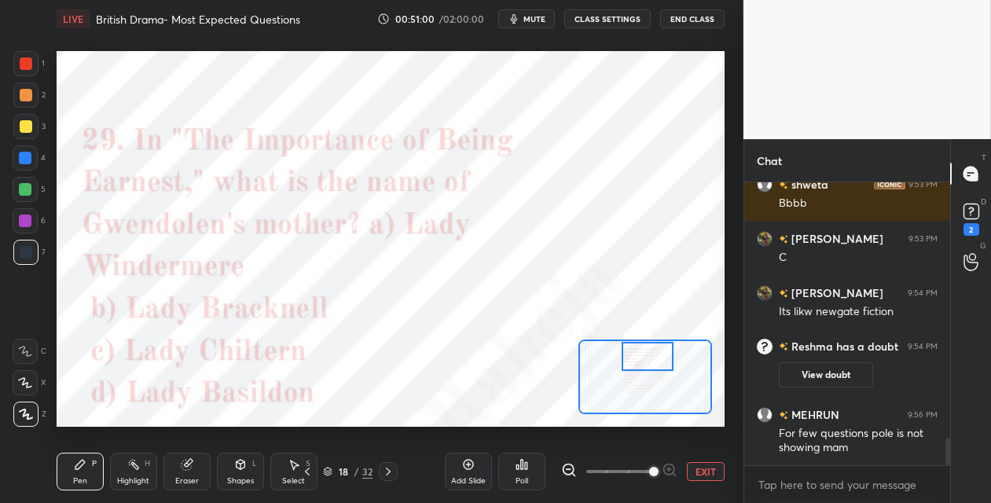
click at [524, 470] on icon at bounding box center [522, 464] width 13 height 13
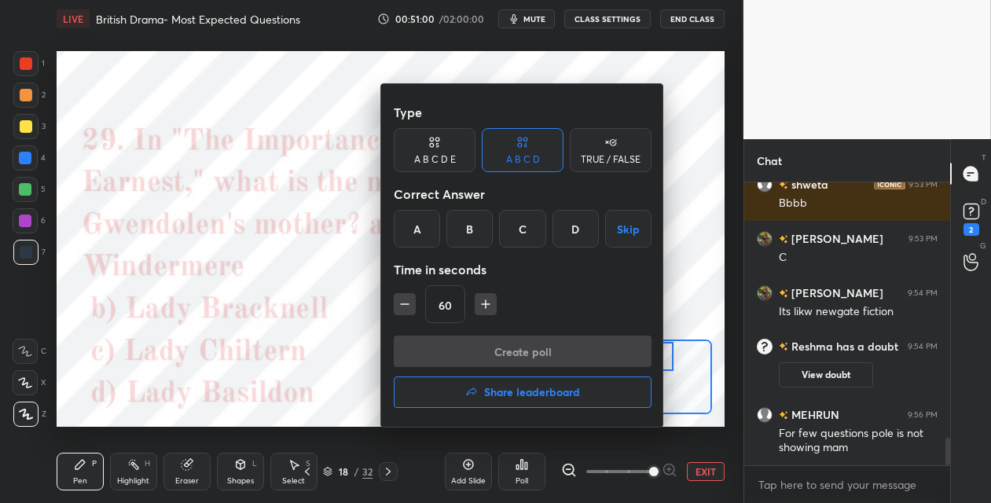
drag, startPoint x: 467, startPoint y: 231, endPoint x: 460, endPoint y: 271, distance: 40.7
click at [467, 234] on div "B" at bounding box center [470, 229] width 46 height 38
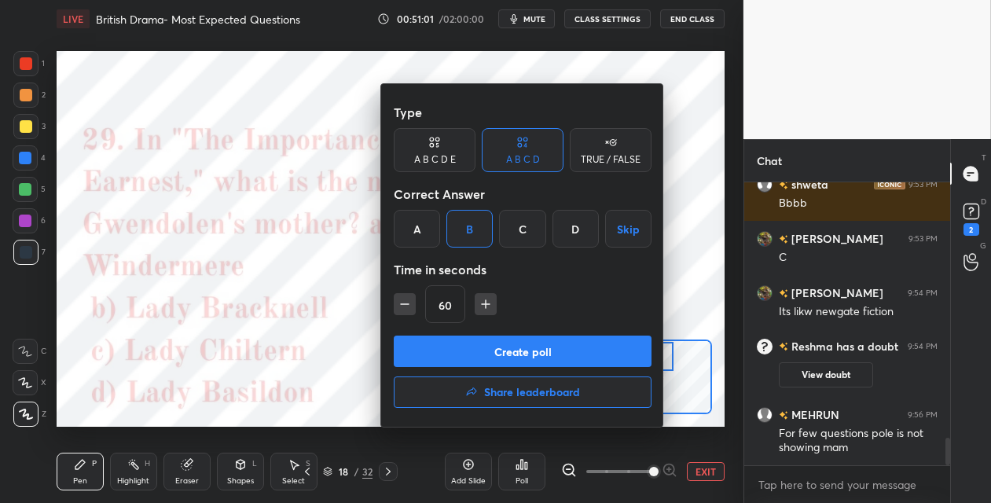
click at [404, 310] on icon "button" at bounding box center [405, 304] width 16 height 16
click at [405, 307] on icon "button" at bounding box center [405, 304] width 16 height 16
type input "30"
click at [414, 359] on button "Create poll" at bounding box center [523, 351] width 258 height 31
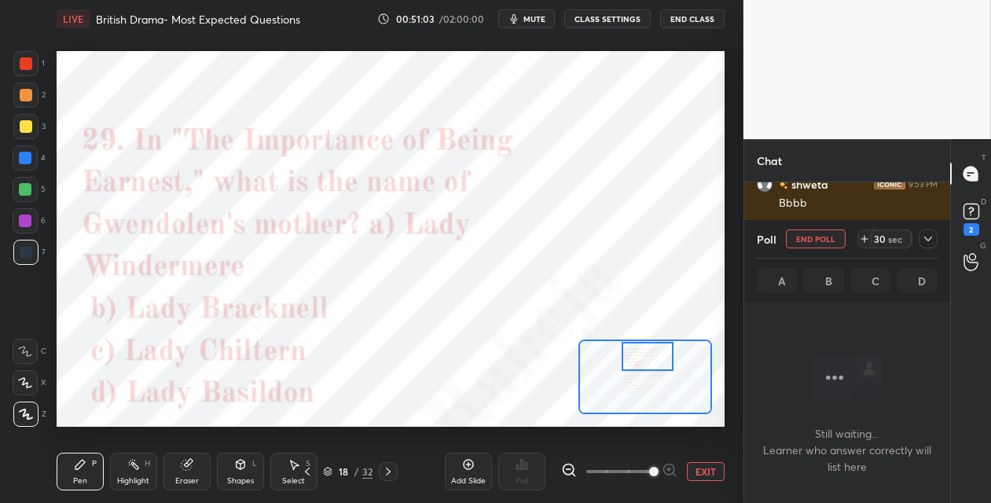
scroll to position [65, 201]
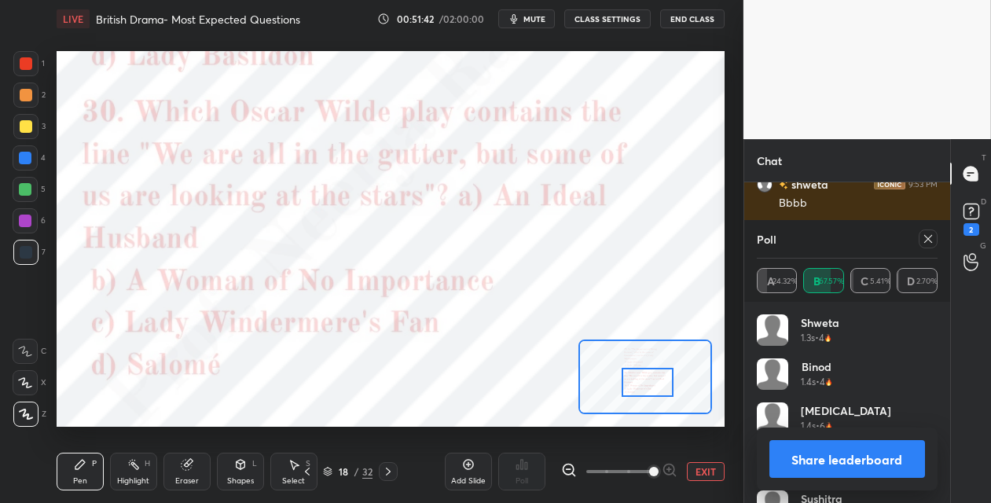
drag, startPoint x: 633, startPoint y: 353, endPoint x: 657, endPoint y: 370, distance: 29.4
click at [634, 377] on div at bounding box center [648, 382] width 52 height 29
drag, startPoint x: 929, startPoint y: 244, endPoint x: 901, endPoint y: 262, distance: 32.9
click at [928, 245] on div at bounding box center [928, 239] width 19 height 19
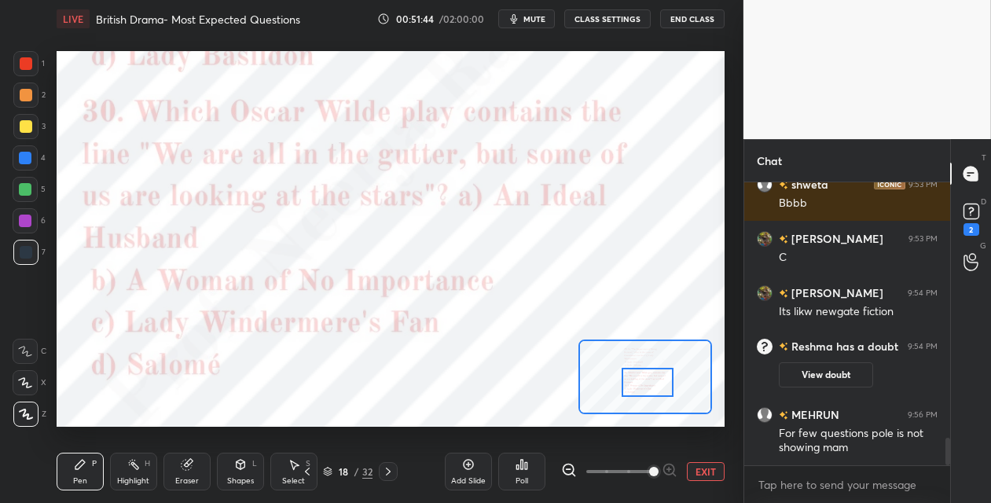
click at [525, 466] on icon at bounding box center [526, 465] width 2 height 7
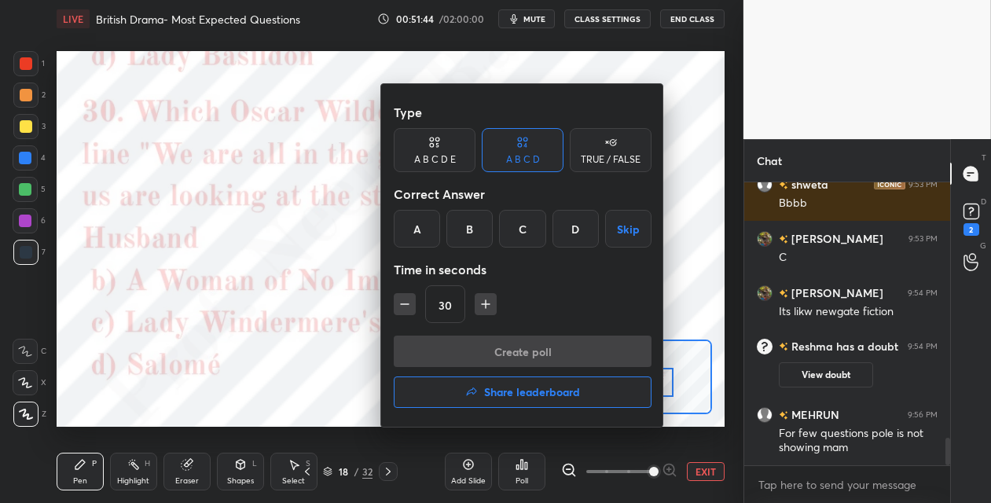
drag, startPoint x: 513, startPoint y: 233, endPoint x: 511, endPoint y: 257, distance: 24.4
click at [511, 234] on div "C" at bounding box center [522, 229] width 46 height 38
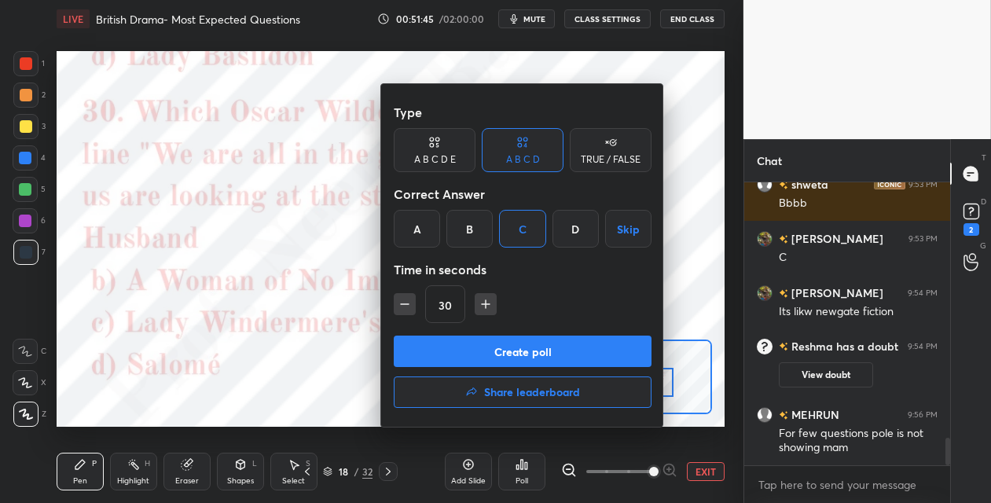
click at [486, 348] on button "Create poll" at bounding box center [523, 351] width 258 height 31
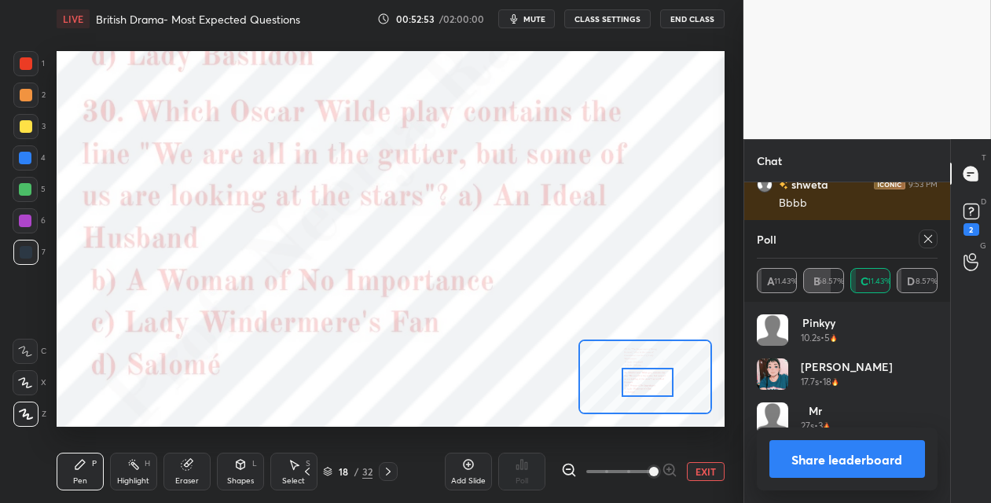
click at [385, 478] on div at bounding box center [388, 471] width 19 height 19
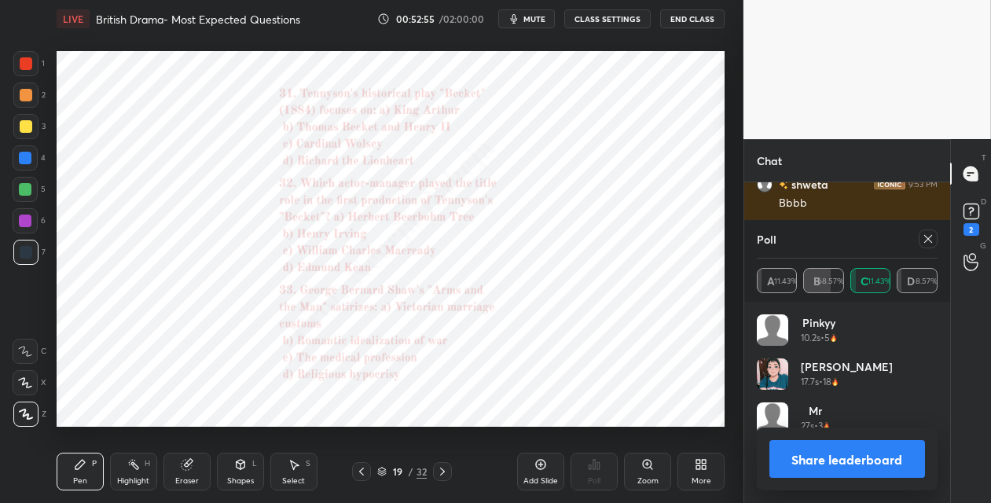
click at [652, 467] on icon at bounding box center [648, 464] width 13 height 13
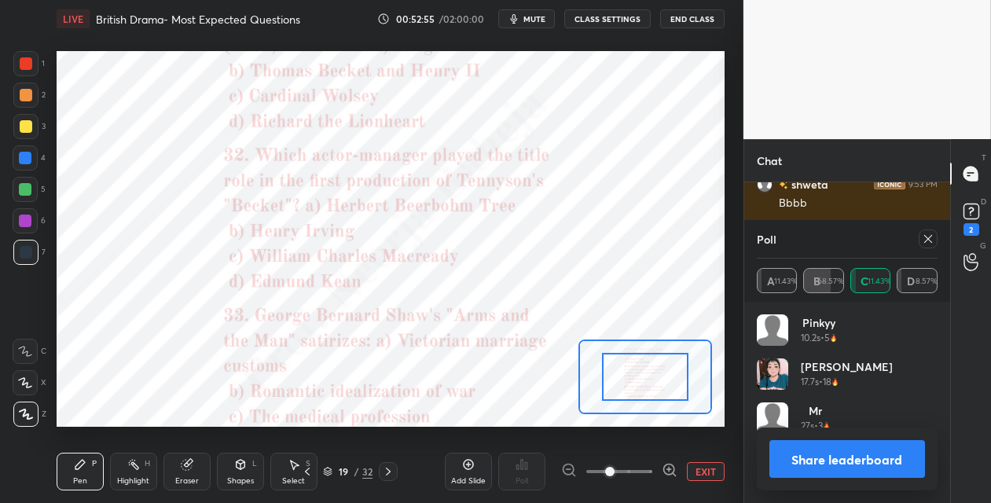
click at [653, 464] on div at bounding box center [619, 471] width 116 height 19
click at [671, 467] on icon at bounding box center [670, 470] width 16 height 16
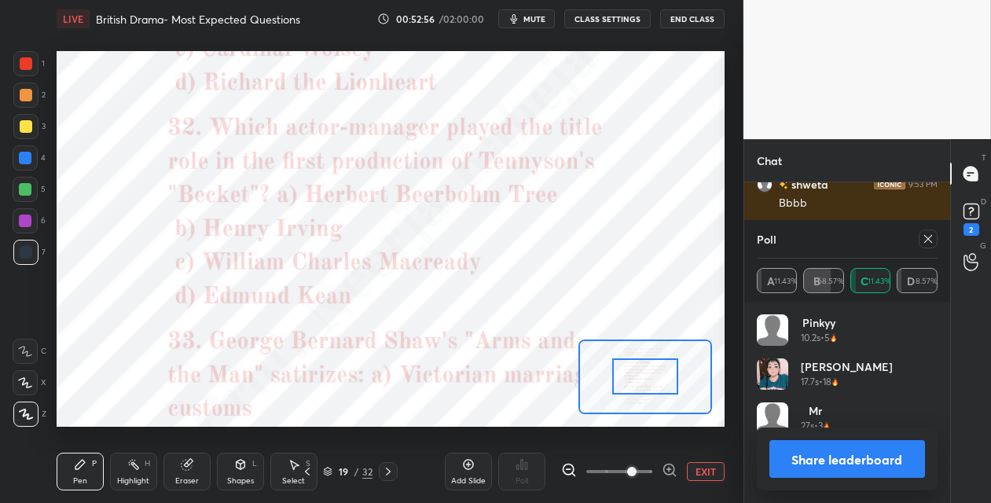
click at [669, 467] on icon at bounding box center [670, 470] width 16 height 16
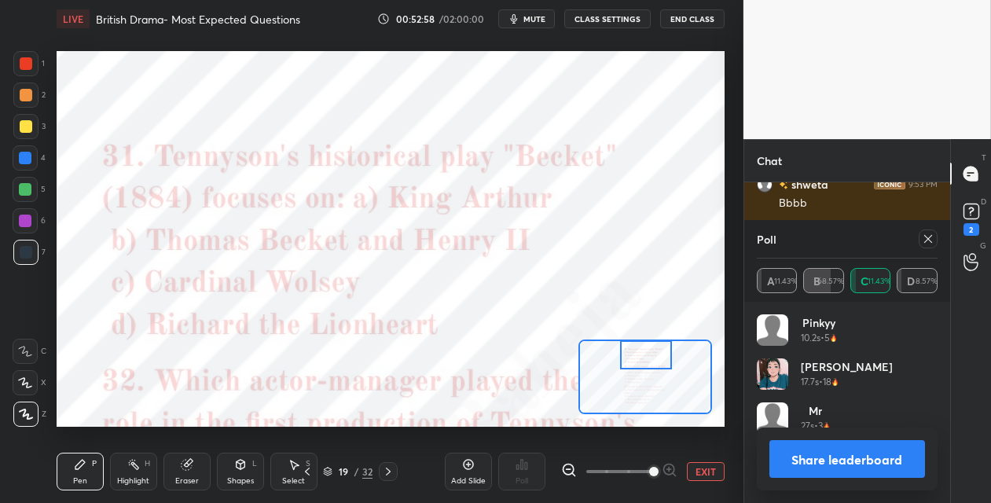
drag, startPoint x: 646, startPoint y: 377, endPoint x: 647, endPoint y: 351, distance: 25.2
click at [645, 352] on div at bounding box center [646, 354] width 52 height 29
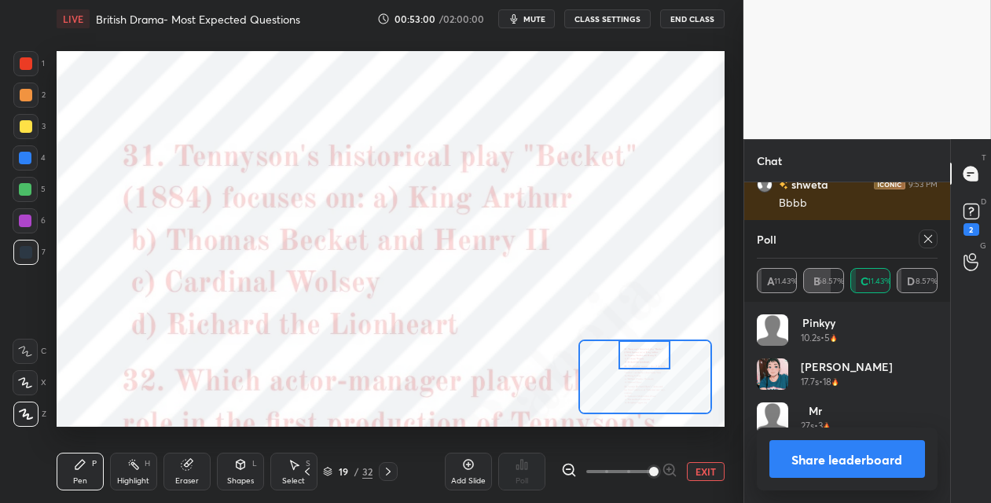
click at [922, 239] on icon at bounding box center [928, 239] width 13 height 13
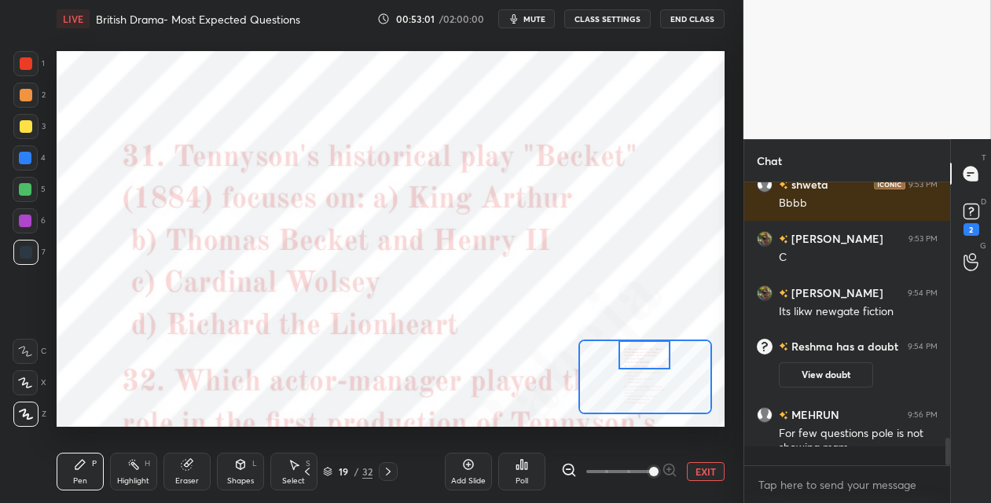
scroll to position [5, 5]
click at [520, 469] on icon at bounding box center [522, 464] width 13 height 13
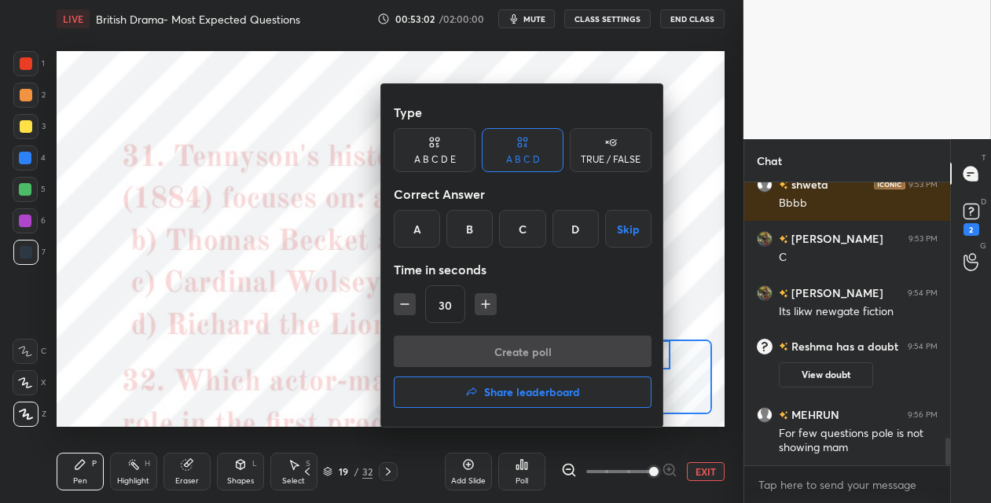
click at [456, 235] on div "B" at bounding box center [470, 229] width 46 height 38
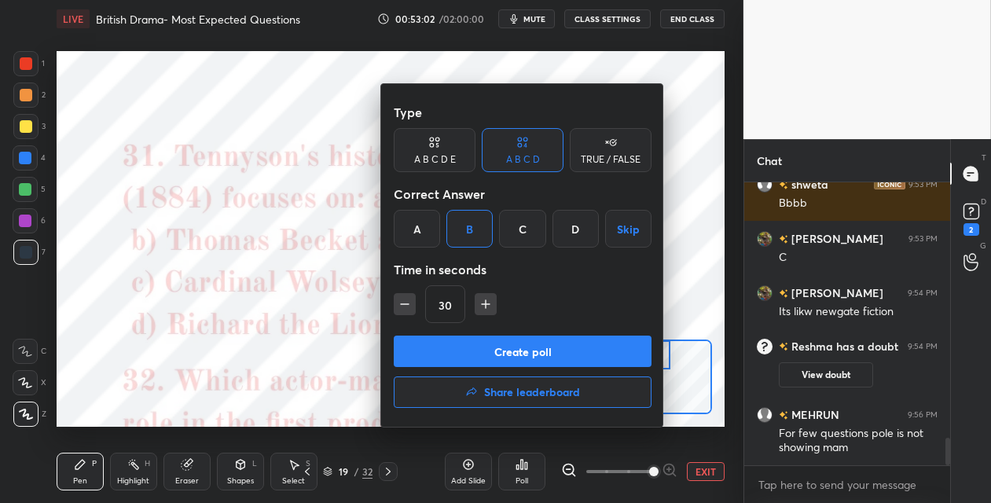
click at [447, 352] on button "Create poll" at bounding box center [523, 351] width 258 height 31
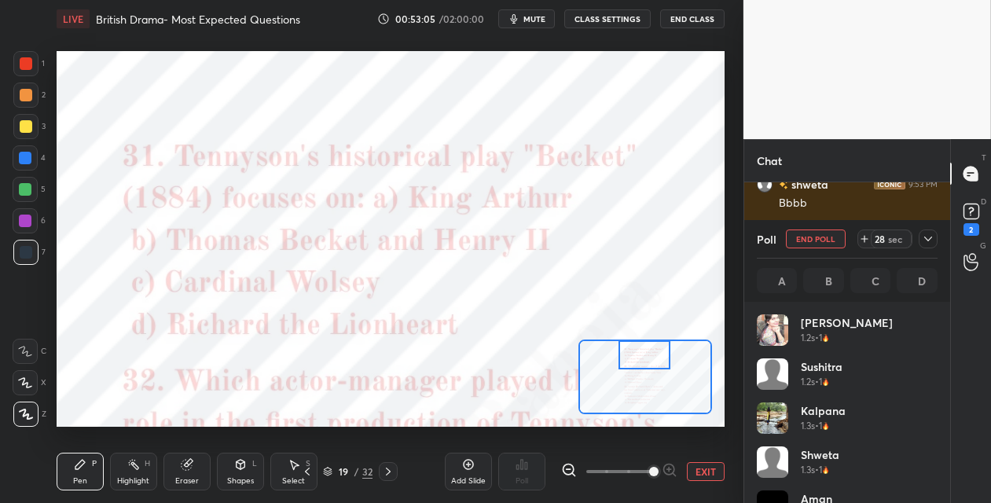
scroll to position [184, 176]
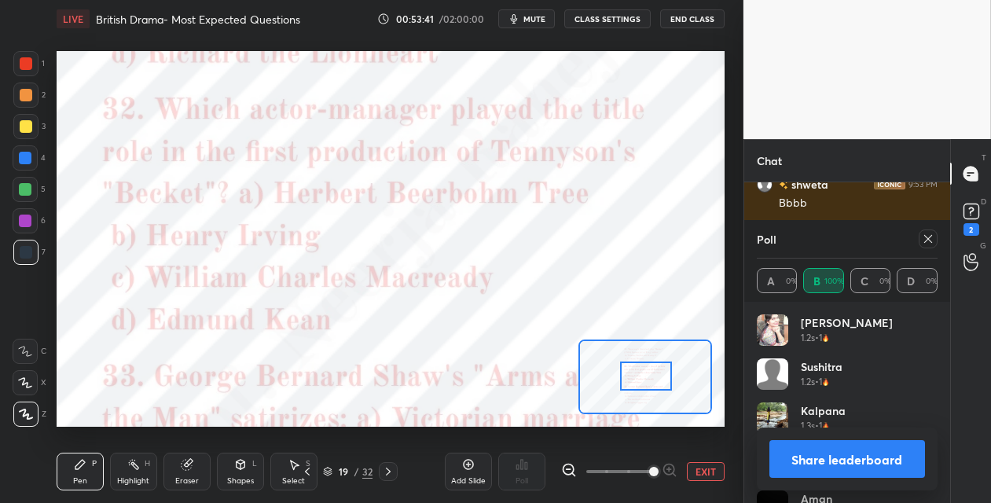
drag, startPoint x: 635, startPoint y: 357, endPoint x: 637, endPoint y: 373, distance: 15.8
click at [635, 378] on div at bounding box center [646, 376] width 52 height 29
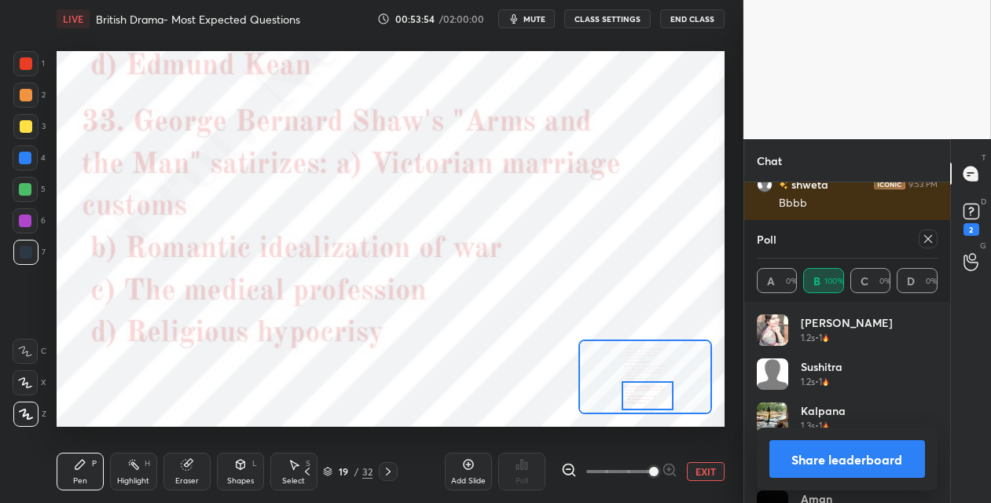
drag, startPoint x: 637, startPoint y: 376, endPoint x: 638, endPoint y: 395, distance: 18.9
click at [639, 395] on div at bounding box center [648, 395] width 52 height 29
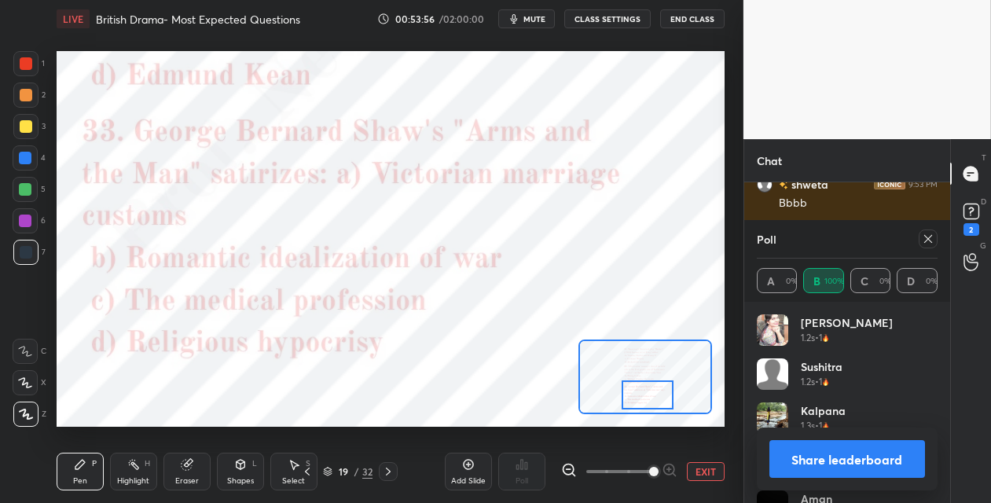
drag, startPoint x: 928, startPoint y: 238, endPoint x: 845, endPoint y: 268, distance: 87.8
click at [926, 239] on icon at bounding box center [928, 239] width 13 height 13
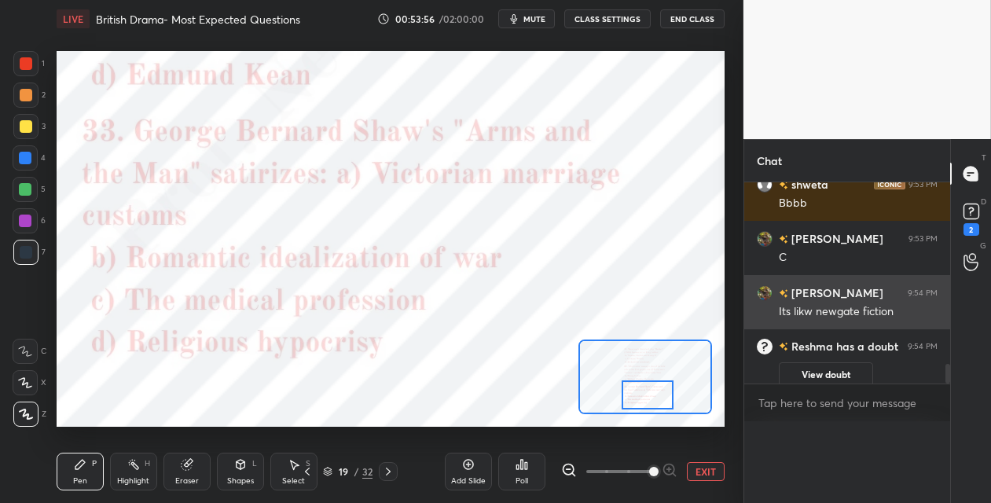
scroll to position [6, 5]
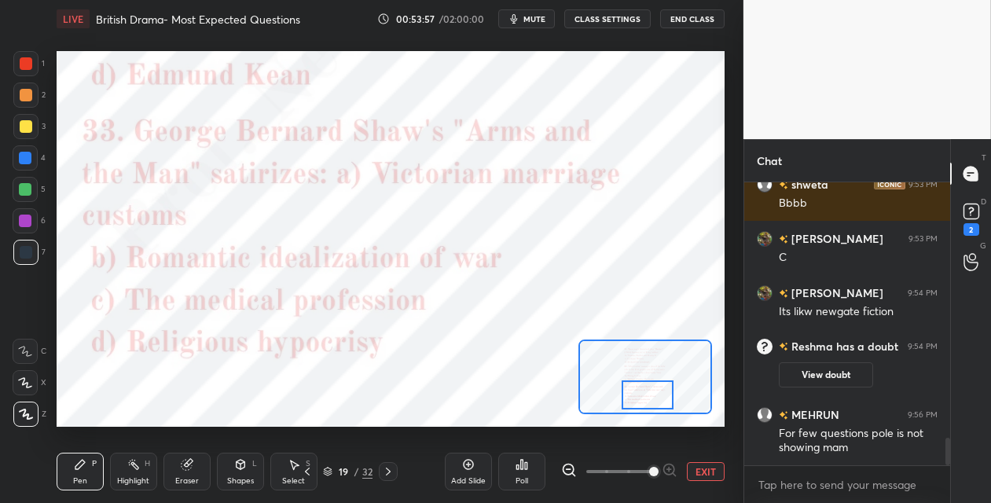
click at [525, 470] on icon at bounding box center [522, 464] width 13 height 13
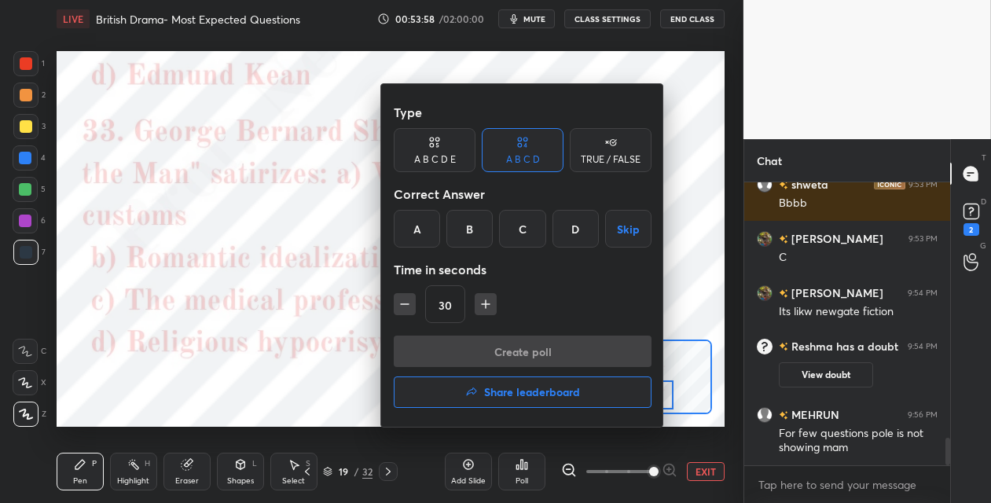
drag, startPoint x: 466, startPoint y: 236, endPoint x: 470, endPoint y: 281, distance: 45.0
click at [465, 239] on div "B" at bounding box center [470, 229] width 46 height 38
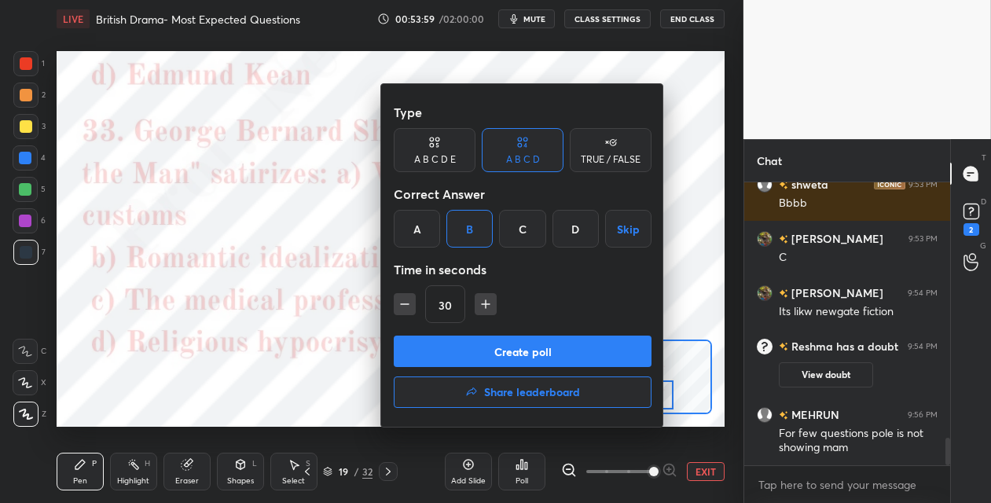
click at [462, 340] on button "Create poll" at bounding box center [523, 351] width 258 height 31
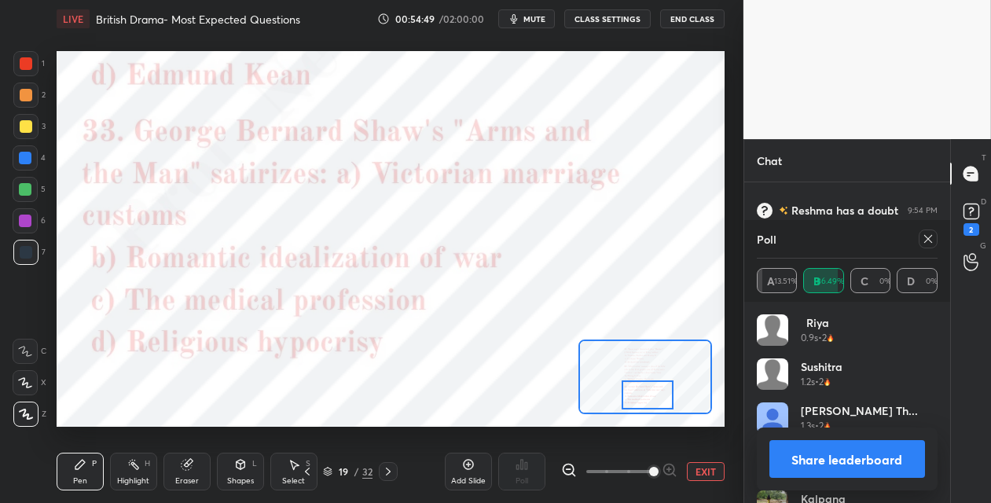
scroll to position [2668, 0]
drag, startPoint x: 391, startPoint y: 469, endPoint x: 404, endPoint y: 451, distance: 22.5
click at [391, 467] on icon at bounding box center [388, 471] width 13 height 13
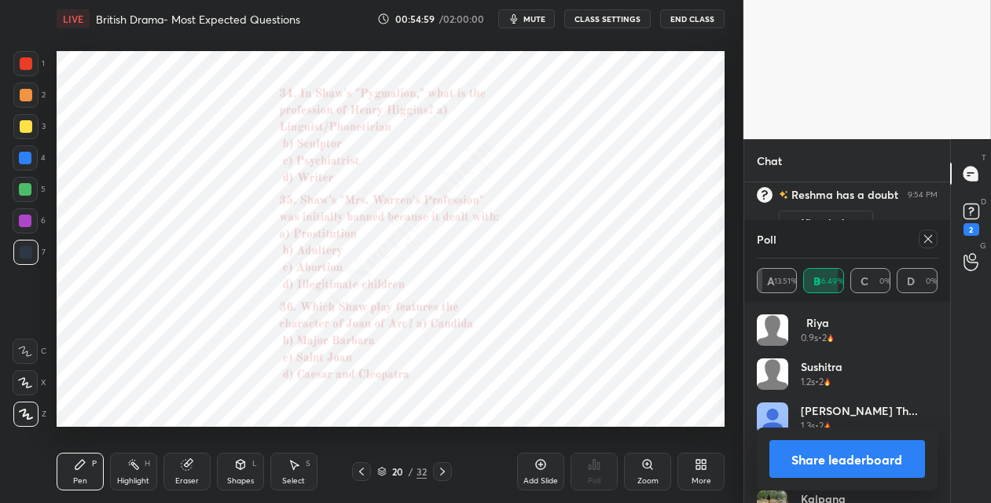
click at [648, 469] on icon at bounding box center [648, 464] width 13 height 13
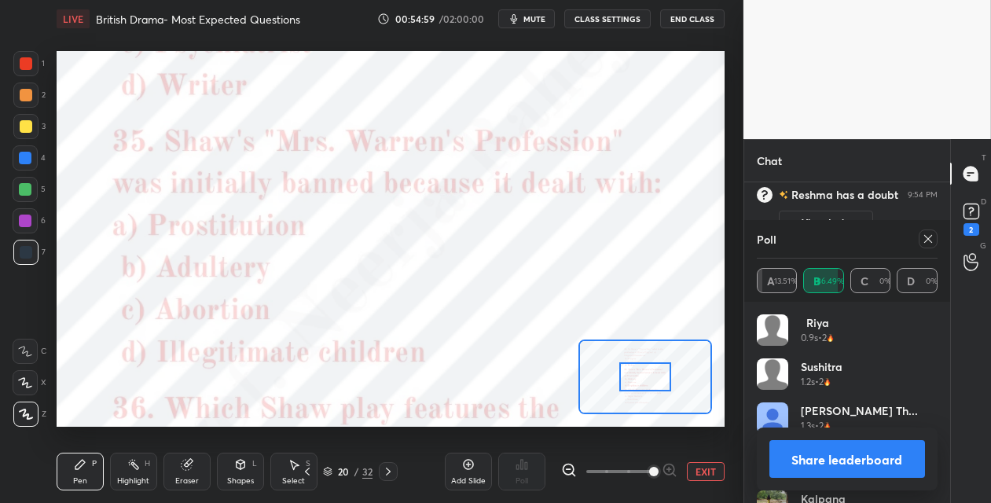
click at [648, 467] on span at bounding box center [620, 472] width 66 height 24
click at [652, 467] on span at bounding box center [653, 471] width 9 height 9
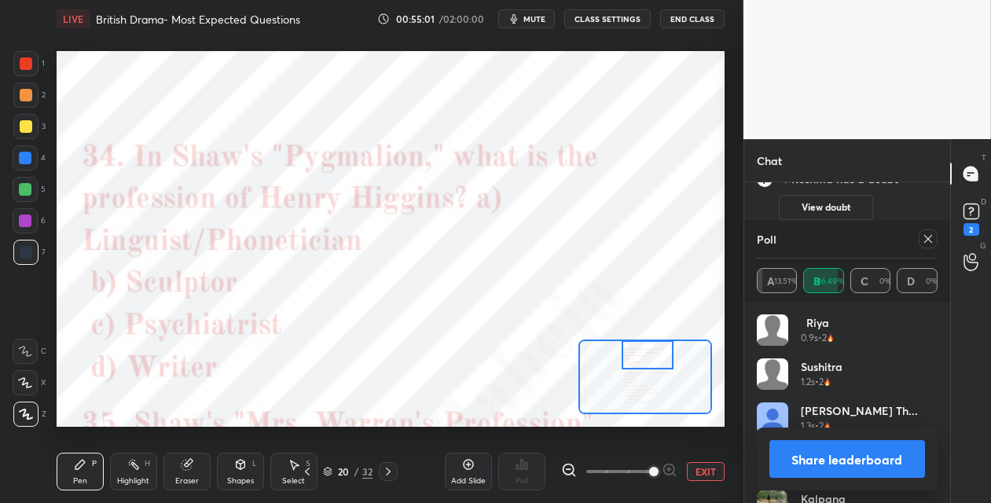
drag, startPoint x: 644, startPoint y: 376, endPoint x: 645, endPoint y: 349, distance: 26.8
click at [646, 351] on div at bounding box center [648, 354] width 52 height 29
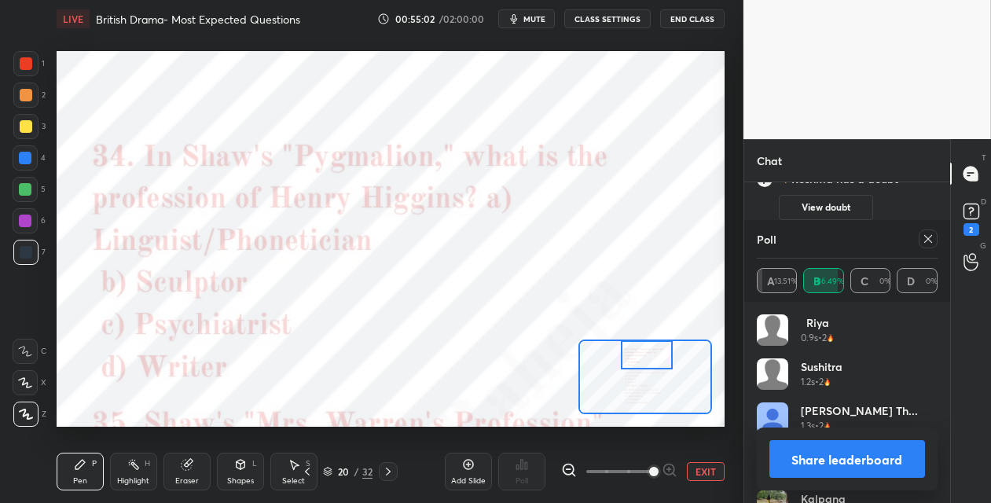
drag, startPoint x: 926, startPoint y: 236, endPoint x: 838, endPoint y: 270, distance: 94.6
click at [925, 237] on icon at bounding box center [928, 239] width 13 height 13
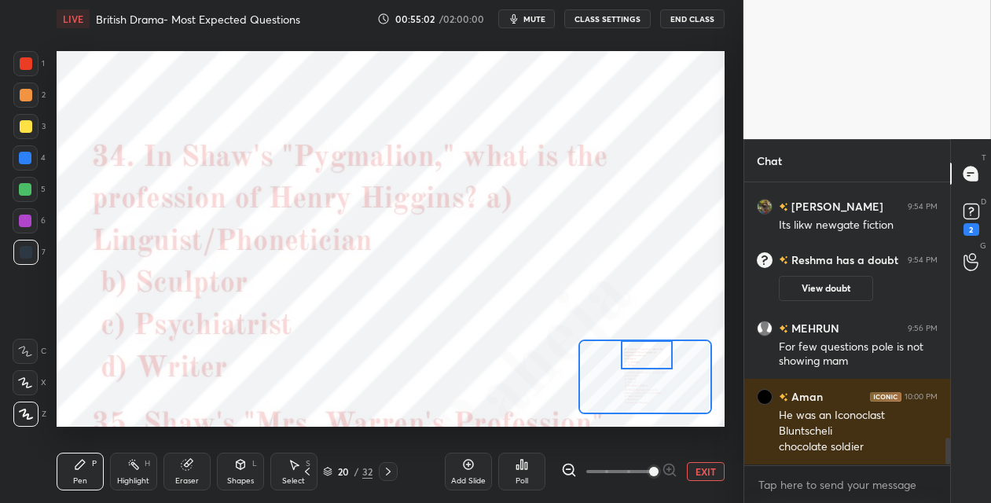
scroll to position [2602, 0]
click at [521, 467] on icon at bounding box center [522, 464] width 2 height 9
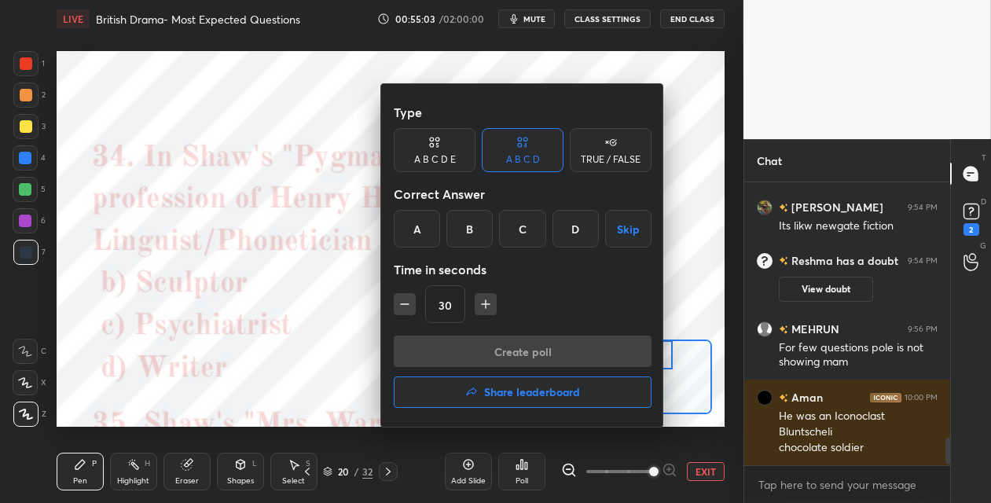
drag, startPoint x: 408, startPoint y: 234, endPoint x: 417, endPoint y: 291, distance: 58.0
click at [409, 235] on div "A" at bounding box center [417, 229] width 46 height 38
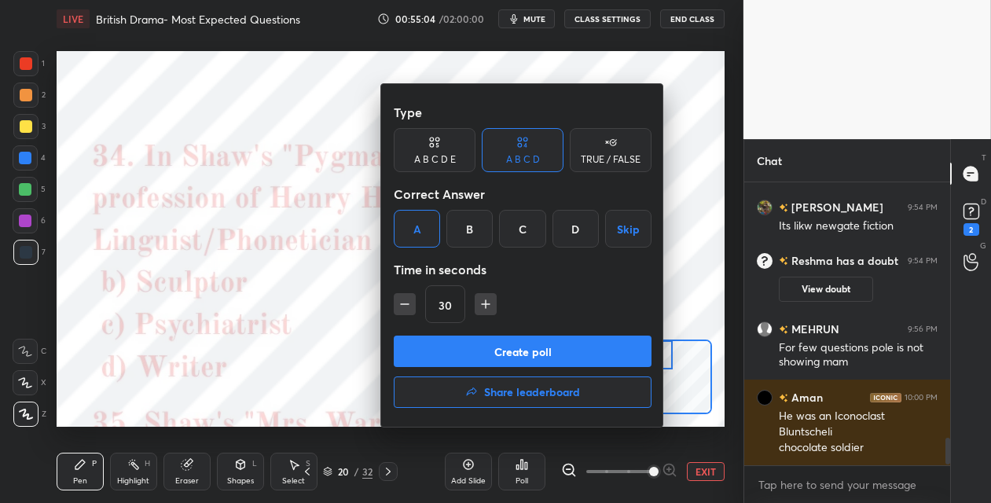
click at [418, 353] on button "Create poll" at bounding box center [523, 351] width 258 height 31
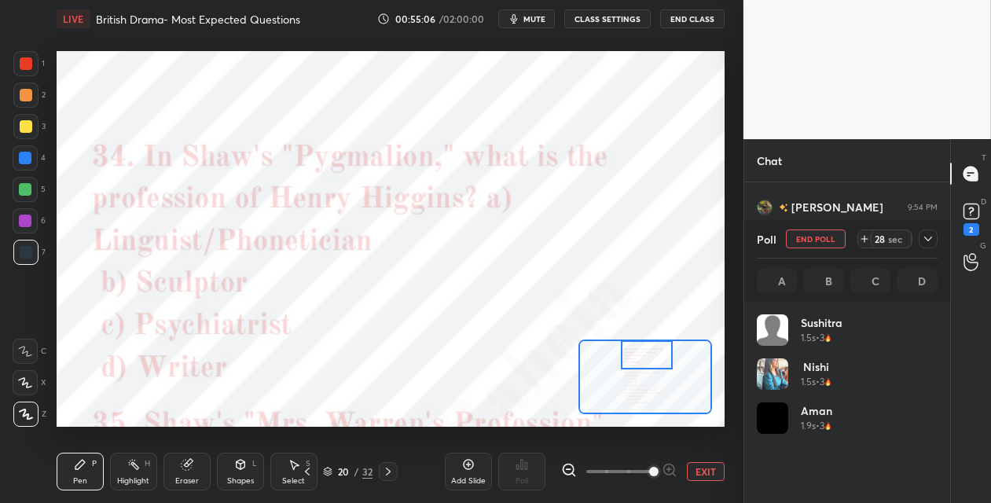
scroll to position [184, 176]
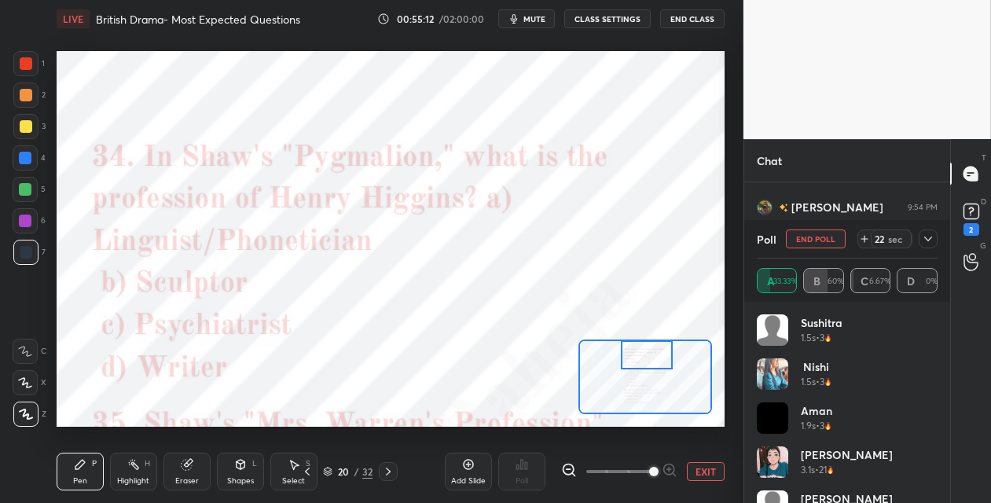
click at [29, 221] on div at bounding box center [25, 221] width 13 height 13
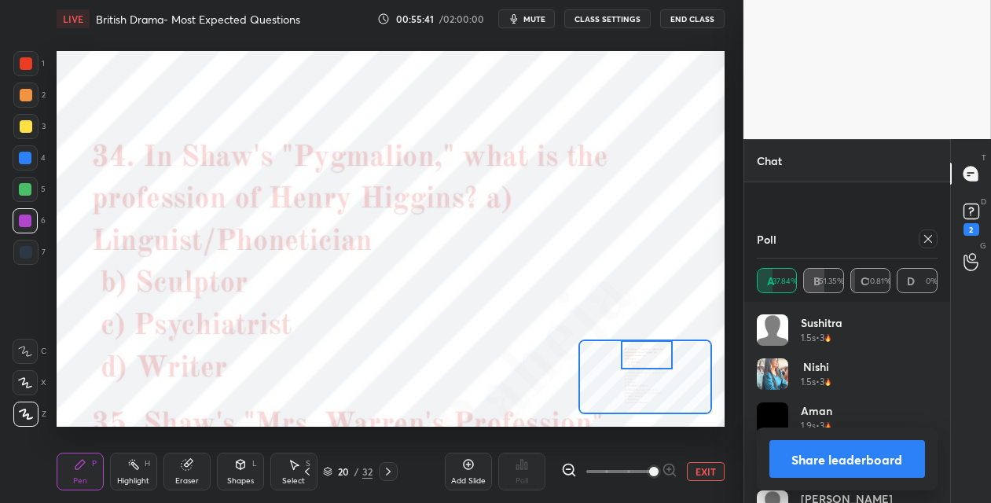
scroll to position [2752, 0]
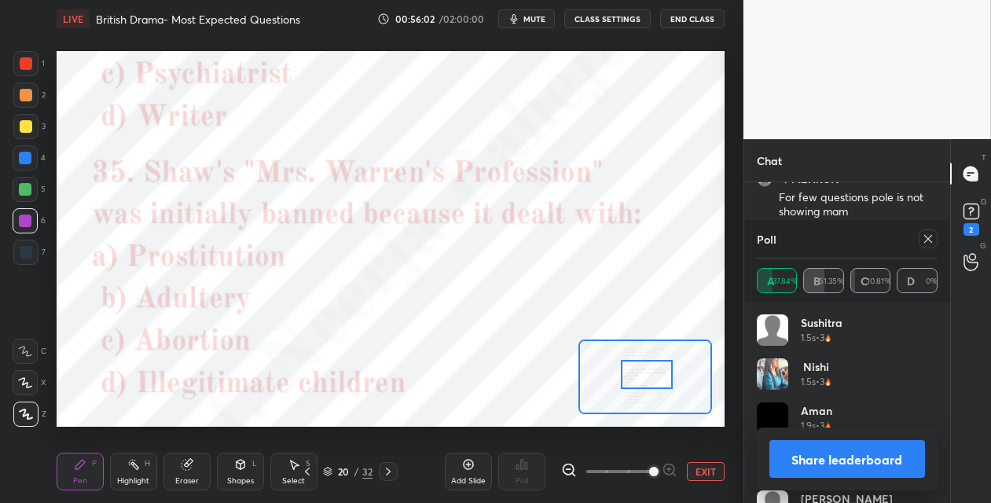
drag, startPoint x: 645, startPoint y: 355, endPoint x: 654, endPoint y: 364, distance: 12.8
click at [646, 373] on div at bounding box center [647, 374] width 52 height 29
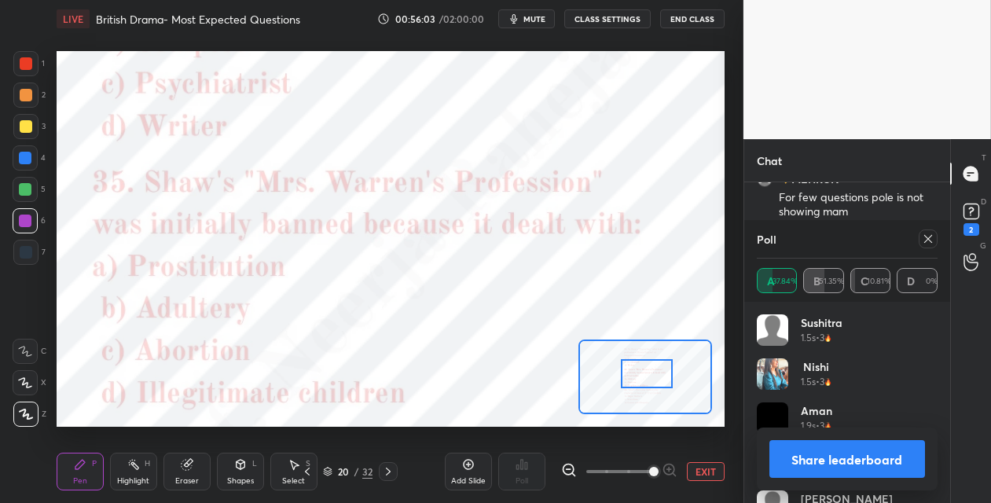
click at [925, 238] on icon at bounding box center [928, 239] width 13 height 13
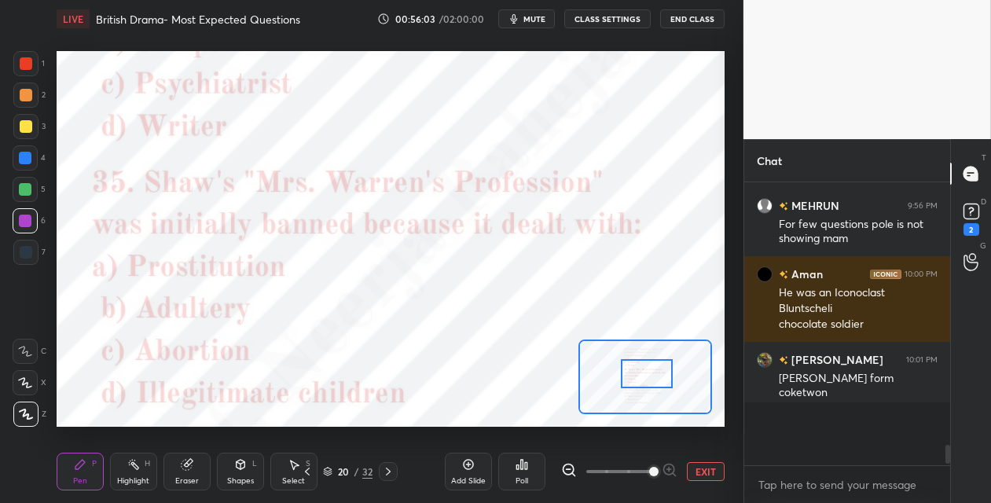
scroll to position [270, 201]
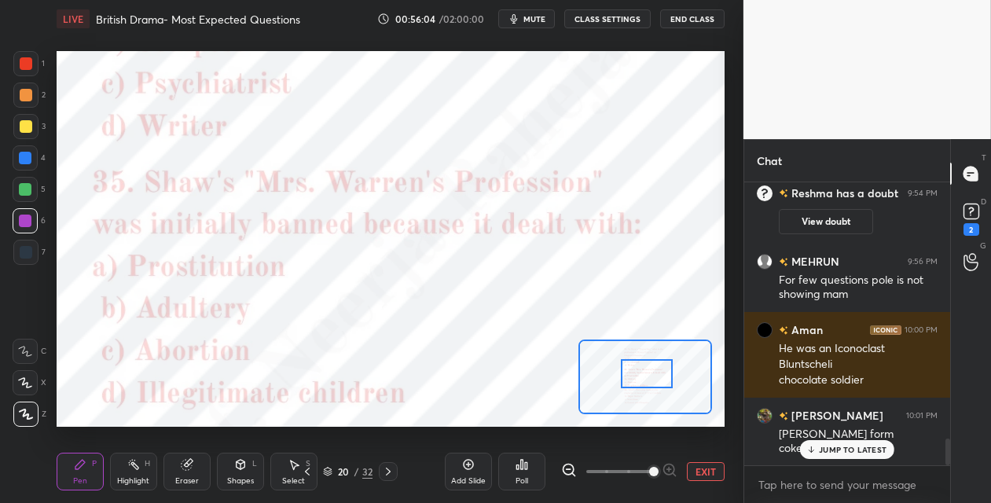
click at [520, 478] on div "Poll" at bounding box center [522, 481] width 13 height 8
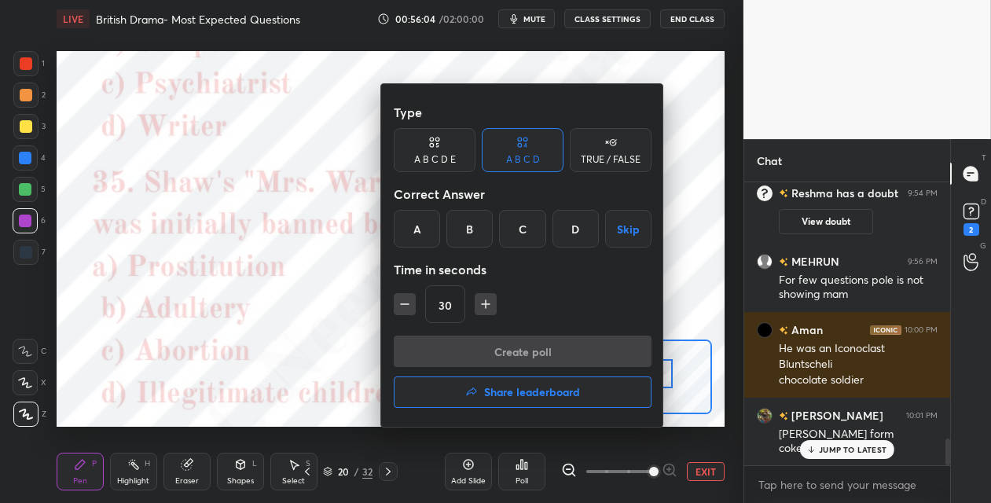
click at [409, 234] on div "A" at bounding box center [417, 229] width 46 height 38
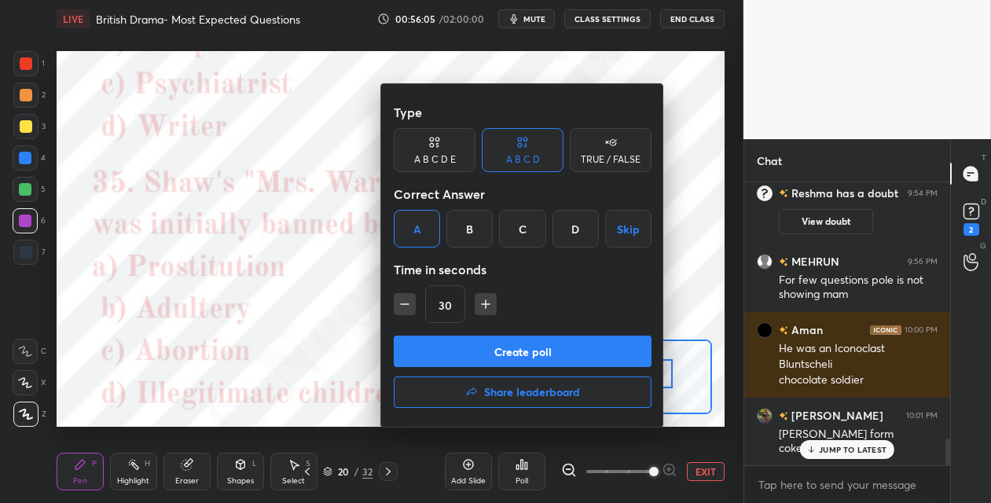
click at [414, 351] on button "Create poll" at bounding box center [523, 351] width 258 height 31
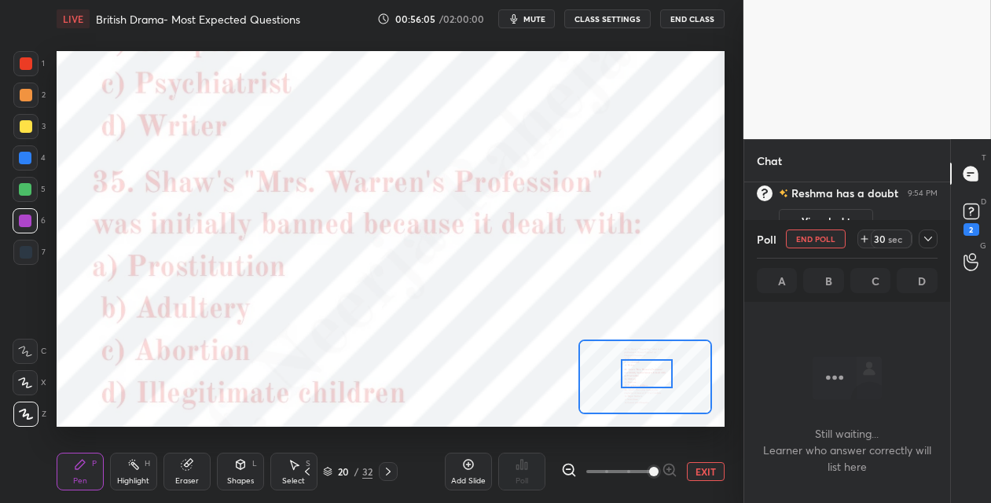
scroll to position [197, 201]
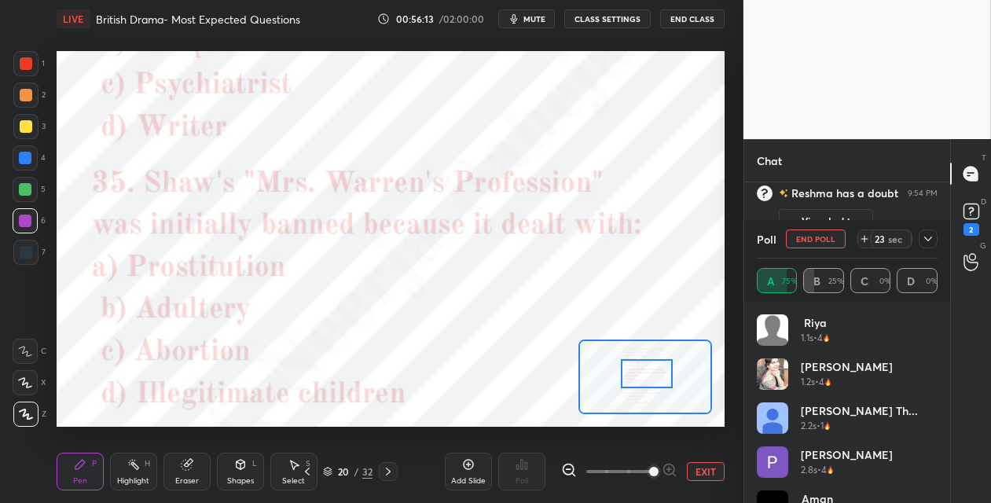
drag, startPoint x: 27, startPoint y: 158, endPoint x: 48, endPoint y: 156, distance: 21.3
click at [29, 159] on div at bounding box center [25, 158] width 13 height 13
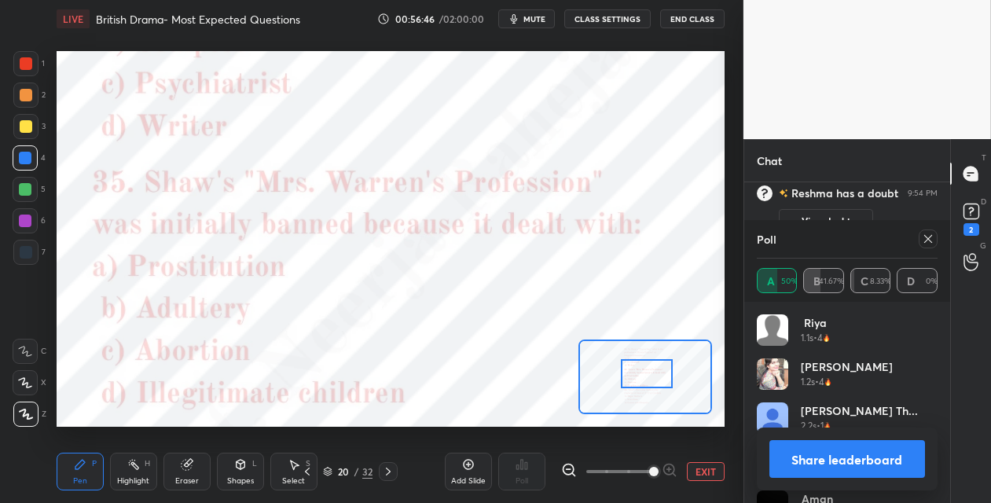
click at [393, 469] on icon at bounding box center [388, 471] width 13 height 13
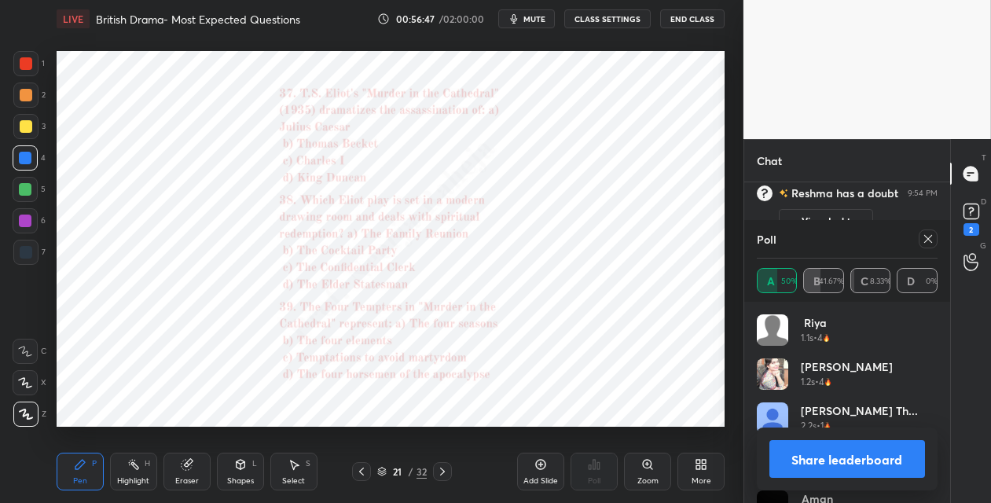
click at [356, 473] on icon at bounding box center [361, 471] width 13 height 13
click at [651, 464] on icon at bounding box center [648, 464] width 13 height 13
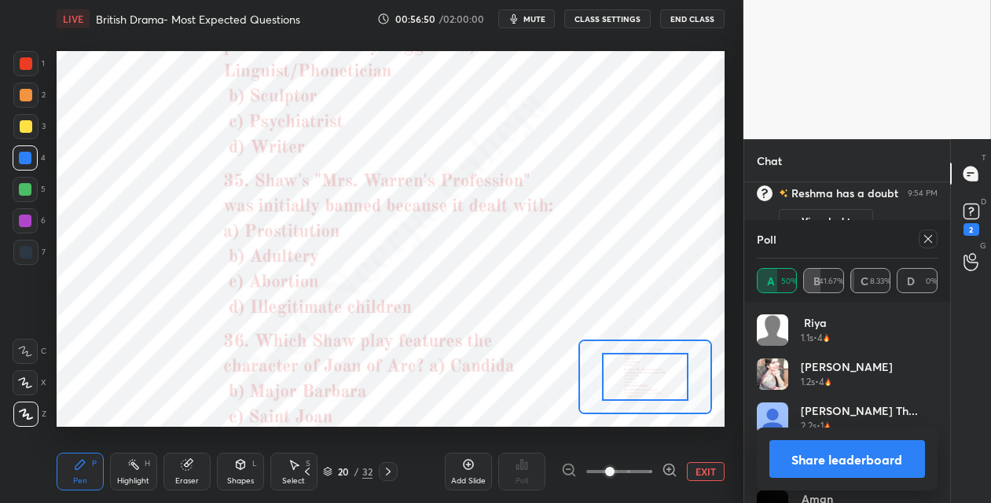
drag, startPoint x: 654, startPoint y: 461, endPoint x: 662, endPoint y: 449, distance: 14.2
click at [656, 459] on div "Add Slide Poll EXIT" at bounding box center [585, 472] width 280 height 88
click at [665, 465] on icon at bounding box center [670, 470] width 16 height 16
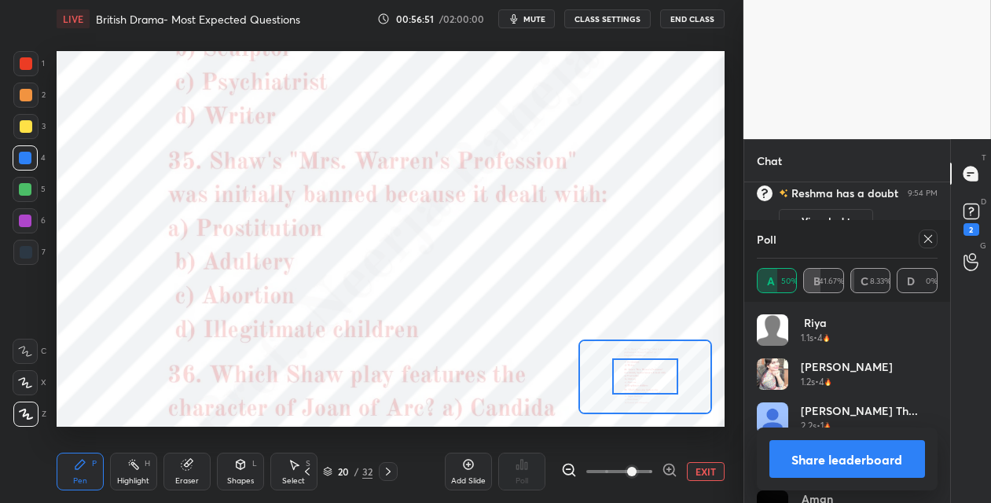
click at [669, 467] on icon at bounding box center [670, 470] width 16 height 16
click at [668, 465] on div at bounding box center [619, 471] width 116 height 19
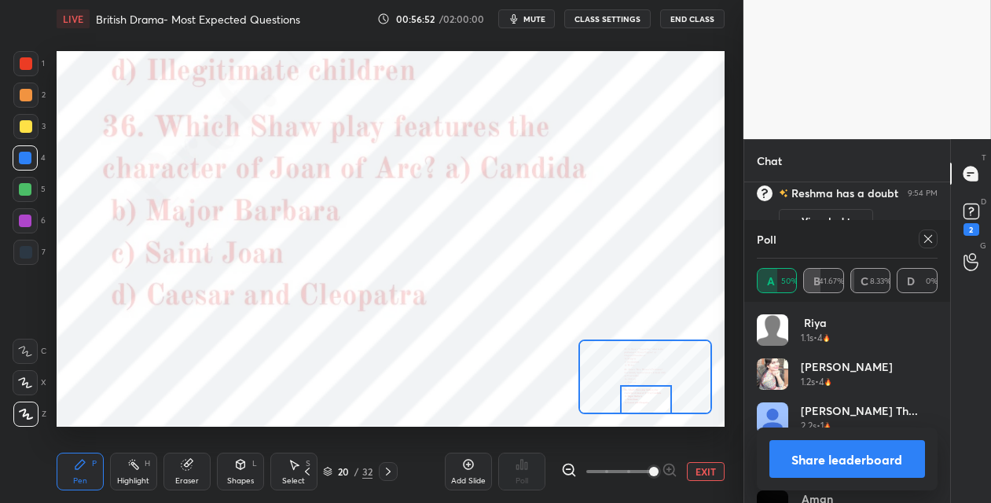
drag, startPoint x: 650, startPoint y: 373, endPoint x: 648, endPoint y: 397, distance: 23.7
click at [648, 398] on div at bounding box center [646, 399] width 52 height 29
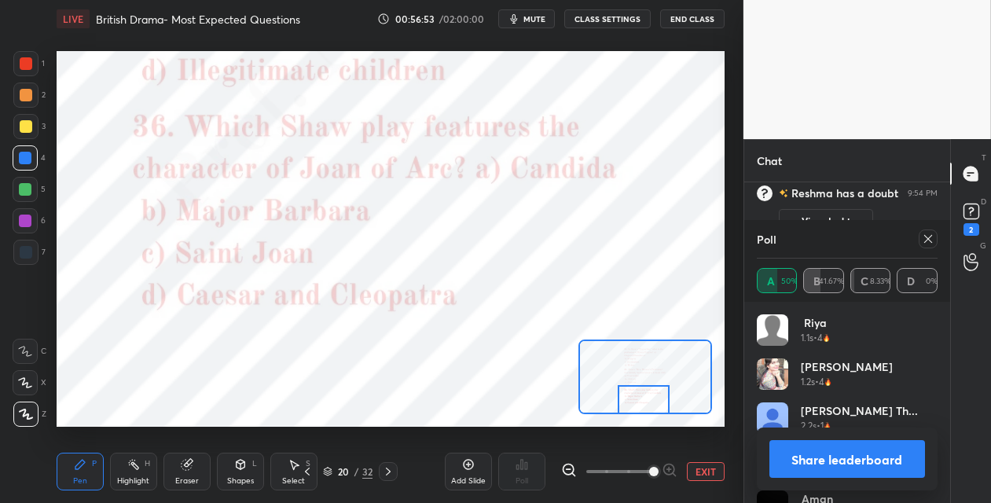
drag, startPoint x: 929, startPoint y: 234, endPoint x: 793, endPoint y: 306, distance: 153.4
click at [925, 236] on icon at bounding box center [928, 239] width 13 height 13
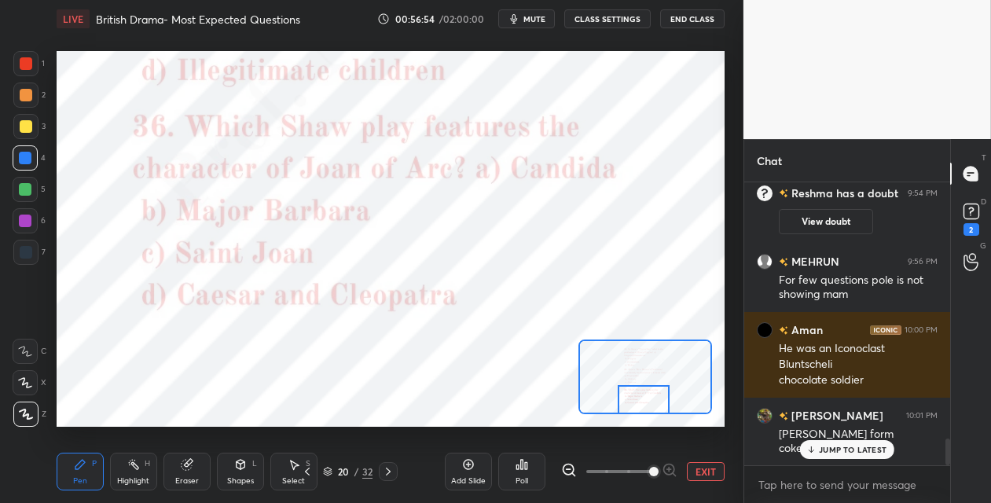
click at [520, 465] on icon at bounding box center [522, 464] width 13 height 13
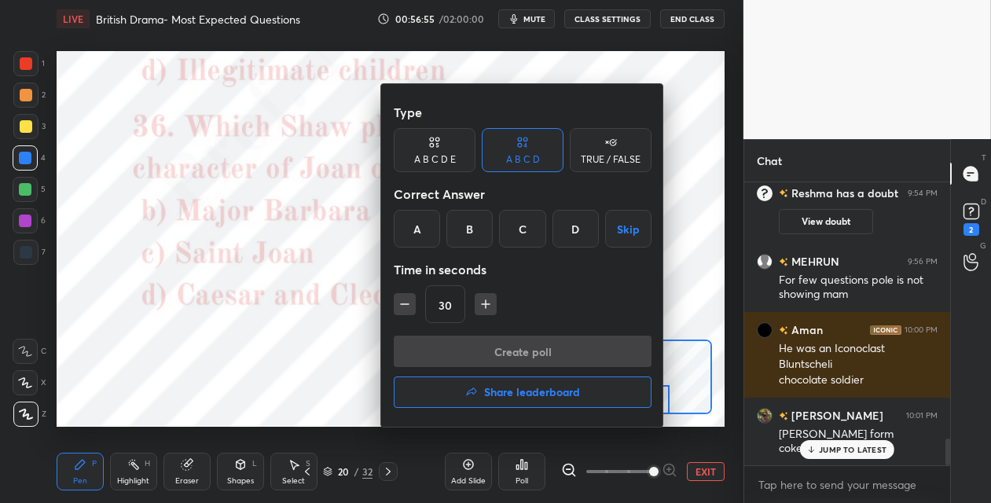
drag, startPoint x: 519, startPoint y: 237, endPoint x: 508, endPoint y: 274, distance: 39.3
click at [518, 239] on div "C" at bounding box center [522, 229] width 46 height 38
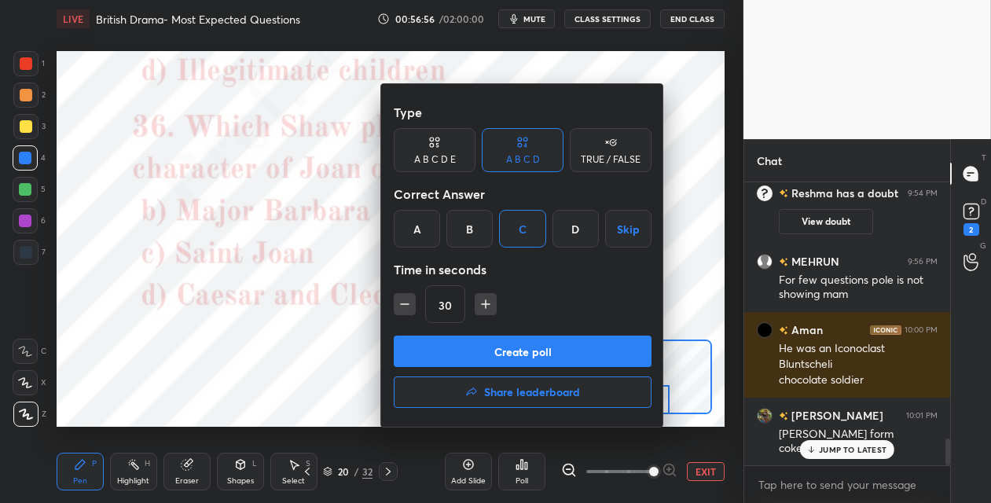
click at [476, 354] on button "Create poll" at bounding box center [523, 351] width 258 height 31
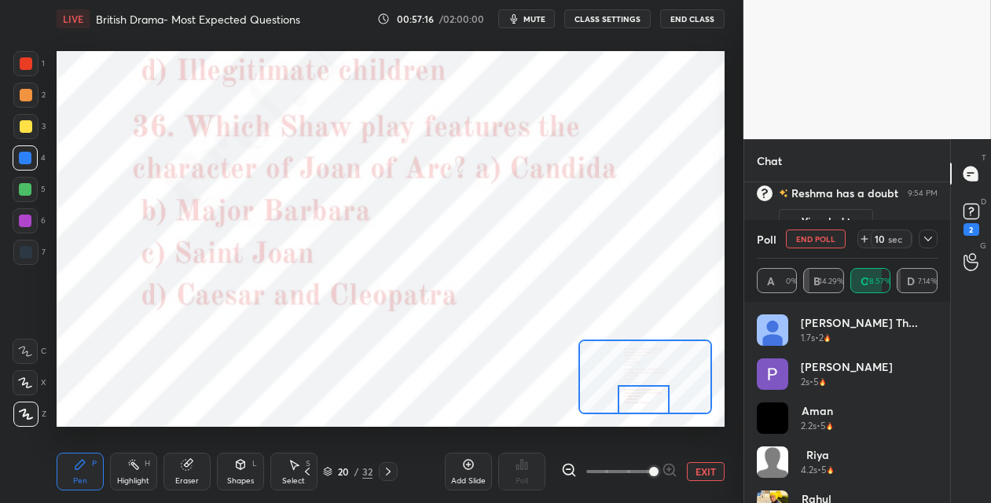
scroll to position [2819, 0]
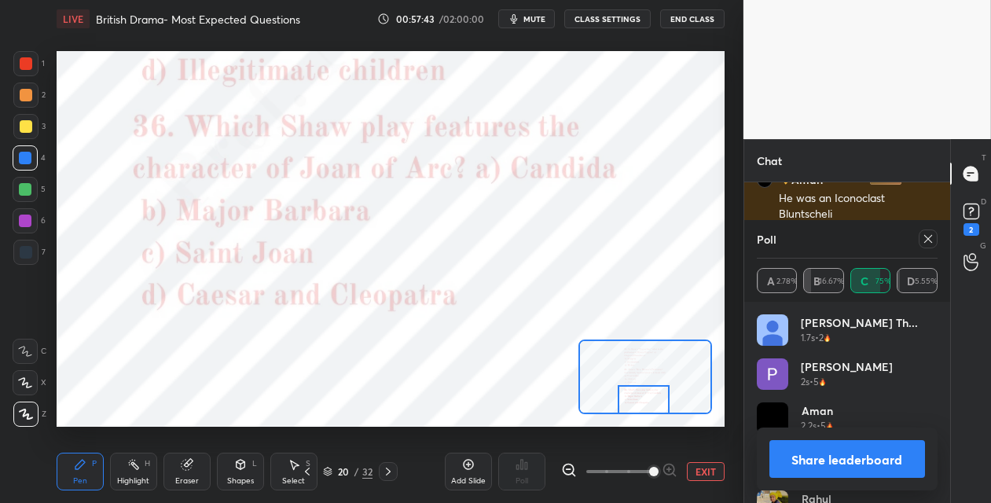
drag, startPoint x: 391, startPoint y: 469, endPoint x: 413, endPoint y: 452, distance: 27.5
click at [390, 469] on icon at bounding box center [388, 471] width 13 height 13
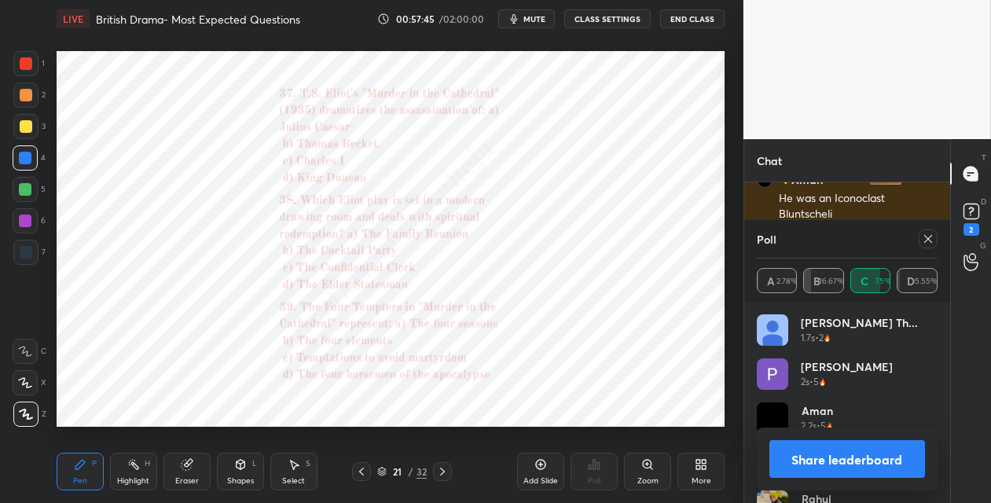
click at [651, 464] on icon at bounding box center [648, 464] width 13 height 13
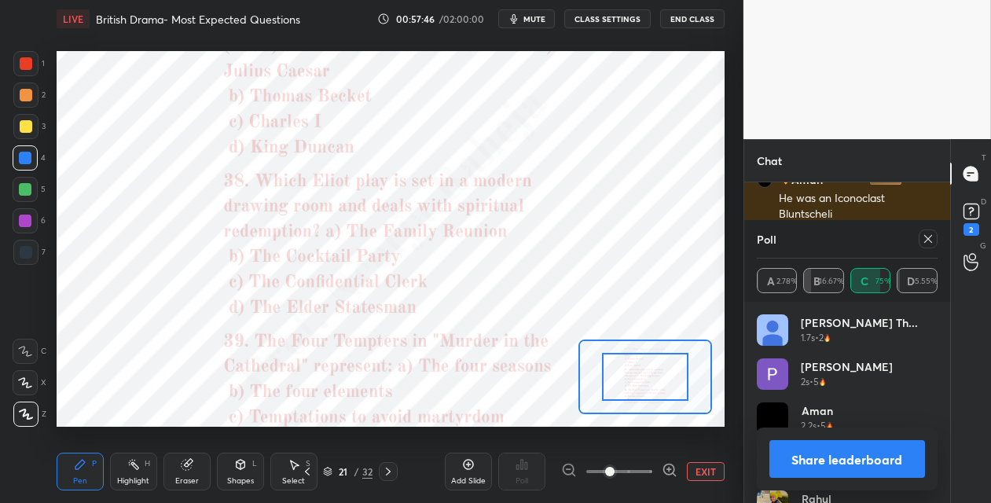
click at [654, 463] on div at bounding box center [619, 471] width 116 height 19
click at [659, 462] on div at bounding box center [619, 471] width 116 height 19
click at [667, 468] on icon at bounding box center [670, 470] width 16 height 16
click at [669, 468] on icon at bounding box center [670, 470] width 16 height 16
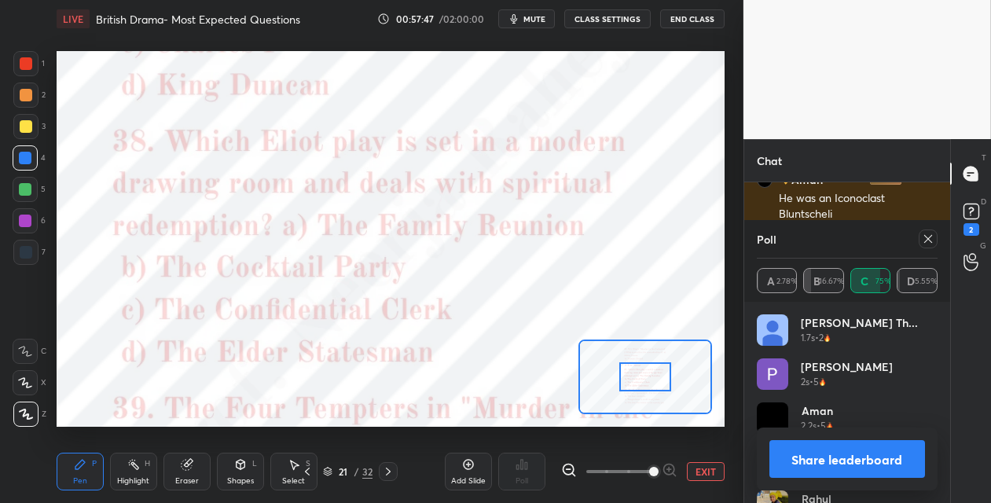
drag, startPoint x: 670, startPoint y: 469, endPoint x: 665, endPoint y: 458, distance: 12.0
click at [659, 469] on span at bounding box center [653, 471] width 9 height 9
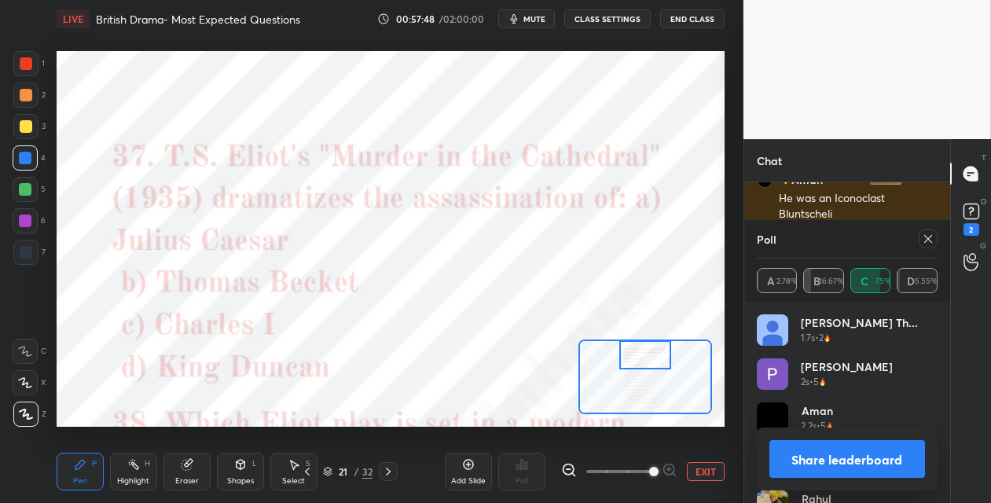
drag, startPoint x: 635, startPoint y: 365, endPoint x: 635, endPoint y: 345, distance: 19.7
click at [636, 345] on div at bounding box center [646, 354] width 52 height 29
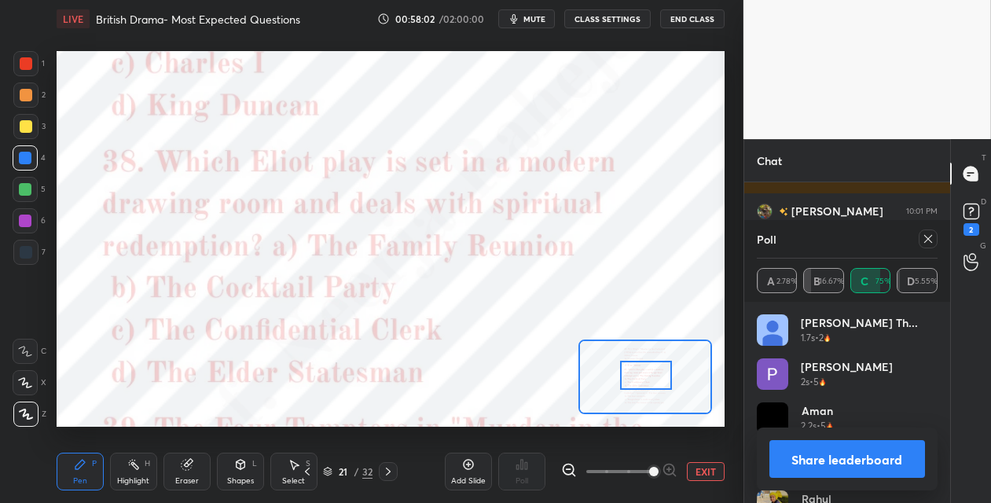
scroll to position [2929, 0]
drag, startPoint x: 643, startPoint y: 365, endPoint x: 646, endPoint y: 378, distance: 13.7
click at [644, 377] on div at bounding box center [646, 375] width 52 height 29
drag, startPoint x: 925, startPoint y: 236, endPoint x: 829, endPoint y: 280, distance: 106.3
click at [924, 238] on icon at bounding box center [928, 239] width 13 height 13
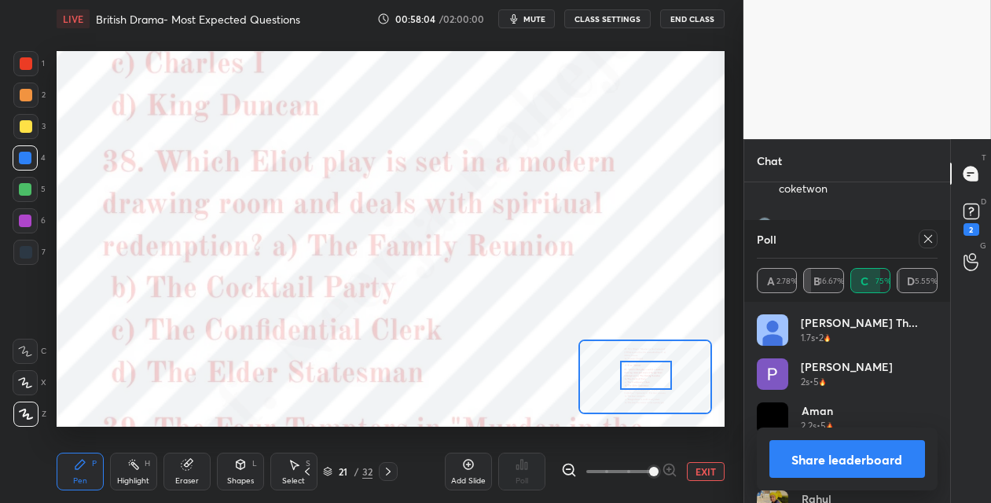
type textarea "x"
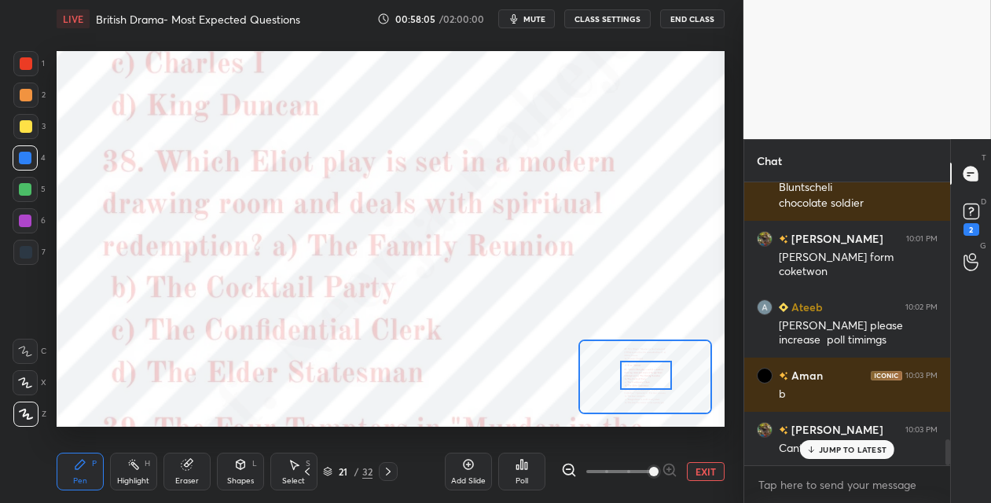
scroll to position [5, 5]
click at [527, 463] on icon at bounding box center [522, 464] width 13 height 13
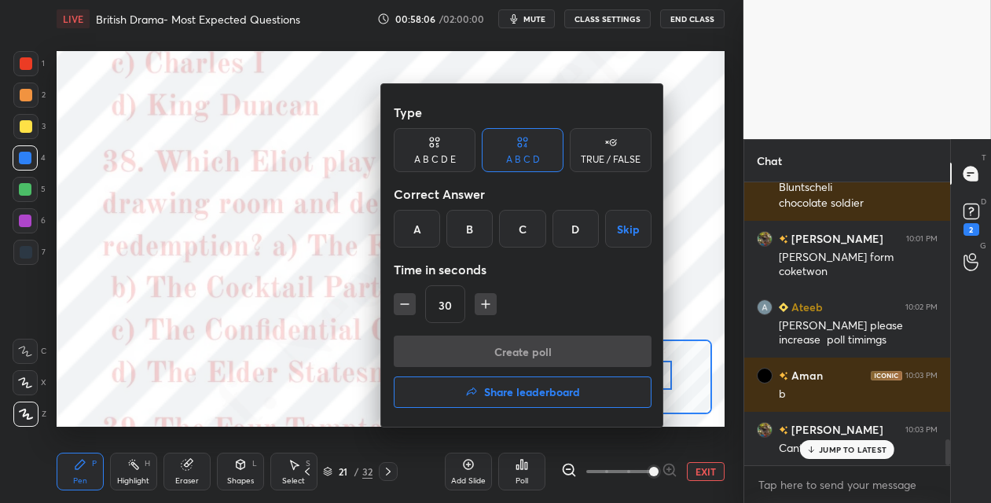
click at [474, 235] on div "B" at bounding box center [470, 229] width 46 height 38
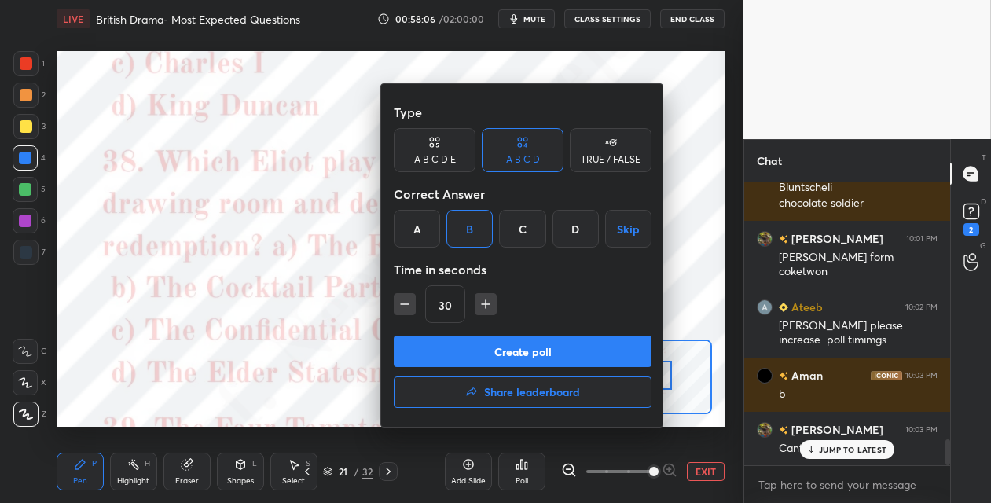
click at [491, 301] on button "button" at bounding box center [486, 304] width 22 height 22
type input "45"
drag, startPoint x: 482, startPoint y: 344, endPoint x: 473, endPoint y: 291, distance: 54.2
click at [481, 343] on button "Create poll" at bounding box center [523, 351] width 258 height 31
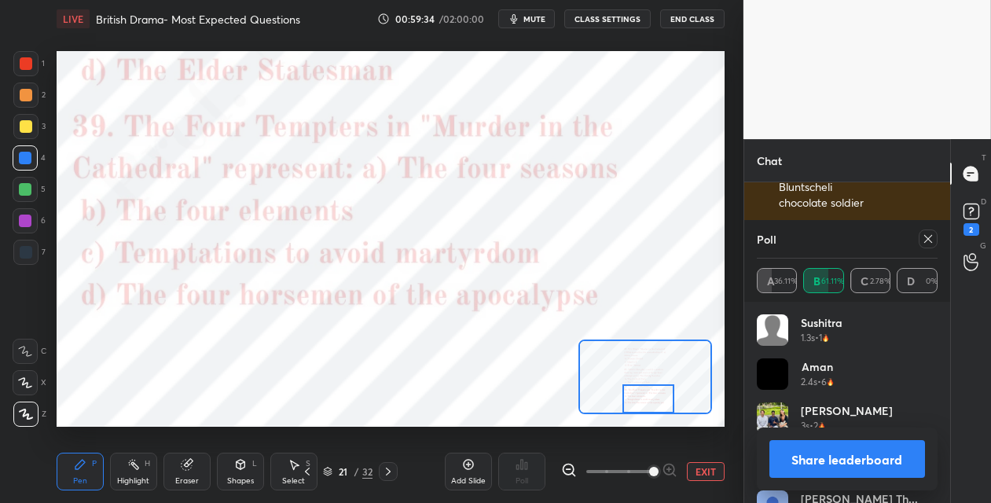
drag, startPoint x: 640, startPoint y: 371, endPoint x: 644, endPoint y: 390, distance: 19.3
click at [642, 395] on div at bounding box center [649, 398] width 52 height 29
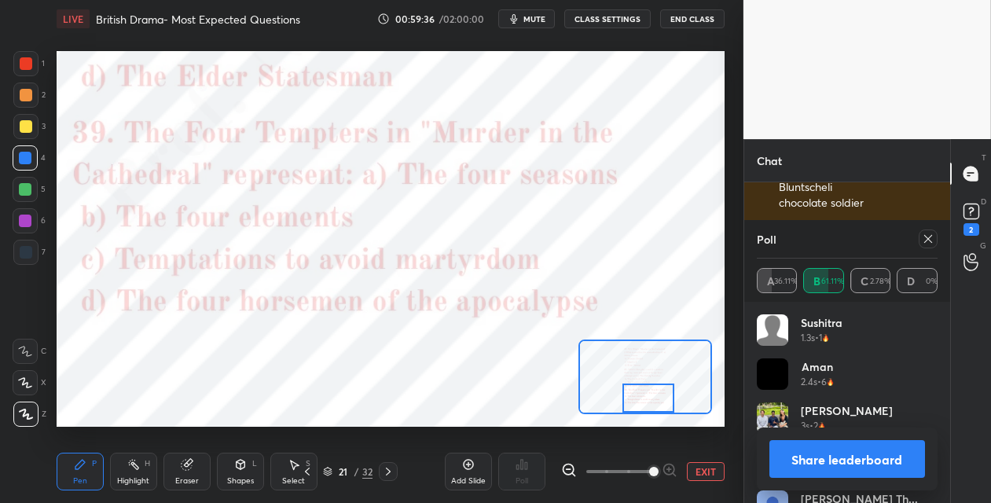
click at [923, 240] on icon at bounding box center [928, 239] width 13 height 13
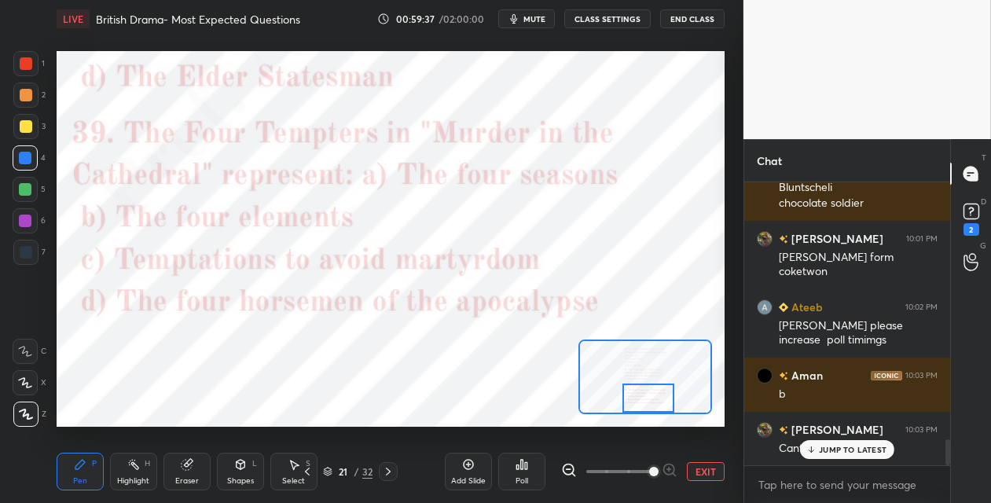
click at [523, 469] on icon at bounding box center [522, 464] width 13 height 13
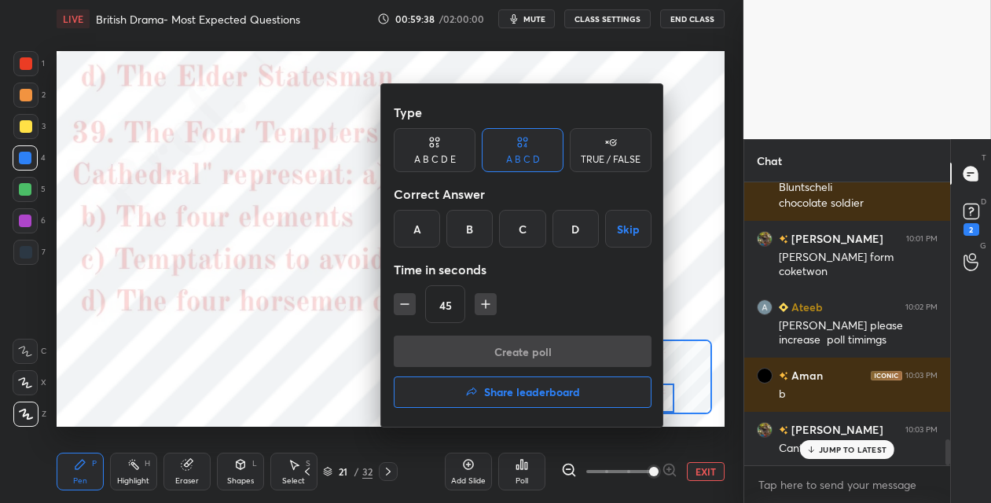
drag, startPoint x: 517, startPoint y: 226, endPoint x: 520, endPoint y: 237, distance: 11.3
click at [518, 227] on div "C" at bounding box center [522, 229] width 46 height 38
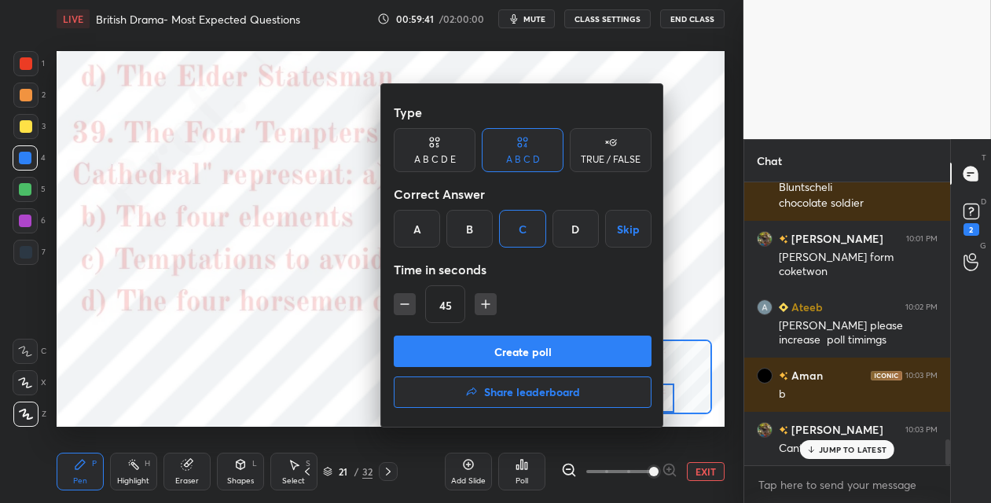
drag, startPoint x: 496, startPoint y: 347, endPoint x: 495, endPoint y: 339, distance: 7.9
click at [496, 345] on button "Create poll" at bounding box center [523, 351] width 258 height 31
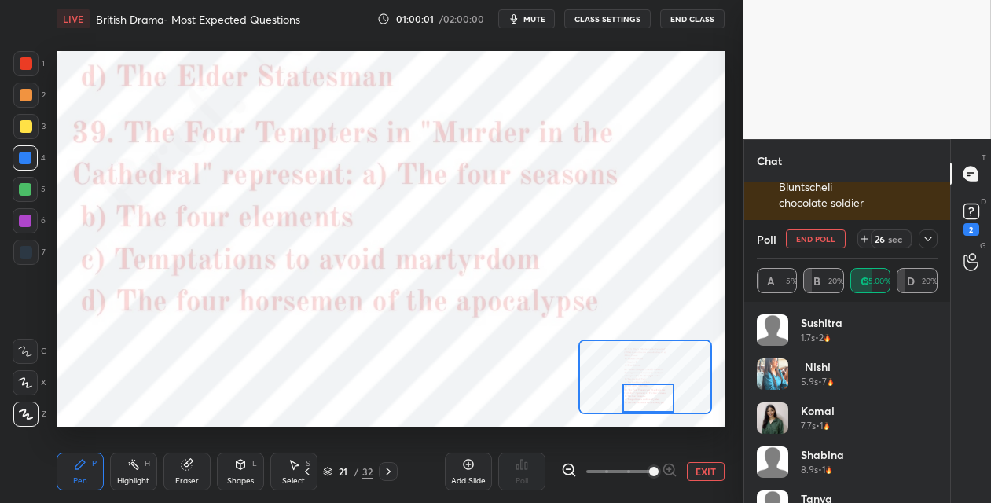
scroll to position [2966, 0]
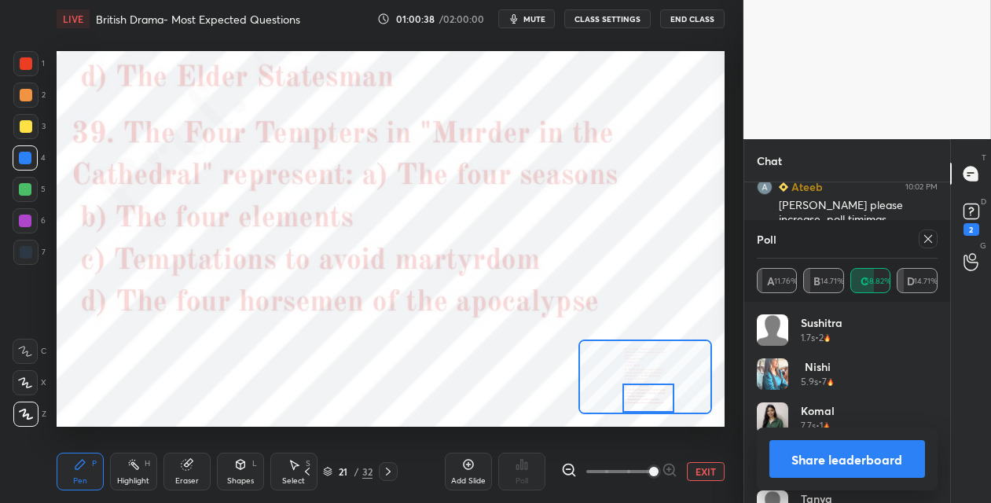
click at [392, 469] on icon at bounding box center [388, 471] width 13 height 13
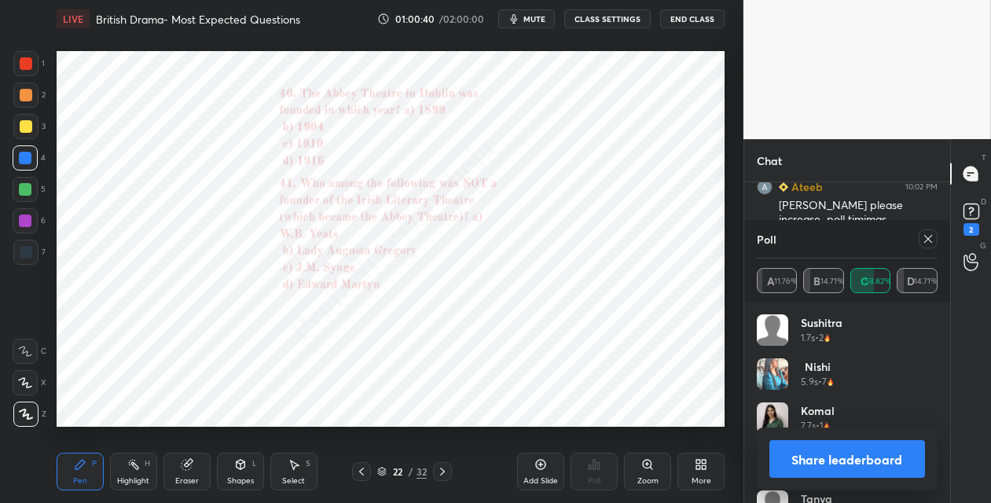
click at [649, 466] on icon at bounding box center [647, 464] width 9 height 9
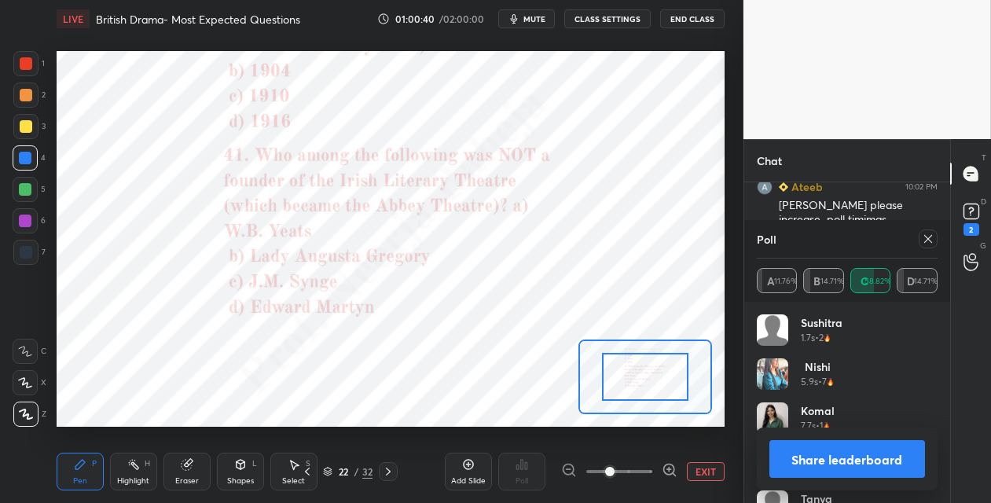
click at [650, 464] on span at bounding box center [620, 472] width 66 height 24
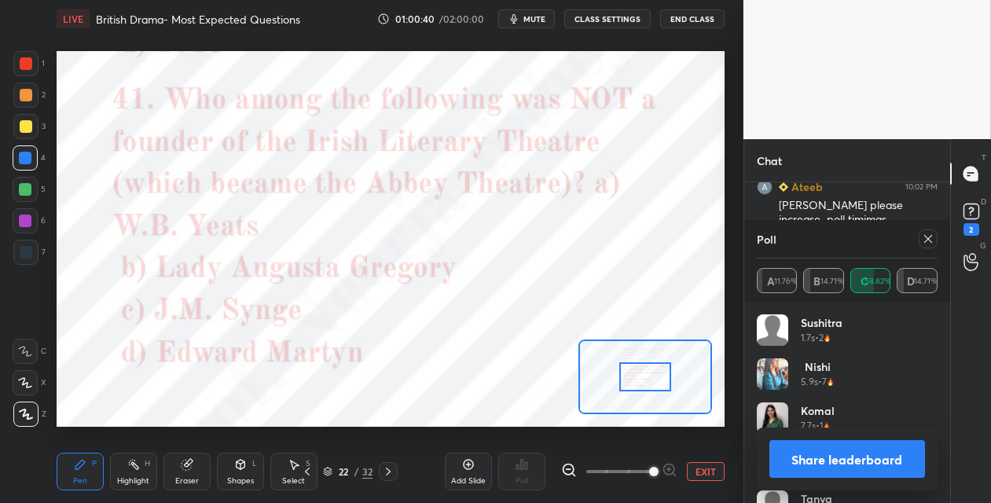
click at [654, 467] on span at bounding box center [653, 471] width 9 height 9
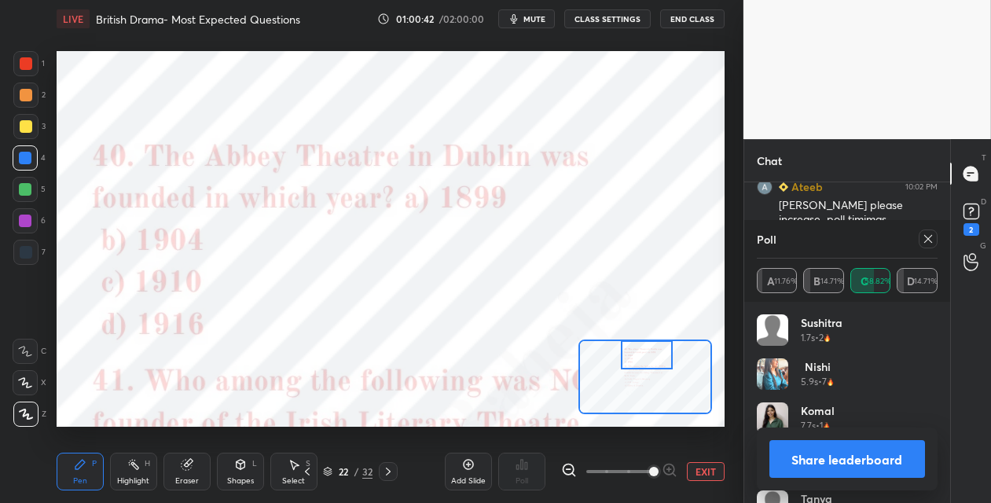
click at [643, 337] on div "Setting up your live class Poll for secs No correct answer Start poll" at bounding box center [391, 239] width 668 height 376
drag, startPoint x: 922, startPoint y: 236, endPoint x: 849, endPoint y: 230, distance: 73.3
click at [920, 235] on div at bounding box center [928, 239] width 19 height 19
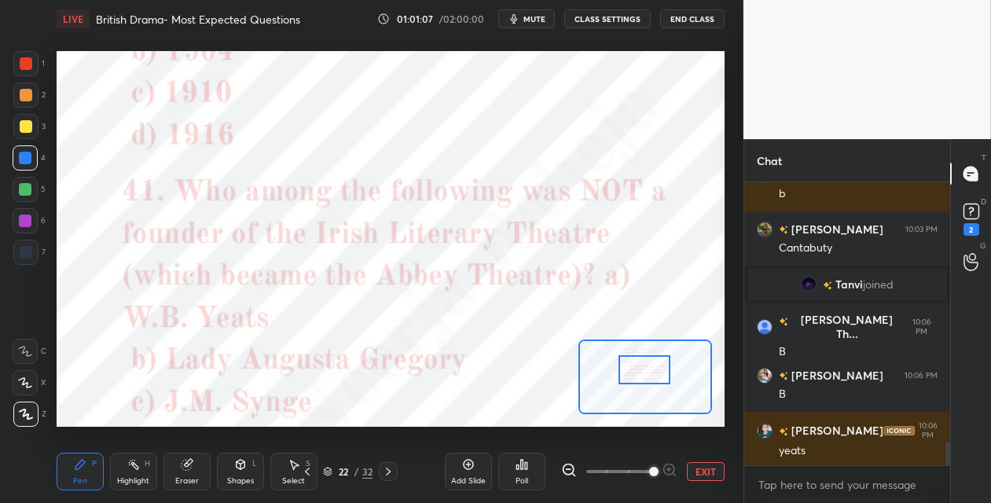
scroll to position [3102, 0]
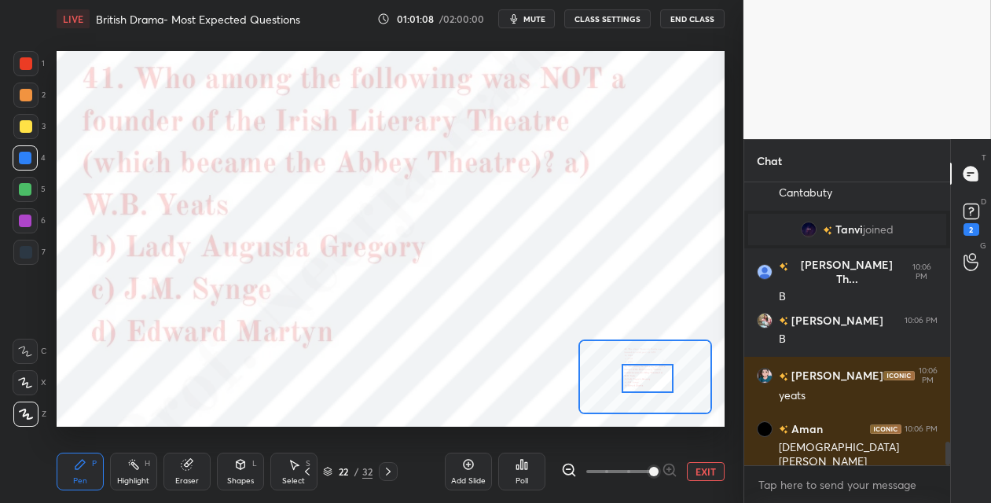
drag, startPoint x: 649, startPoint y: 355, endPoint x: 650, endPoint y: 377, distance: 22.9
click at [650, 378] on div at bounding box center [648, 378] width 52 height 29
click at [524, 465] on icon at bounding box center [522, 464] width 13 height 13
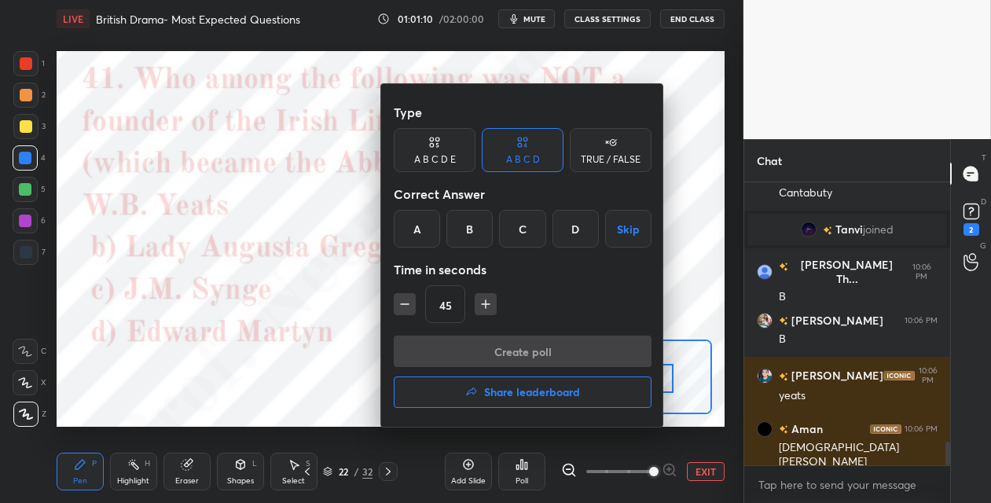
click at [515, 233] on div "C" at bounding box center [522, 229] width 46 height 38
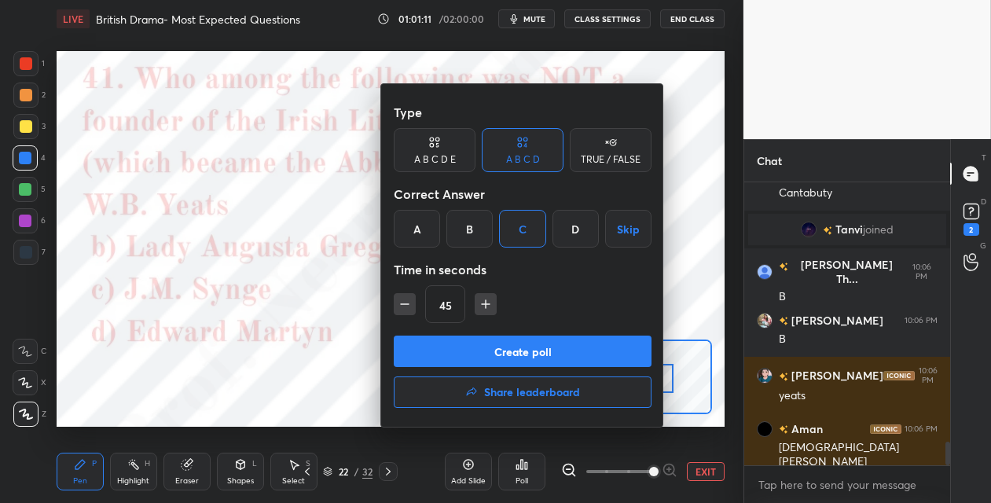
drag, startPoint x: 481, startPoint y: 361, endPoint x: 479, endPoint y: 333, distance: 28.4
click at [480, 359] on button "Create poll" at bounding box center [523, 351] width 258 height 31
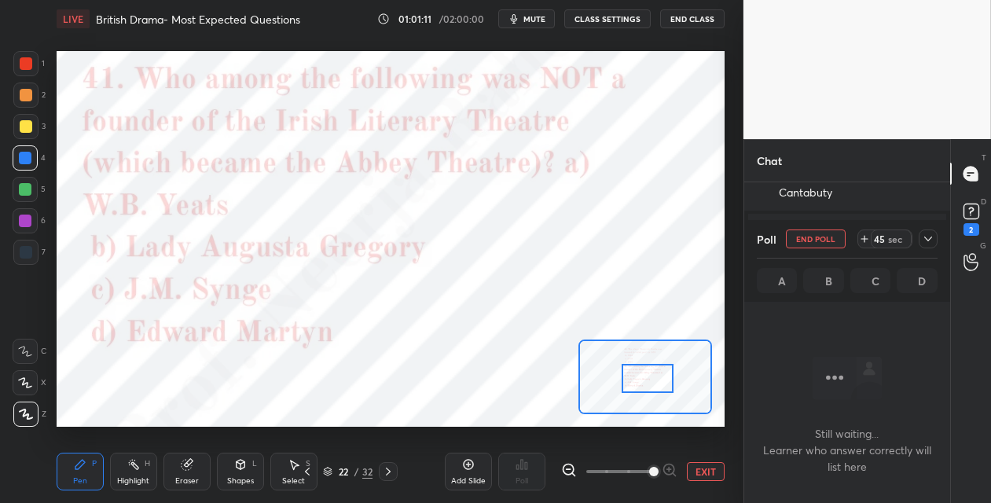
scroll to position [197, 201]
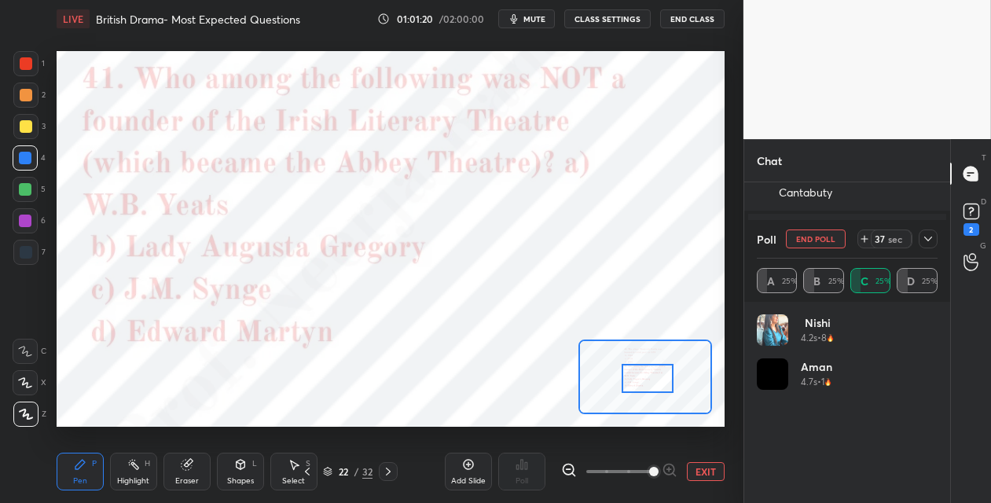
click at [25, 258] on div at bounding box center [25, 252] width 25 height 25
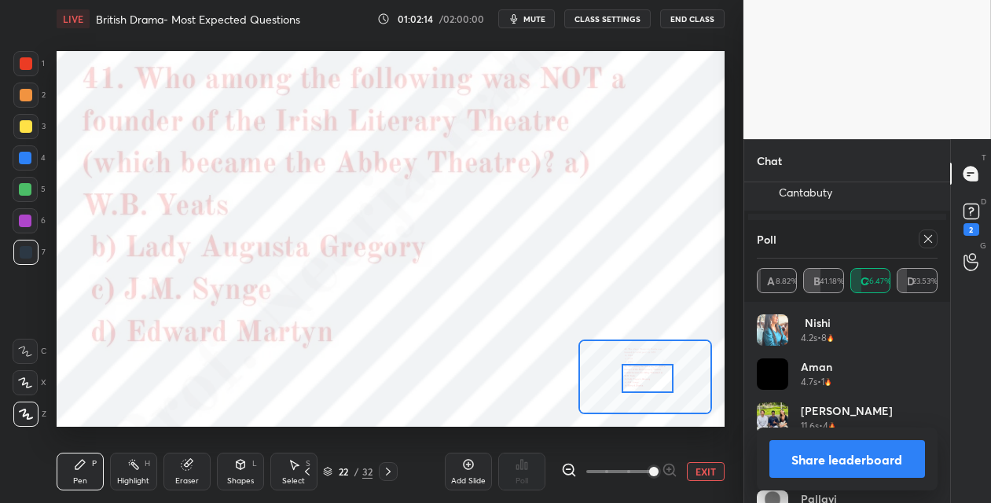
click at [386, 472] on icon at bounding box center [388, 471] width 13 height 13
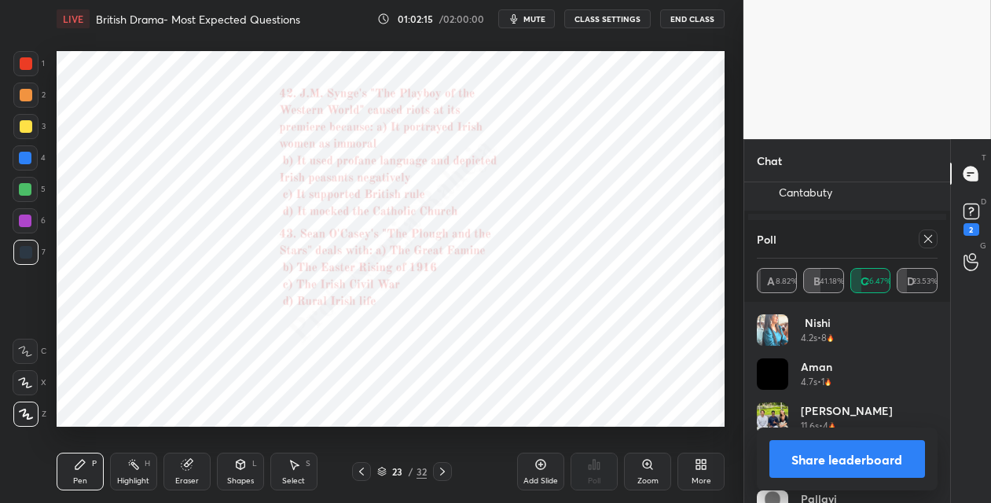
click at [648, 465] on icon at bounding box center [647, 464] width 9 height 9
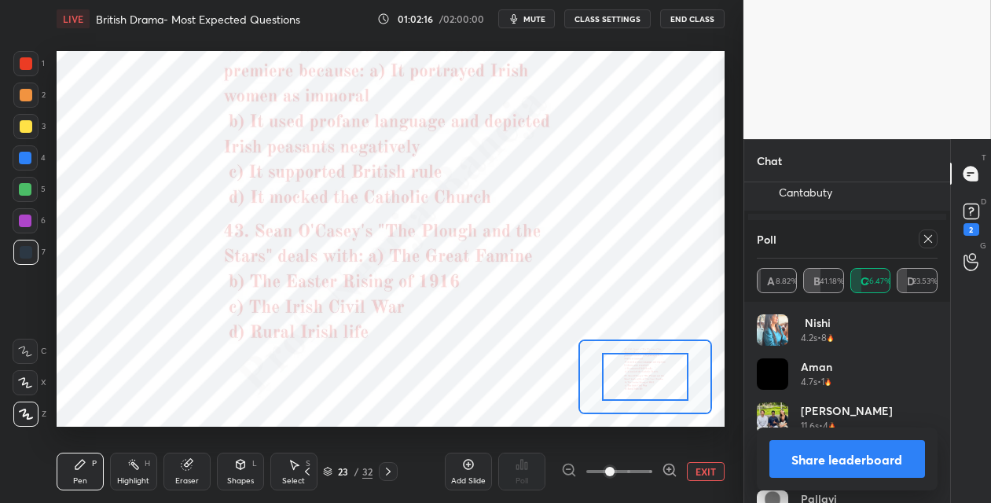
click at [649, 463] on span at bounding box center [620, 472] width 66 height 24
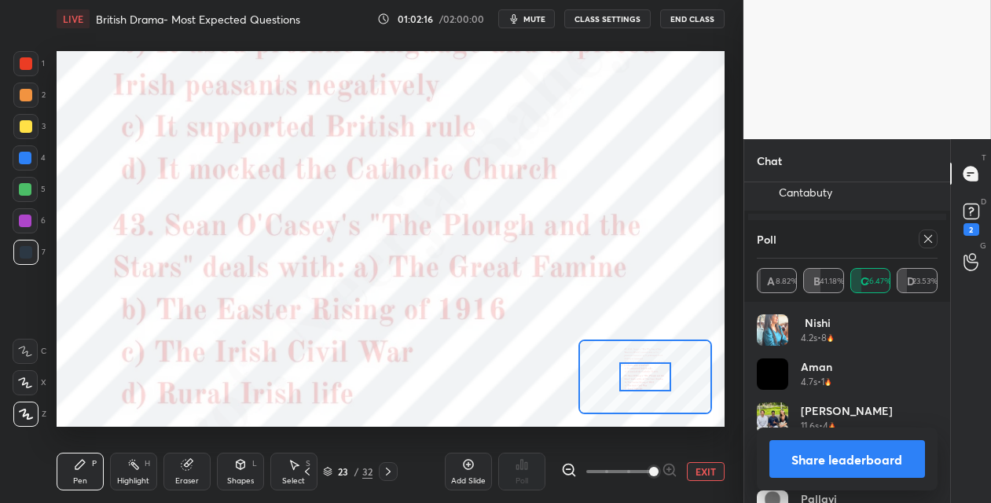
click at [650, 467] on span at bounding box center [653, 471] width 9 height 9
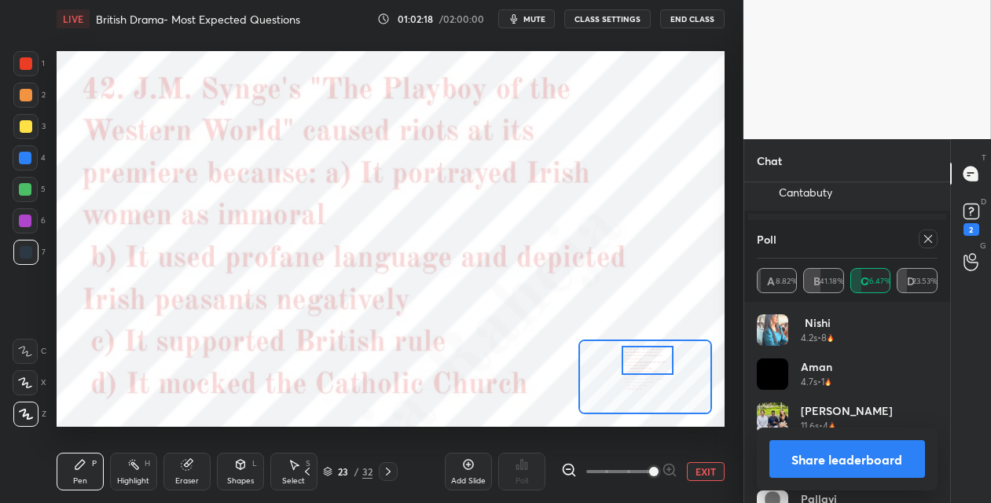
drag, startPoint x: 638, startPoint y: 372, endPoint x: 642, endPoint y: 359, distance: 13.0
click at [642, 360] on div at bounding box center [648, 360] width 52 height 29
drag, startPoint x: 926, startPoint y: 238, endPoint x: 903, endPoint y: 250, distance: 26.4
click at [922, 240] on icon at bounding box center [928, 239] width 13 height 13
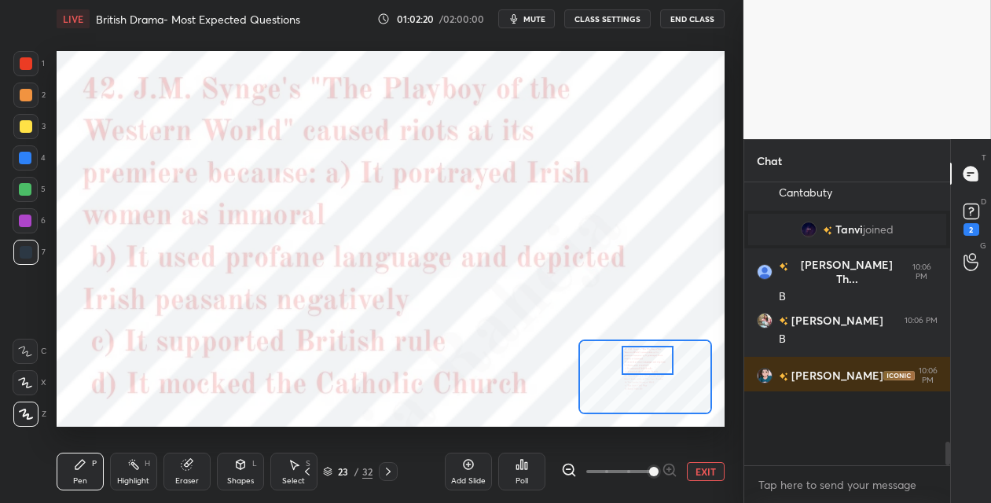
scroll to position [5, 5]
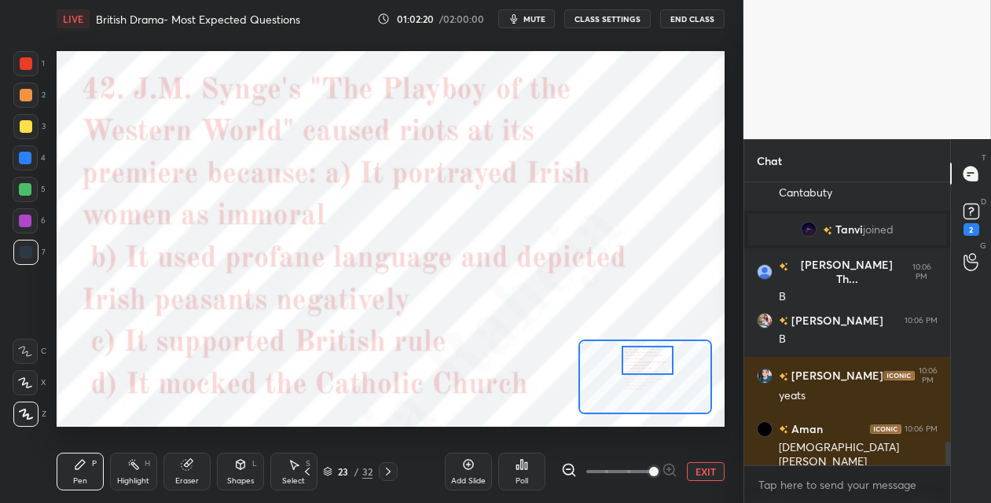
click at [527, 469] on icon at bounding box center [522, 464] width 13 height 13
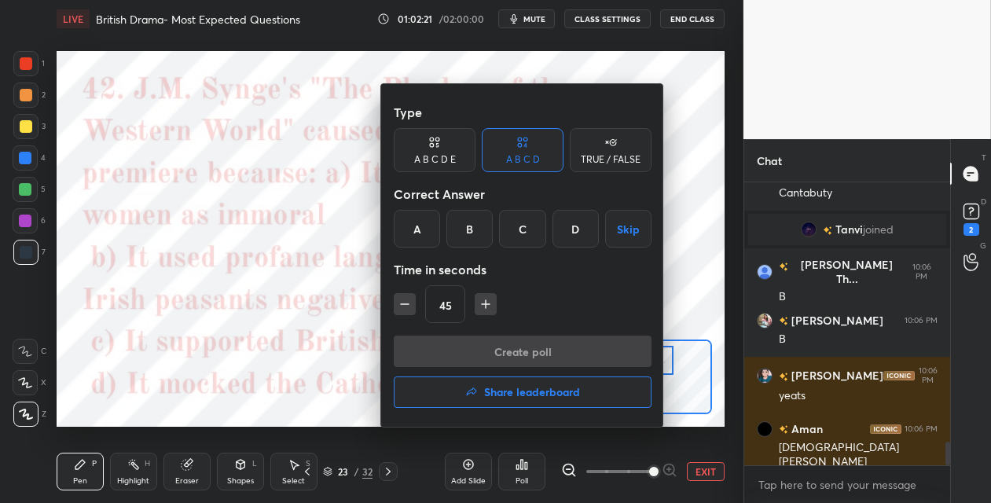
click at [462, 236] on div "B" at bounding box center [470, 229] width 46 height 38
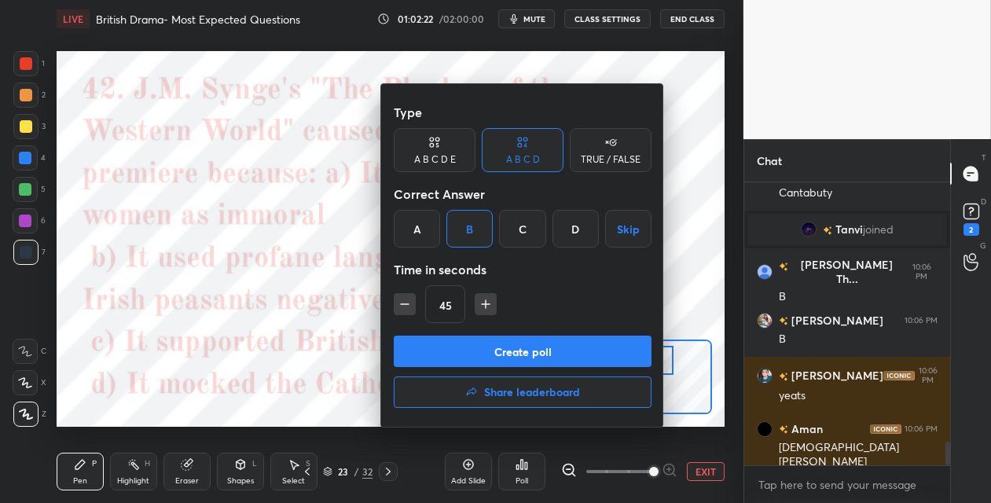
click at [451, 357] on button "Create poll" at bounding box center [523, 351] width 258 height 31
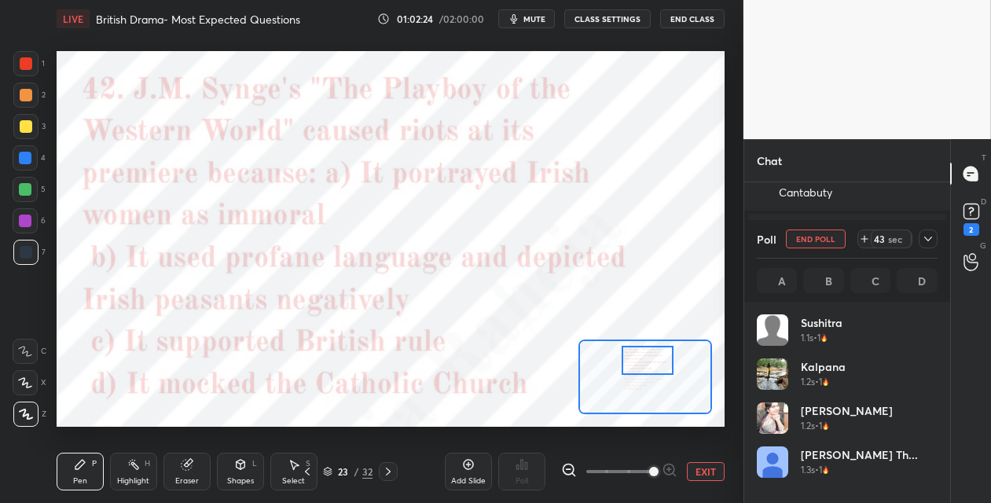
scroll to position [184, 176]
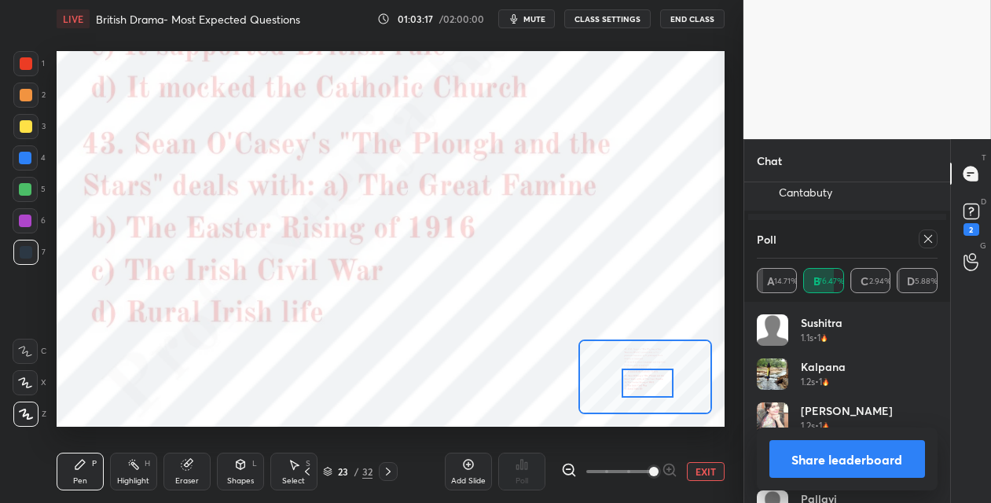
drag, startPoint x: 648, startPoint y: 359, endPoint x: 646, endPoint y: 377, distance: 18.9
click at [647, 378] on div at bounding box center [648, 383] width 52 height 29
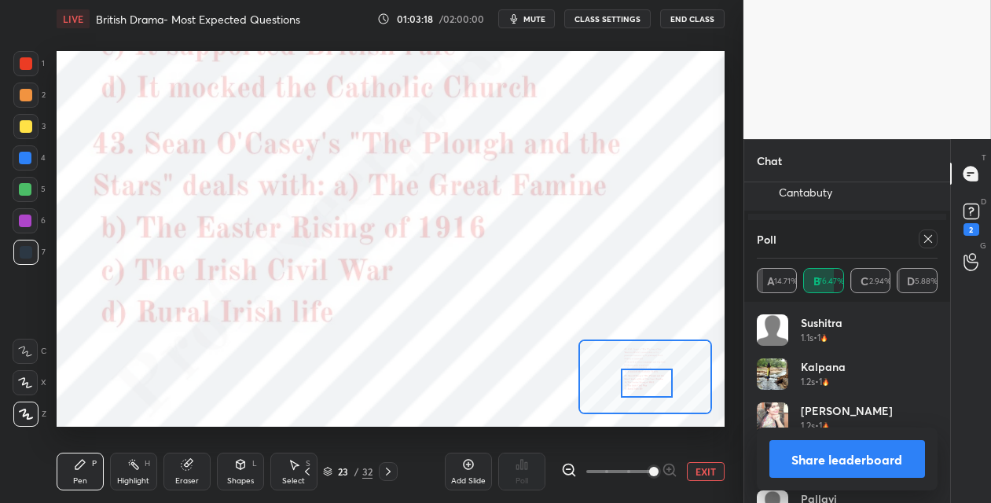
drag, startPoint x: 923, startPoint y: 237, endPoint x: 872, endPoint y: 258, distance: 55.3
click at [920, 238] on div at bounding box center [928, 239] width 19 height 19
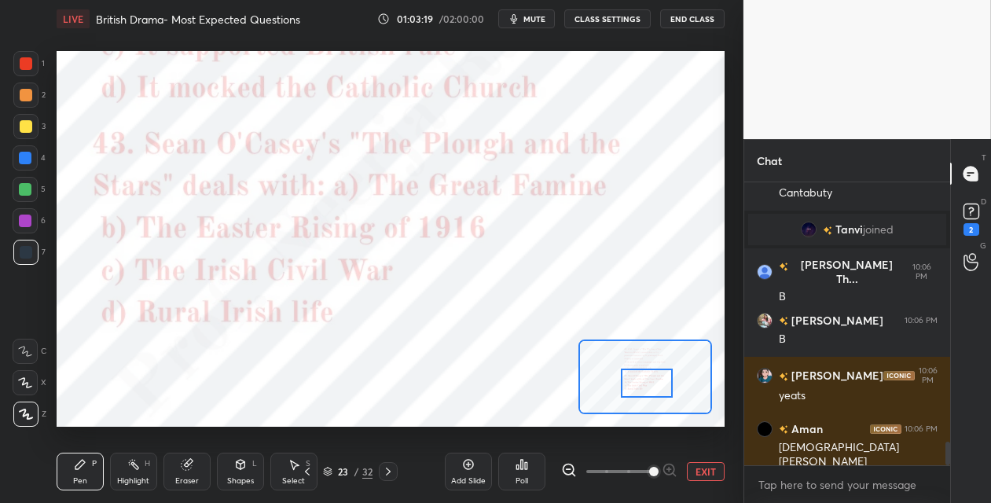
click at [516, 460] on icon at bounding box center [522, 464] width 13 height 13
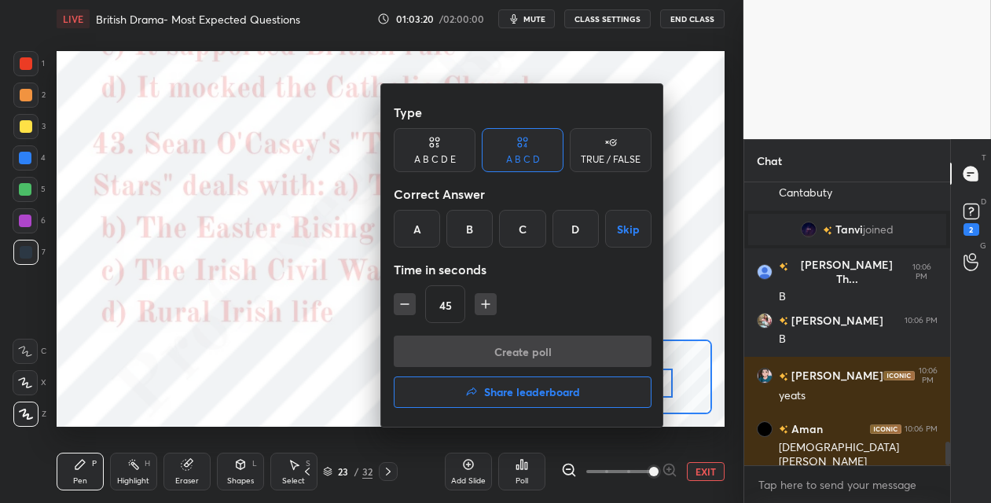
drag, startPoint x: 465, startPoint y: 227, endPoint x: 462, endPoint y: 285, distance: 57.5
click at [464, 230] on div "B" at bounding box center [470, 229] width 46 height 38
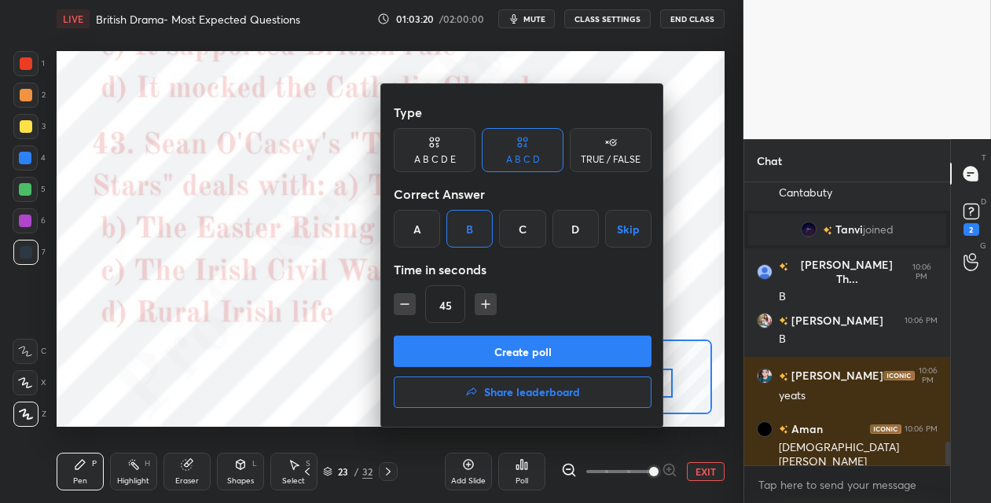
click at [449, 344] on button "Create poll" at bounding box center [523, 351] width 258 height 31
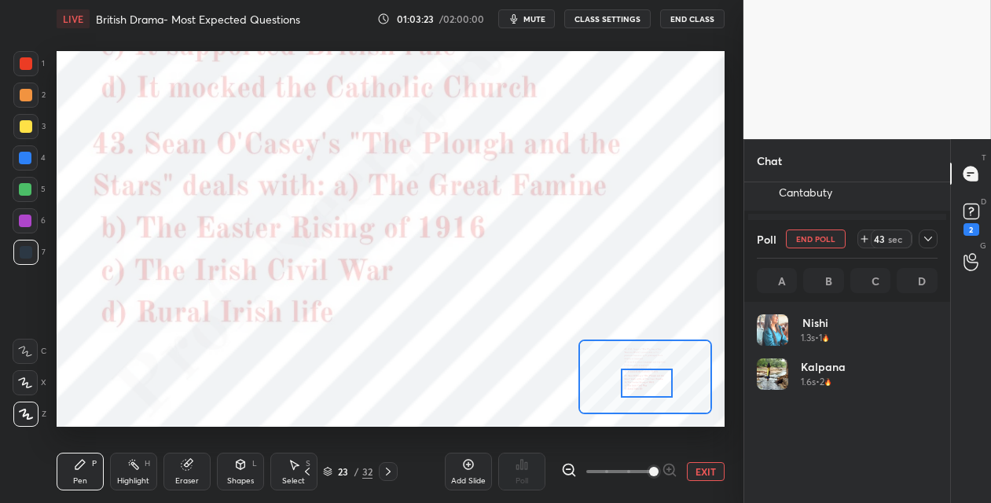
scroll to position [184, 176]
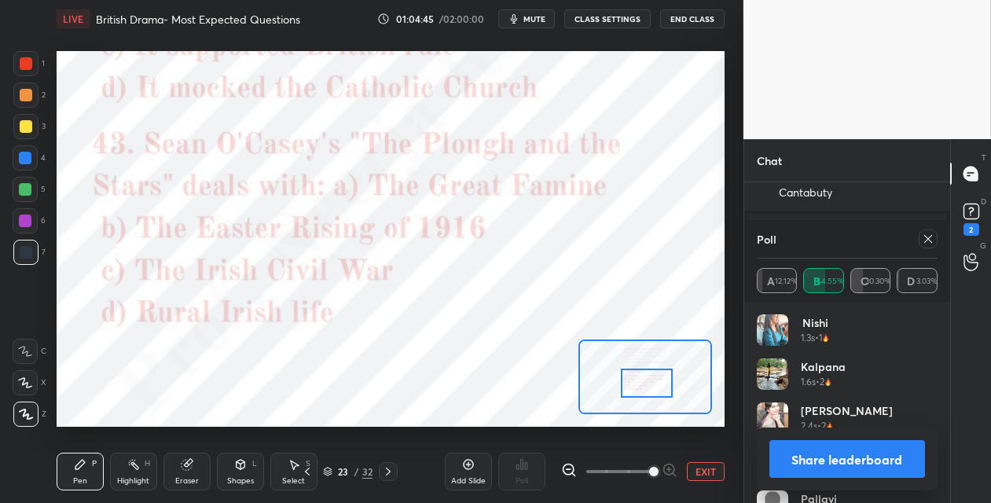
click at [780, 458] on button "Share leaderboard" at bounding box center [848, 459] width 156 height 38
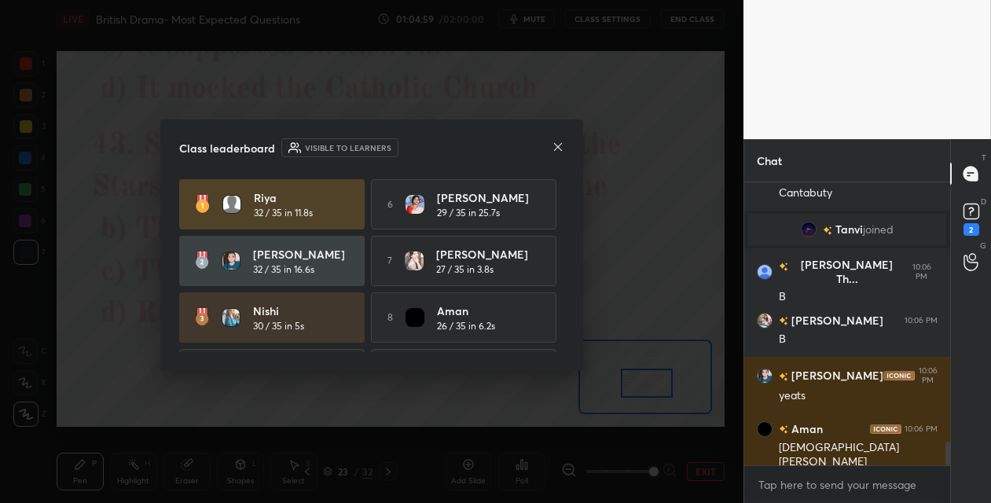
scroll to position [108, 0]
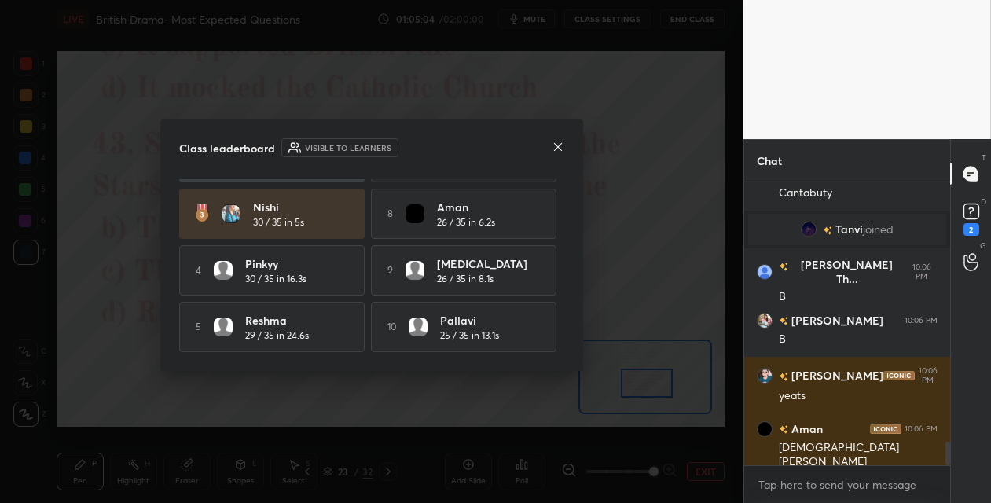
click at [565, 145] on div "Class leaderboard Visible to learners [PERSON_NAME] 32 / 35 in 11.8s 6 Anuradha…" at bounding box center [371, 246] width 423 height 252
click at [561, 145] on icon at bounding box center [558, 147] width 13 height 13
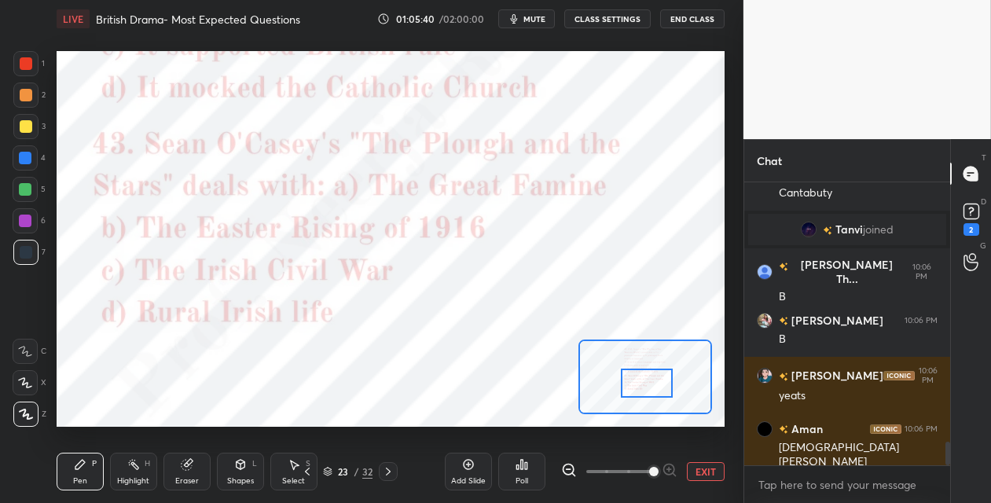
click at [363, 472] on div "32" at bounding box center [367, 472] width 10 height 14
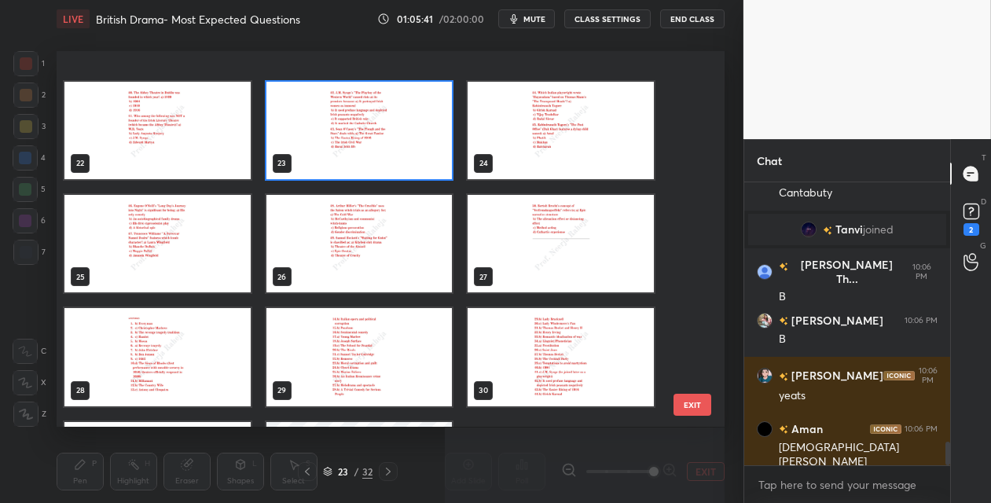
scroll to position [873, 0]
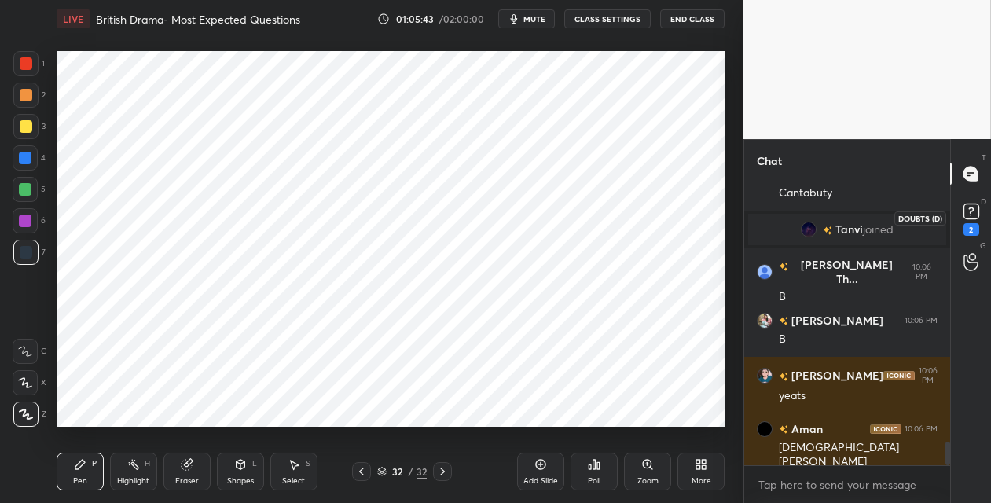
click at [976, 219] on icon at bounding box center [972, 212] width 24 height 24
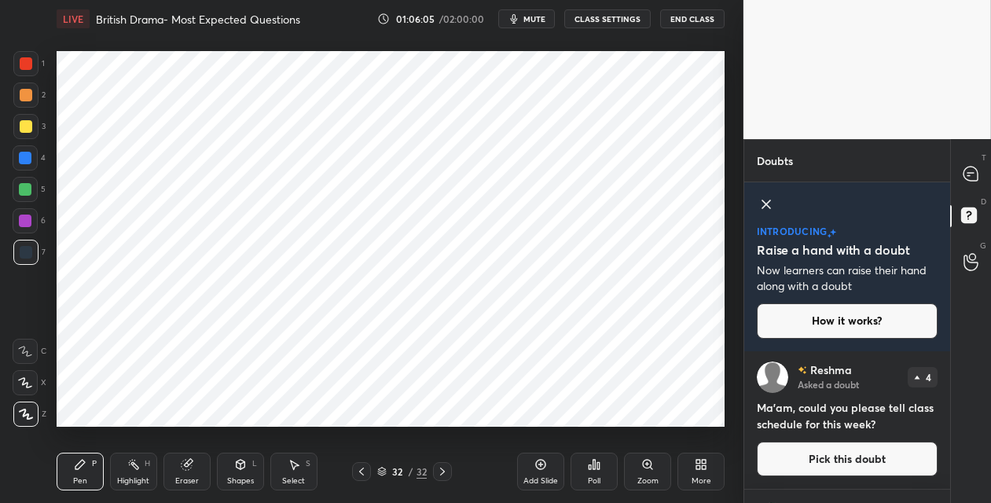
scroll to position [204, 0]
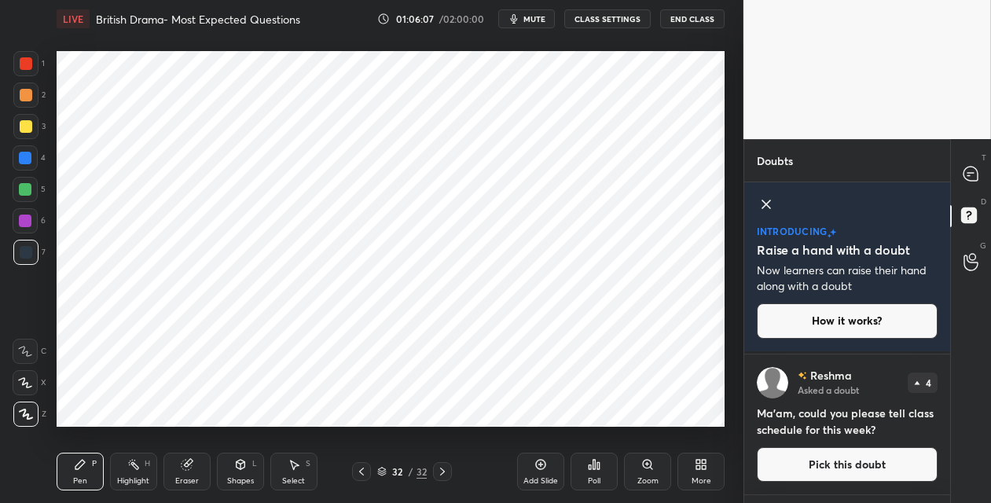
click at [839, 470] on button "Pick this doubt" at bounding box center [847, 464] width 181 height 35
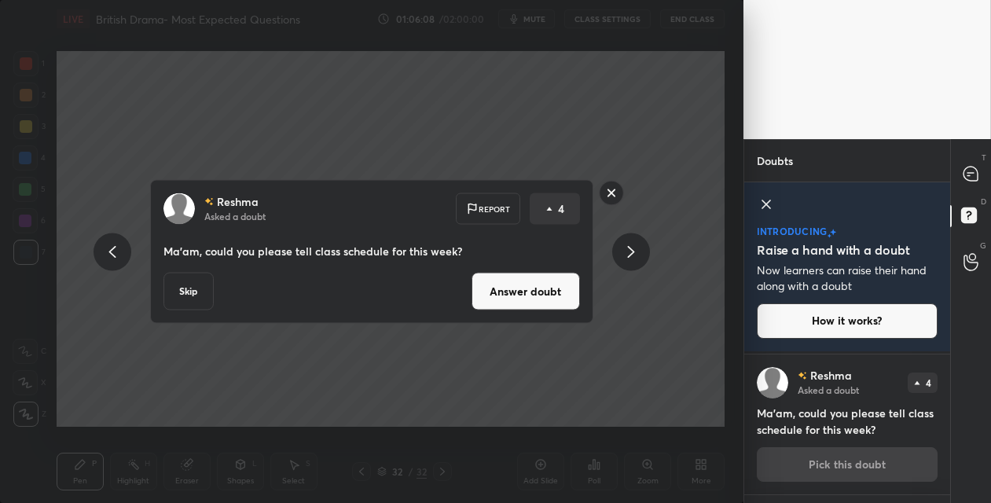
click at [542, 287] on button "Answer doubt" at bounding box center [526, 292] width 108 height 38
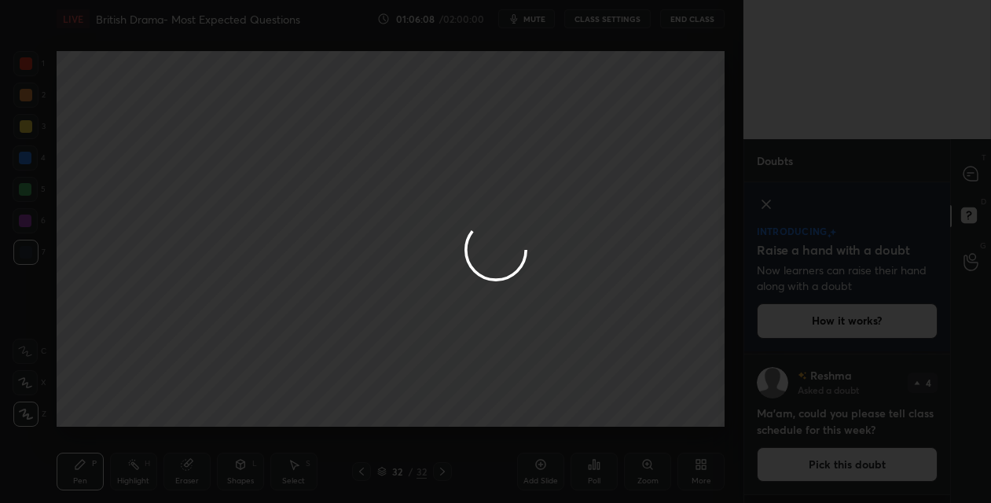
scroll to position [55, 0]
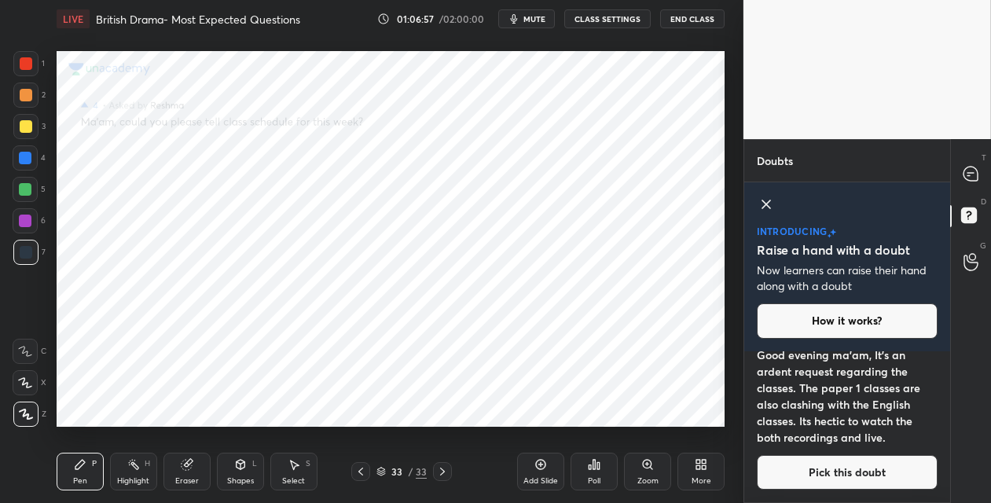
click at [29, 159] on div at bounding box center [25, 158] width 13 height 13
drag, startPoint x: 969, startPoint y: 175, endPoint x: 958, endPoint y: 180, distance: 12.7
click at [967, 176] on icon at bounding box center [971, 174] width 17 height 17
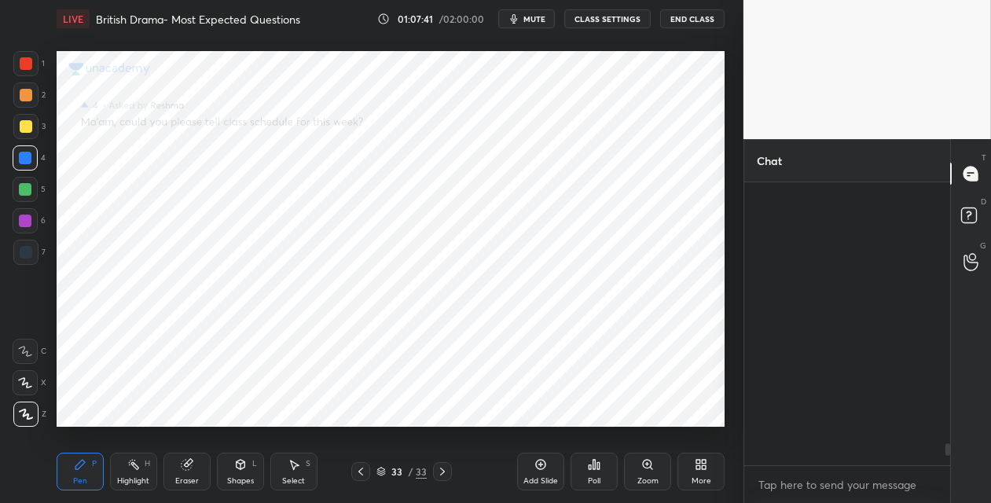
scroll to position [278, 201]
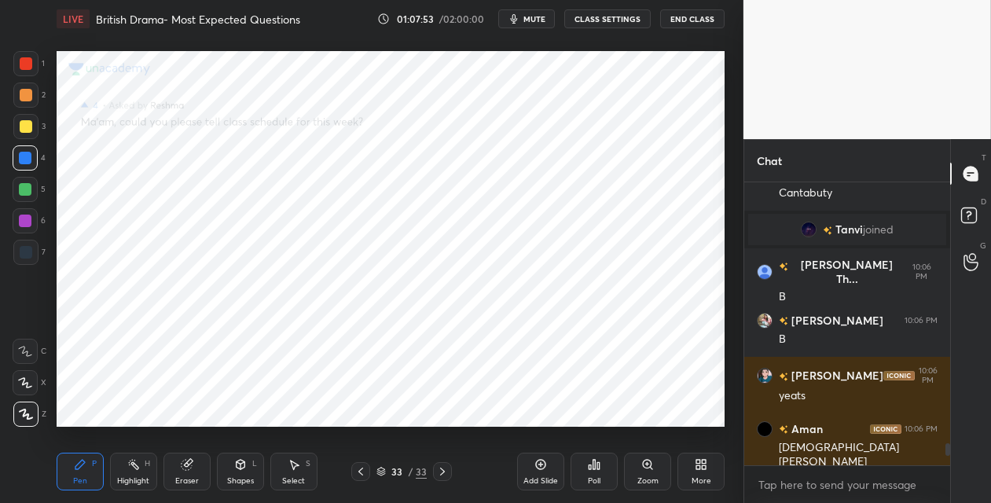
click at [24, 196] on div at bounding box center [25, 189] width 25 height 25
click at [17, 220] on div at bounding box center [25, 220] width 25 height 25
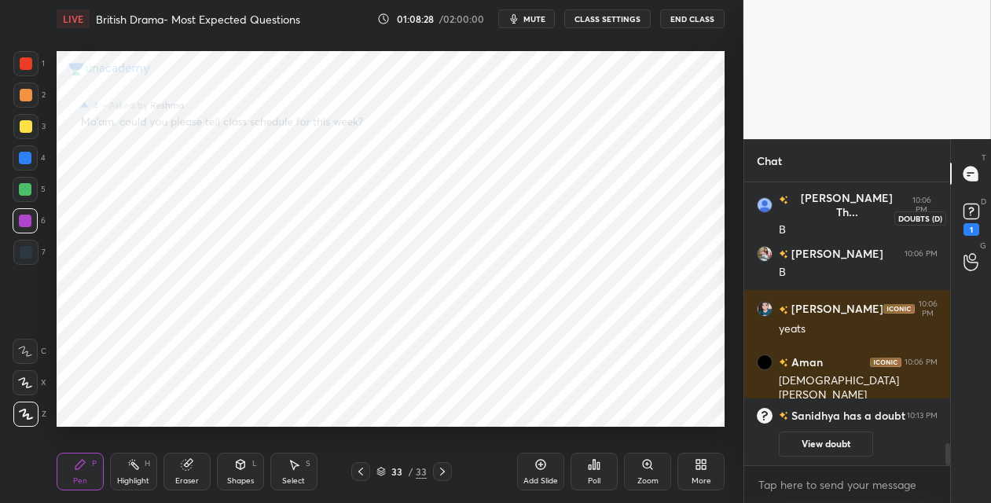
click at [967, 214] on rect at bounding box center [971, 211] width 15 height 15
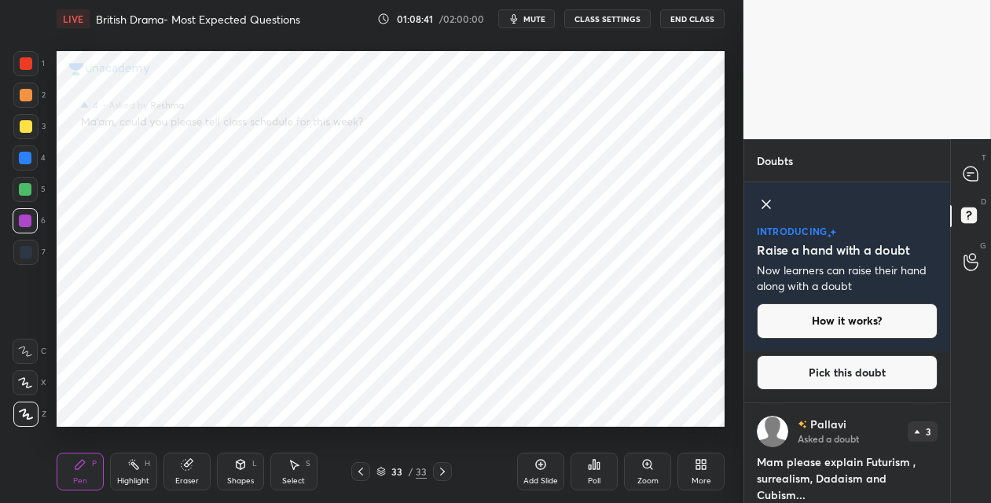
scroll to position [0, 0]
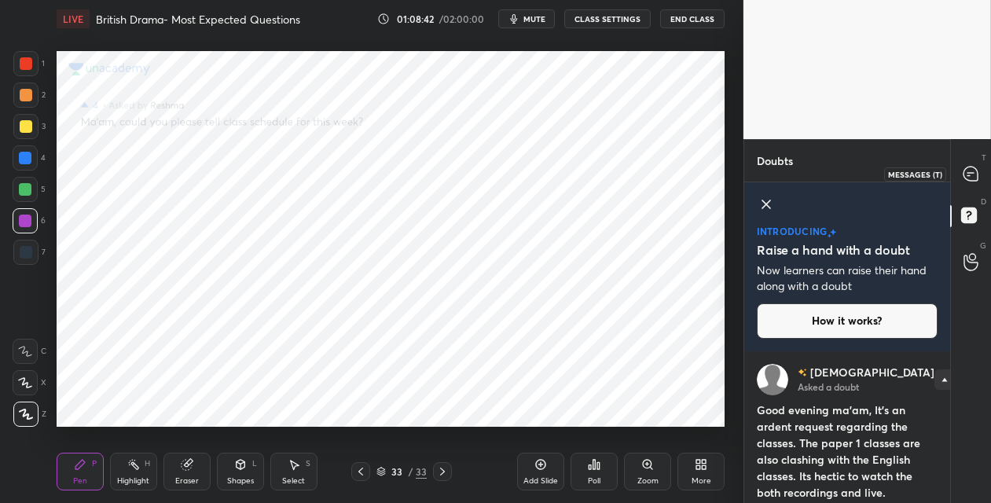
click at [976, 164] on div at bounding box center [971, 174] width 31 height 28
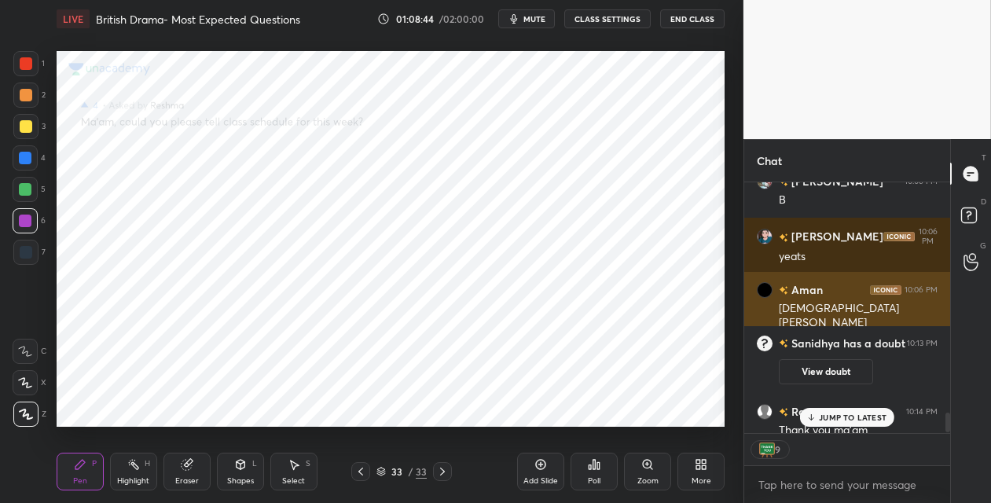
scroll to position [3048, 0]
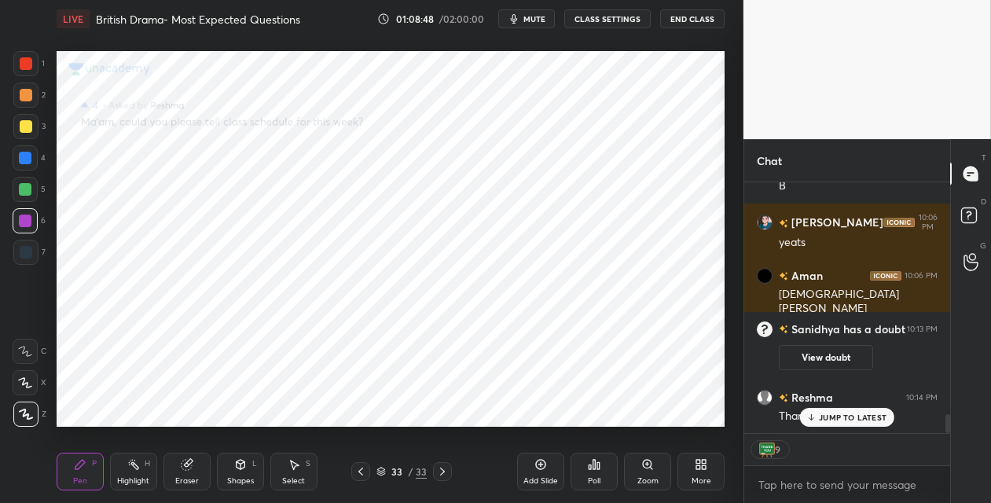
drag, startPoint x: 397, startPoint y: 475, endPoint x: 400, endPoint y: 439, distance: 36.3
click at [395, 476] on div "33" at bounding box center [397, 471] width 16 height 9
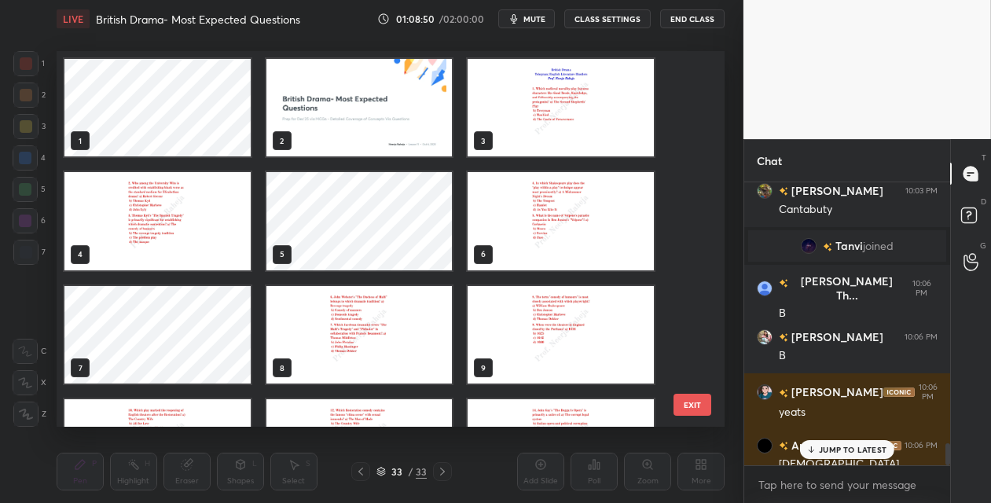
scroll to position [3323, 0]
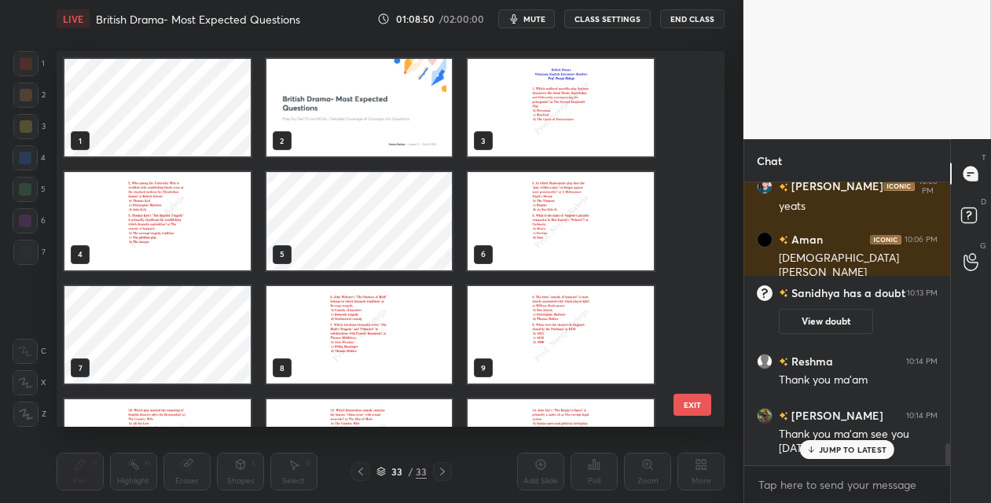
click at [369, 103] on img "grid" at bounding box center [359, 107] width 186 height 97
click at [368, 103] on img "grid" at bounding box center [359, 107] width 186 height 97
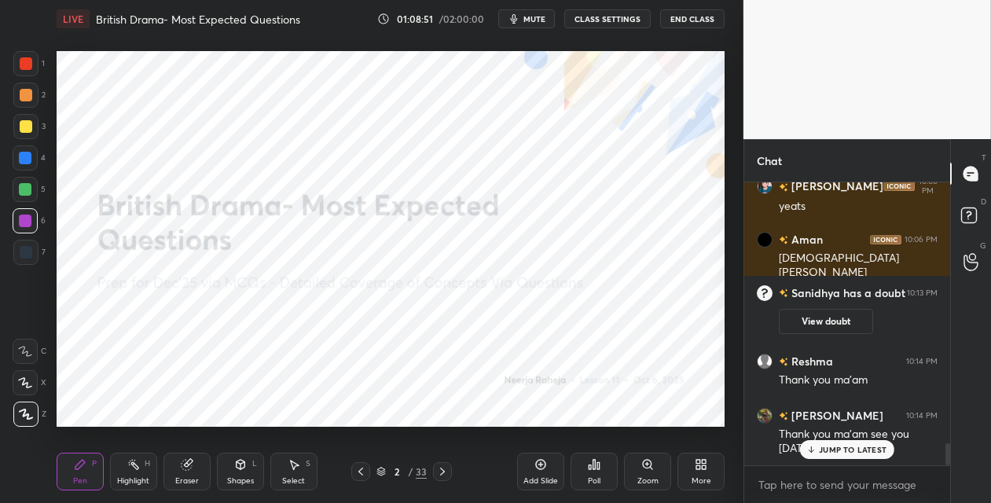
click at [368, 103] on img "grid" at bounding box center [359, 107] width 186 height 97
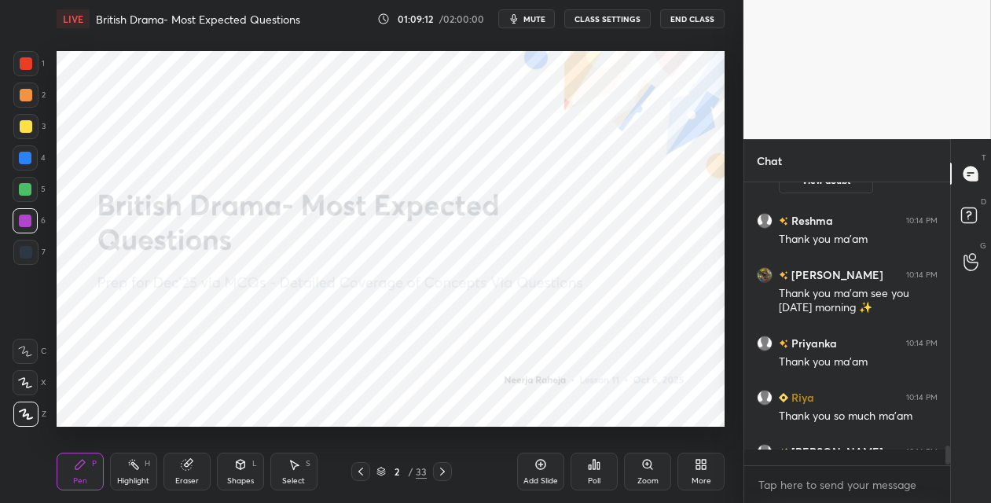
scroll to position [3486, 0]
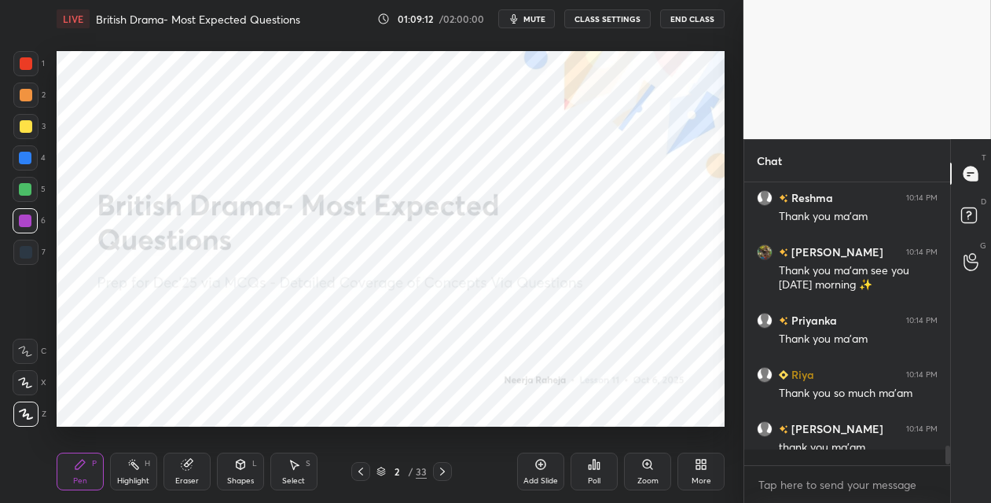
click at [694, 15] on button "End Class" at bounding box center [692, 18] width 64 height 19
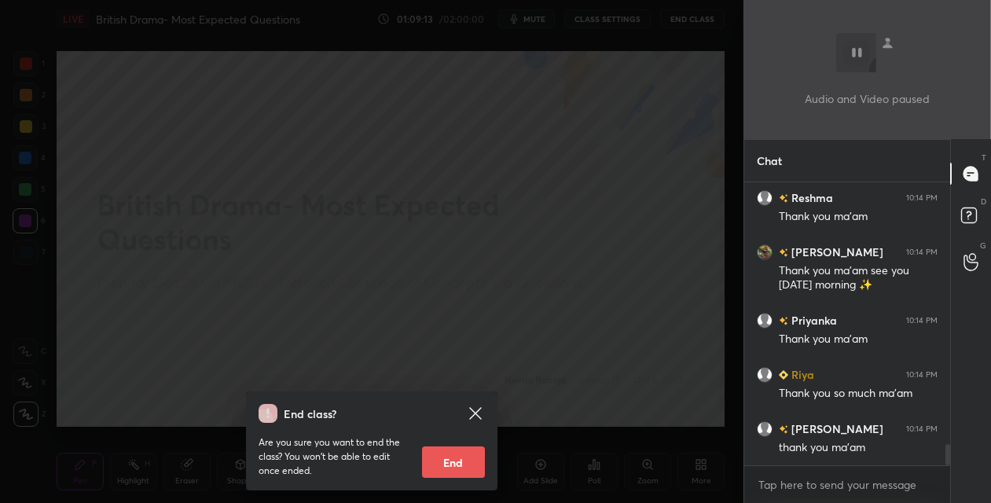
click at [439, 465] on button "End" at bounding box center [453, 462] width 63 height 31
type textarea "x"
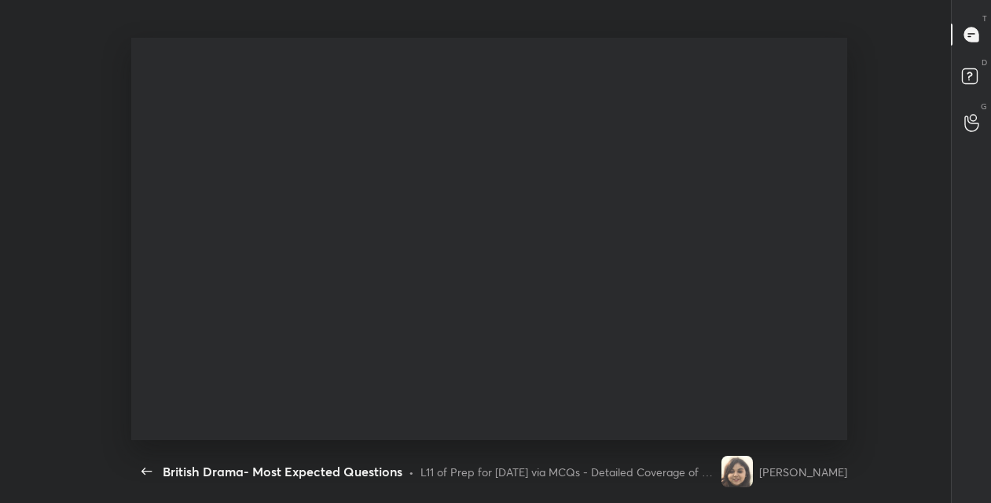
scroll to position [403, 731]
